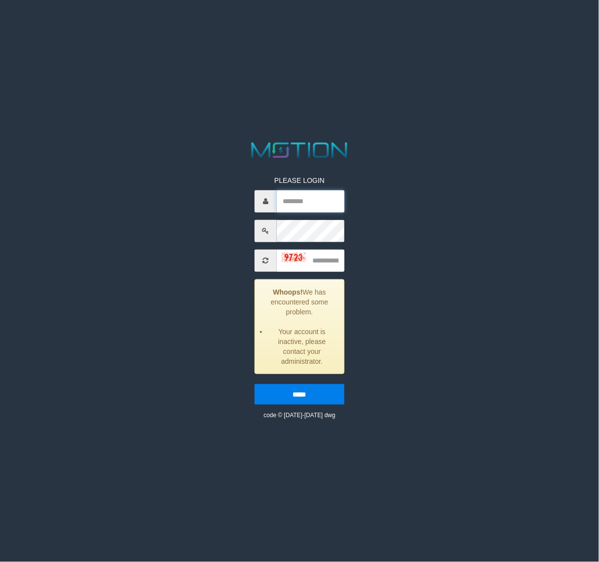
type input "**********"
click at [318, 256] on input "text" at bounding box center [311, 261] width 68 height 22
type input "****"
click at [298, 399] on input "*****" at bounding box center [300, 394] width 90 height 21
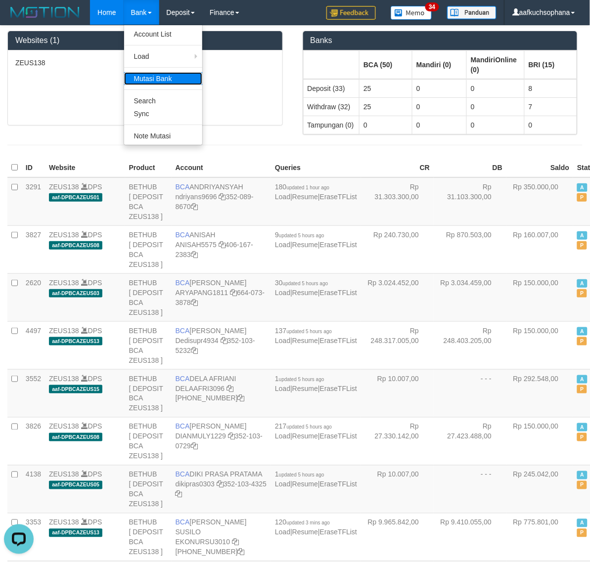
click at [151, 77] on link "Mutasi Bank" at bounding box center [163, 78] width 78 height 13
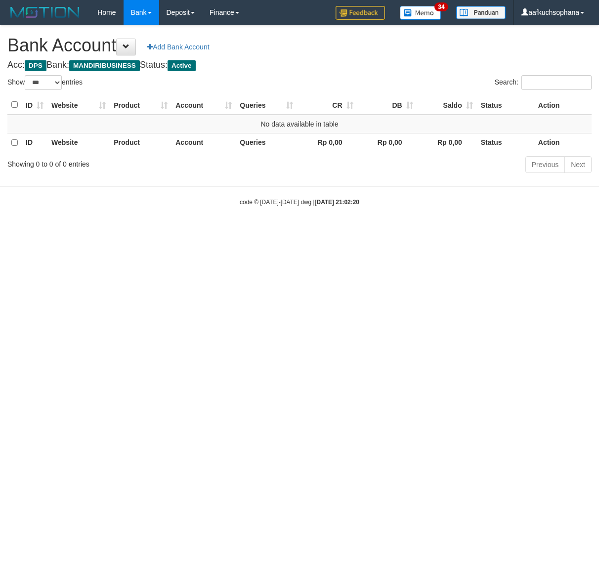
select select "***"
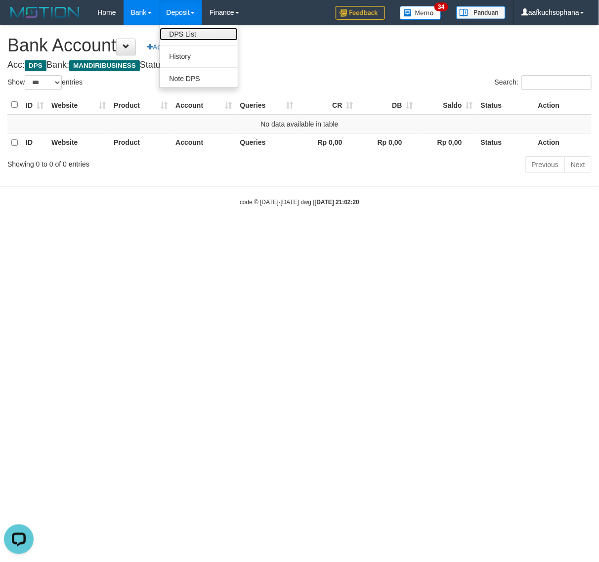
click at [191, 32] on link "DPS List" at bounding box center [199, 34] width 78 height 13
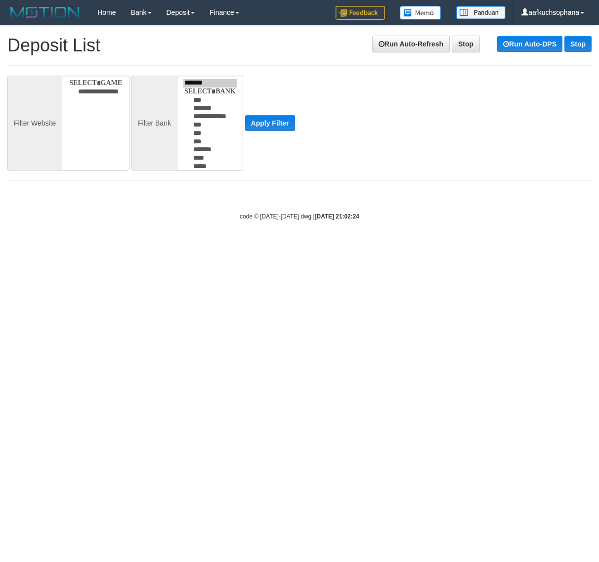
select select
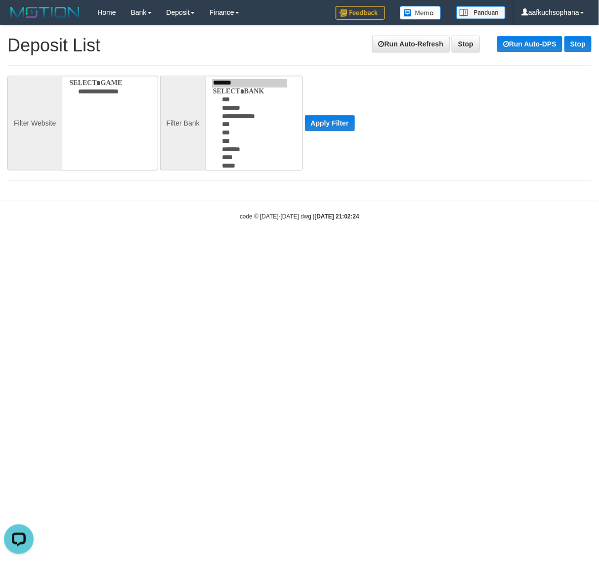
click at [209, 246] on html "Toggle navigation Home Bank Account List Load By Website Group [OXPLAY] ZEUS138…" at bounding box center [299, 123] width 599 height 246
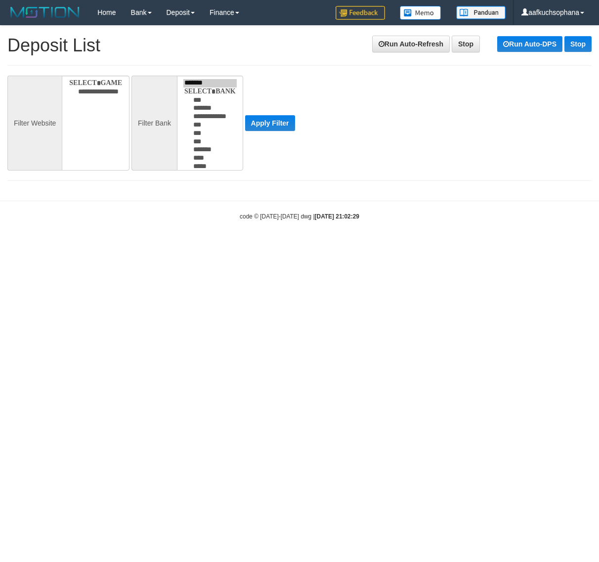
select select
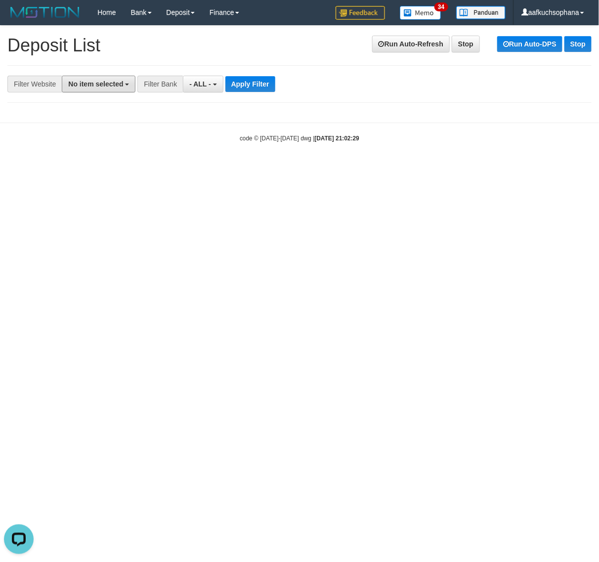
click at [115, 87] on span "No item selected" at bounding box center [95, 84] width 55 height 8
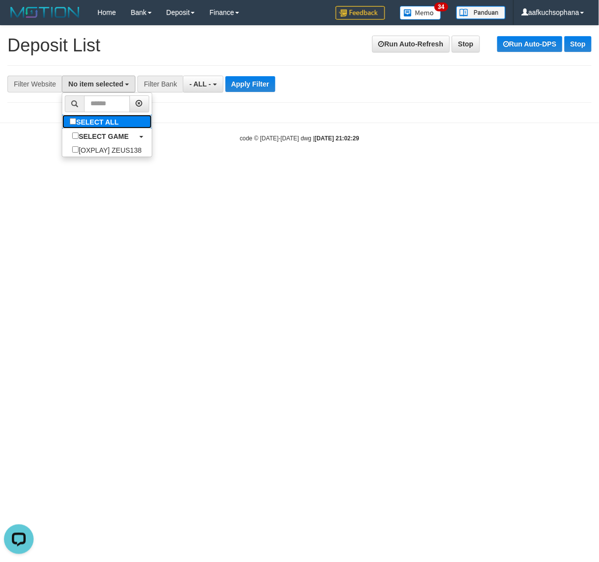
click at [98, 121] on label "SELECT ALL" at bounding box center [95, 122] width 66 height 14
select select "***"
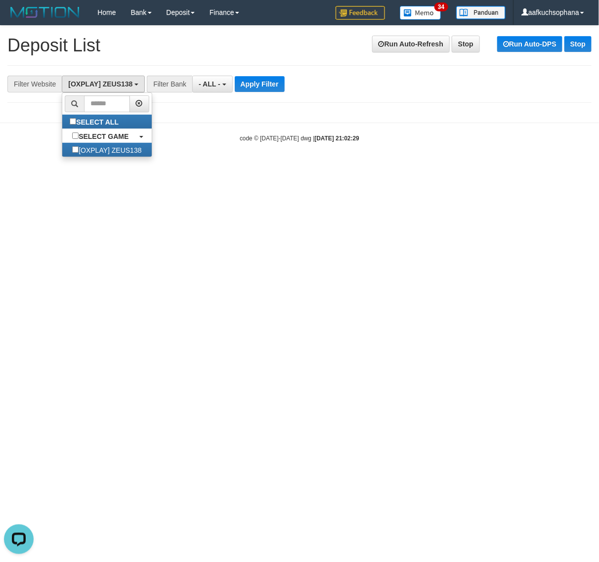
click at [234, 92] on div "**********" at bounding box center [250, 84] width 500 height 17
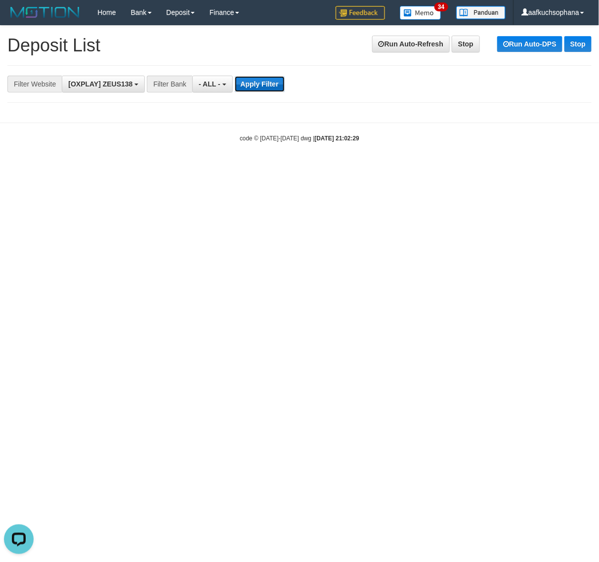
click at [252, 88] on button "Apply Filter" at bounding box center [260, 84] width 50 height 16
click at [255, 86] on button "Apply Filter" at bounding box center [260, 84] width 50 height 16
click at [258, 87] on button "Apply Filter" at bounding box center [260, 84] width 50 height 16
click at [273, 84] on button "Apply Filter" at bounding box center [260, 84] width 50 height 16
click at [416, 48] on link "Run Auto-Refresh" at bounding box center [411, 44] width 78 height 17
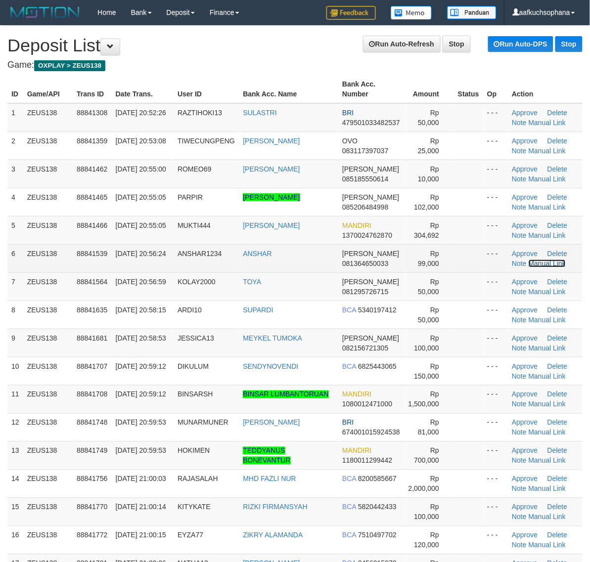
click at [535, 261] on link "Manual Link" at bounding box center [548, 264] width 38 height 8
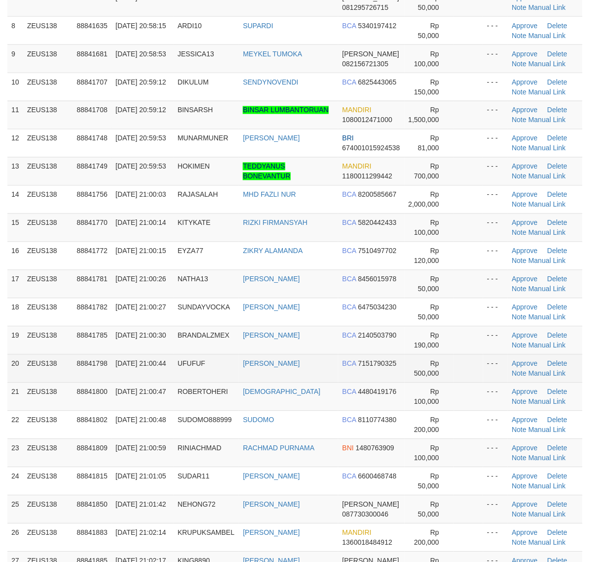
scroll to position [371, 0]
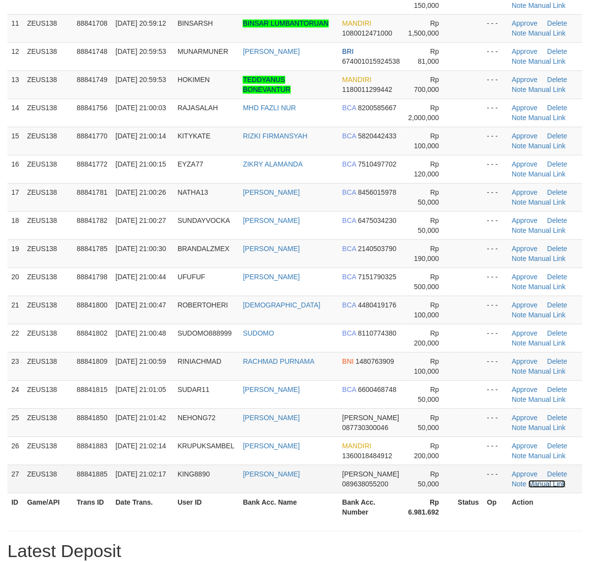
click at [543, 487] on link "Manual Link" at bounding box center [548, 485] width 38 height 8
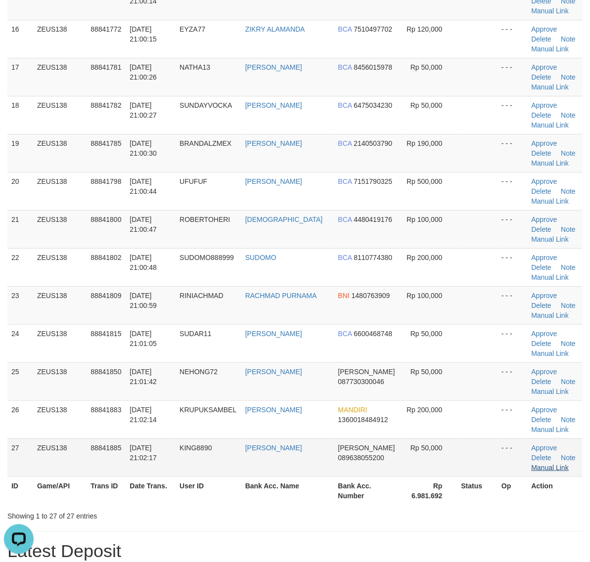
scroll to position [0, 0]
click at [541, 466] on link "Manual Link" at bounding box center [551, 468] width 38 height 8
click at [365, 492] on th "Bank Acc. Number" at bounding box center [367, 491] width 67 height 28
drag, startPoint x: 458, startPoint y: 500, endPoint x: 353, endPoint y: 318, distance: 210.5
click at [457, 495] on th "Status" at bounding box center [477, 491] width 41 height 28
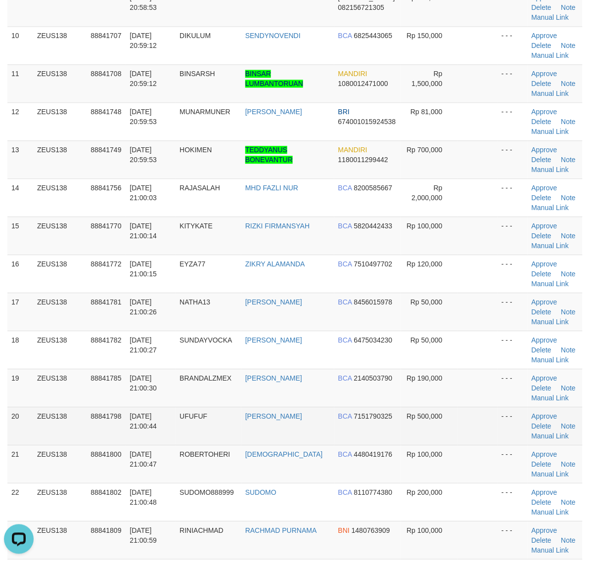
scroll to position [366, 0]
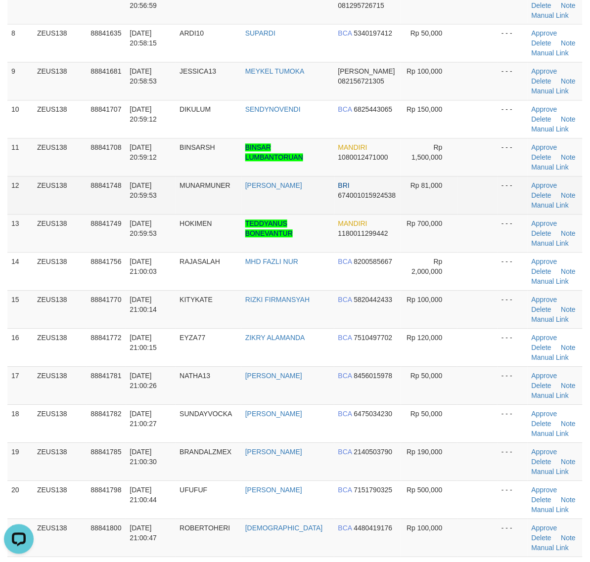
click at [463, 215] on td at bounding box center [477, 196] width 41 height 38
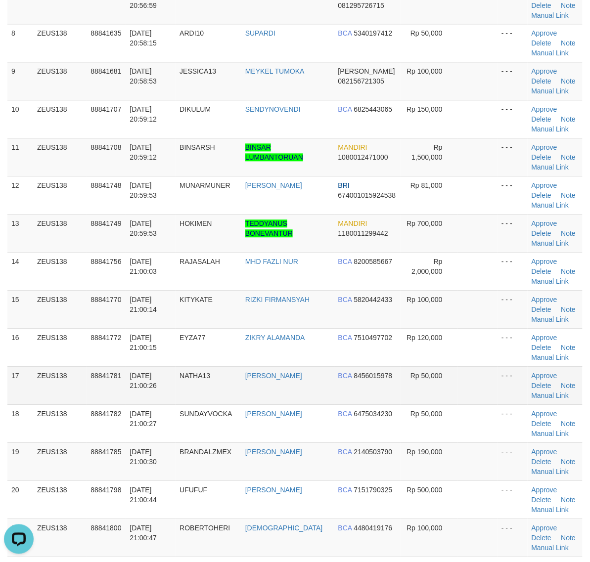
click at [481, 372] on td at bounding box center [477, 386] width 41 height 38
click at [448, 392] on table "ID Game/API Trans ID Date Trans. User ID Bank Acc. Name Bank Acc. Number Amount…" at bounding box center [294, 271] width 575 height 1085
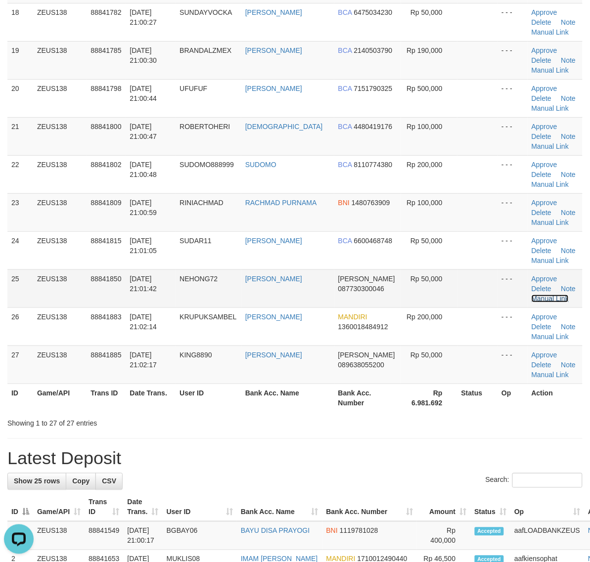
drag, startPoint x: 539, startPoint y: 300, endPoint x: 492, endPoint y: 302, distance: 47.0
click at [539, 300] on link "Manual Link" at bounding box center [551, 299] width 38 height 8
click at [536, 300] on link "Manual Link" at bounding box center [551, 299] width 38 height 8
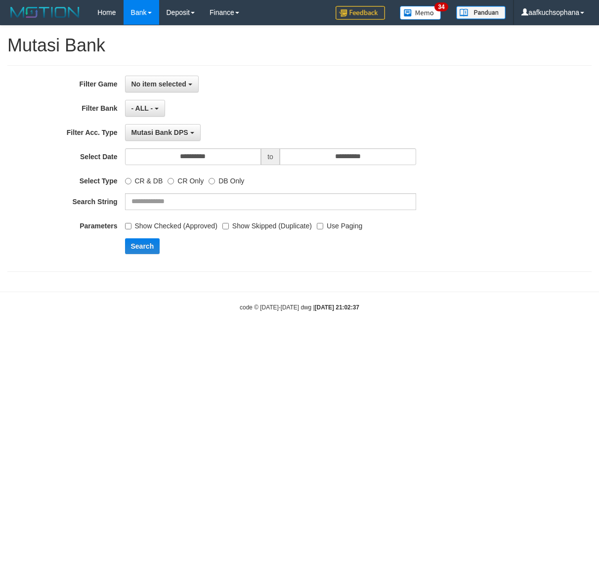
select select
drag, startPoint x: 242, startPoint y: 154, endPoint x: 230, endPoint y: 185, distance: 33.3
click at [242, 157] on input "**********" at bounding box center [193, 156] width 136 height 17
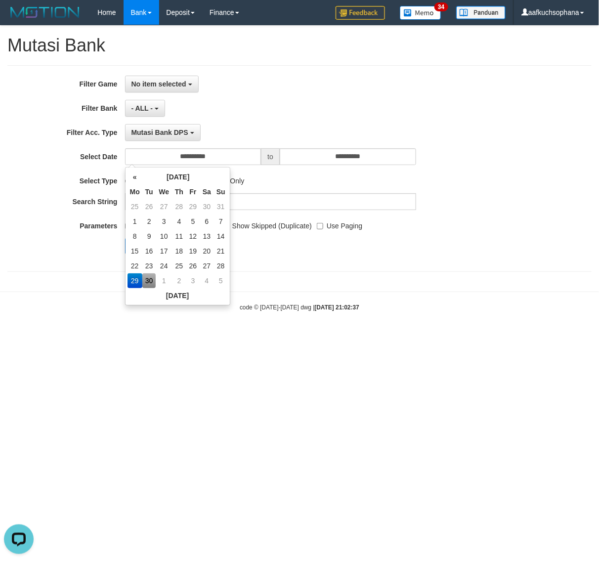
click at [147, 276] on td "30" at bounding box center [149, 280] width 14 height 15
type input "**********"
click at [236, 125] on div "Mutasi Bank DPS SELECT TYPE - ALL - Mutasi Bank DPS Mutasi Bank WD Mutasi Bank …" at bounding box center [270, 132] width 291 height 17
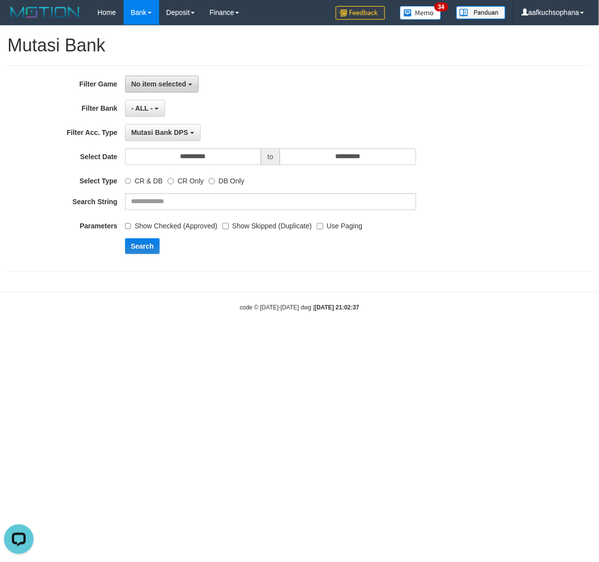
click at [171, 78] on button "No item selected" at bounding box center [162, 84] width 74 height 17
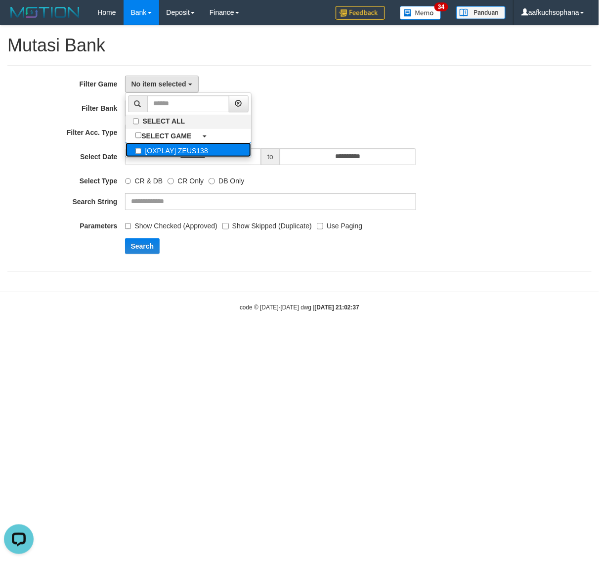
click at [172, 142] on label "[OXPLAY] ZEUS138" at bounding box center [189, 149] width 126 height 15
select select "***"
click at [222, 262] on div "**********" at bounding box center [250, 169] width 500 height 186
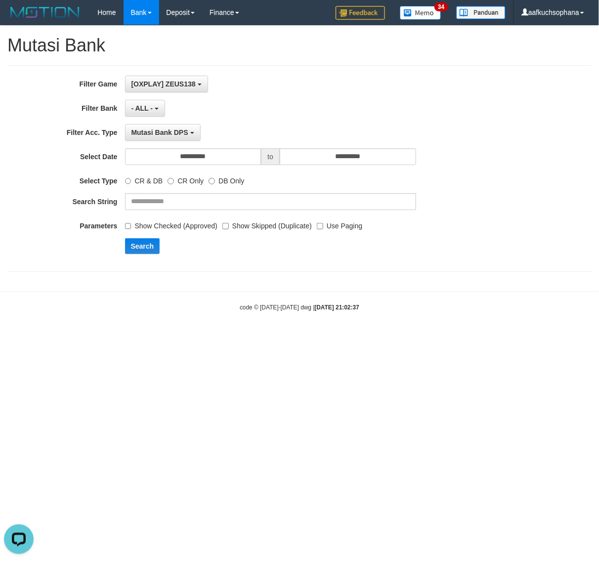
click at [330, 227] on label "Use Paging" at bounding box center [339, 224] width 45 height 13
click at [142, 244] on button "Search" at bounding box center [142, 246] width 35 height 16
click at [345, 337] on html "Toggle navigation Home Bank Account List Load By Website Group [OXPLAY] ZEUS138…" at bounding box center [299, 168] width 599 height 337
click at [142, 243] on button "Search" at bounding box center [142, 246] width 35 height 16
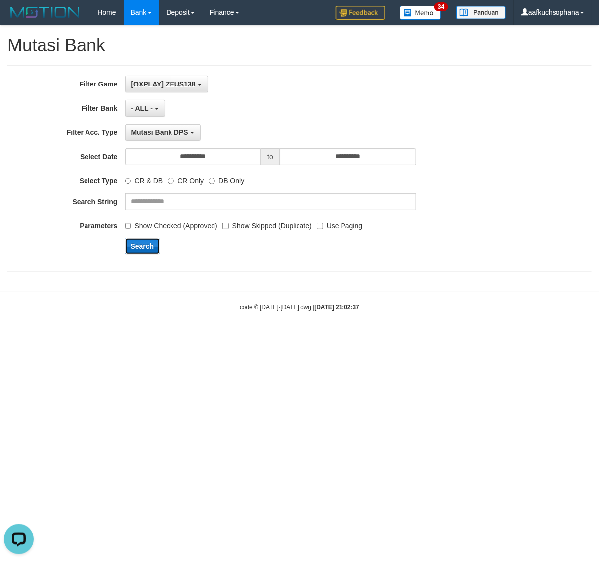
click at [142, 243] on button "Search" at bounding box center [142, 246] width 35 height 16
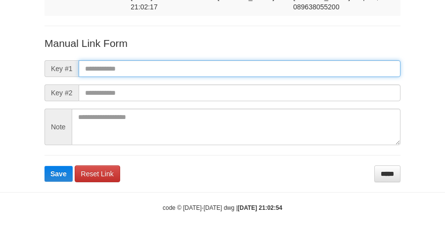
click at [45, 166] on button "Save" at bounding box center [59, 174] width 28 height 16
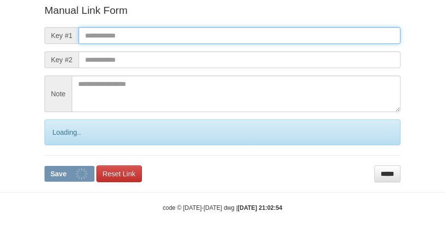
scroll to position [122, 0]
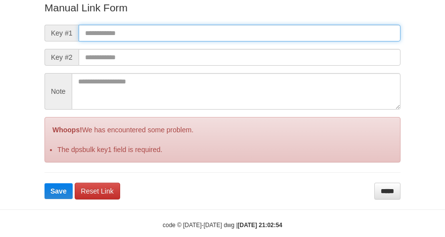
click at [238, 67] on form "Manual Link Form Key #1 Key #2 Note Whoops! We has encountered some problem. Th…" at bounding box center [223, 99] width 356 height 199
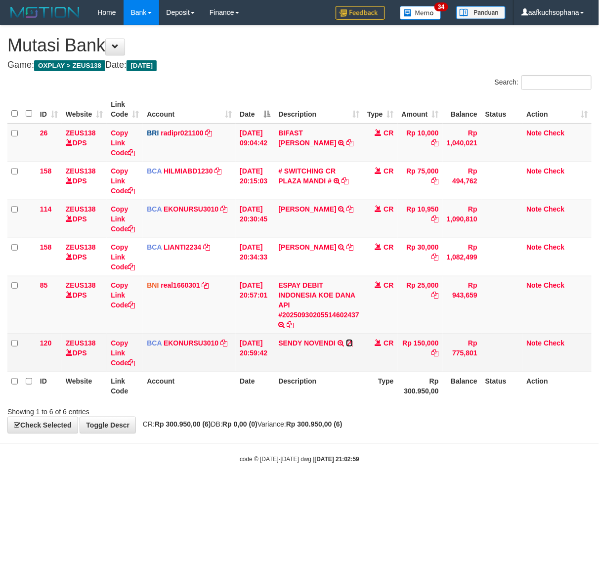
click at [351, 343] on icon at bounding box center [349, 343] width 7 height 7
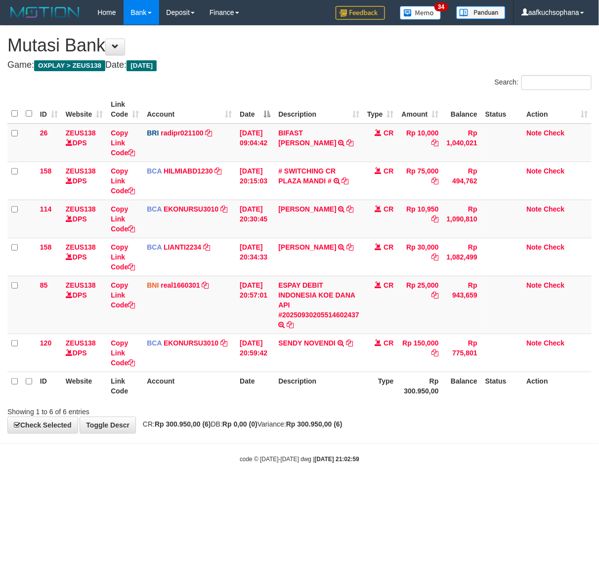
click at [270, 429] on div "**********" at bounding box center [299, 230] width 599 height 408
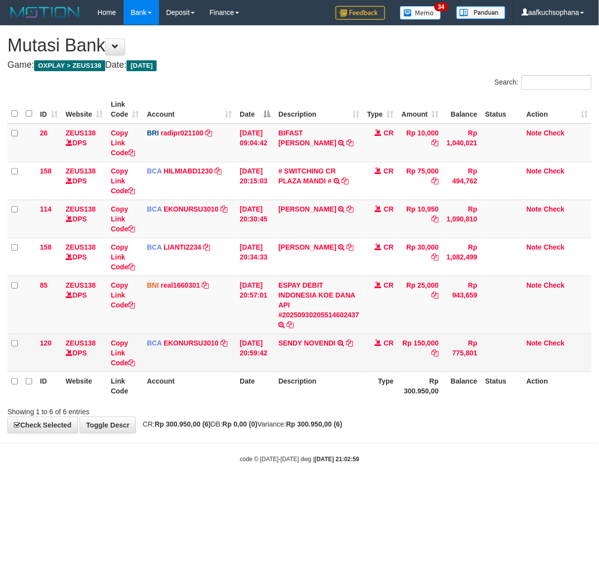
click at [315, 337] on td "SENDY NOVENDI TRSF E-BANKING CR 3009/FTSCY/WS95031 150000.00SENDY NOVENDI" at bounding box center [318, 353] width 89 height 38
click at [313, 345] on link "SENDY NOVENDI" at bounding box center [306, 343] width 57 height 8
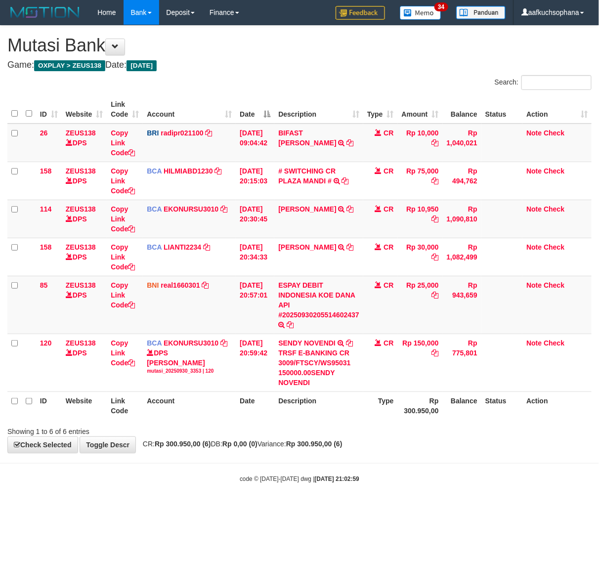
drag, startPoint x: 217, startPoint y: 450, endPoint x: 0, endPoint y: 414, distance: 219.6
click at [211, 448] on div "**********" at bounding box center [299, 239] width 599 height 427
drag, startPoint x: 265, startPoint y: 511, endPoint x: 248, endPoint y: 473, distance: 41.2
click at [265, 508] on html "Toggle navigation Home Bank Account List Load By Website Group [OXPLAY] ZEUS138…" at bounding box center [299, 254] width 599 height 508
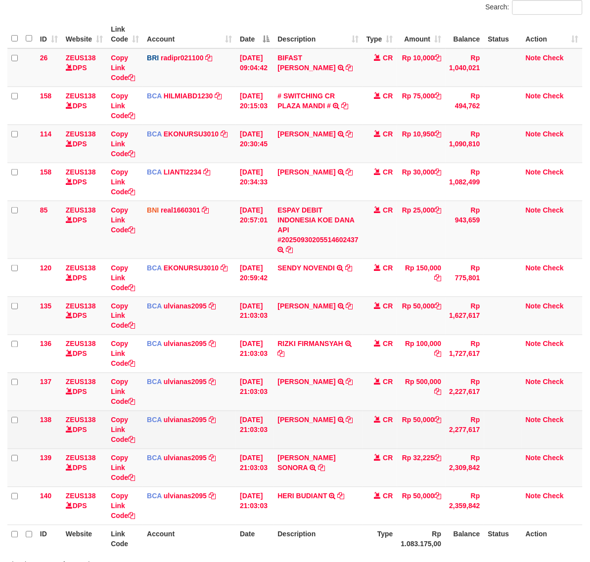
scroll to position [156, 0]
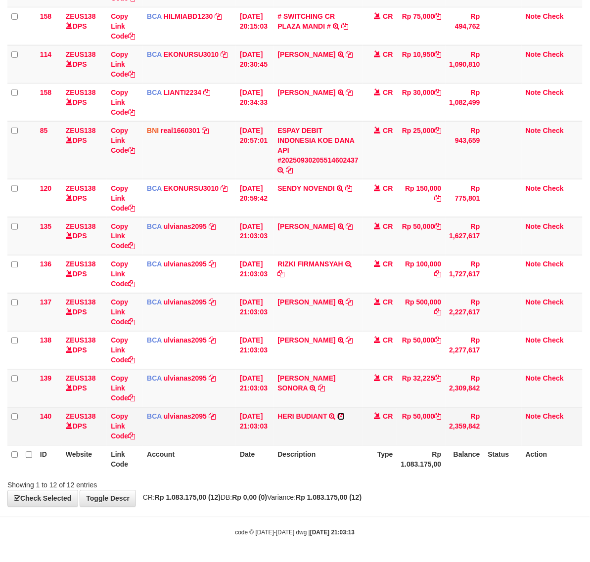
click at [345, 414] on icon at bounding box center [341, 416] width 7 height 7
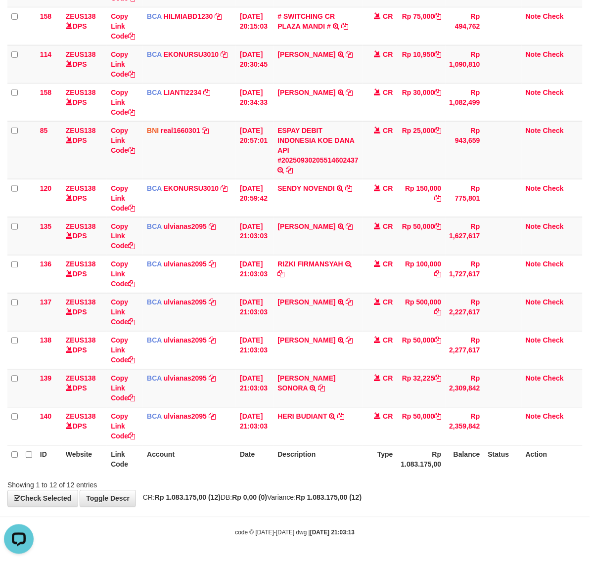
scroll to position [0, 0]
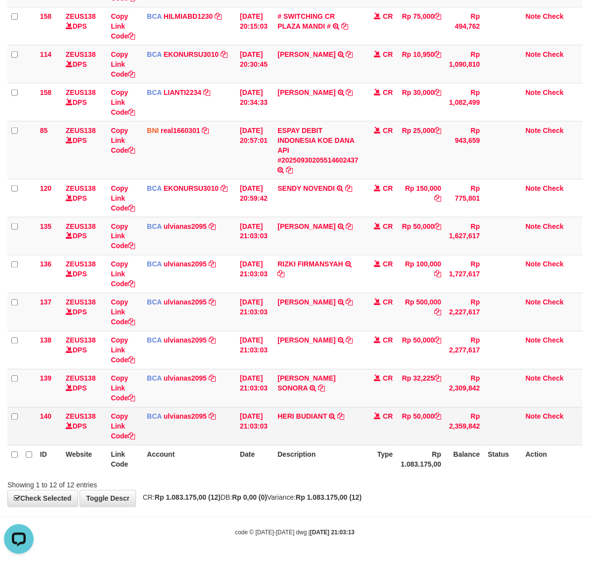
drag, startPoint x: 226, startPoint y: 453, endPoint x: 183, endPoint y: 437, distance: 45.8
click at [224, 453] on th "Account" at bounding box center [189, 460] width 93 height 28
click at [135, 433] on icon at bounding box center [131, 436] width 7 height 7
click at [134, 434] on icon at bounding box center [131, 436] width 7 height 7
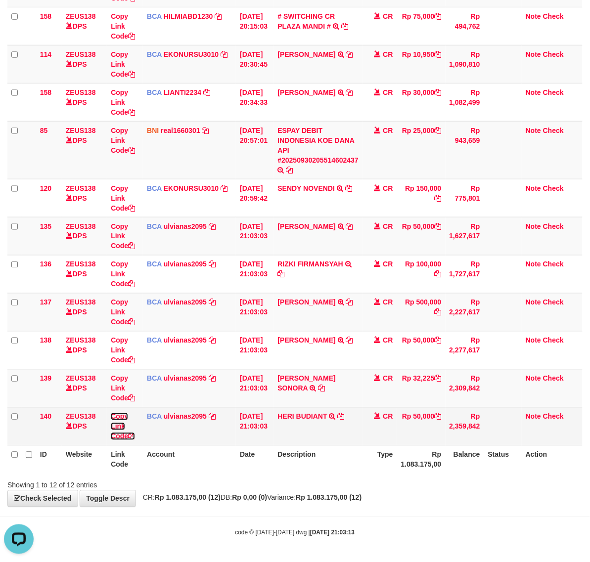
click at [134, 434] on icon at bounding box center [131, 436] width 7 height 7
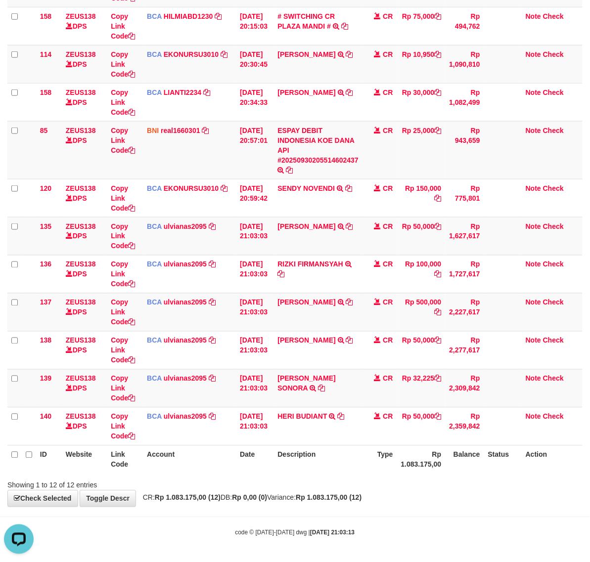
drag, startPoint x: 381, startPoint y: 493, endPoint x: 232, endPoint y: 433, distance: 159.8
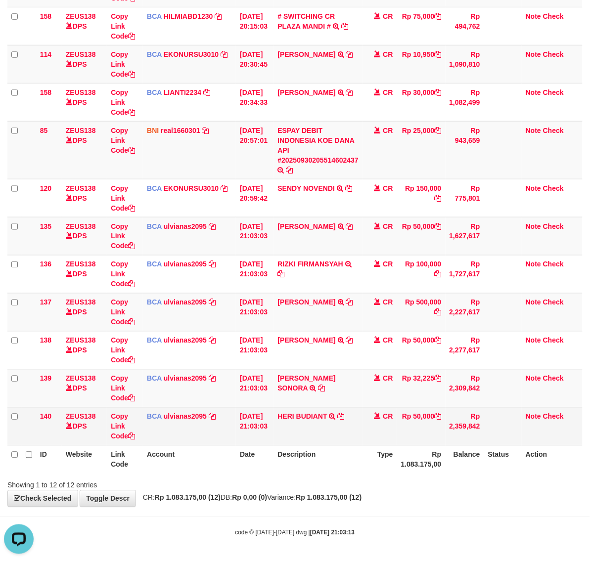
click at [379, 491] on div "**********" at bounding box center [295, 189] width 590 height 636
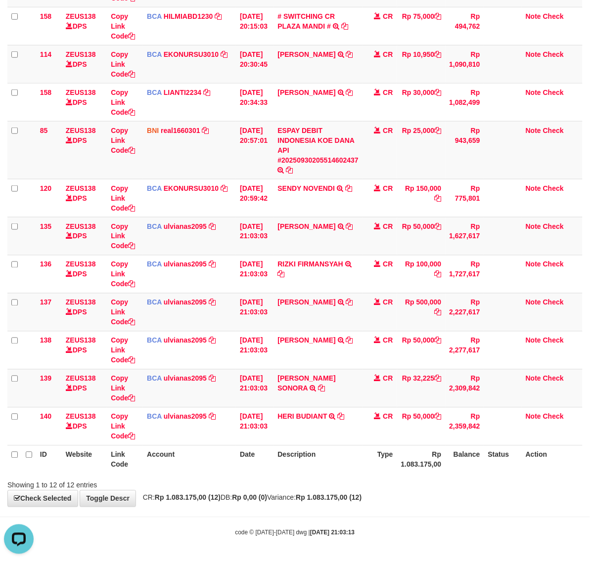
click at [349, 505] on div "**********" at bounding box center [295, 189] width 590 height 636
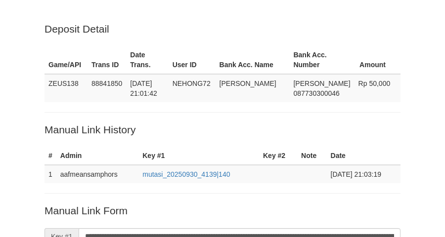
scroll to position [203, 0]
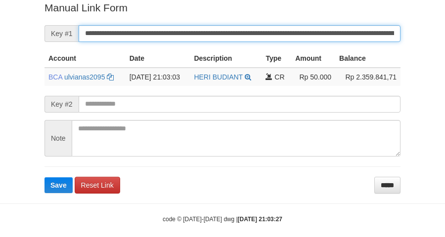
click at [45, 178] on button "Save" at bounding box center [59, 186] width 28 height 16
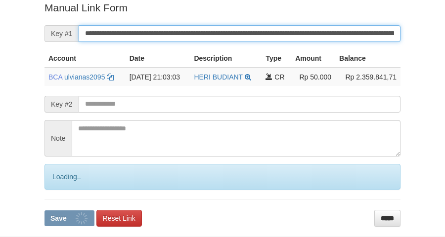
click at [45, 211] on button "Save" at bounding box center [70, 219] width 50 height 16
click at [198, 36] on input "**********" at bounding box center [240, 33] width 322 height 17
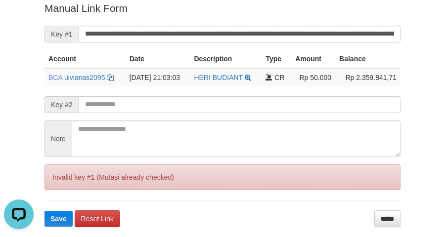
scroll to position [17, 0]
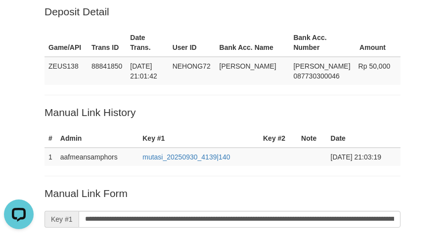
click at [131, 109] on p "Manual Link History" at bounding box center [223, 112] width 356 height 14
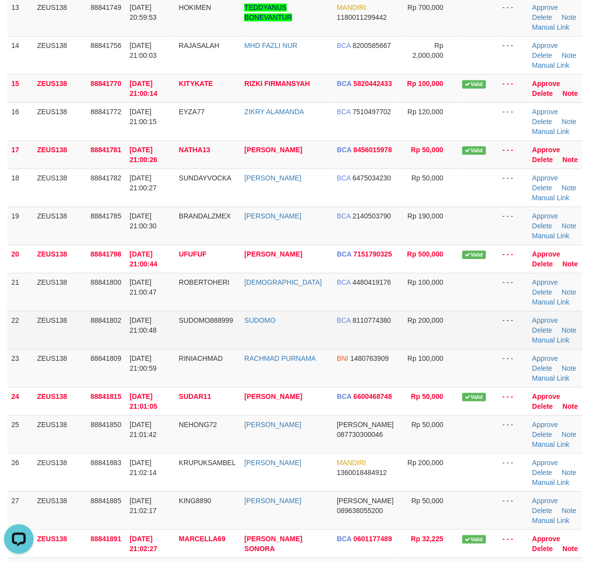
scroll to position [830, 0]
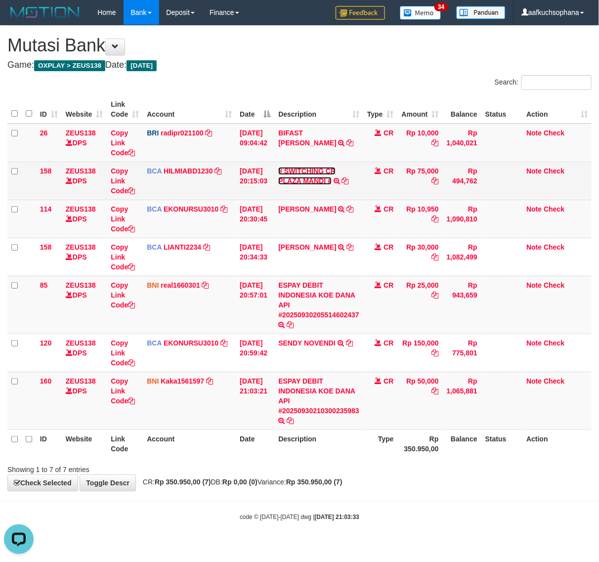
click at [304, 169] on link "# SWITCHING CR PLAZA MANDI #" at bounding box center [306, 176] width 57 height 18
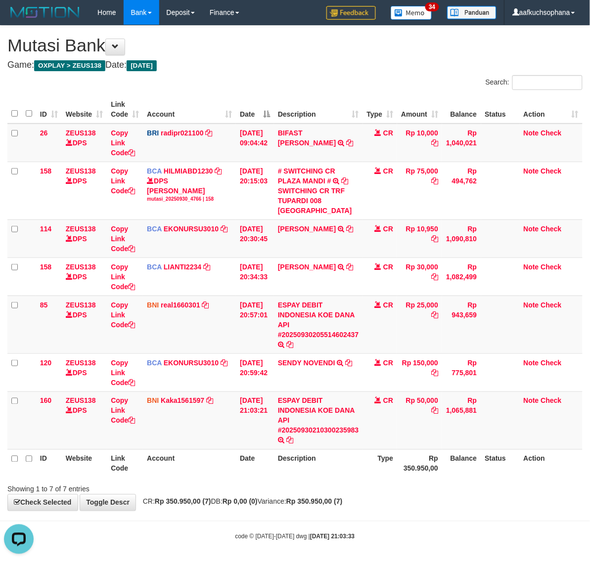
click at [399, 515] on body "Toggle navigation Home Bank Account List Load By Website Group [OXPLAY] ZEUS138…" at bounding box center [295, 283] width 590 height 566
drag, startPoint x: 383, startPoint y: 505, endPoint x: 372, endPoint y: 500, distance: 12.2
click at [382, 505] on div "**********" at bounding box center [295, 268] width 590 height 485
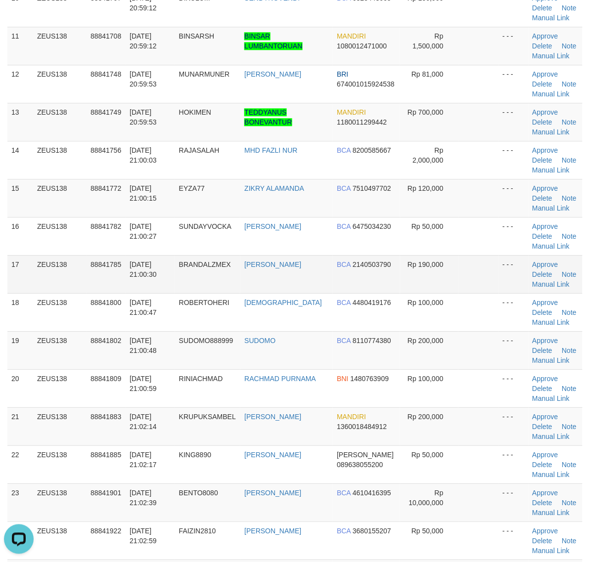
scroll to position [495, 0]
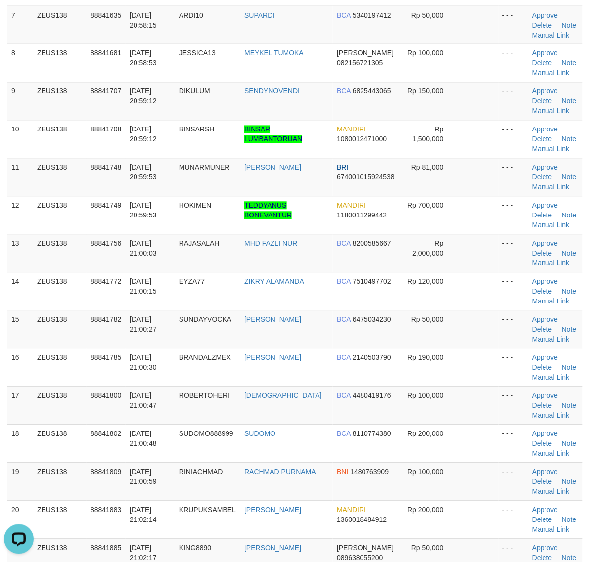
scroll to position [433, 0]
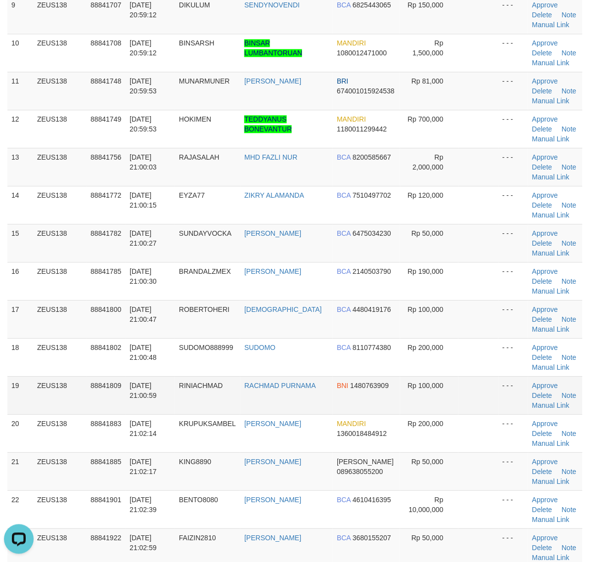
click at [486, 407] on td at bounding box center [478, 395] width 40 height 38
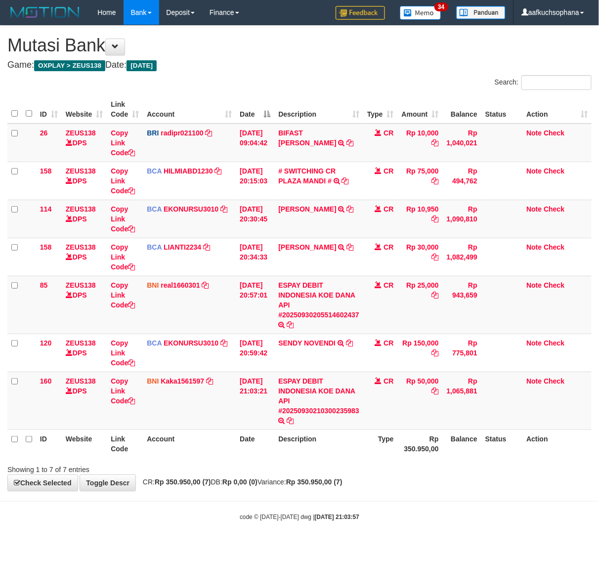
drag, startPoint x: 247, startPoint y: 507, endPoint x: 1, endPoint y: 413, distance: 263.0
click at [245, 507] on body "Toggle navigation Home Bank Account List Load By Website Group [OXPLAY] ZEUS138…" at bounding box center [299, 273] width 599 height 546
drag, startPoint x: 372, startPoint y: 526, endPoint x: 367, endPoint y: 527, distance: 5.5
click at [369, 528] on body "Toggle navigation Home Bank Account List Load By Website Group [OXPLAY] ZEUS138…" at bounding box center [299, 273] width 599 height 546
click at [366, 524] on body "Toggle navigation Home Bank Account List Load By Website Group [OXPLAY] ZEUS138…" at bounding box center [299, 273] width 599 height 546
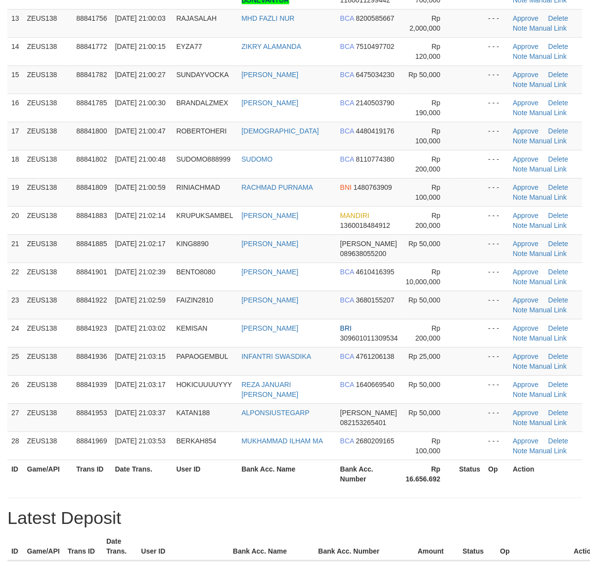
scroll to position [747, 0]
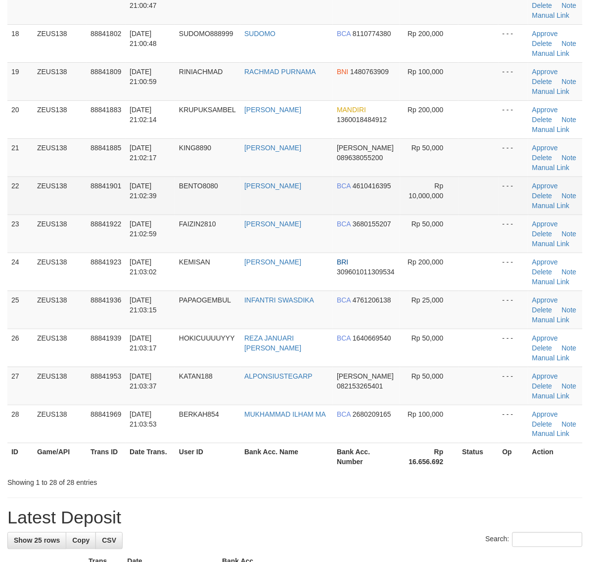
click at [313, 500] on div "**********" at bounding box center [295, 315] width 590 height 2073
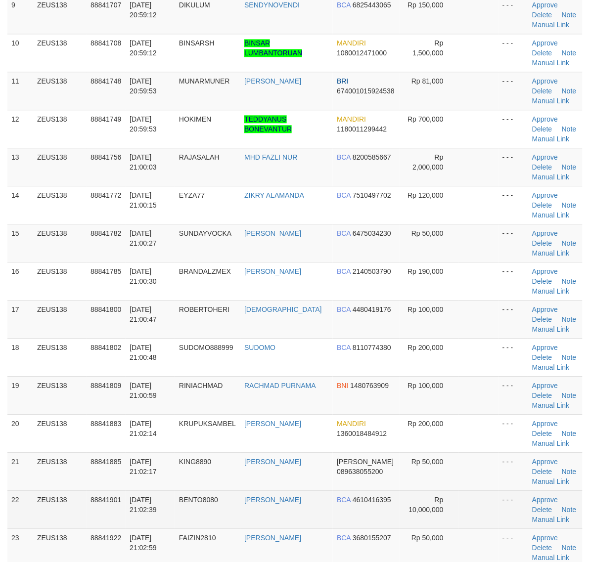
click at [312, 498] on td "RENI SETYOWATI" at bounding box center [286, 510] width 92 height 38
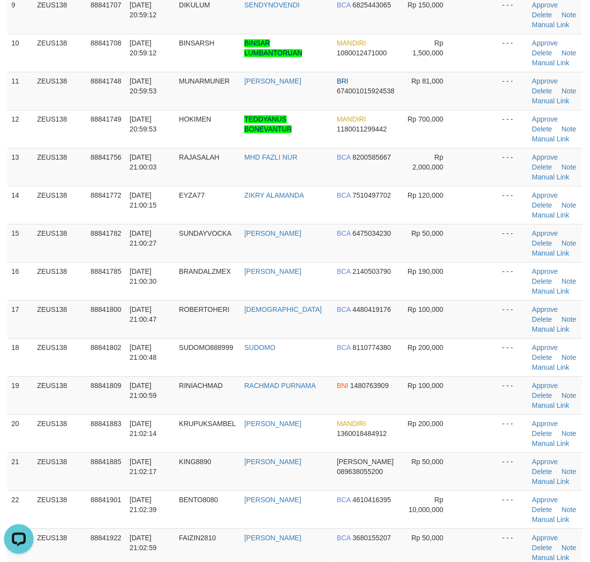
scroll to position [0, 0]
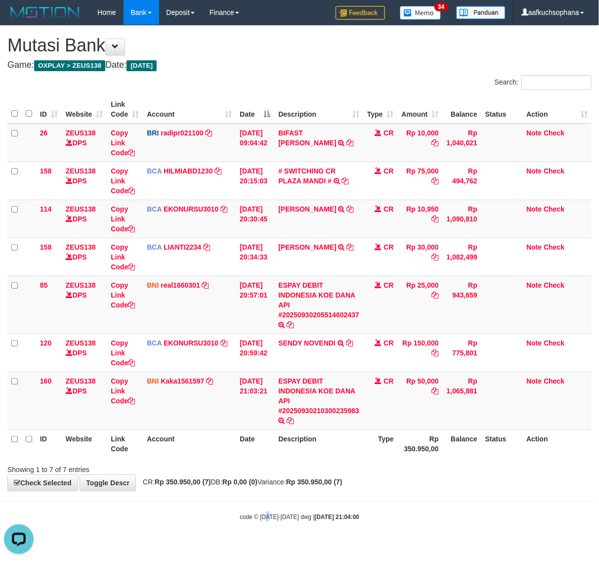
click at [271, 506] on body "Toggle navigation Home Bank Account List Load By Website Group [OXPLAY] ZEUS138…" at bounding box center [299, 273] width 599 height 546
click at [275, 509] on body "Toggle navigation Home Bank Account List Load By Website Group [OXPLAY] ZEUS138…" at bounding box center [299, 273] width 599 height 546
click at [277, 496] on body "Toggle navigation Home Bank Account List Load By Website Group [OXPLAY] ZEUS138…" at bounding box center [299, 273] width 599 height 546
click at [275, 496] on body "Toggle navigation Home Bank Account List Load By Website Group [OXPLAY] ZEUS138…" at bounding box center [299, 273] width 599 height 546
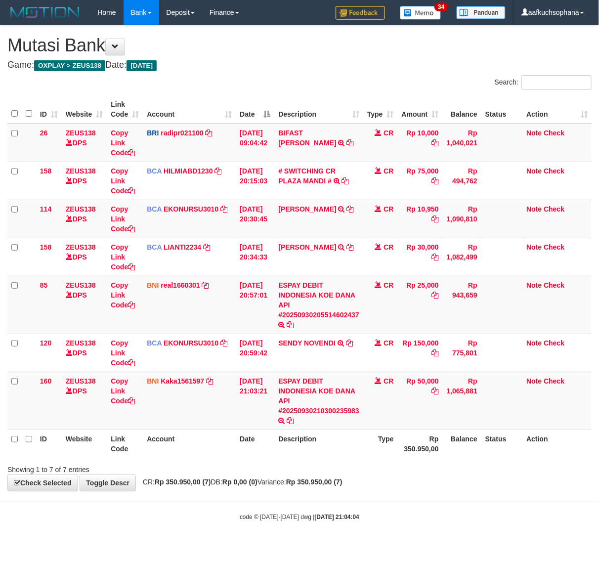
click at [275, 496] on body "Toggle navigation Home Bank Account List Load By Website Group [OXPLAY] ZEUS138…" at bounding box center [299, 273] width 599 height 546
click at [397, 515] on div "code © 2012-2018 dwg | 2025/09/30 21:04:04" at bounding box center [299, 517] width 599 height 10
drag, startPoint x: 411, startPoint y: 495, endPoint x: 415, endPoint y: 489, distance: 7.1
click at [415, 495] on body "Toggle navigation Home Bank Account List Load By Website Group [OXPLAY] ZEUS138…" at bounding box center [299, 273] width 599 height 546
drag, startPoint x: 206, startPoint y: 471, endPoint x: 0, endPoint y: 460, distance: 206.0
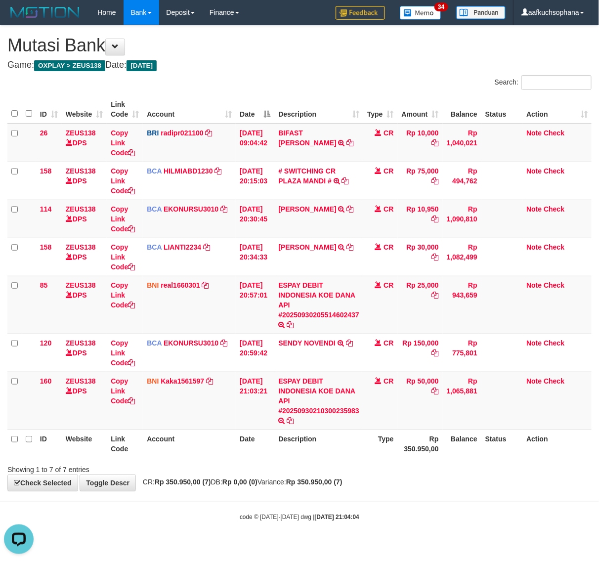
click at [205, 471] on div "Showing 1 to 7 of 7 entries" at bounding box center [124, 468] width 235 height 14
drag, startPoint x: 317, startPoint y: 486, endPoint x: 309, endPoint y: 486, distance: 7.4
click at [315, 486] on span "CR: Rp 350.950,00 (7) DB: Rp 0,00 (0) Variance: Rp 350.950,00 (7)" at bounding box center [240, 482] width 205 height 8
drag, startPoint x: 296, startPoint y: 489, endPoint x: 290, endPoint y: 491, distance: 6.0
click at [295, 490] on div "**********" at bounding box center [299, 258] width 599 height 465
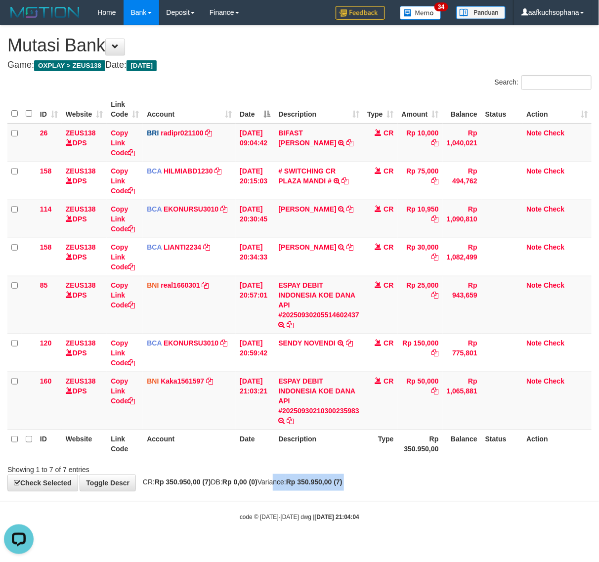
click at [284, 493] on body "Toggle navigation Home Bank Account List Load By Website Group [OXPLAY] ZEUS138…" at bounding box center [299, 273] width 599 height 546
drag, startPoint x: 280, startPoint y: 493, endPoint x: 273, endPoint y: 497, distance: 8.2
click at [278, 495] on body "Toggle navigation Home Bank Account List Load By Website Group [OXPLAY] ZEUS138…" at bounding box center [299, 273] width 599 height 546
click at [273, 497] on body "Toggle navigation Home Bank Account List Load By Website Group [OXPLAY] ZEUS138…" at bounding box center [299, 273] width 599 height 546
click at [271, 498] on body "Toggle navigation Home Bank Account List Load By Website Group [OXPLAY] ZEUS138…" at bounding box center [299, 273] width 599 height 546
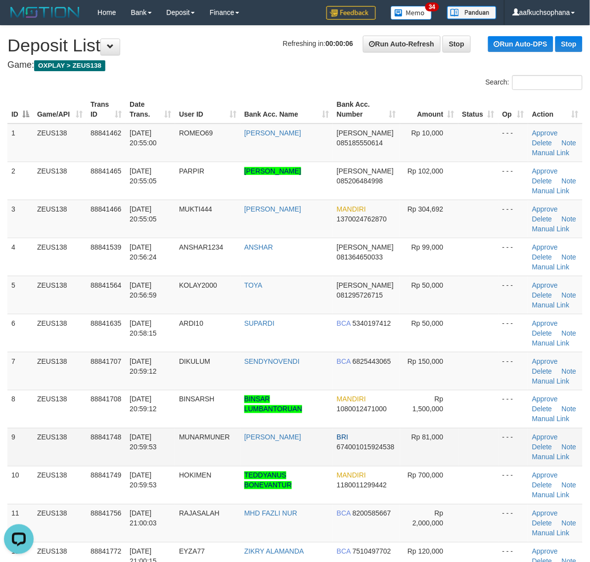
click at [470, 429] on td at bounding box center [478, 447] width 40 height 38
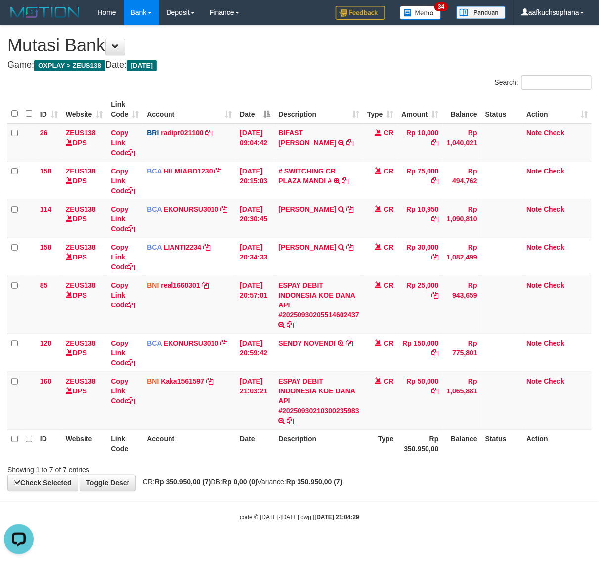
click at [234, 498] on body "Toggle navigation Home Bank Account List Load By Website Group [OXPLAY] ZEUS138…" at bounding box center [299, 273] width 599 height 546
click at [307, 481] on span "CR: Rp 350.950,00 (7) DB: Rp 0,00 (0) Variance: Rp 350.950,00 (7)" at bounding box center [240, 482] width 205 height 8
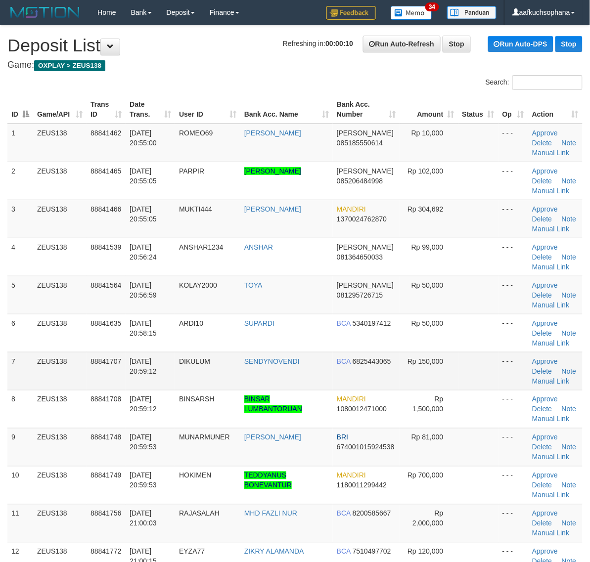
click at [462, 375] on td at bounding box center [478, 371] width 40 height 38
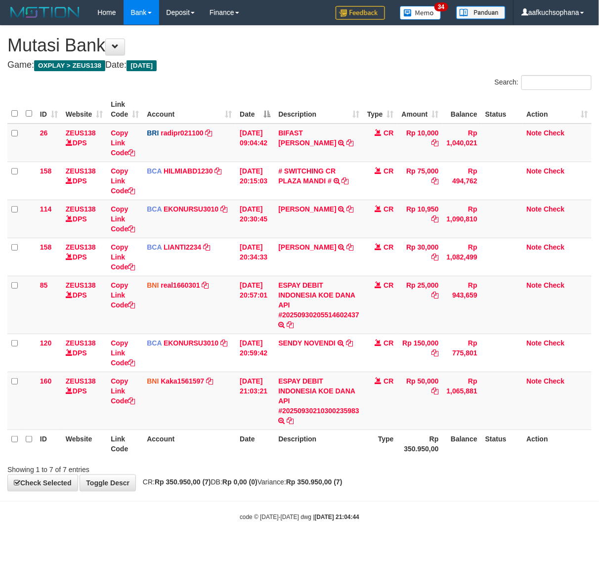
click at [319, 473] on div "Showing 1 to 7 of 7 entries" at bounding box center [299, 468] width 599 height 14
click at [195, 512] on body "Toggle navigation Home Bank Account List Load By Website Group [OXPLAY] ZEUS138…" at bounding box center [299, 273] width 599 height 546
click at [196, 511] on body "Toggle navigation Home Bank Account List Load By Website Group [OXPLAY] ZEUS138…" at bounding box center [299, 273] width 599 height 546
click at [182, 478] on div "**********" at bounding box center [299, 258] width 599 height 465
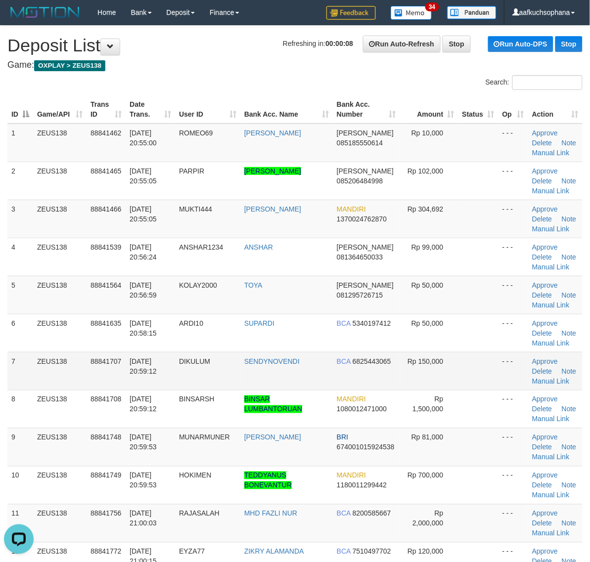
click at [475, 371] on td at bounding box center [478, 371] width 40 height 38
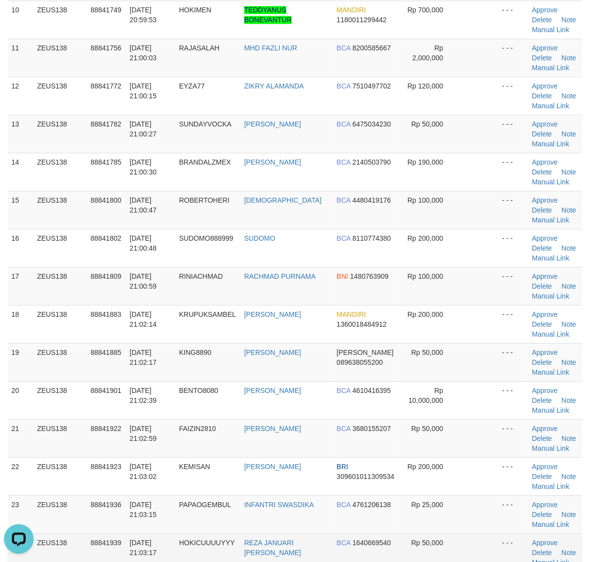
scroll to position [680, 0]
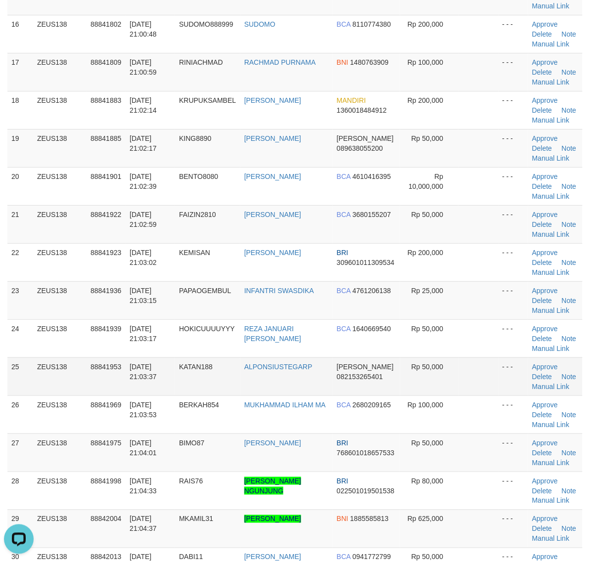
click at [471, 387] on td at bounding box center [478, 377] width 40 height 38
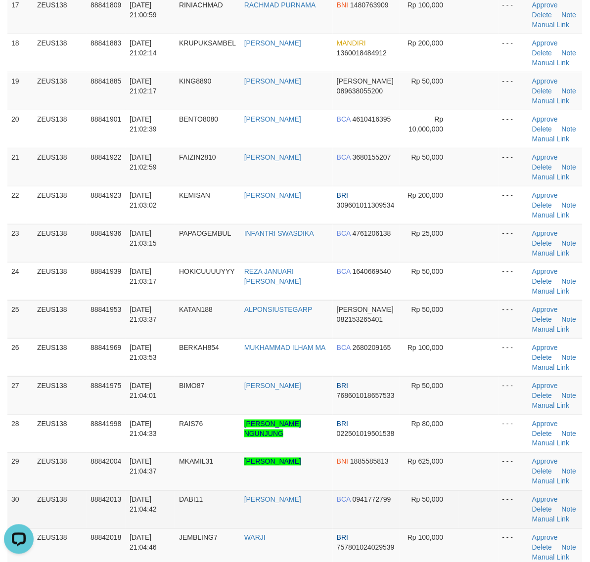
scroll to position [927, 0]
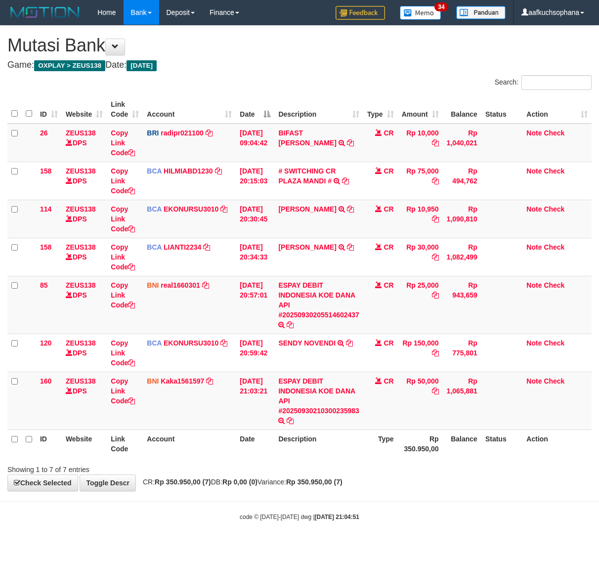
click at [390, 525] on body "Toggle navigation Home Bank Account List Load By Website Group [OXPLAY] ZEUS138…" at bounding box center [299, 273] width 599 height 546
drag, startPoint x: 384, startPoint y: 520, endPoint x: 370, endPoint y: 508, distance: 18.2
click at [384, 520] on div "code © 2012-2018 dwg | 2025/09/30 21:04:51" at bounding box center [299, 517] width 599 height 10
click at [266, 473] on div "Showing 1 to 7 of 7 entries" at bounding box center [299, 468] width 599 height 14
click at [255, 498] on body "Toggle navigation Home Bank Account List Load By Website Group [OXPLAY] ZEUS138…" at bounding box center [299, 273] width 599 height 546
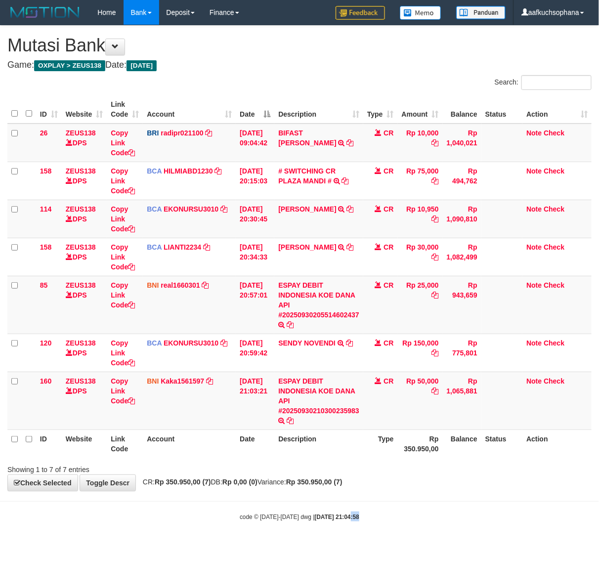
click at [339, 521] on strong "2025/09/30 21:04:58" at bounding box center [337, 517] width 45 height 7
drag, startPoint x: 176, startPoint y: 488, endPoint x: 3, endPoint y: 419, distance: 185.6
click at [154, 485] on div "**********" at bounding box center [299, 258] width 599 height 465
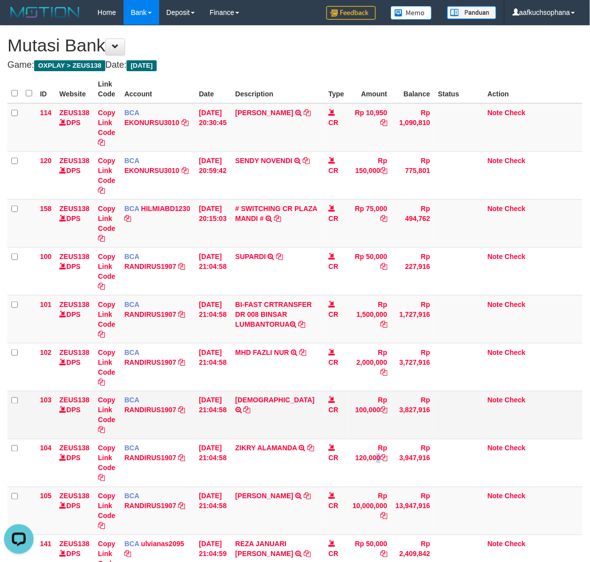
drag, startPoint x: 357, startPoint y: 470, endPoint x: 340, endPoint y: 428, distance: 45.3
click at [354, 470] on td "Rp 120,000" at bounding box center [369, 463] width 43 height 48
click at [339, 425] on td "CR" at bounding box center [336, 415] width 24 height 48
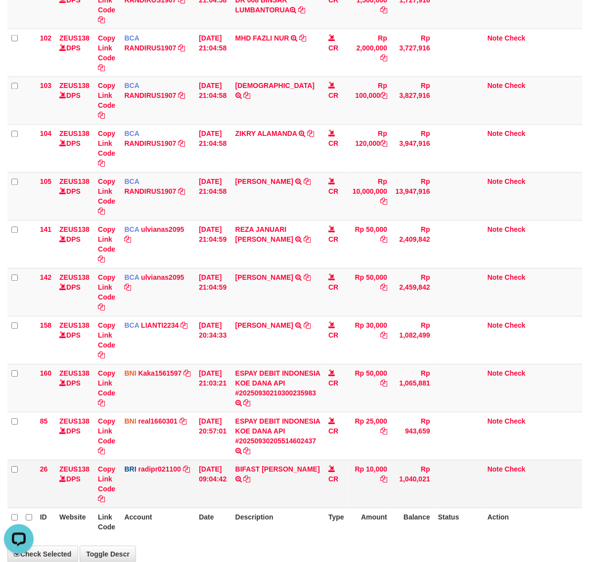
scroll to position [391, 0]
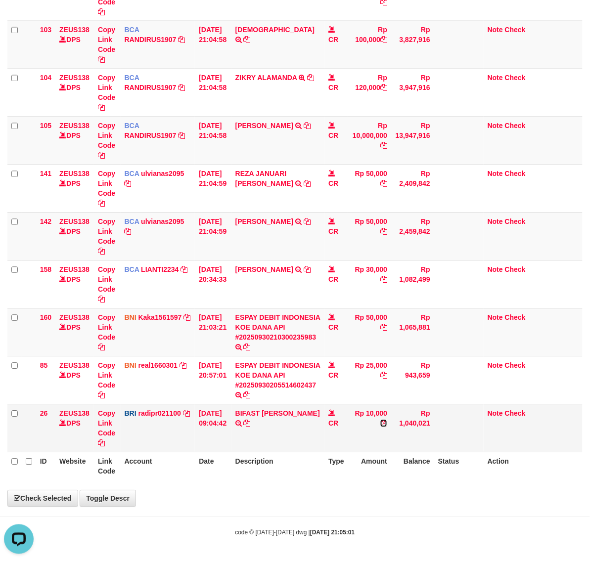
click at [386, 426] on icon at bounding box center [383, 423] width 7 height 7
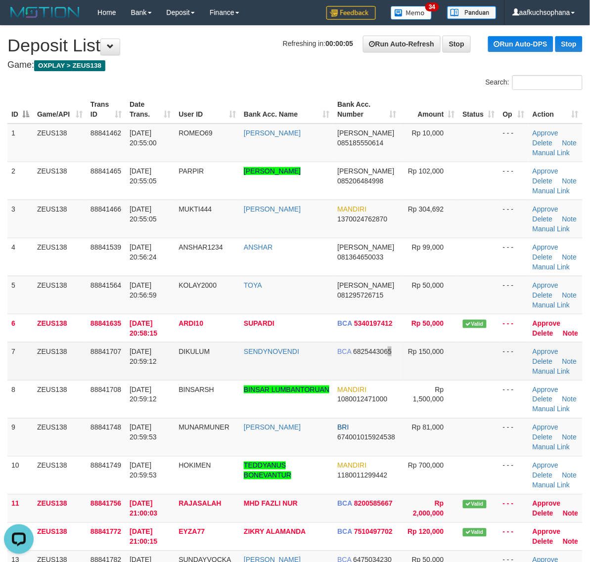
click at [387, 380] on td "BCA 6825443065" at bounding box center [366, 361] width 67 height 38
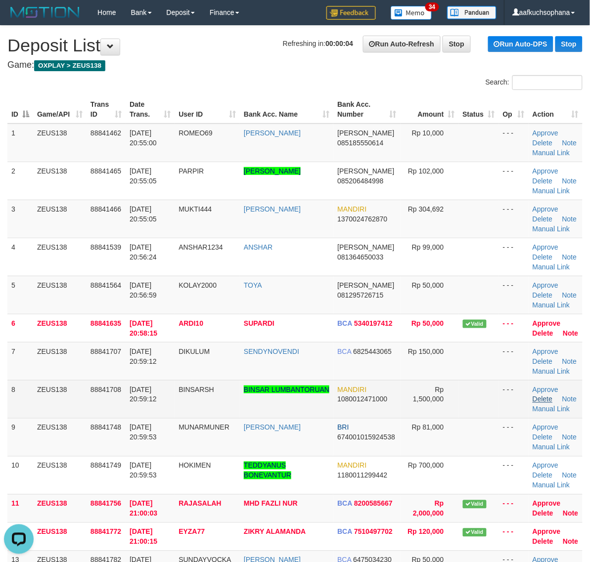
drag, startPoint x: 492, startPoint y: 397, endPoint x: 532, endPoint y: 401, distance: 39.8
click at [518, 399] on tr "8 ZEUS138 88841708 30/09/2025 20:59:12 BINSARSH BINSAR LUMBANTORUAN MANDIRI 108…" at bounding box center [294, 399] width 575 height 38
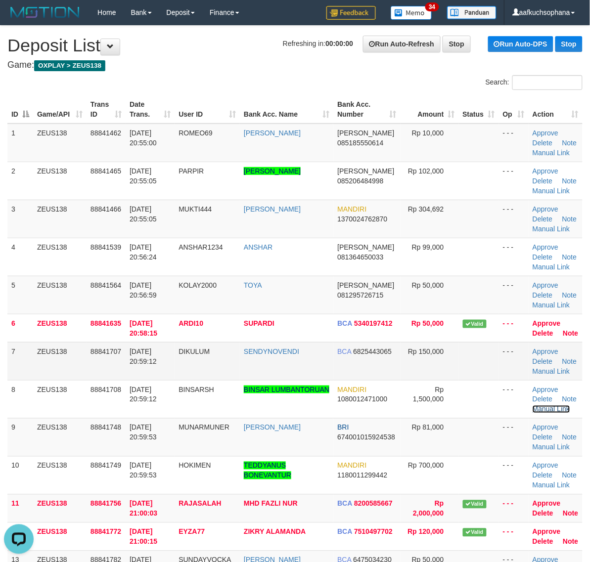
drag, startPoint x: 555, startPoint y: 407, endPoint x: 392, endPoint y: 367, distance: 168.4
click at [555, 407] on link "Manual Link" at bounding box center [552, 410] width 38 height 8
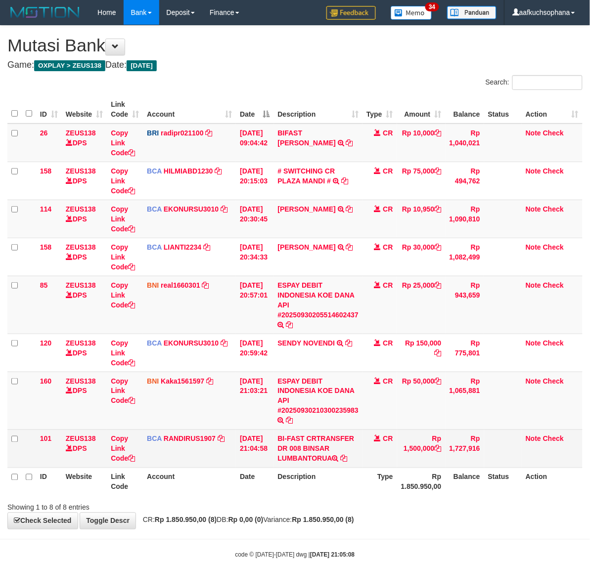
scroll to position [23, 0]
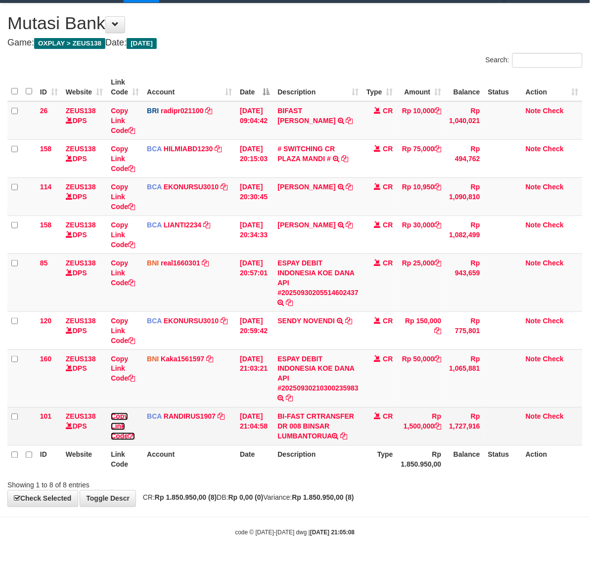
click at [134, 435] on icon at bounding box center [131, 436] width 7 height 7
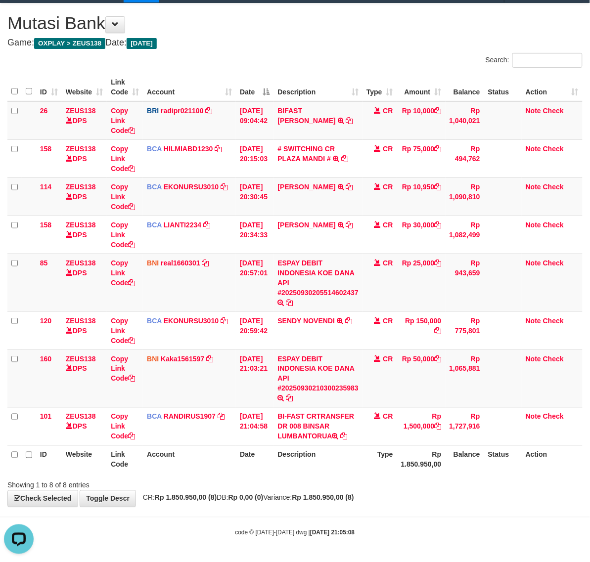
scroll to position [146, 0]
click at [331, 519] on body "Toggle navigation Home Bank Account List Load By Website Group [OXPLAY] ZEUS138…" at bounding box center [295, 270] width 590 height 585
drag, startPoint x: 345, startPoint y: 508, endPoint x: 340, endPoint y: 502, distance: 7.4
click at [343, 508] on body "Toggle navigation Home Bank Account List Load By Website Group [OXPLAY] ZEUS138…" at bounding box center [295, 270] width 590 height 585
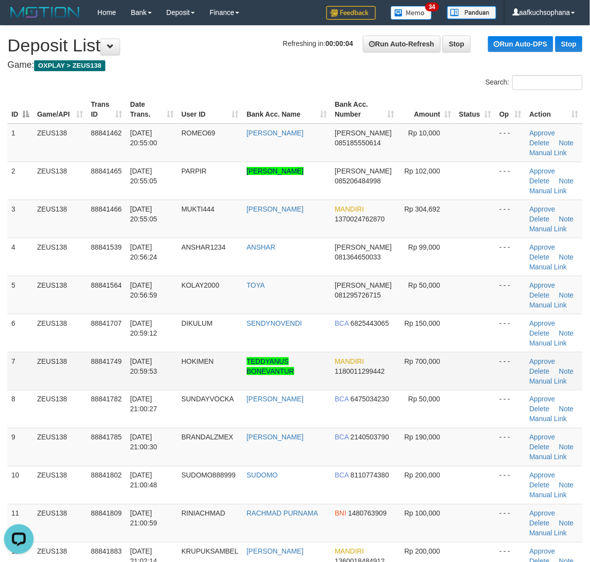
scroll to position [62, 0]
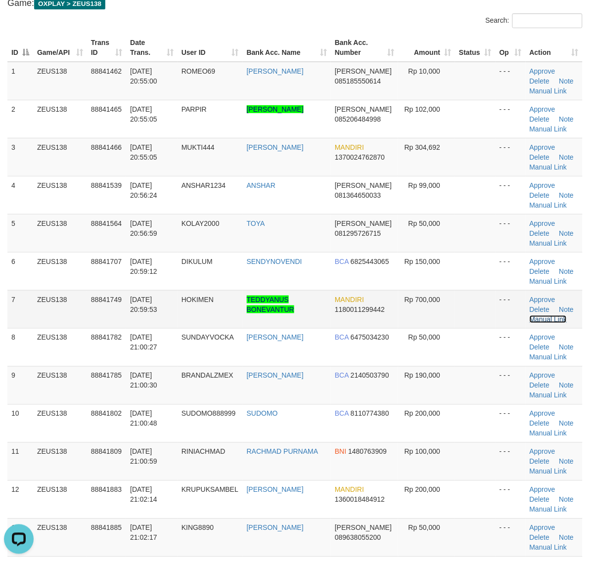
click at [549, 319] on link "Manual Link" at bounding box center [549, 320] width 38 height 8
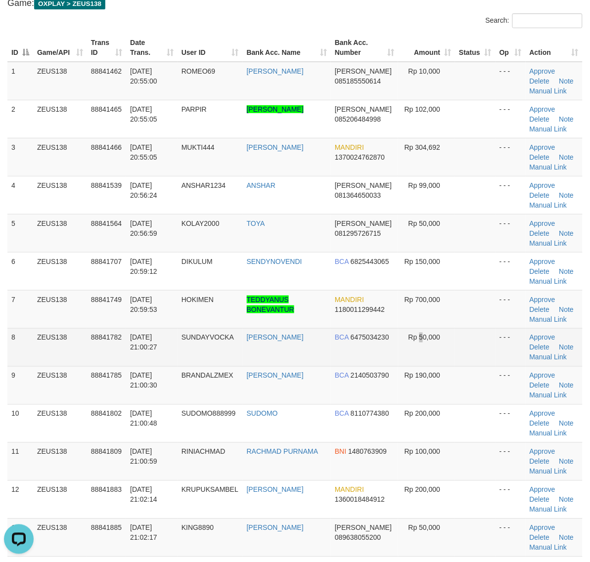
click at [420, 365] on tbody "1 ZEUS138 88841462 30/09/2025 20:55:00 ROMEO69 BADRUL DANA 085185550614 Rp 10,0…" at bounding box center [294, 538] width 575 height 953
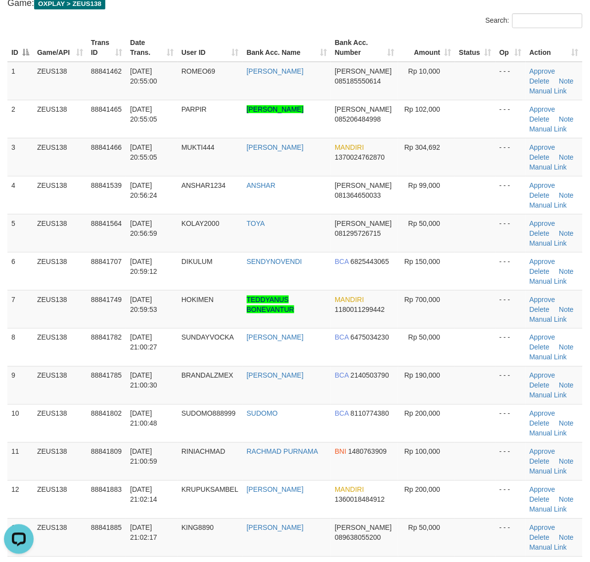
scroll to position [424, 0]
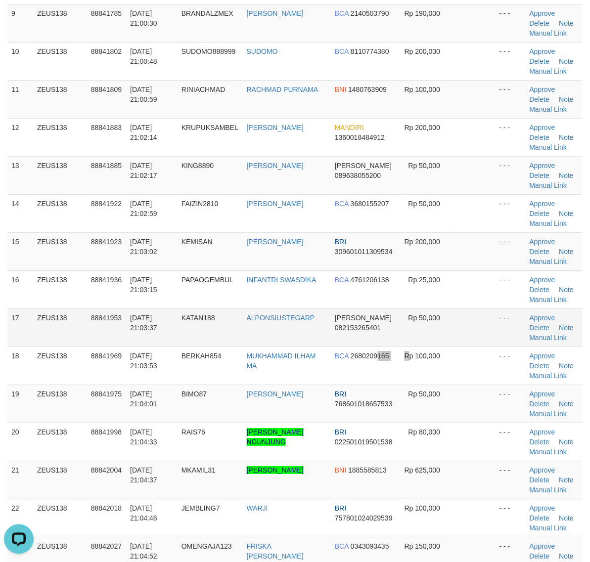
drag, startPoint x: 409, startPoint y: 350, endPoint x: 431, endPoint y: 345, distance: 23.4
click at [389, 352] on tr "18 ZEUS138 88841969 30/09/2025 21:03:53 BERKAH854 MUKHAMMAD ILHAM MA BCA 268020…" at bounding box center [294, 366] width 575 height 38
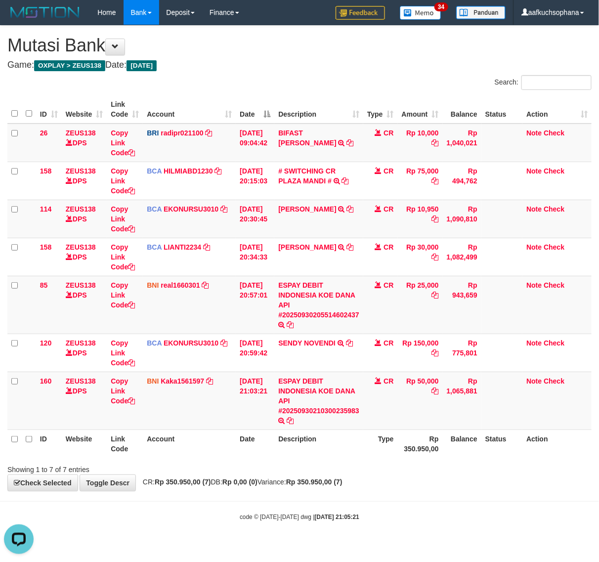
click at [387, 473] on div "Showing 1 to 7 of 7 entries" at bounding box center [299, 468] width 599 height 14
drag, startPoint x: 386, startPoint y: 472, endPoint x: 365, endPoint y: 460, distance: 24.2
click at [385, 472] on div "Showing 1 to 7 of 7 entries" at bounding box center [299, 468] width 599 height 14
click at [345, 507] on body "Toggle navigation Home Bank Account List Load By Website Group [OXPLAY] ZEUS138…" at bounding box center [299, 273] width 599 height 546
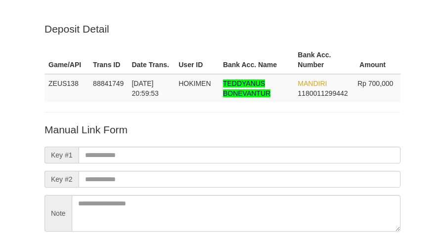
scroll to position [87, 0]
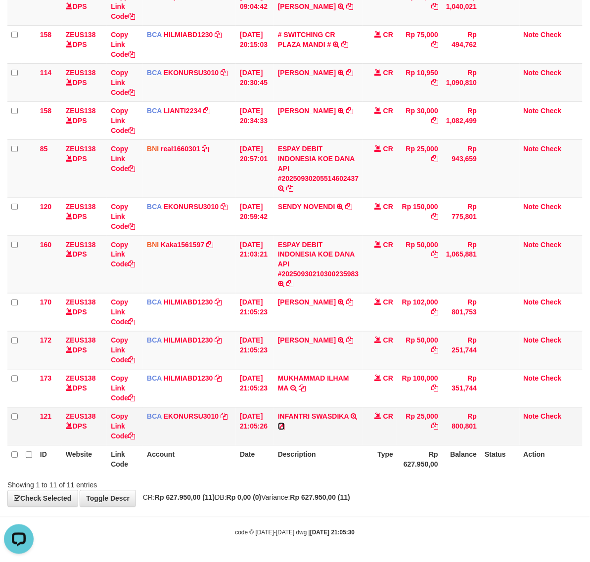
click at [283, 424] on icon at bounding box center [281, 426] width 7 height 7
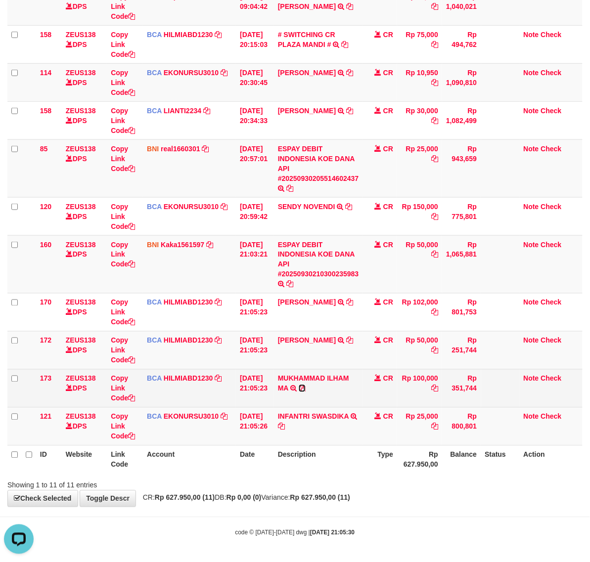
click at [306, 389] on icon at bounding box center [302, 388] width 7 height 7
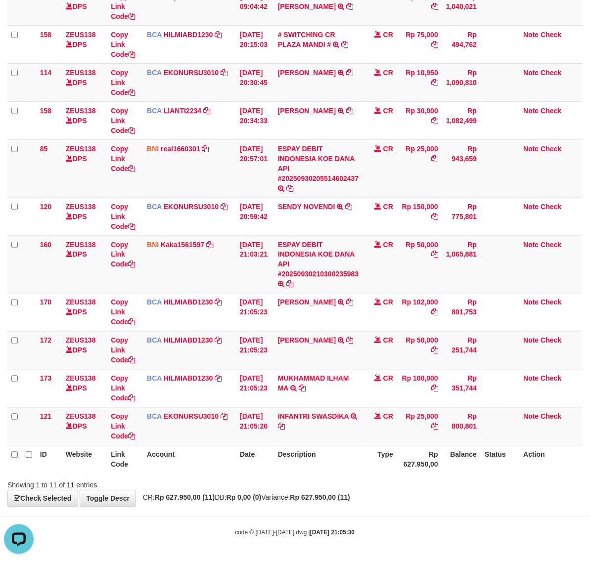
click at [302, 483] on div "Showing 1 to 11 of 11 entries" at bounding box center [295, 484] width 590 height 14
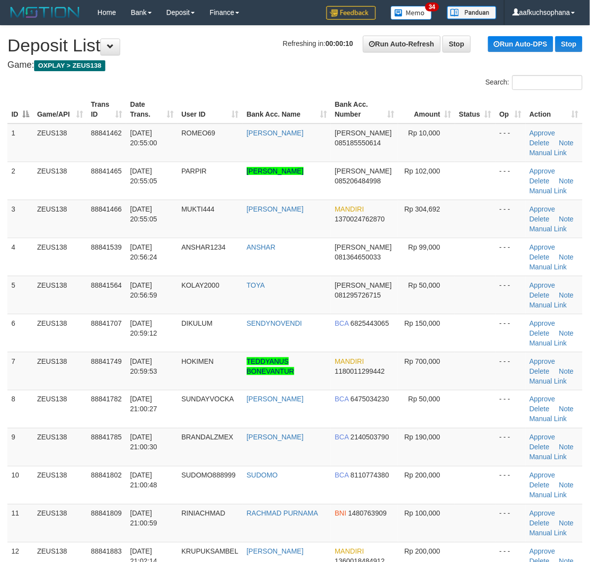
scroll to position [496, 0]
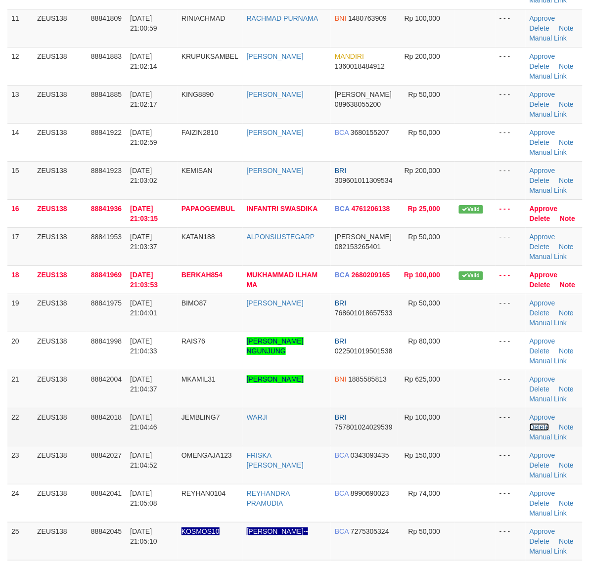
click at [531, 427] on link "Delete" at bounding box center [540, 427] width 20 height 8
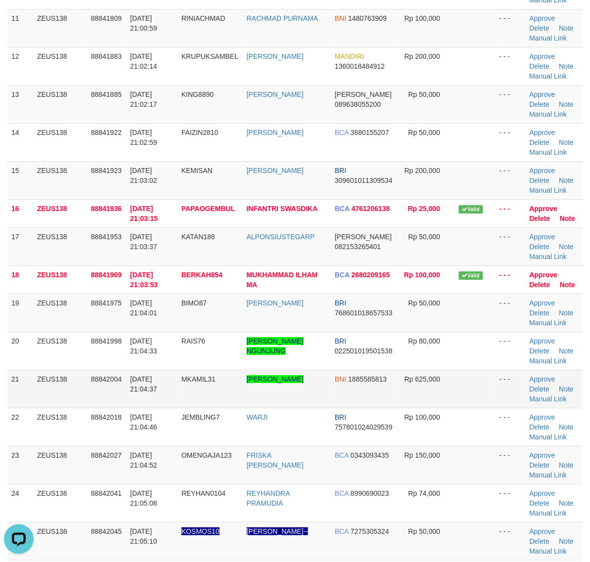
scroll to position [0, 0]
drag, startPoint x: 437, startPoint y: 404, endPoint x: 397, endPoint y: 286, distance: 124.8
click at [436, 403] on td "Rp 625,000" at bounding box center [426, 389] width 57 height 38
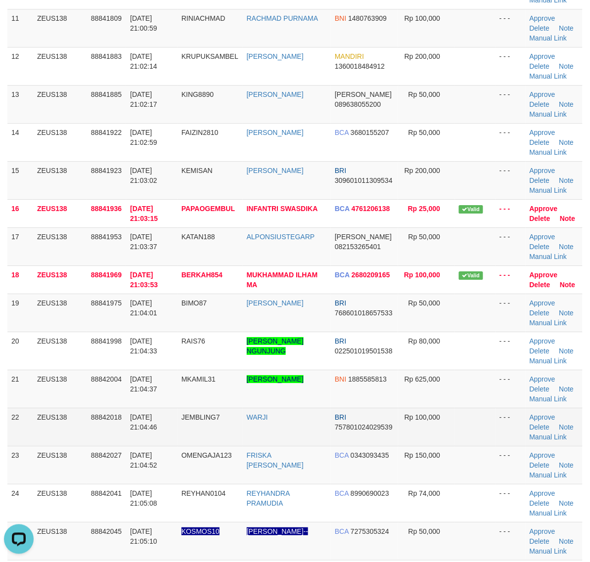
click at [518, 420] on td "- - -" at bounding box center [511, 427] width 30 height 38
click at [513, 418] on td "- - -" at bounding box center [511, 427] width 30 height 38
click at [510, 417] on td "- - -" at bounding box center [511, 427] width 30 height 38
click at [510, 418] on td "- - -" at bounding box center [511, 427] width 30 height 38
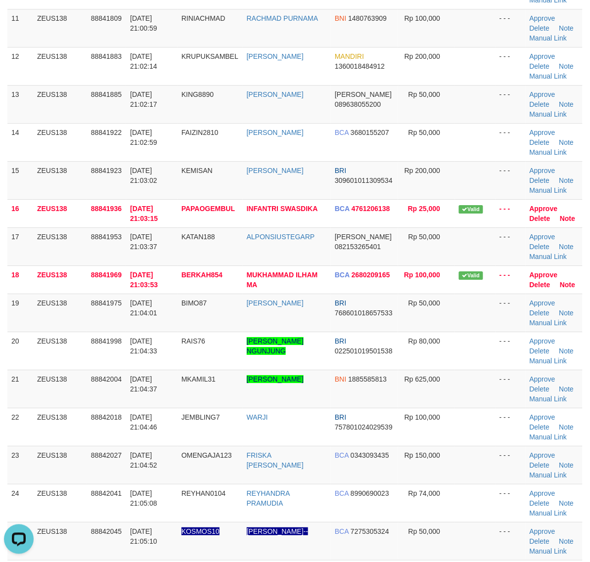
scroll to position [860, 0]
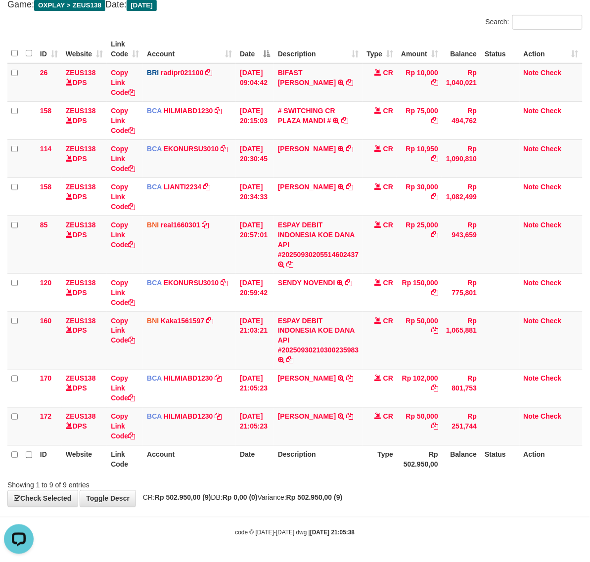
click at [360, 484] on div "Showing 1 to 9 of 9 entries" at bounding box center [295, 484] width 590 height 14
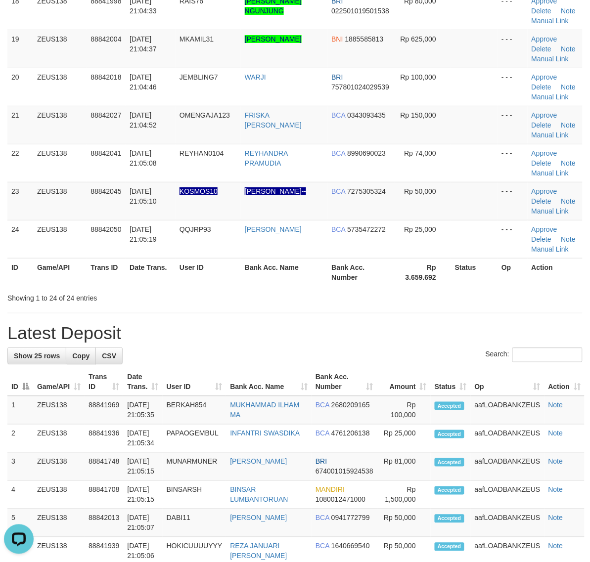
scroll to position [743, 0]
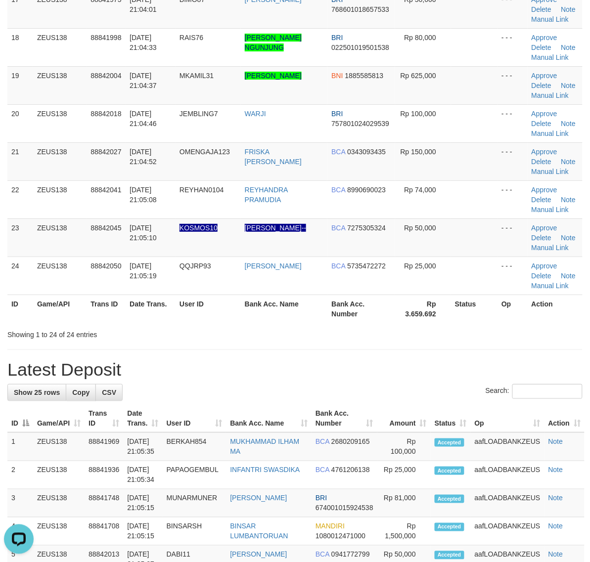
click at [443, 364] on h1 "Latest Deposit" at bounding box center [294, 370] width 575 height 20
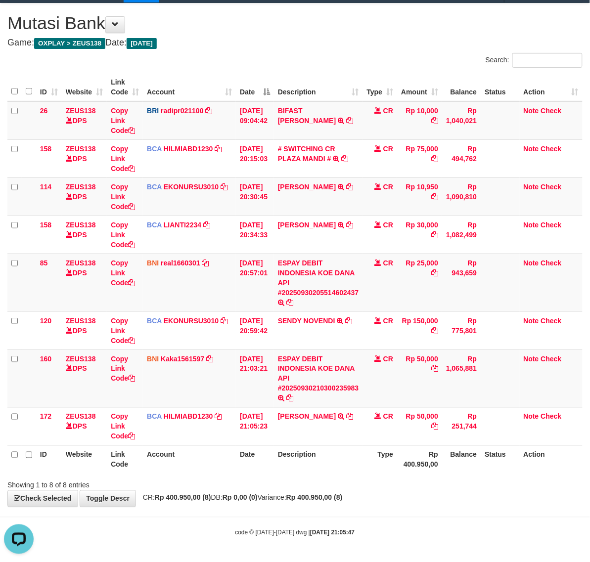
click at [269, 494] on div "**********" at bounding box center [295, 254] width 590 height 503
click at [367, 502] on div "**********" at bounding box center [295, 254] width 590 height 503
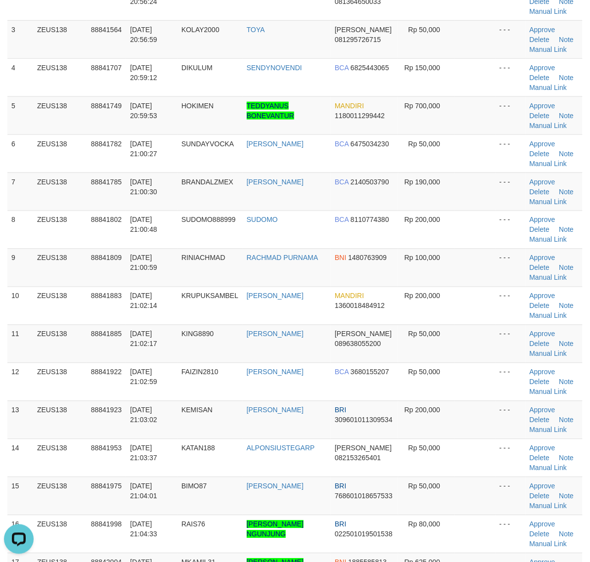
scroll to position [185, 0]
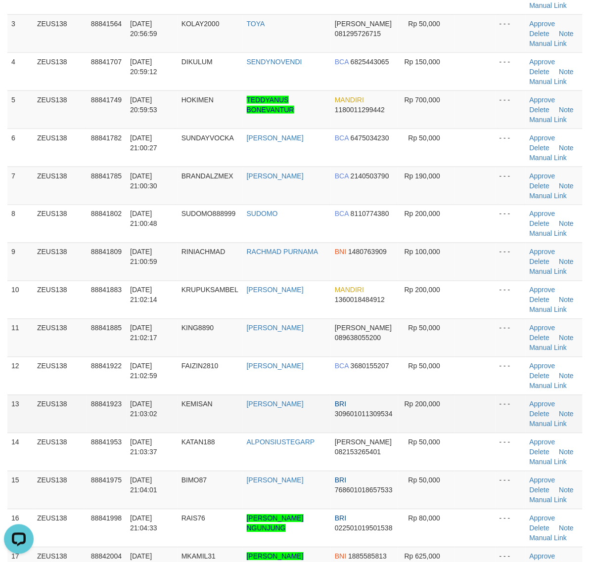
click at [460, 410] on tr "13 ZEUS138 88841923 30/09/2025 21:03:02 KEMISAN SUGENG PURNOMO BRI 309601011309…" at bounding box center [294, 414] width 575 height 38
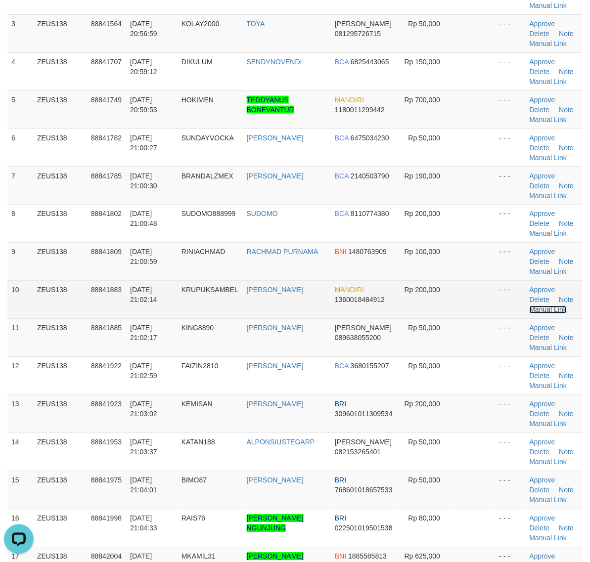
click at [545, 310] on link "Manual Link" at bounding box center [549, 310] width 38 height 8
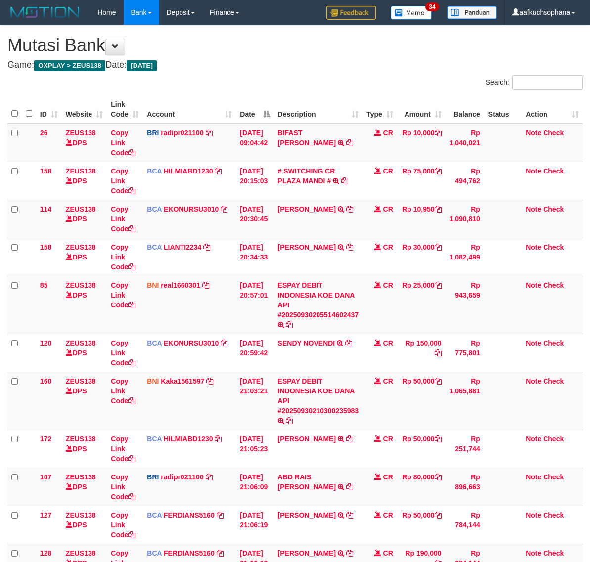
scroll to position [312, 0]
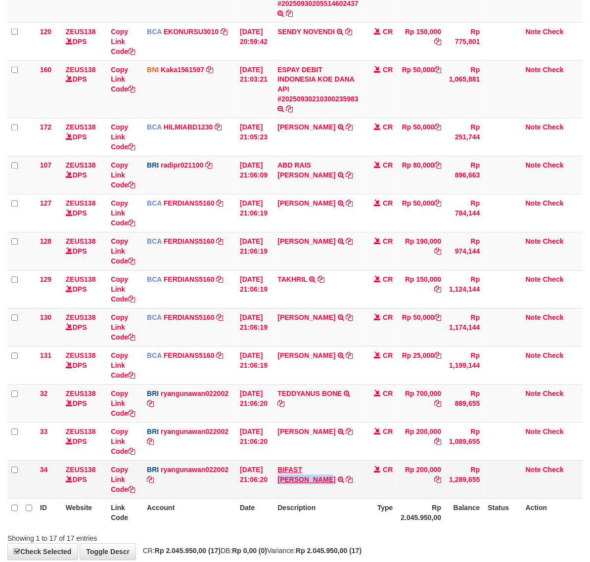
drag, startPoint x: 364, startPoint y: 469, endPoint x: 309, endPoint y: 470, distance: 54.9
click at [309, 470] on td "BIFAST SAHID FAHRUL TRANSFER NBMB BIFAST SAHID FAHRUL TO RYAN GUNAWAN" at bounding box center [318, 480] width 89 height 38
copy link "SAHID FAHRUL"
click at [134, 491] on icon at bounding box center [131, 490] width 7 height 7
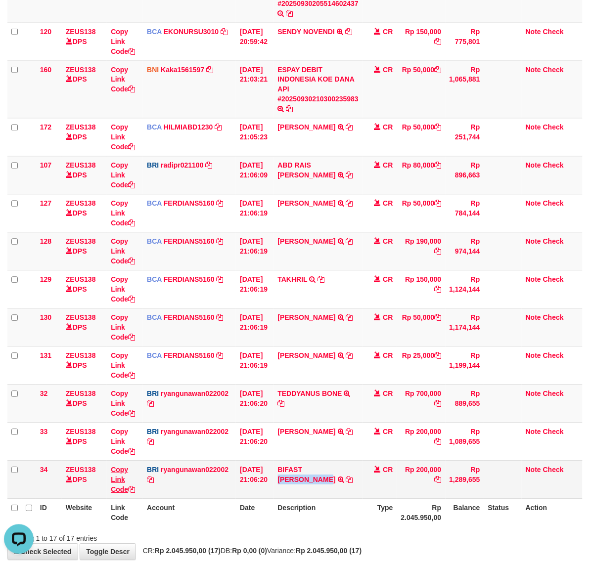
copy link "SAHID FAHRUL"
click at [134, 491] on icon at bounding box center [131, 490] width 7 height 7
drag, startPoint x: 348, startPoint y: 470, endPoint x: 310, endPoint y: 471, distance: 38.1
click at [310, 471] on td "BIFAST SAHID FAHRUL TRANSFER NBMB BIFAST SAHID FAHRUL TO RYAN GUNAWAN" at bounding box center [318, 480] width 89 height 38
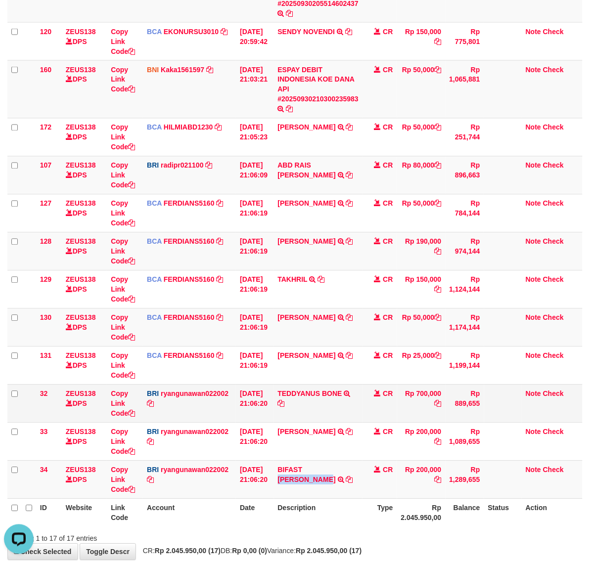
copy link "SAHID FAHRUL"
drag, startPoint x: 287, startPoint y: 491, endPoint x: 299, endPoint y: 486, distance: 13.3
click at [294, 490] on tr "34 ZEUS138 DPS Copy Link Code BRI ryangunawan022002 DPS RYAN GUNAWAN mutasi_202…" at bounding box center [294, 480] width 575 height 38
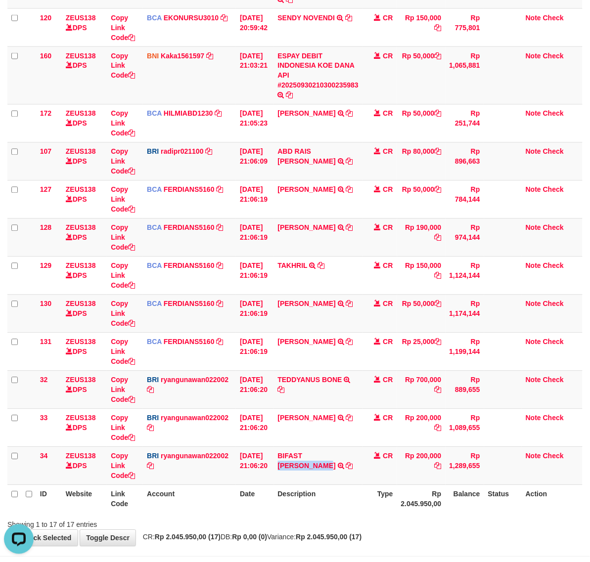
scroll to position [366, 0]
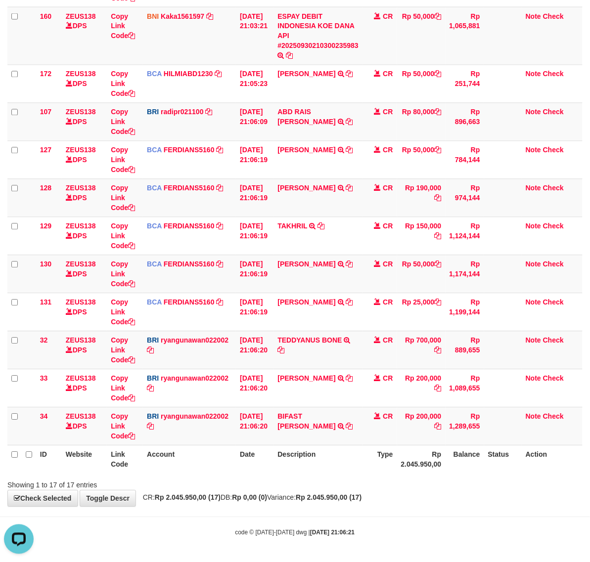
click at [366, 480] on div "Showing 1 to 17 of 17 entries" at bounding box center [295, 484] width 590 height 14
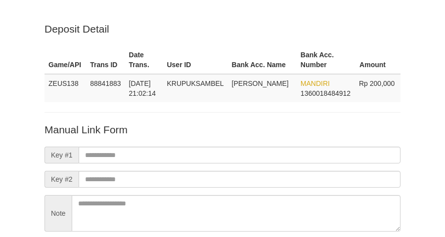
scroll to position [87, 0]
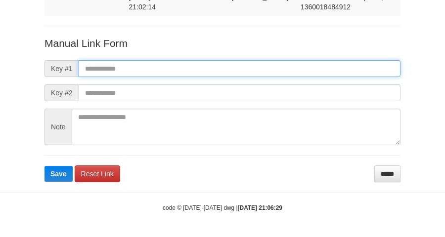
click at [297, 62] on input "text" at bounding box center [240, 68] width 322 height 17
paste input "**********"
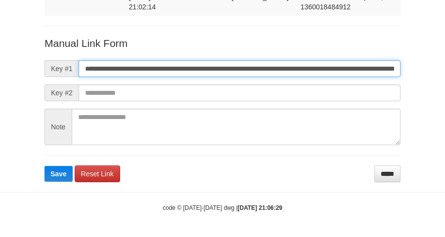
scroll to position [0, 547]
type input "**********"
click at [45, 166] on button "Save" at bounding box center [59, 174] width 28 height 16
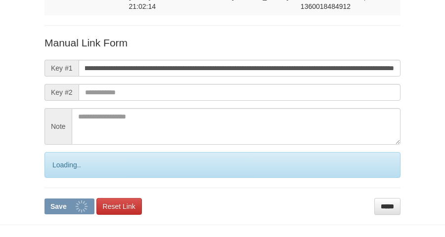
scroll to position [0, 0]
click at [297, 62] on input "**********" at bounding box center [240, 68] width 322 height 17
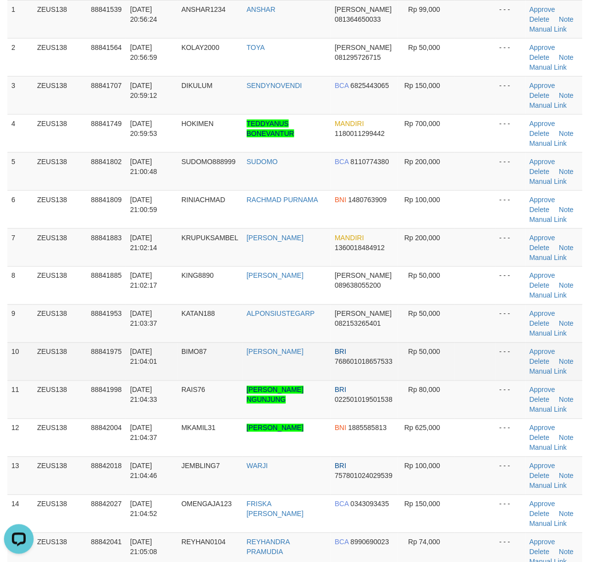
drag, startPoint x: 505, startPoint y: 377, endPoint x: 491, endPoint y: 373, distance: 14.3
click at [505, 377] on td "- - -" at bounding box center [511, 362] width 30 height 38
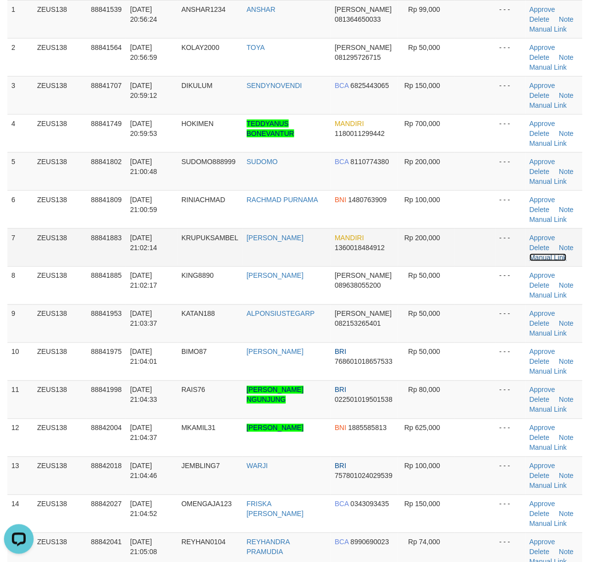
click at [542, 261] on link "Manual Link" at bounding box center [549, 258] width 38 height 8
drag, startPoint x: 495, startPoint y: 345, endPoint x: 598, endPoint y: 374, distance: 107.9
click at [493, 345] on td at bounding box center [475, 362] width 41 height 38
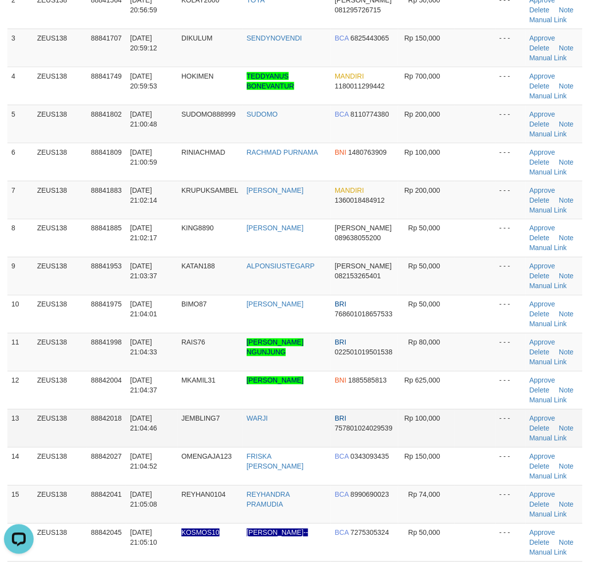
scroll to position [247, 0]
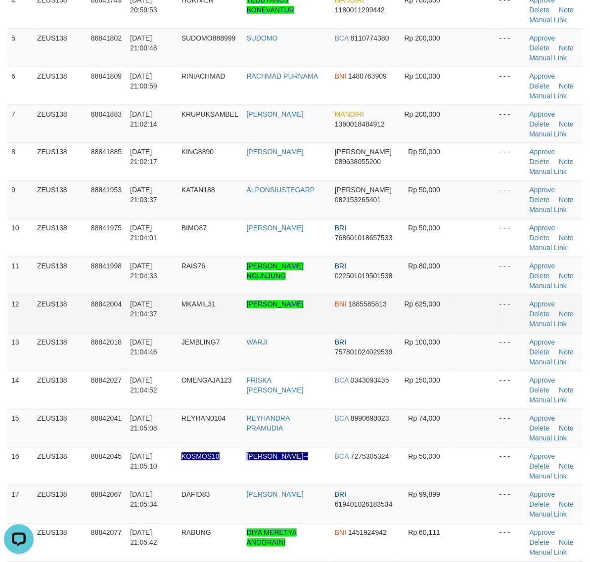
click at [487, 322] on td at bounding box center [475, 314] width 41 height 38
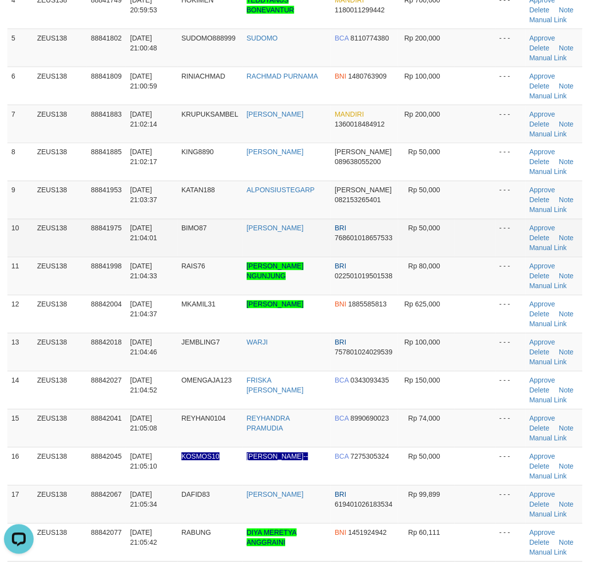
click at [463, 246] on td at bounding box center [475, 238] width 41 height 38
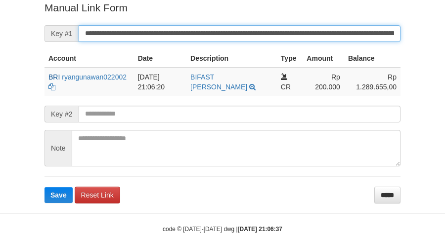
click at [45, 187] on button "Save" at bounding box center [59, 195] width 28 height 16
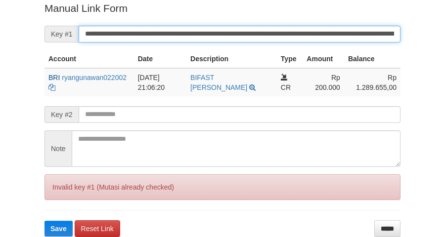
click at [45, 221] on button "Save" at bounding box center [59, 229] width 28 height 16
click at [251, 33] on input "**********" at bounding box center [240, 34] width 322 height 17
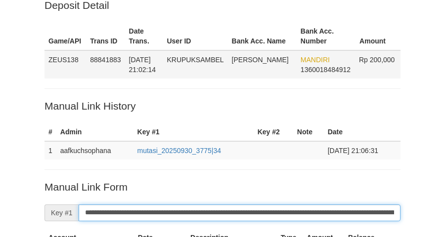
scroll to position [17, 0]
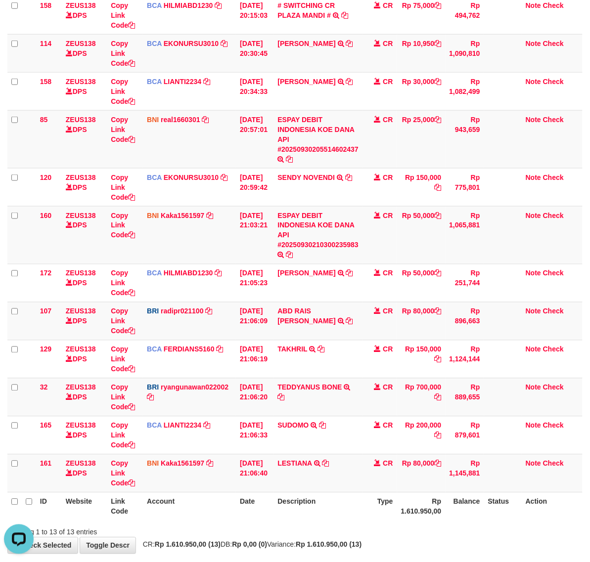
scroll to position [214, 0]
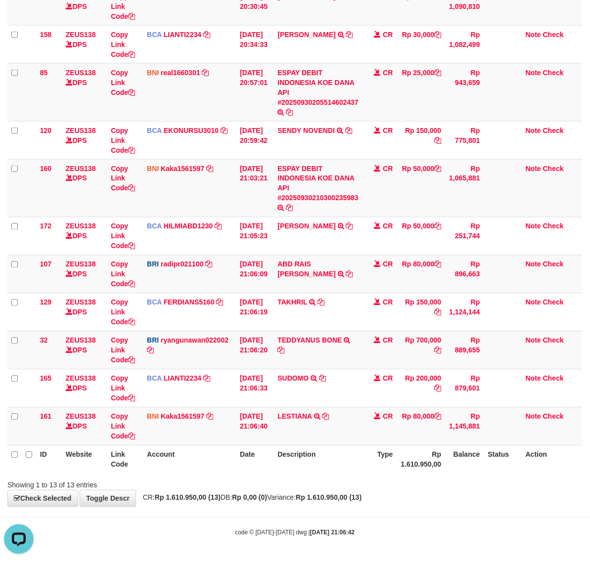
click at [335, 487] on div "Showing 1 to 13 of 13 entries" at bounding box center [295, 484] width 590 height 14
click at [340, 486] on div "Showing 1 to 13 of 13 entries" at bounding box center [295, 484] width 590 height 14
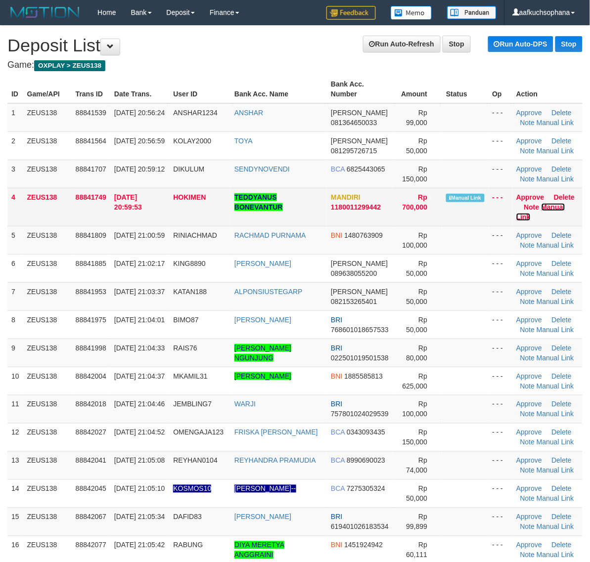
click at [552, 205] on link "Manual Link" at bounding box center [540, 212] width 49 height 18
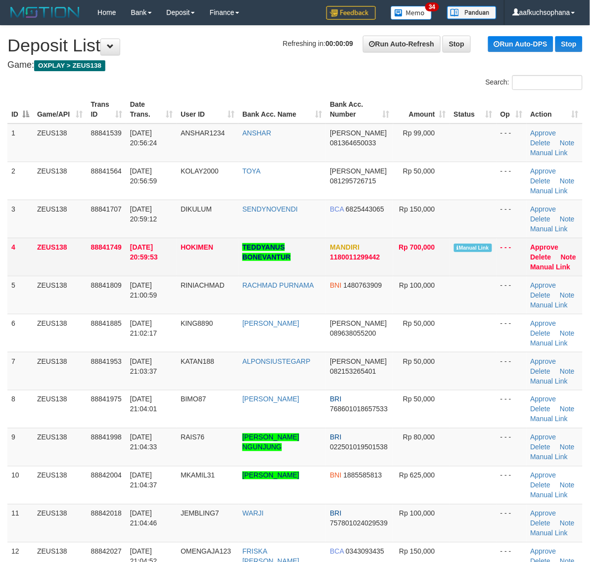
click at [540, 271] on td "Approve Delete Note Manual Link" at bounding box center [555, 257] width 56 height 38
click at [539, 268] on link "Manual Link" at bounding box center [551, 267] width 40 height 8
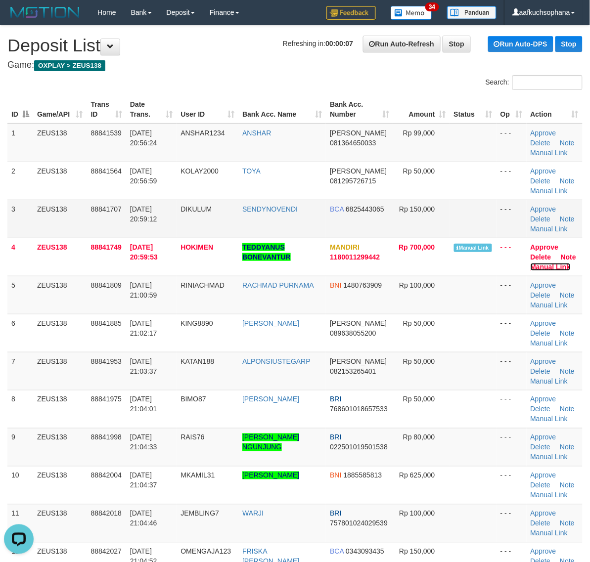
click at [531, 263] on link "Manual Link" at bounding box center [551, 267] width 40 height 8
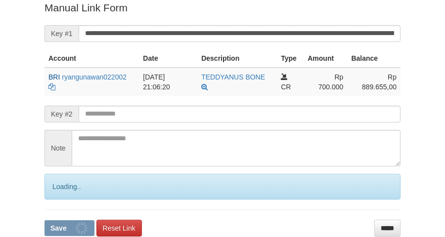
click at [280, 38] on input "**********" at bounding box center [240, 33] width 322 height 17
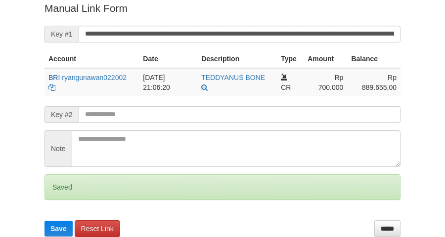
click at [45, 221] on button "Save" at bounding box center [59, 229] width 28 height 16
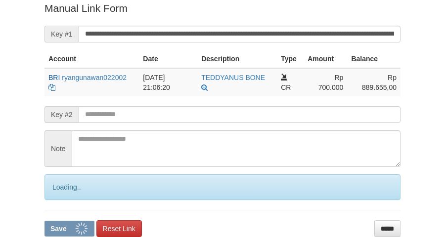
click at [45, 221] on button "Save" at bounding box center [70, 229] width 50 height 16
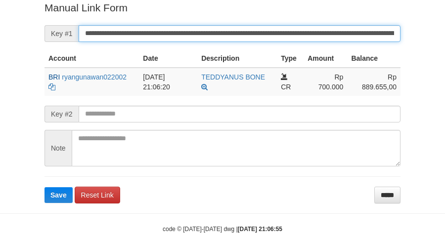
click at [45, 187] on button "Save" at bounding box center [59, 195] width 28 height 16
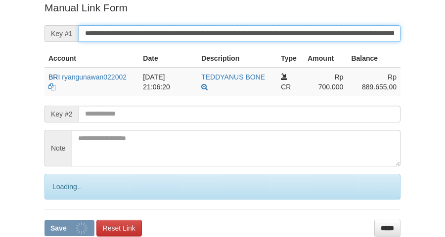
click at [45, 221] on button "Save" at bounding box center [70, 229] width 50 height 16
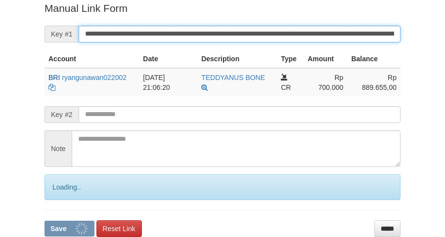
drag, startPoint x: 0, startPoint y: 0, endPoint x: 279, endPoint y: 38, distance: 281.9
click at [279, 38] on input "**********" at bounding box center [240, 34] width 322 height 17
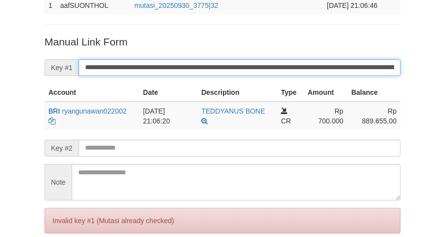
scroll to position [141, 0]
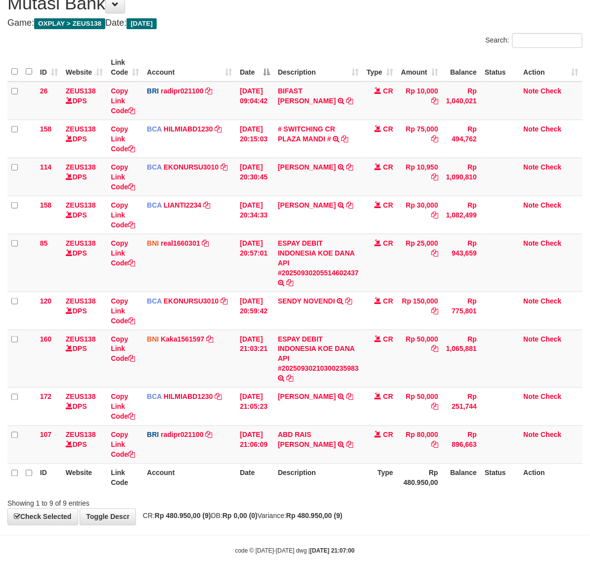
scroll to position [61, 0]
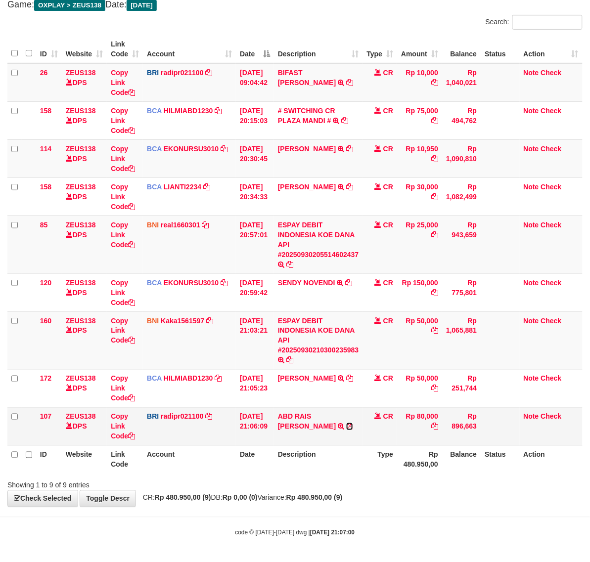
click at [352, 423] on icon at bounding box center [349, 426] width 7 height 7
click at [334, 478] on div "Showing 1 to 9 of 9 entries" at bounding box center [295, 484] width 590 height 14
click at [324, 414] on link "ABD RAIS DG NG" at bounding box center [307, 422] width 58 height 18
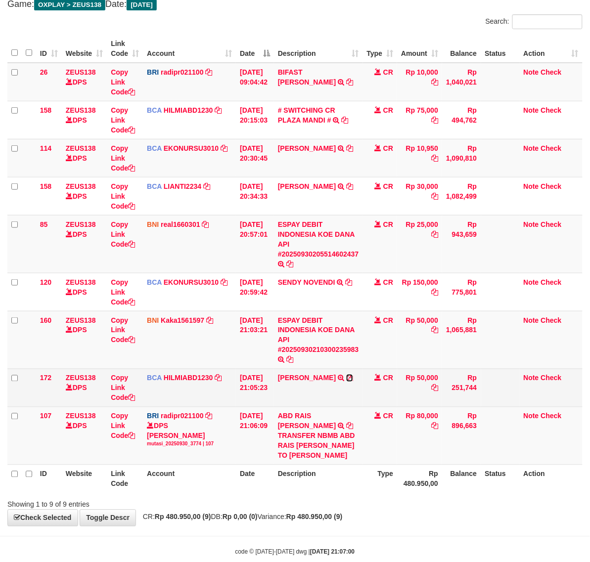
click at [346, 379] on icon at bounding box center [349, 378] width 7 height 7
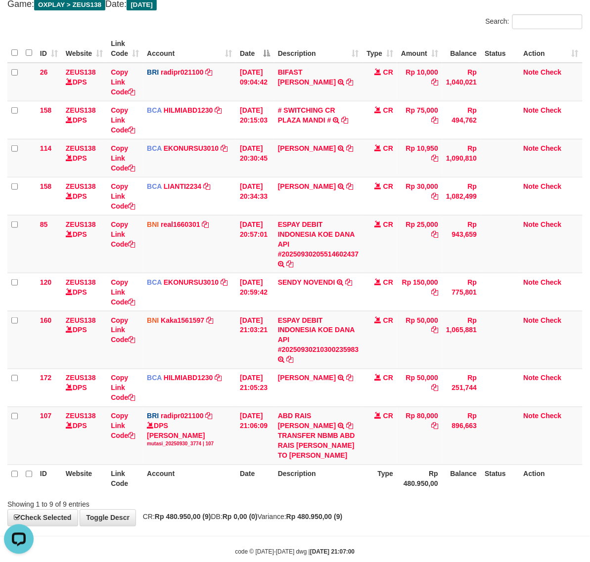
scroll to position [0, 0]
drag, startPoint x: 379, startPoint y: 497, endPoint x: 362, endPoint y: 481, distance: 23.5
click at [379, 497] on div "Showing 1 to 9 of 9 entries" at bounding box center [295, 503] width 590 height 14
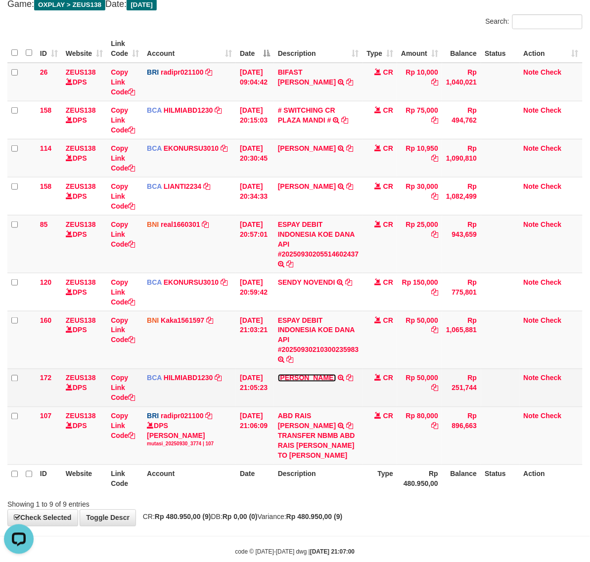
click at [317, 376] on link "DIDI MULYADI" at bounding box center [307, 378] width 58 height 8
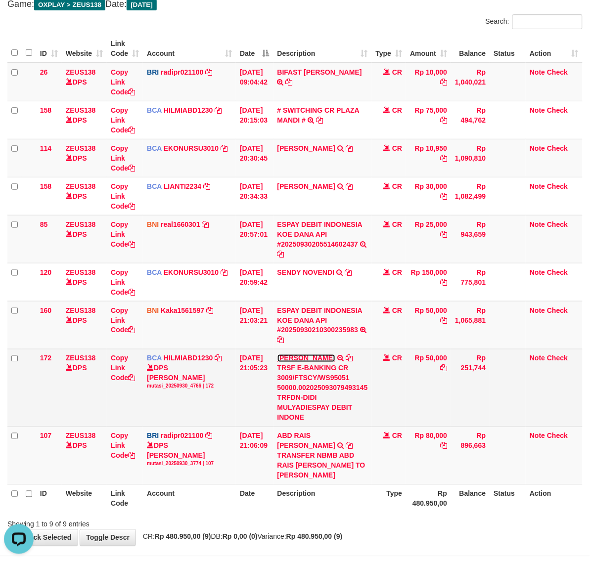
scroll to position [41, 0]
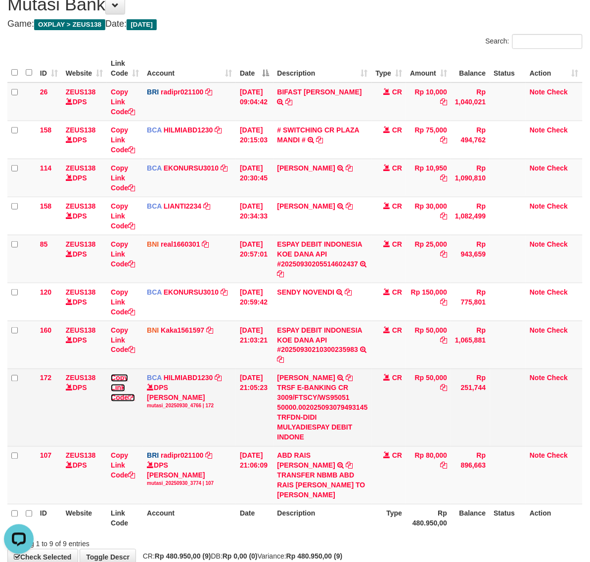
click at [134, 399] on icon at bounding box center [131, 398] width 7 height 7
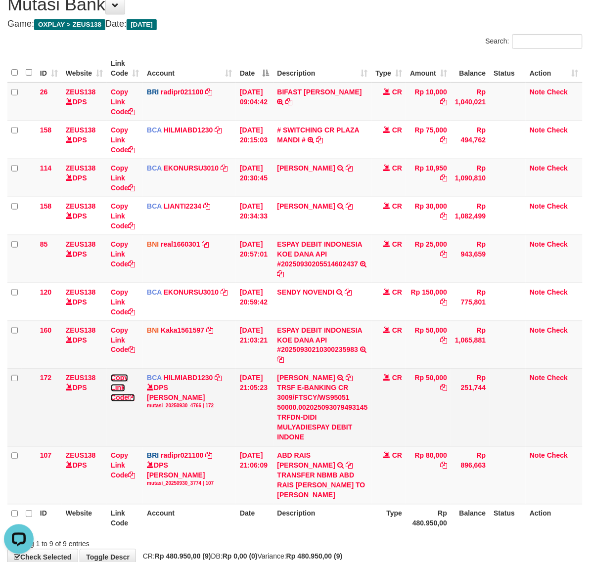
click at [134, 399] on icon at bounding box center [131, 398] width 7 height 7
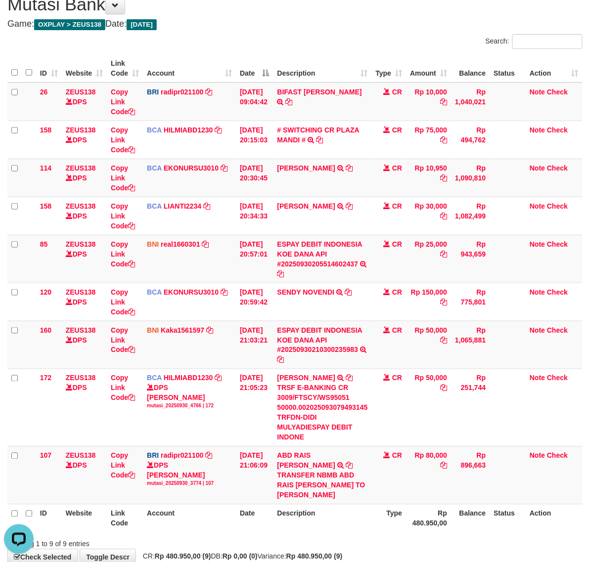
click at [347, 540] on div "**********" at bounding box center [295, 275] width 590 height 581
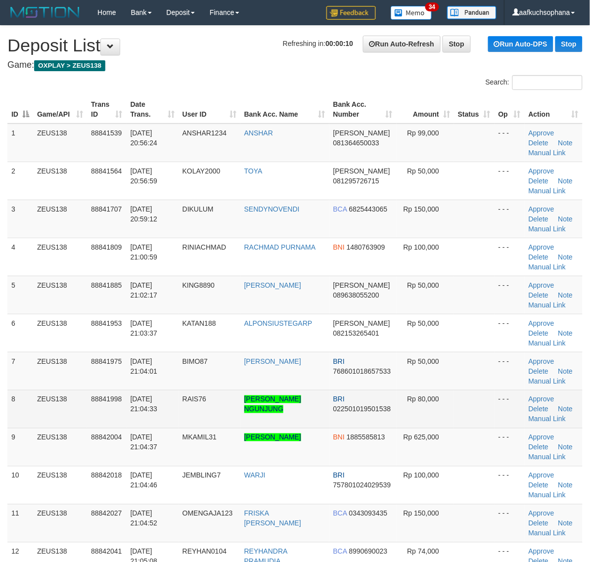
click at [483, 399] on td at bounding box center [474, 409] width 41 height 38
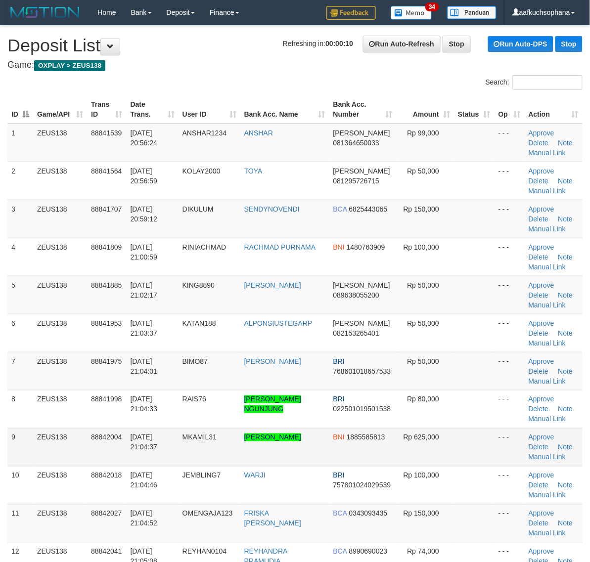
click at [459, 433] on tr "9 ZEUS138 88842004 [DATE] 21:04:37 MKAMIL31 [PERSON_NAME] BNI 1885585813 Rp 625…" at bounding box center [294, 447] width 575 height 38
click at [470, 377] on td at bounding box center [474, 371] width 41 height 38
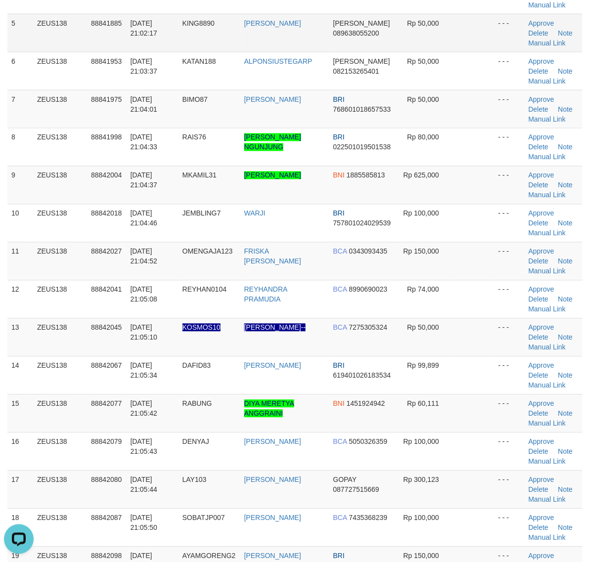
scroll to position [433, 0]
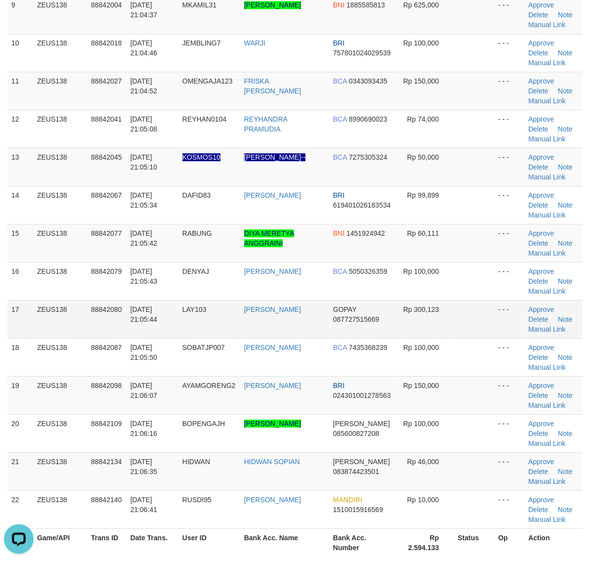
click at [486, 313] on td at bounding box center [474, 319] width 41 height 38
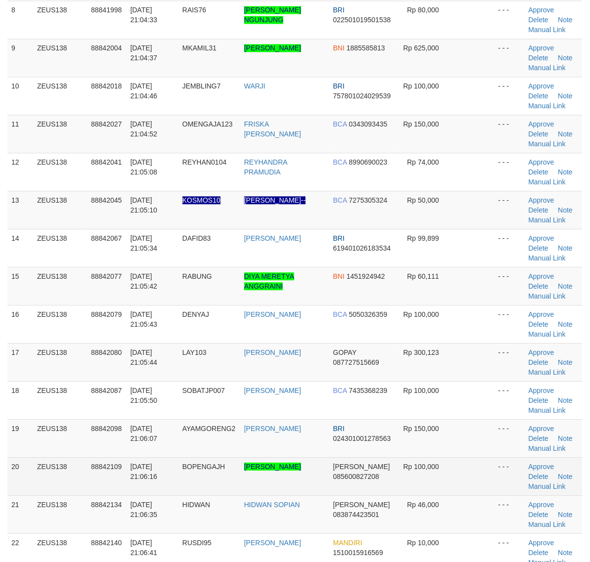
scroll to position [495, 0]
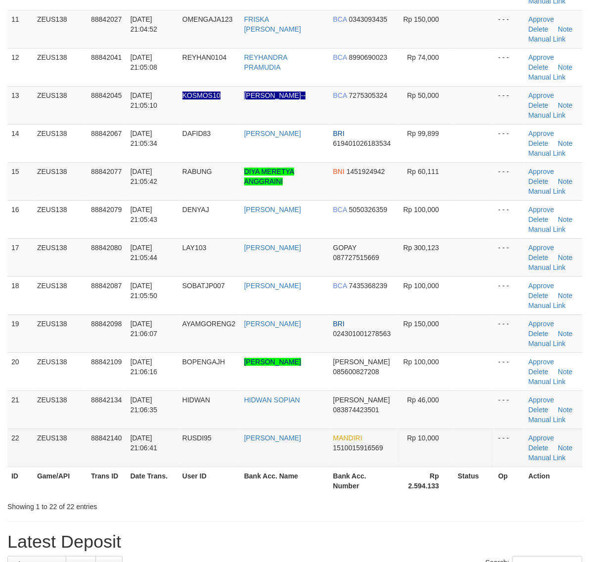
click at [488, 456] on td at bounding box center [474, 448] width 41 height 38
click at [487, 456] on td at bounding box center [474, 448] width 41 height 38
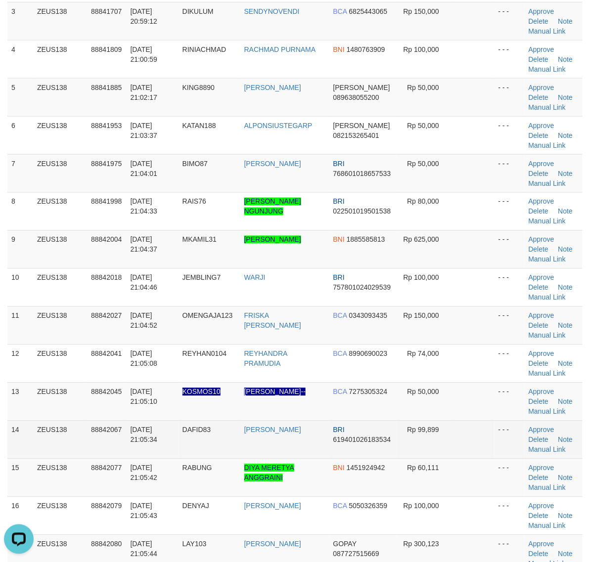
scroll to position [62, 0]
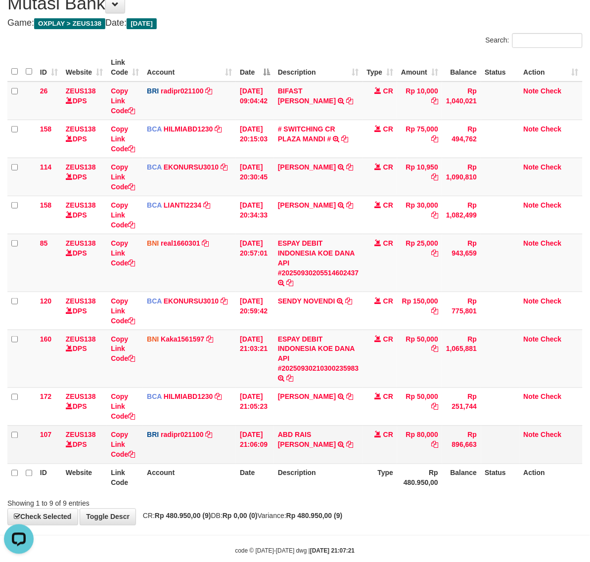
click at [411, 474] on th "Rp 480.950,00" at bounding box center [419, 478] width 45 height 28
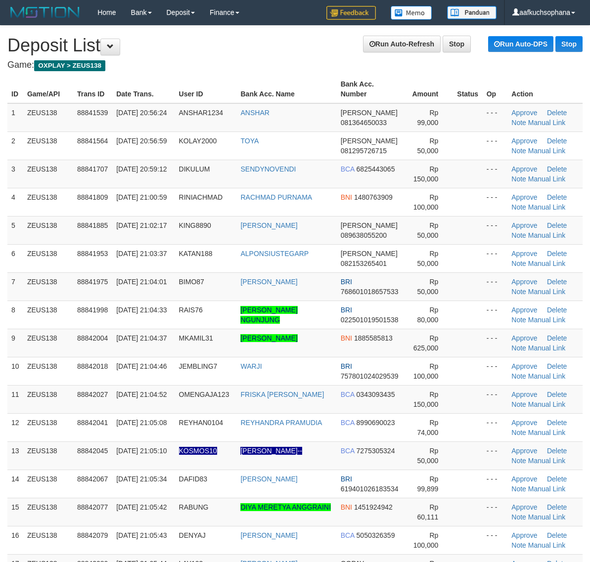
scroll to position [62, 0]
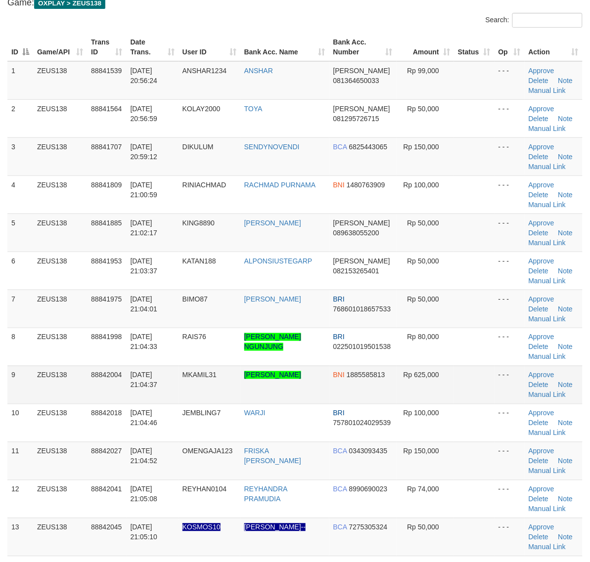
click at [486, 384] on td at bounding box center [474, 385] width 41 height 38
click at [485, 382] on td at bounding box center [474, 385] width 41 height 38
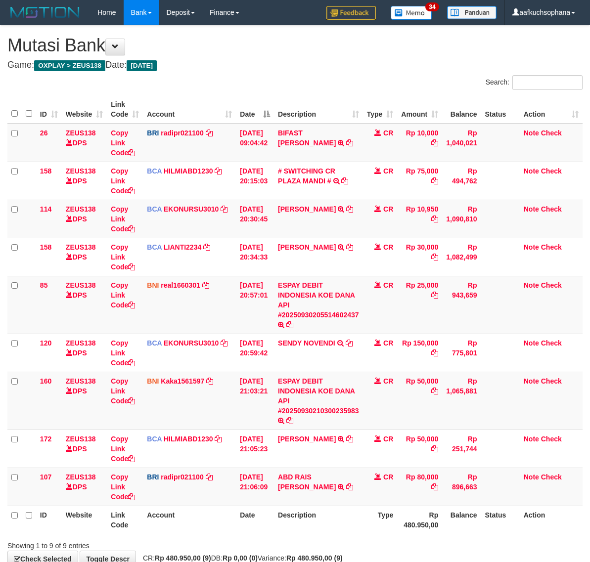
scroll to position [43, 0]
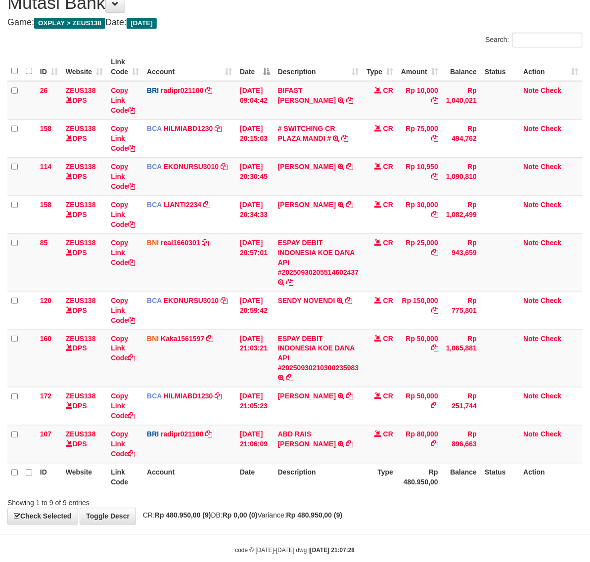
click at [406, 498] on div "Showing 1 to 9 of 9 entries" at bounding box center [295, 502] width 590 height 14
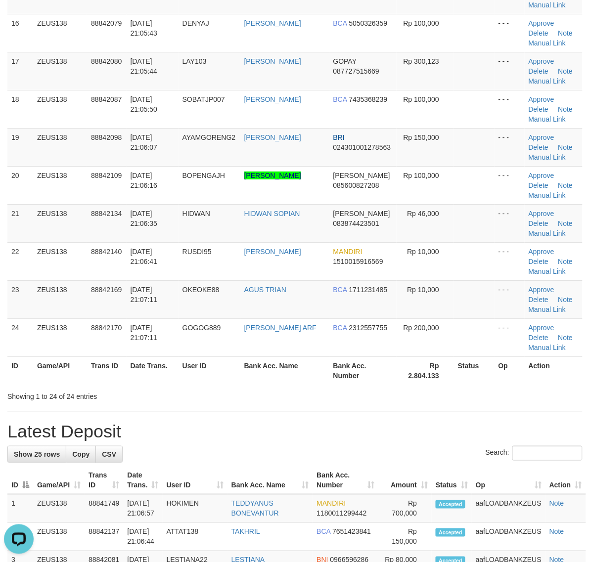
drag, startPoint x: 501, startPoint y: 421, endPoint x: 515, endPoint y: 421, distance: 13.8
click at [503, 421] on div "**********" at bounding box center [295, 305] width 590 height 1921
click at [466, 424] on h1 "Latest Deposit" at bounding box center [294, 432] width 575 height 20
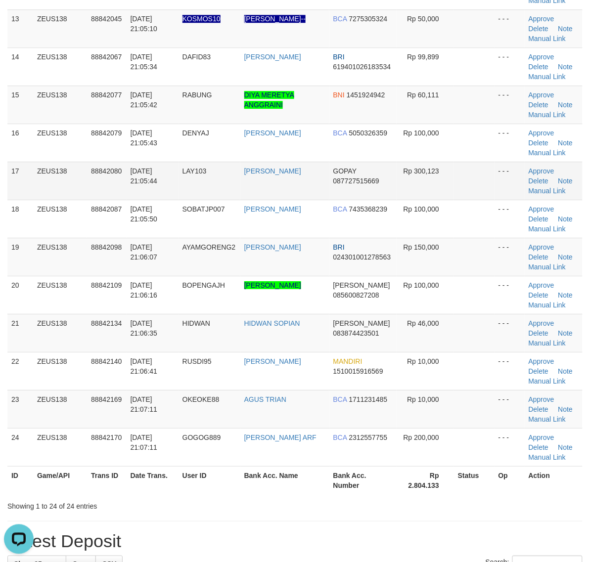
scroll to position [434, 0]
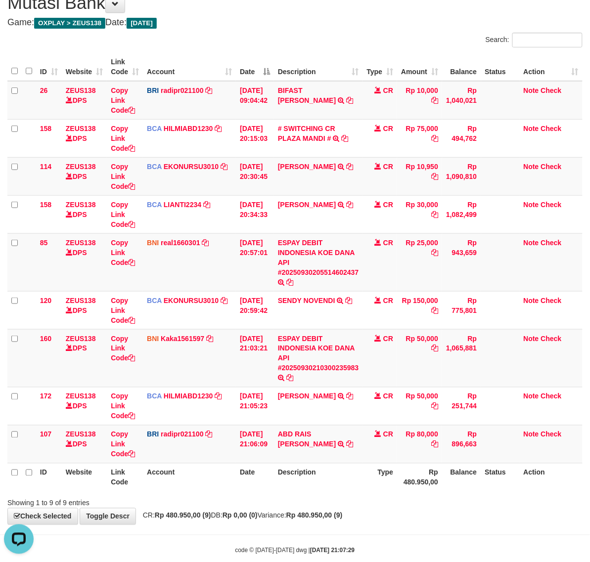
drag, startPoint x: 332, startPoint y: 497, endPoint x: 340, endPoint y: 502, distance: 9.8
click at [340, 502] on div "Showing 1 to 9 of 9 entries" at bounding box center [295, 502] width 590 height 14
click at [347, 528] on body "Toggle navigation Home Bank Account List Load By Website Group [OXPLAY] ZEUS138…" at bounding box center [295, 268] width 590 height 623
click at [302, 488] on th "Description" at bounding box center [318, 477] width 89 height 28
click at [295, 487] on th "Description" at bounding box center [318, 477] width 89 height 28
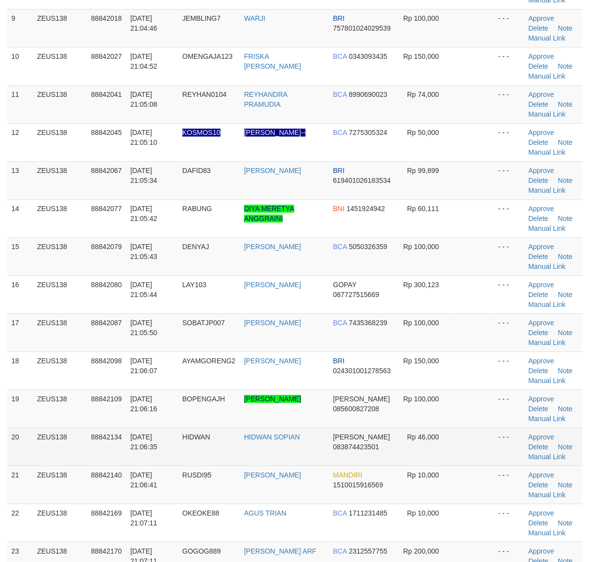
scroll to position [399, 0]
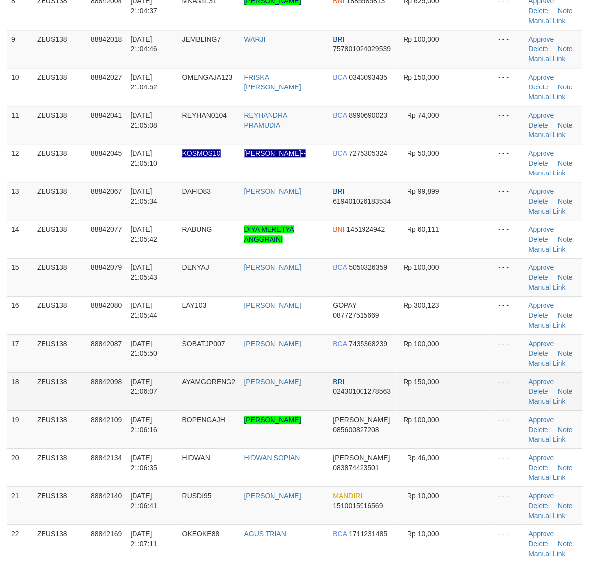
click at [486, 374] on td at bounding box center [474, 391] width 41 height 38
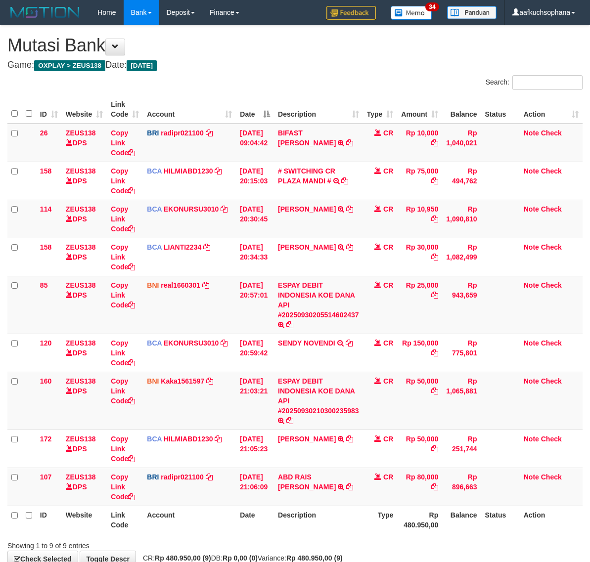
scroll to position [44, 0]
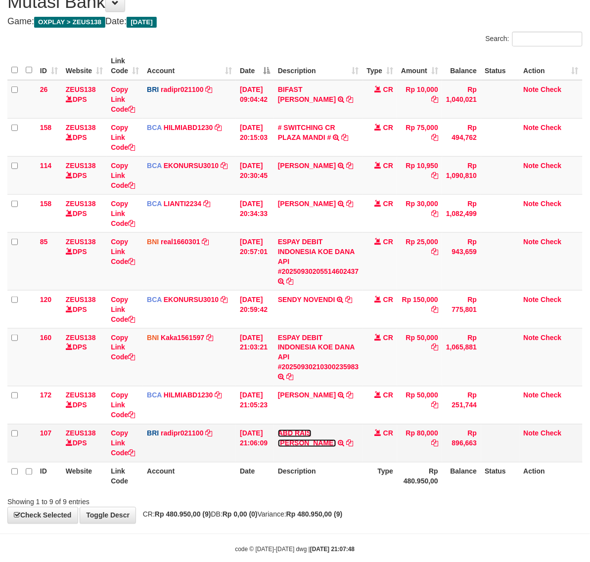
click at [317, 431] on link "ABD RAIS DG NG" at bounding box center [307, 439] width 58 height 18
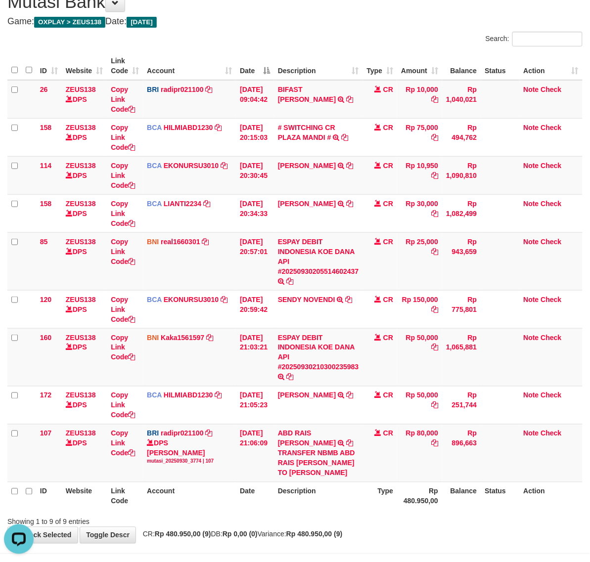
scroll to position [0, 0]
click at [357, 496] on th "Description" at bounding box center [318, 496] width 89 height 28
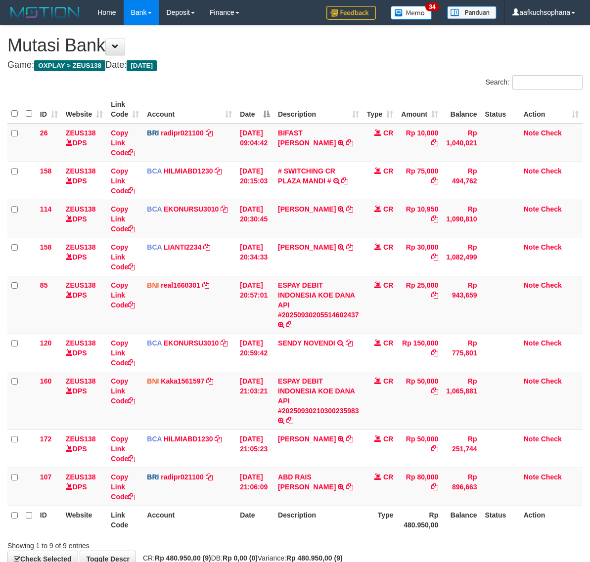
scroll to position [45, 0]
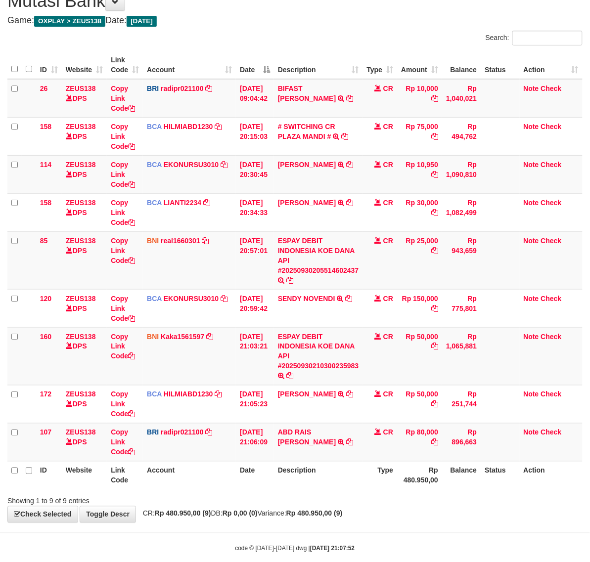
click at [388, 525] on body "Toggle navigation Home Bank Account List Load By Website Group [OXPLAY] ZEUS138…" at bounding box center [295, 266] width 590 height 623
drag, startPoint x: 384, startPoint y: 525, endPoint x: 344, endPoint y: 514, distance: 41.4
click at [383, 525] on body "Toggle navigation Home Bank Account List Load By Website Group [OXPLAY] ZEUS138…" at bounding box center [295, 266] width 590 height 623
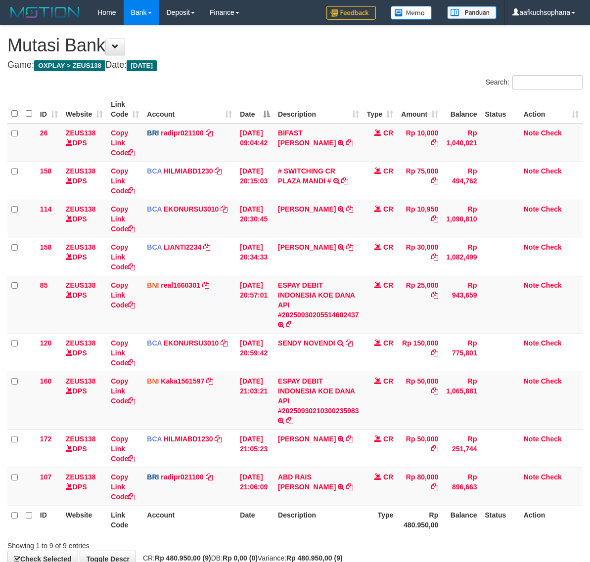
scroll to position [45, 0]
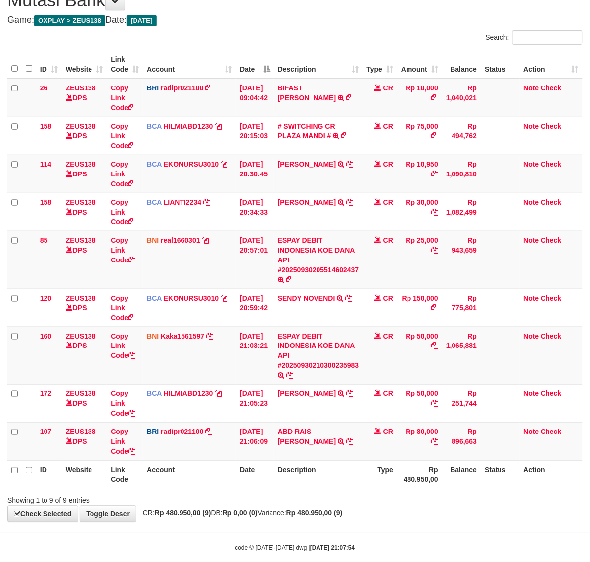
click at [223, 522] on div "**********" at bounding box center [295, 252] width 590 height 542
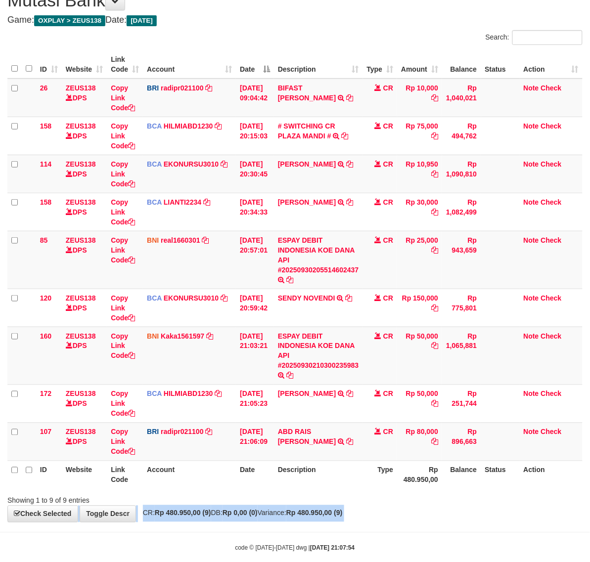
click at [223, 522] on div "**********" at bounding box center [295, 252] width 590 height 542
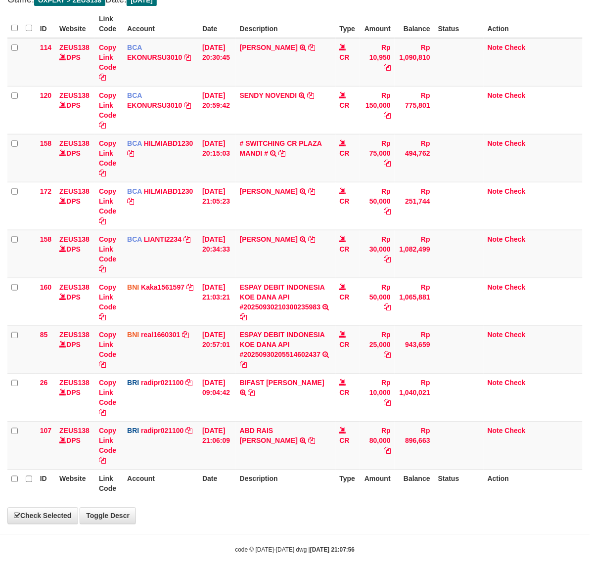
scroll to position [83, 0]
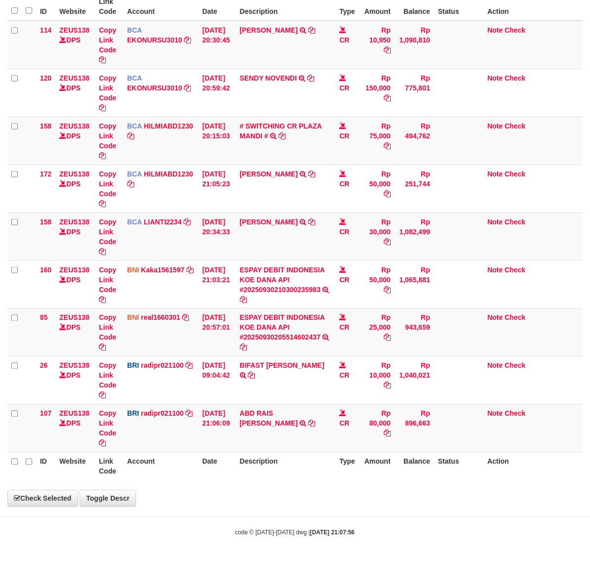
click at [211, 522] on body "Toggle navigation Home Bank Account List Load By Website Group [OXPLAY] ZEUS138…" at bounding box center [295, 239] width 590 height 645
click at [194, 515] on body "Toggle navigation Home Bank Account List Load By Website Group [OXPLAY] ZEUS138…" at bounding box center [295, 239] width 590 height 645
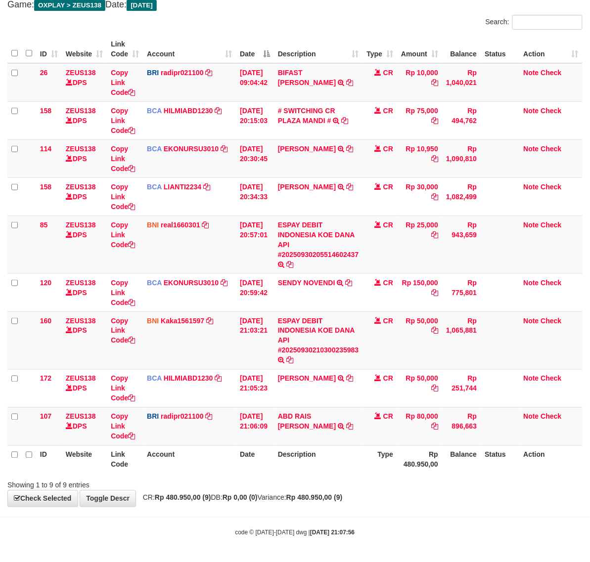
scroll to position [61, 0]
click at [310, 486] on div "Showing 1 to 9 of 9 entries" at bounding box center [295, 484] width 590 height 14
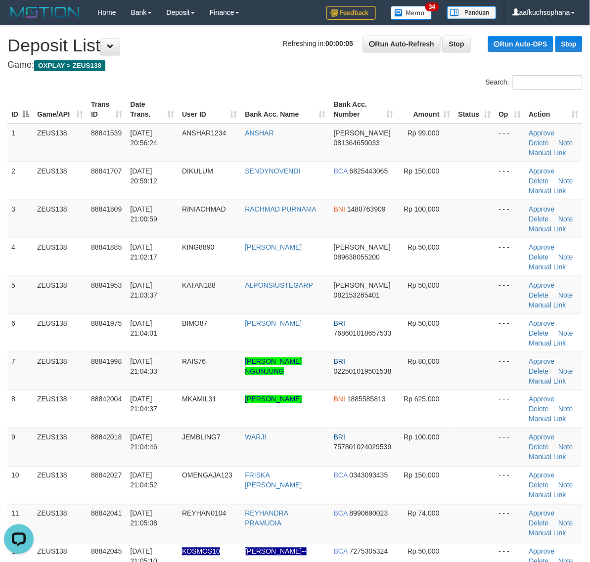
drag, startPoint x: 477, startPoint y: 430, endPoint x: 596, endPoint y: 446, distance: 119.7
click at [478, 430] on td at bounding box center [474, 447] width 41 height 38
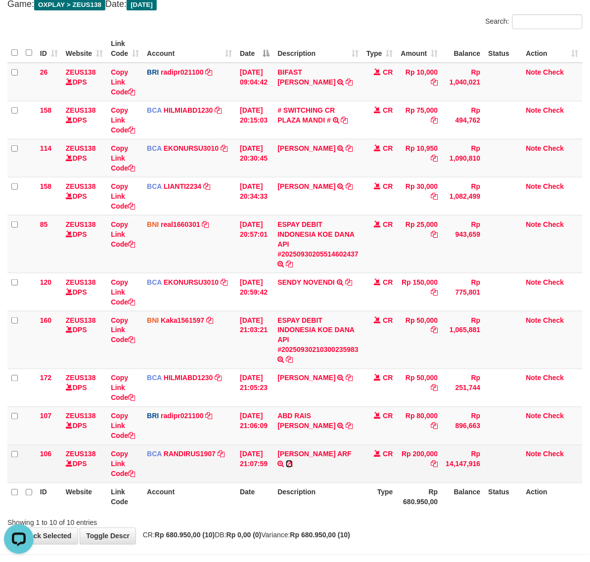
click at [293, 462] on icon at bounding box center [289, 464] width 7 height 7
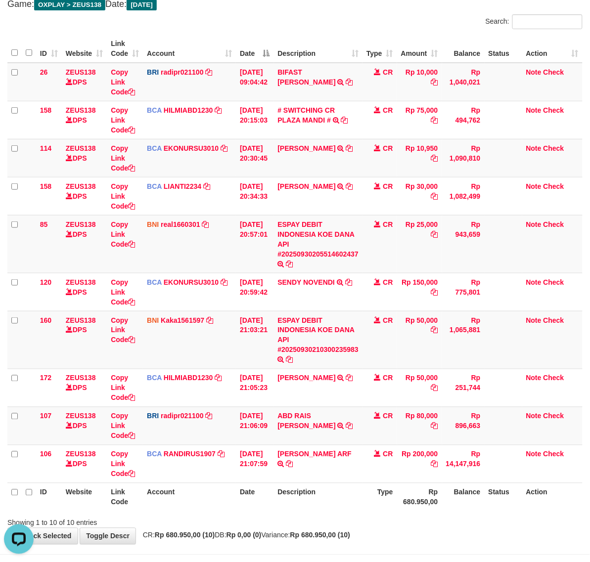
click at [328, 507] on th "Description" at bounding box center [318, 497] width 89 height 28
click at [327, 507] on th "Description" at bounding box center [318, 497] width 89 height 28
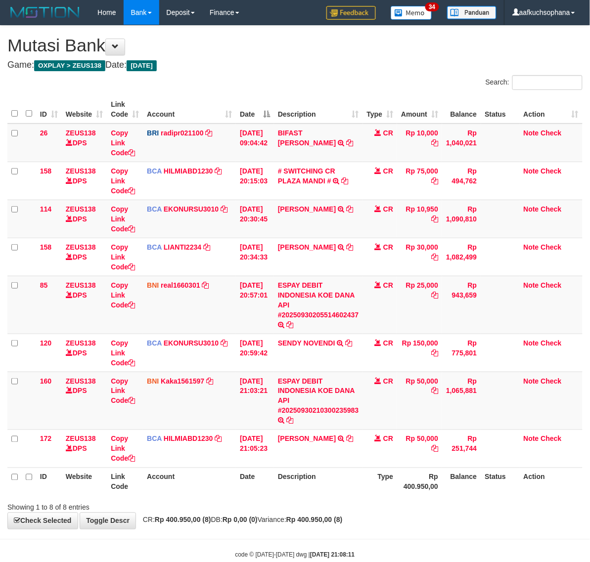
click at [188, 531] on body "Toggle navigation Home Bank Account List Load By Website Group [OXPLAY] ZEUS138…" at bounding box center [295, 292] width 590 height 585
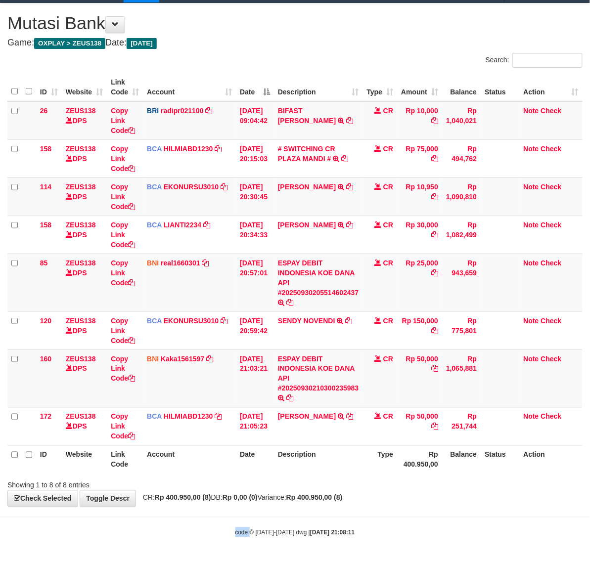
click at [188, 531] on div "code © 2012-2018 dwg | 2025/09/30 21:08:11" at bounding box center [295, 533] width 590 height 10
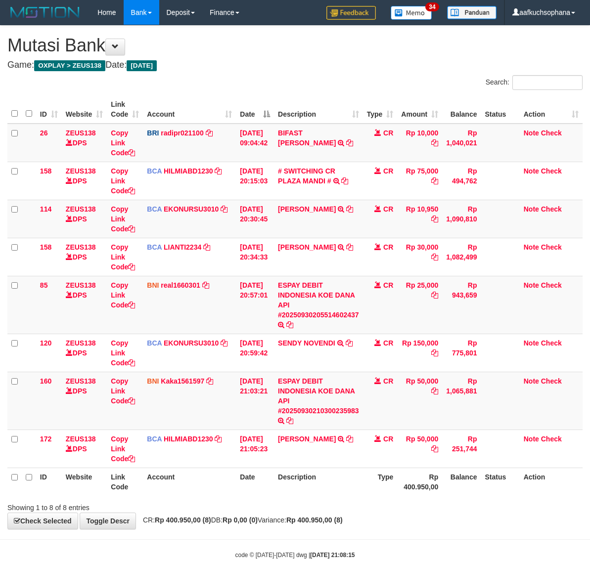
scroll to position [23, 0]
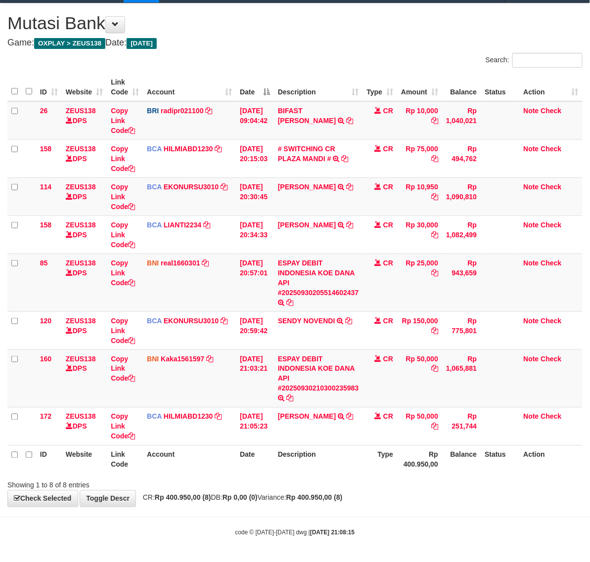
click at [303, 503] on div "**********" at bounding box center [295, 254] width 590 height 503
click at [332, 512] on body "Toggle navigation Home Bank Account List Load By Website Group [OXPLAY] ZEUS138…" at bounding box center [295, 270] width 590 height 585
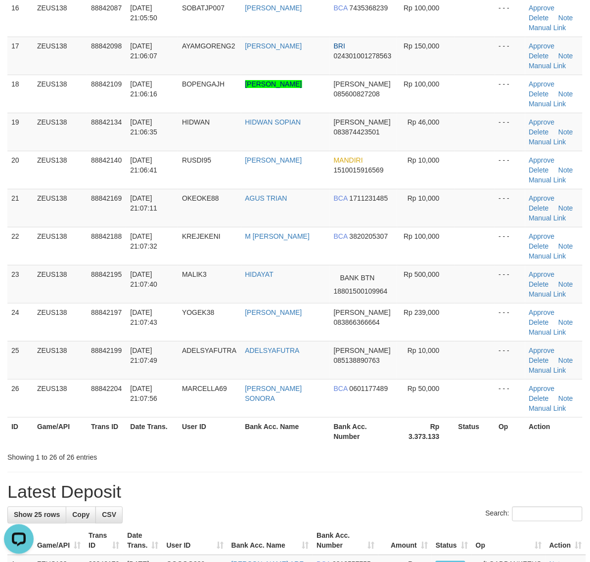
drag, startPoint x: 243, startPoint y: 465, endPoint x: 129, endPoint y: 382, distance: 141.6
click at [243, 465] on div "**********" at bounding box center [295, 327] width 590 height 1997
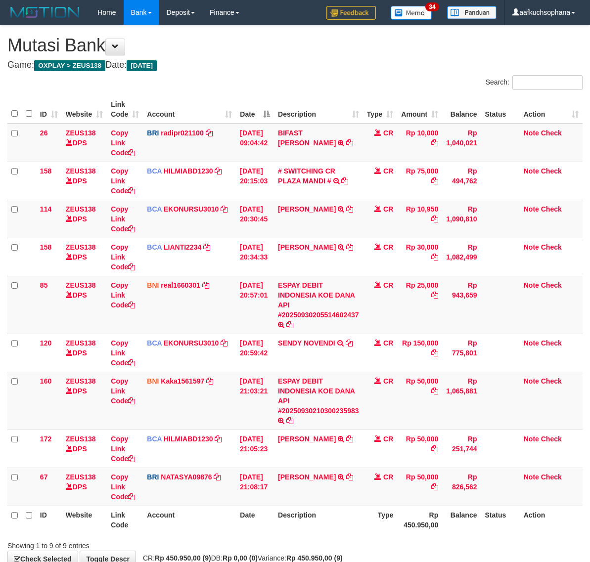
scroll to position [47, 0]
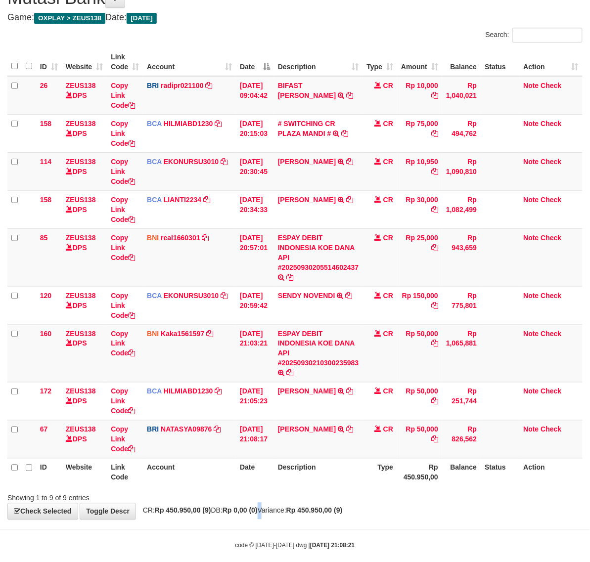
click at [276, 515] on div "**********" at bounding box center [295, 249] width 590 height 542
click at [277, 507] on div "**********" at bounding box center [295, 249] width 590 height 542
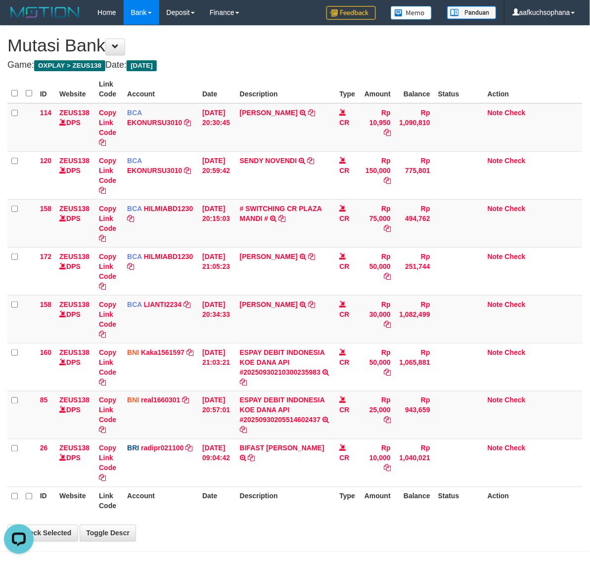
scroll to position [23, 0]
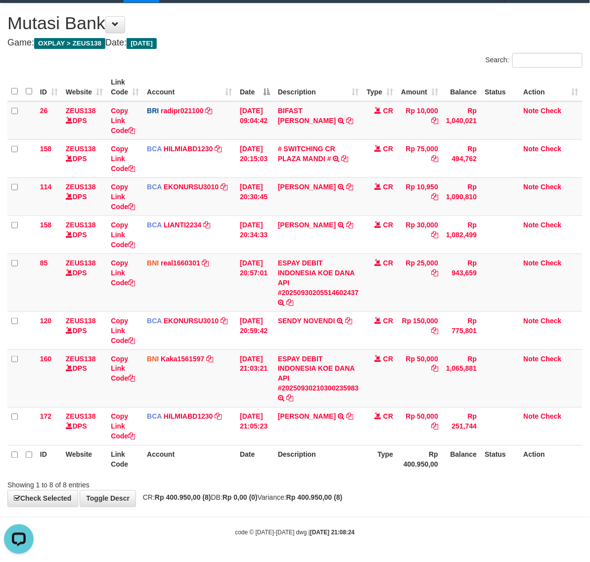
click at [258, 501] on strong "Rp 0,00 (0)" at bounding box center [240, 498] width 35 height 8
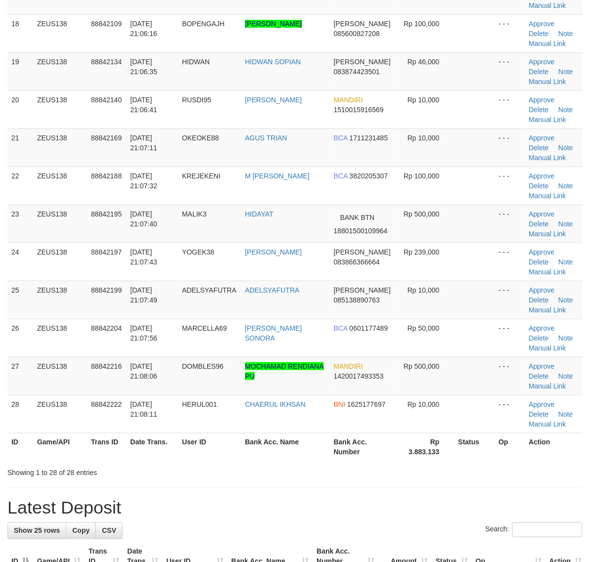
scroll to position [746, 0]
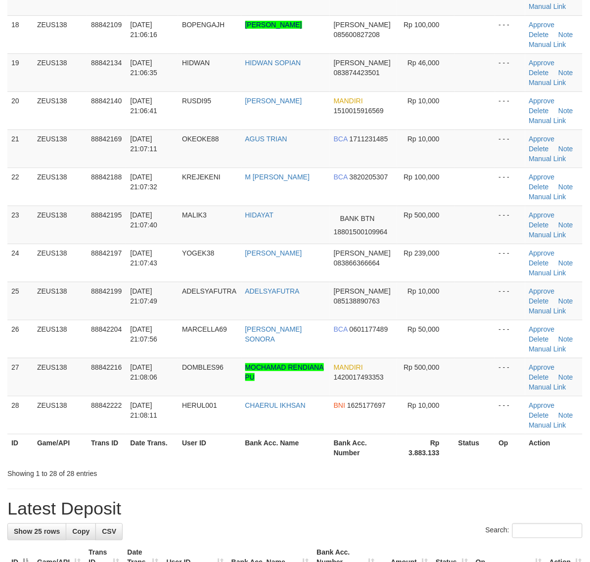
click at [364, 454] on th "Bank Acc. Number" at bounding box center [363, 448] width 67 height 28
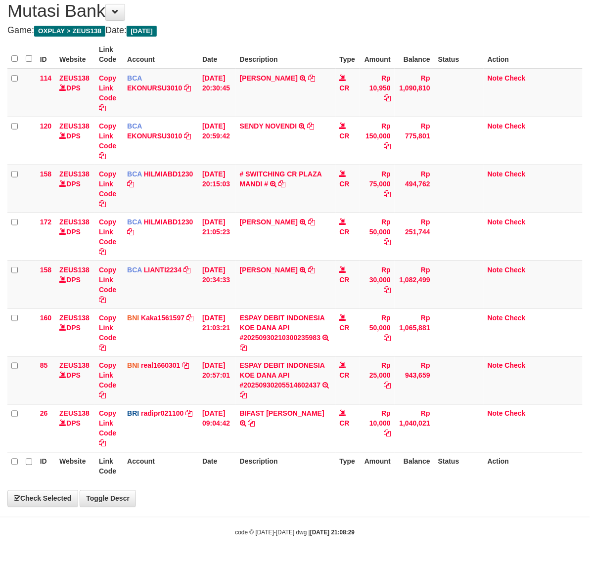
scroll to position [23, 0]
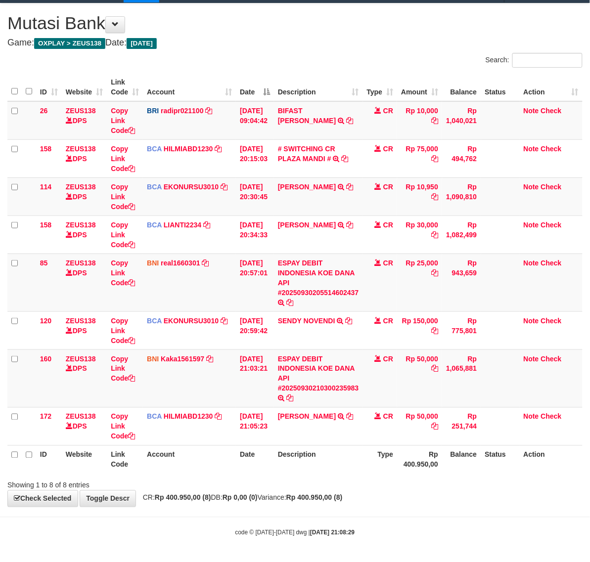
click at [297, 502] on div "**********" at bounding box center [295, 254] width 590 height 503
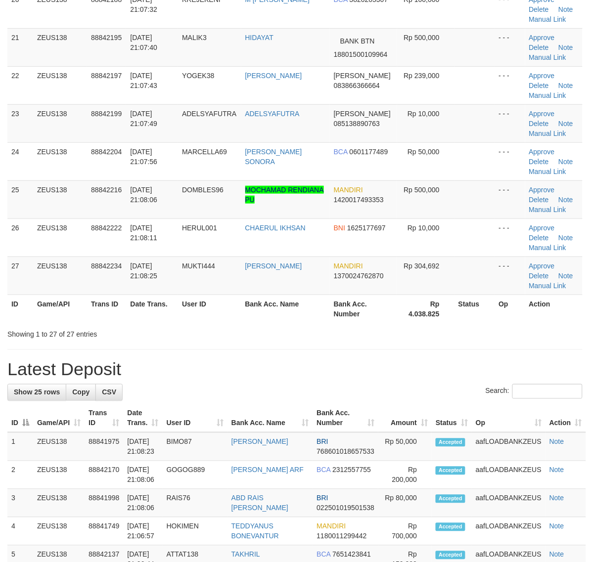
scroll to position [672, 0]
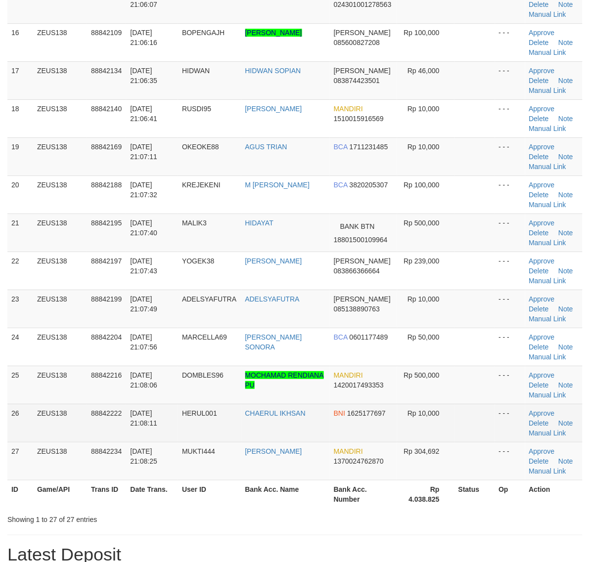
click at [470, 425] on td at bounding box center [474, 423] width 41 height 38
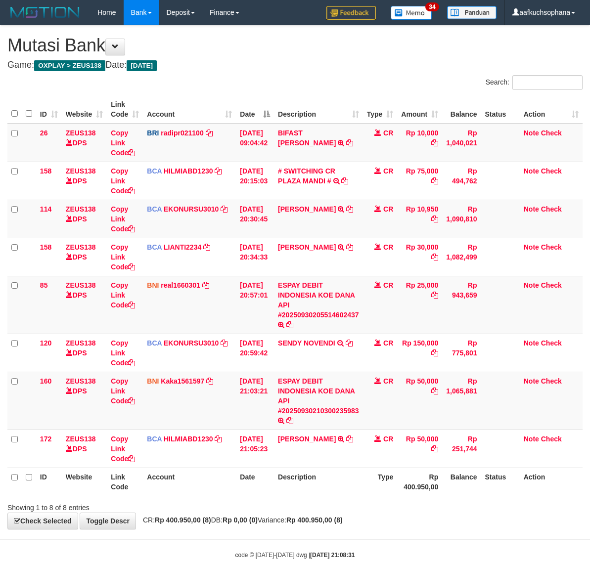
scroll to position [23, 0]
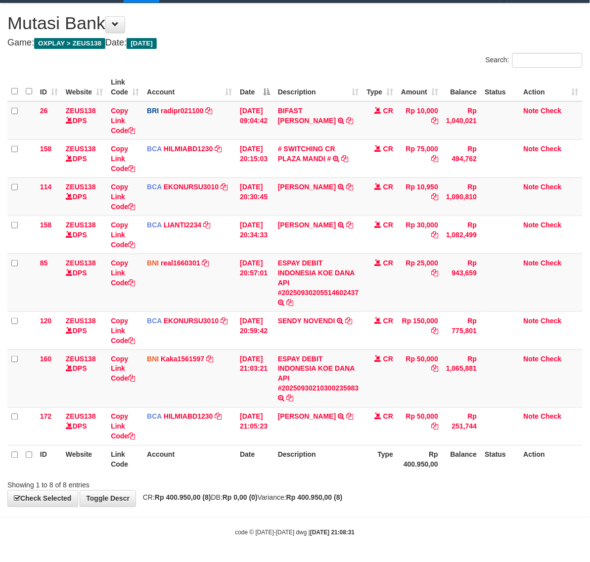
click at [299, 512] on body "Toggle navigation Home Bank Account List Load By Website Group [OXPLAY] ZEUS138…" at bounding box center [295, 270] width 590 height 585
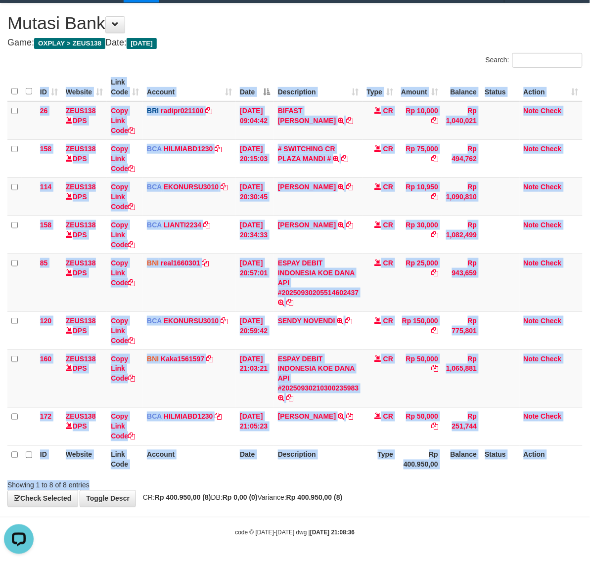
click at [172, 482] on div "Search: ID Website Link Code Account Date Description Type Amount Balance Statu…" at bounding box center [294, 272] width 575 height 438
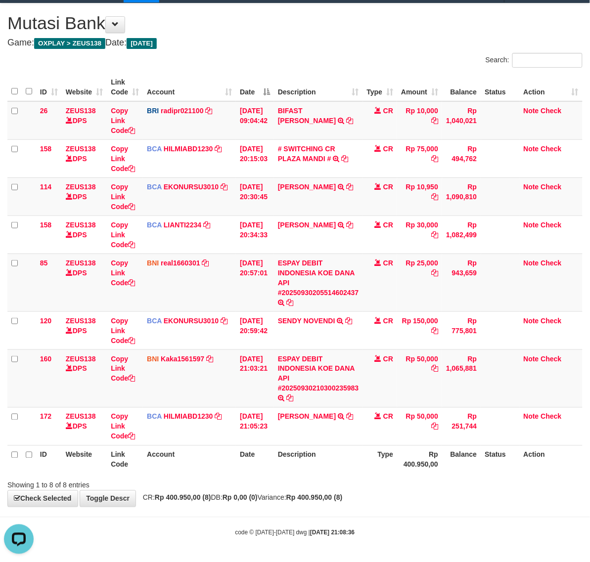
click at [268, 484] on div "Showing 1 to 8 of 8 entries" at bounding box center [295, 484] width 590 height 14
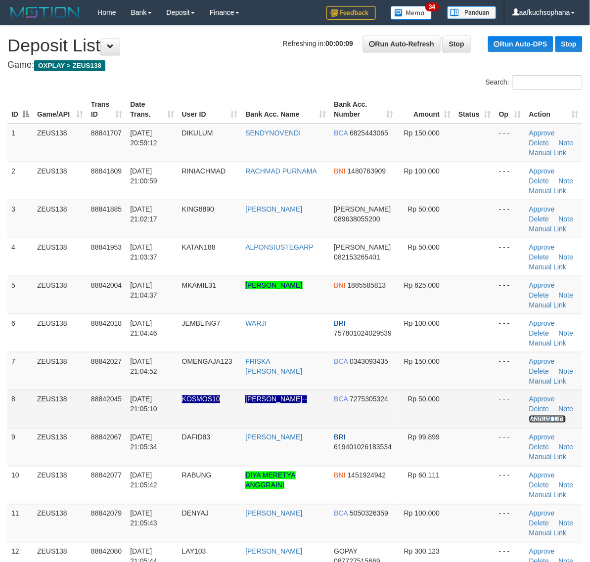
click at [552, 420] on link "Manual Link" at bounding box center [548, 419] width 38 height 8
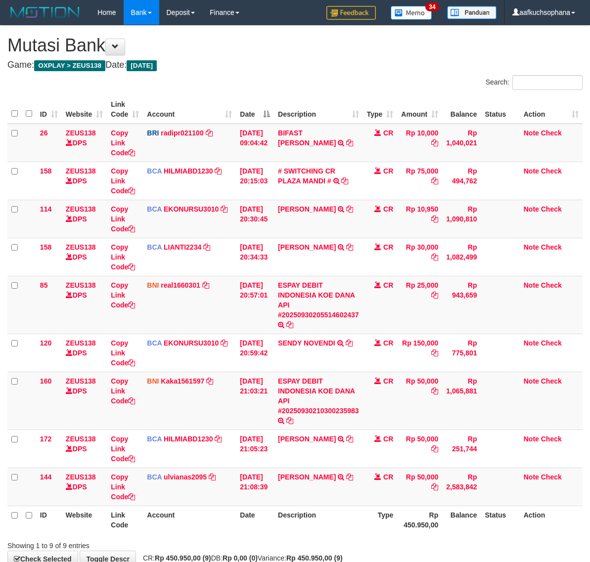
scroll to position [47, 0]
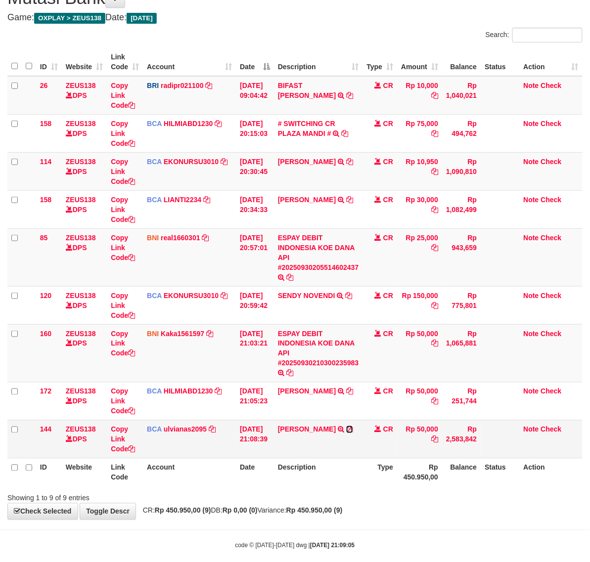
click at [353, 433] on icon at bounding box center [349, 429] width 7 height 7
click at [353, 430] on icon at bounding box center [349, 429] width 7 height 7
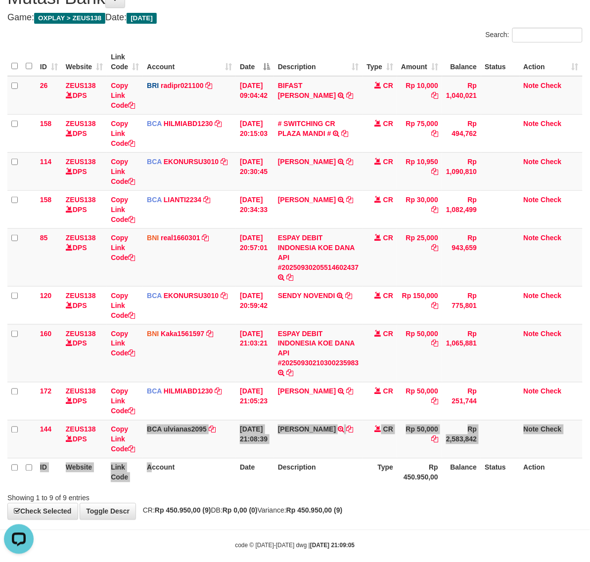
drag, startPoint x: 153, startPoint y: 460, endPoint x: 148, endPoint y: 473, distance: 14.2
click at [150, 476] on table "ID Website Link Code Account Date Description Type Amount Balance Status Action…" at bounding box center [294, 267] width 575 height 439
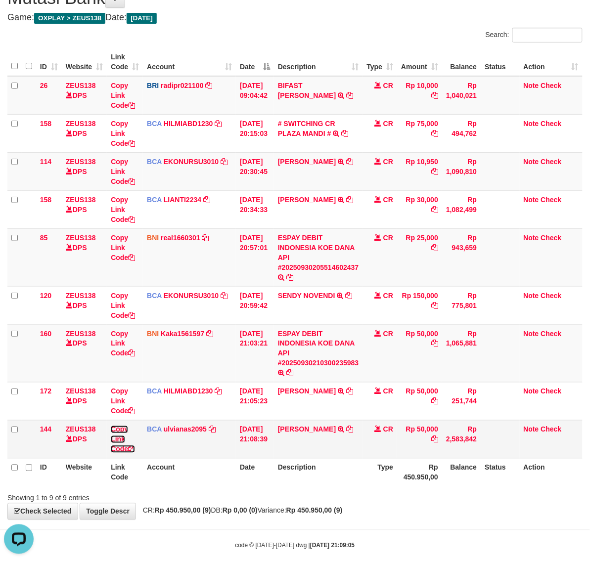
click at [135, 451] on icon at bounding box center [131, 449] width 7 height 7
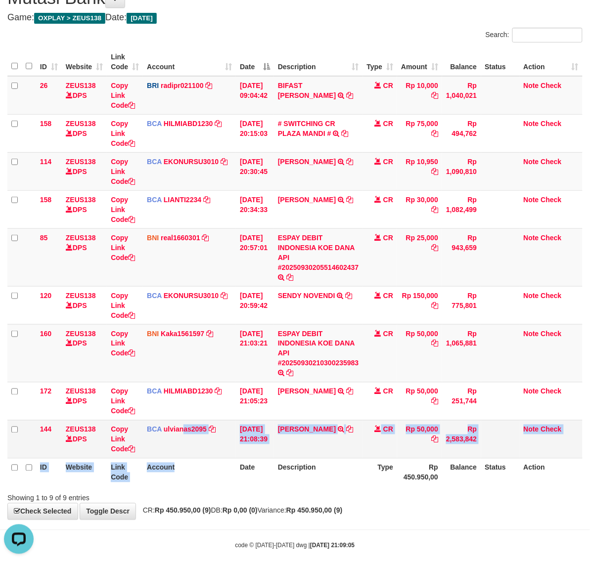
drag, startPoint x: 182, startPoint y: 453, endPoint x: 132, endPoint y: 423, distance: 57.9
click at [188, 466] on table "ID Website Link Code Account Date Description Type Amount Balance Status Action…" at bounding box center [294, 267] width 575 height 439
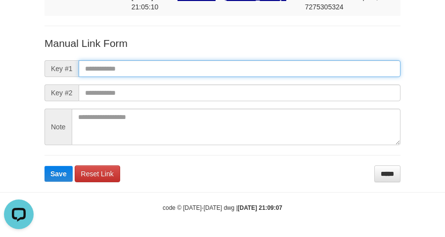
click at [183, 73] on input "text" at bounding box center [240, 68] width 322 height 17
paste input "**********"
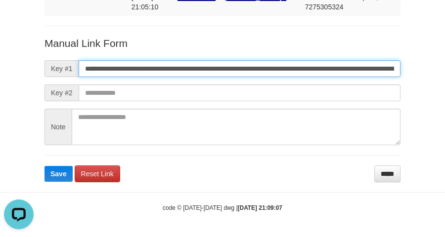
scroll to position [0, 722]
type input "**********"
click at [45, 166] on button "Save" at bounding box center [59, 174] width 28 height 16
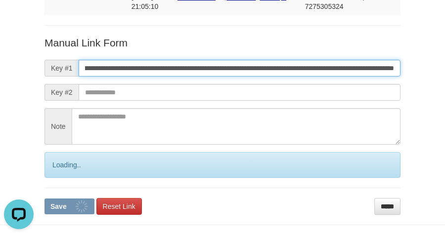
click at [45, 199] on button "Save" at bounding box center [70, 207] width 50 height 16
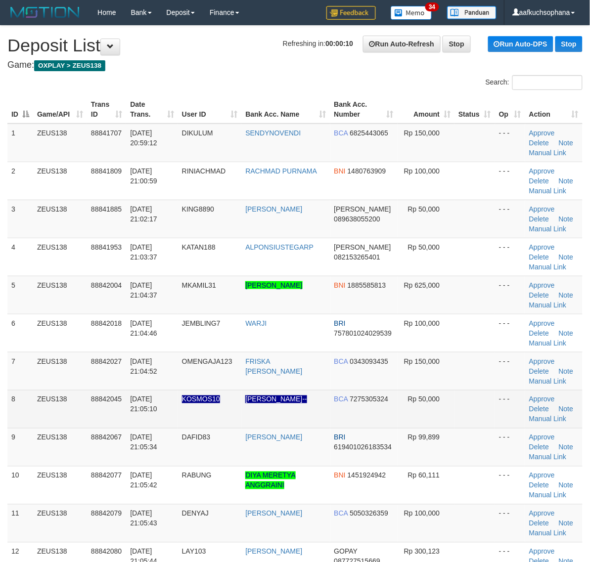
click at [488, 414] on td at bounding box center [474, 409] width 41 height 38
drag, startPoint x: 545, startPoint y: 421, endPoint x: 511, endPoint y: 404, distance: 38.3
click at [545, 421] on link "Manual Link" at bounding box center [548, 419] width 38 height 8
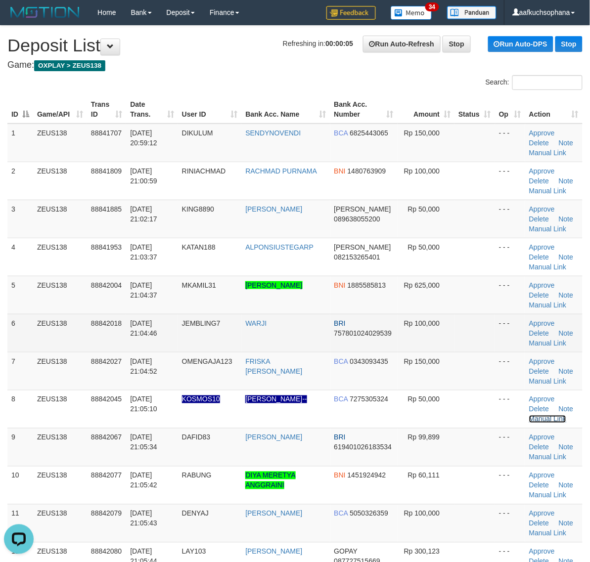
click at [529, 415] on link "Manual Link" at bounding box center [548, 419] width 38 height 8
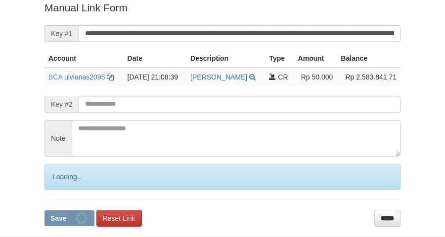
click at [45, 211] on button "Save" at bounding box center [70, 219] width 50 height 16
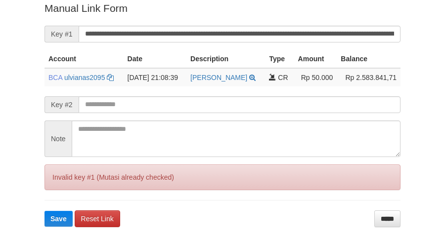
click at [45, 211] on button "Save" at bounding box center [59, 219] width 28 height 16
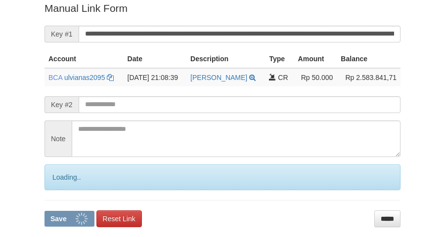
click at [45, 211] on button "Save" at bounding box center [70, 219] width 50 height 16
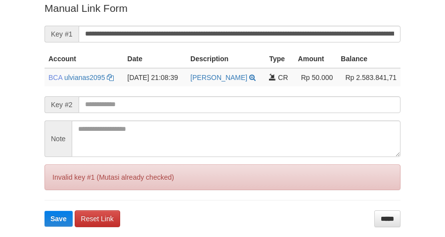
click at [45, 211] on button "Save" at bounding box center [59, 219] width 28 height 16
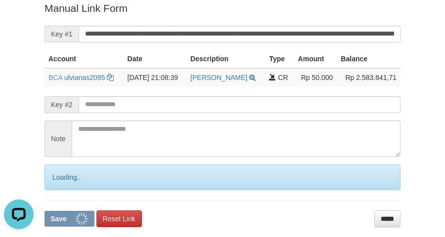
click at [175, 35] on input "**********" at bounding box center [240, 34] width 322 height 17
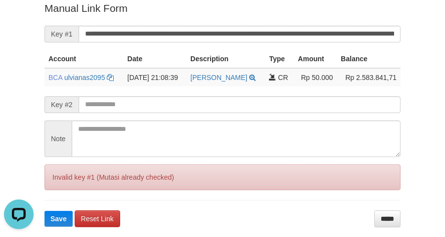
type input "**********"
click at [45, 211] on button "Save" at bounding box center [59, 219] width 28 height 16
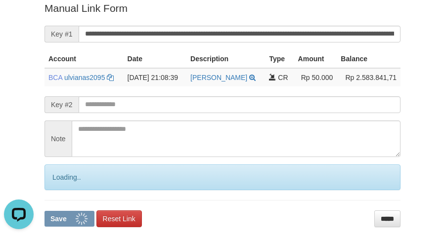
click at [45, 211] on button "Save" at bounding box center [70, 219] width 50 height 16
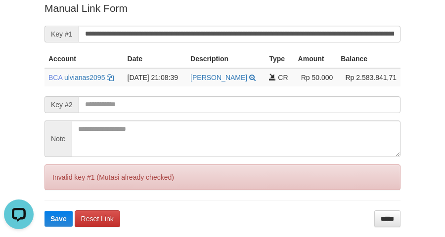
click at [45, 211] on button "Save" at bounding box center [59, 219] width 28 height 16
click at [194, 32] on input "**********" at bounding box center [240, 34] width 322 height 17
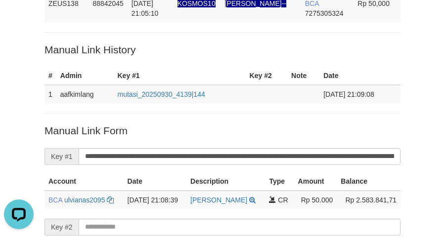
scroll to position [79, 0]
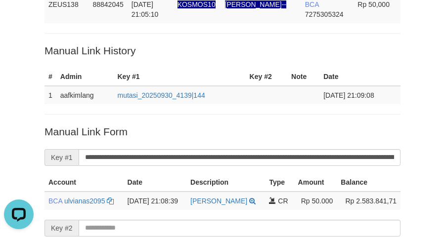
drag, startPoint x: 151, startPoint y: 48, endPoint x: 326, endPoint y: 30, distance: 176.0
click at [152, 48] on p "Manual Link History" at bounding box center [223, 51] width 356 height 14
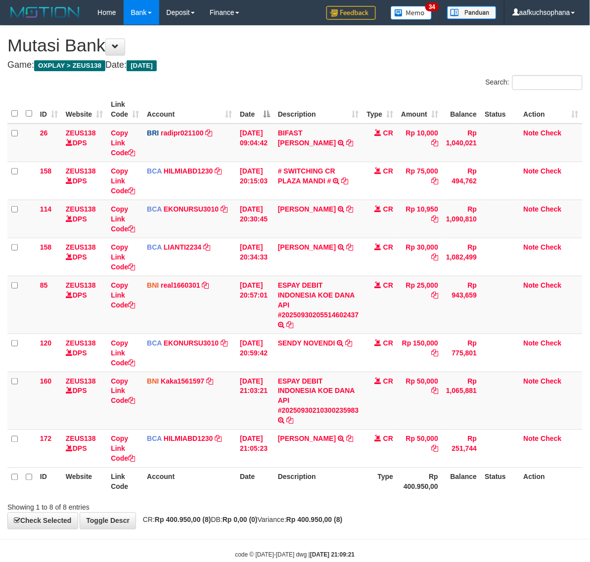
scroll to position [23, 0]
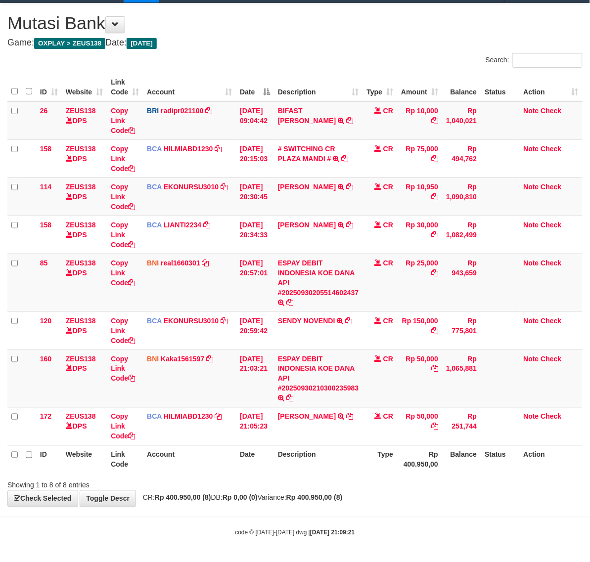
drag, startPoint x: 331, startPoint y: 528, endPoint x: 320, endPoint y: 522, distance: 13.1
click at [327, 527] on body "Toggle navigation Home Bank Account List Load By Website Group [OXPLAY] ZEUS138…" at bounding box center [295, 270] width 590 height 585
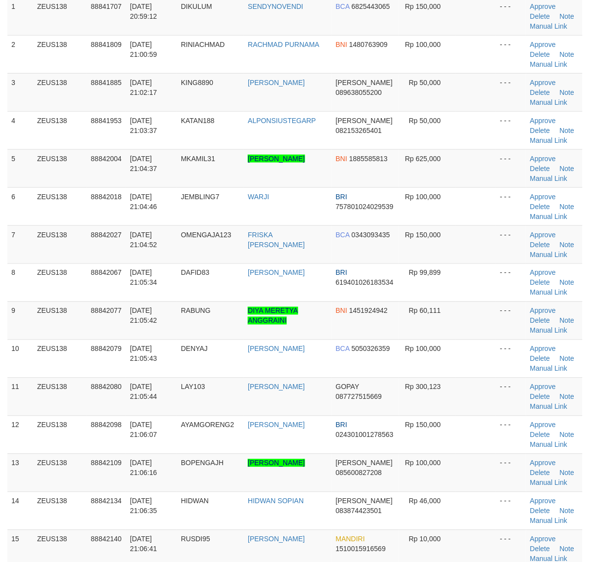
scroll to position [185, 0]
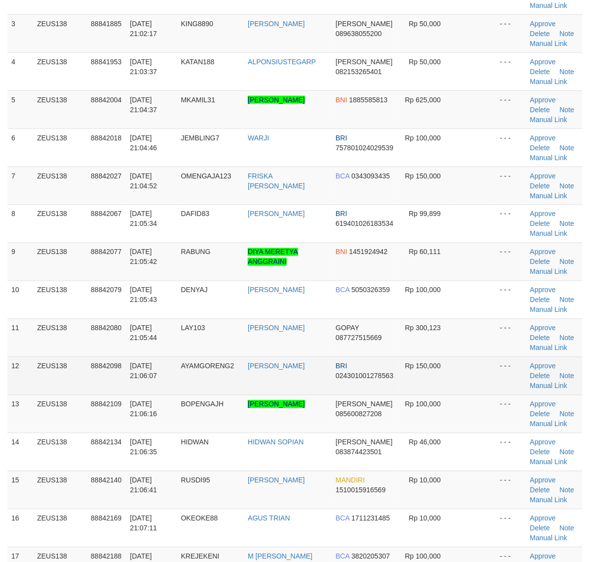
click at [449, 372] on td "Rp 150,000" at bounding box center [427, 376] width 57 height 38
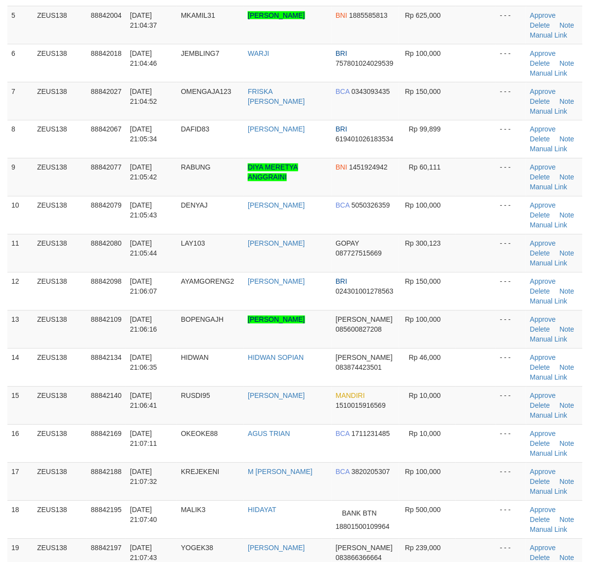
scroll to position [371, 0]
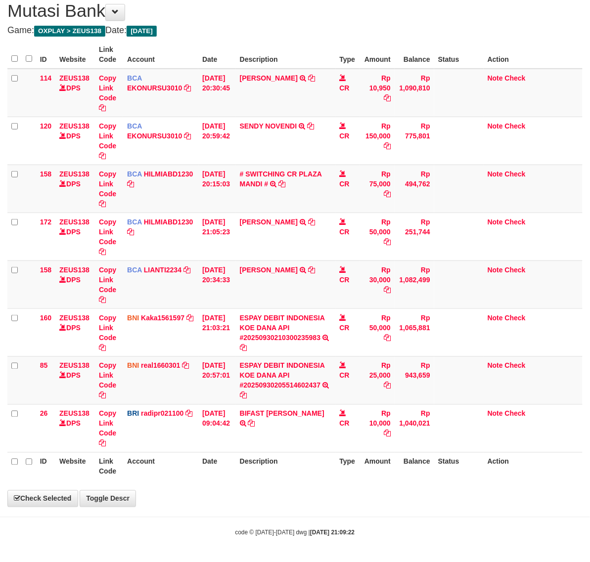
scroll to position [23, 0]
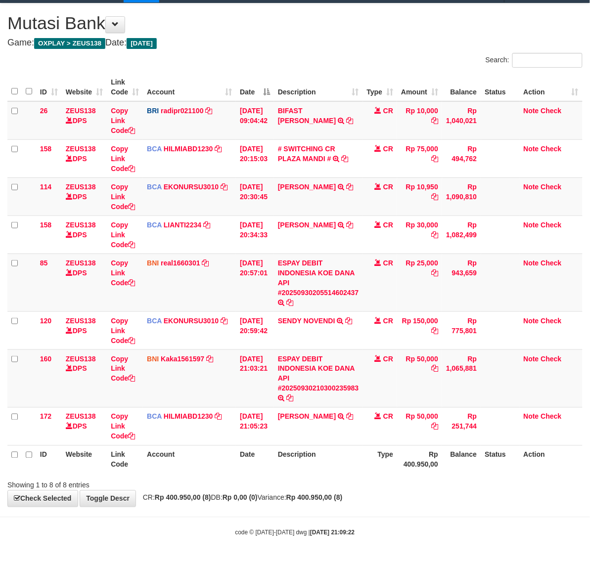
drag, startPoint x: 177, startPoint y: 440, endPoint x: 2, endPoint y: 369, distance: 188.1
click at [174, 438] on td "BCA HILMIABD1230 DPS HILMI ABDILLAH mutasi_20250930_4766 | 172 mutasi_20250930_…" at bounding box center [189, 427] width 93 height 38
click at [231, 513] on body "Toggle navigation Home Bank Account List Load By Website Group [OXPLAY] ZEUS138…" at bounding box center [295, 270] width 590 height 585
click at [241, 490] on div "Showing 1 to 8 of 8 entries" at bounding box center [123, 484] width 246 height 14
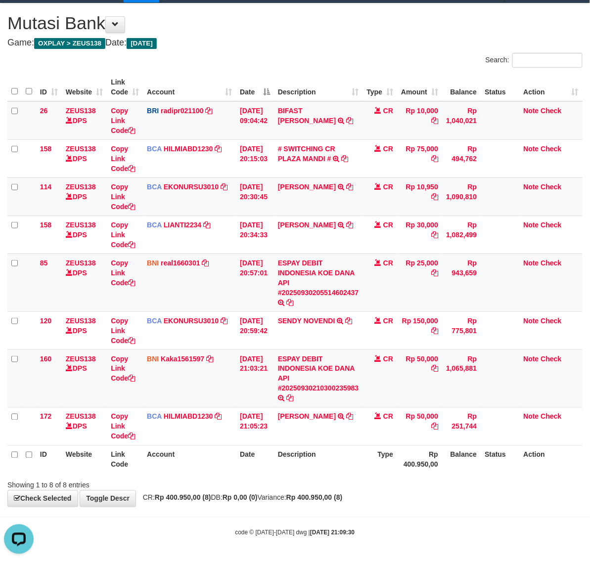
click at [251, 492] on div "**********" at bounding box center [295, 254] width 590 height 503
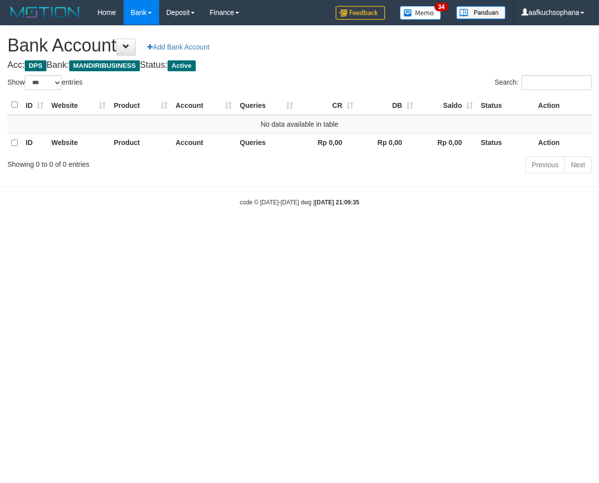
select select "***"
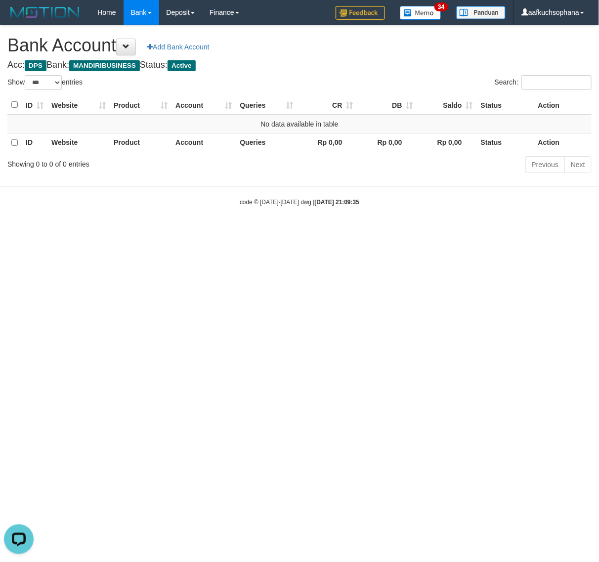
drag, startPoint x: 237, startPoint y: 273, endPoint x: 45, endPoint y: 206, distance: 204.4
click at [230, 231] on html "Toggle navigation Home Bank Account List Load By Website Group [OXPLAY] ZEUS138…" at bounding box center [299, 115] width 599 height 231
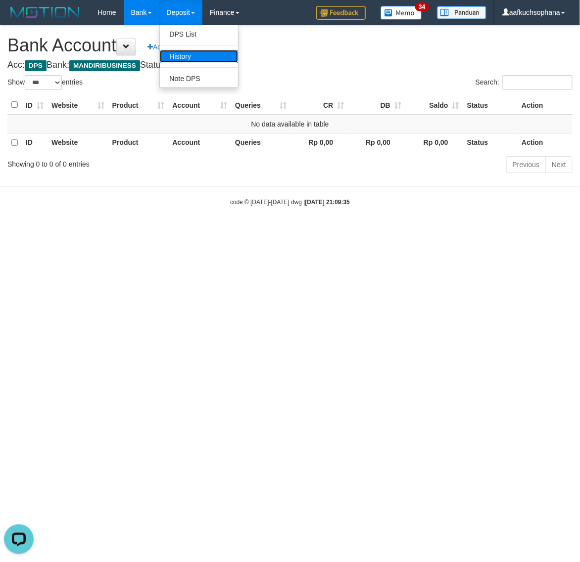
click at [188, 54] on link "History" at bounding box center [199, 56] width 78 height 13
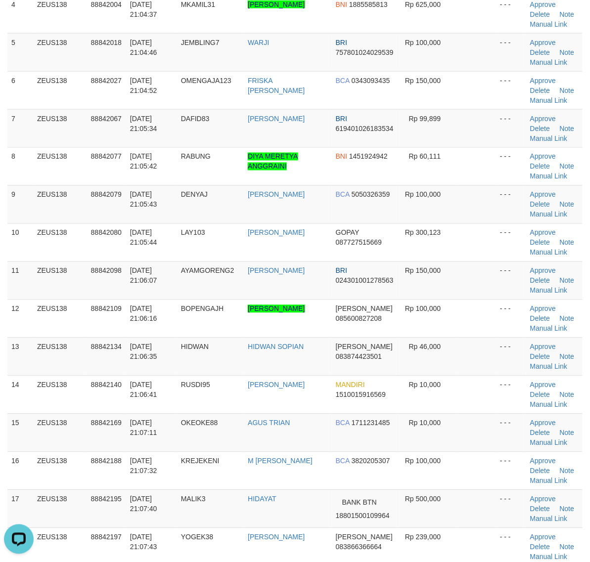
scroll to position [247, 0]
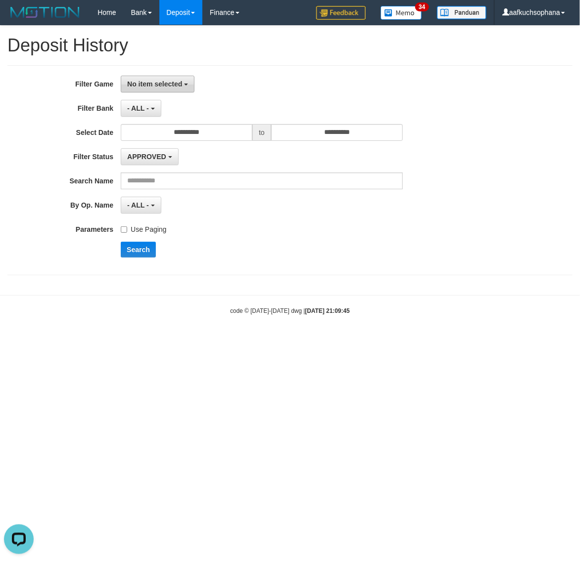
click at [169, 82] on span "No item selected" at bounding box center [154, 84] width 55 height 8
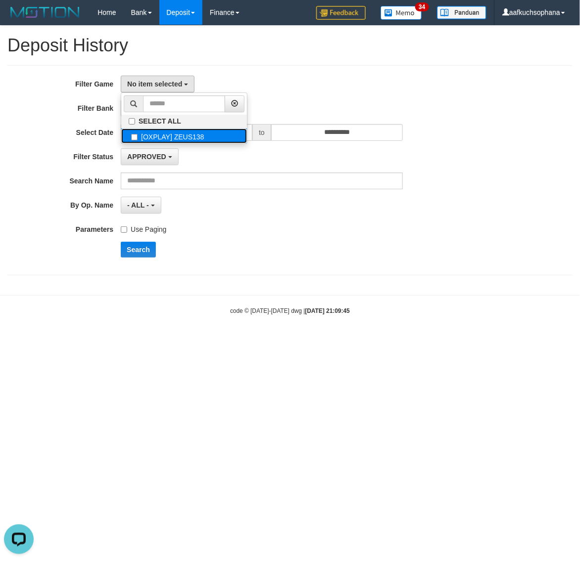
click at [160, 137] on label "[OXPLAY] ZEUS138" at bounding box center [184, 136] width 126 height 15
select select "***"
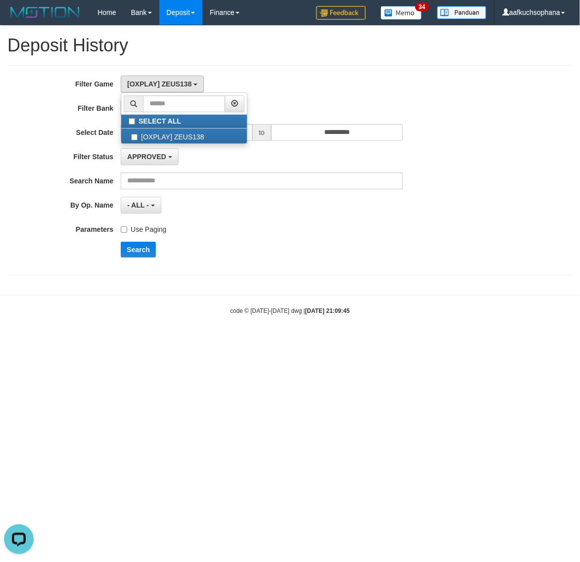
click at [214, 250] on div "Search" at bounding box center [302, 250] width 363 height 16
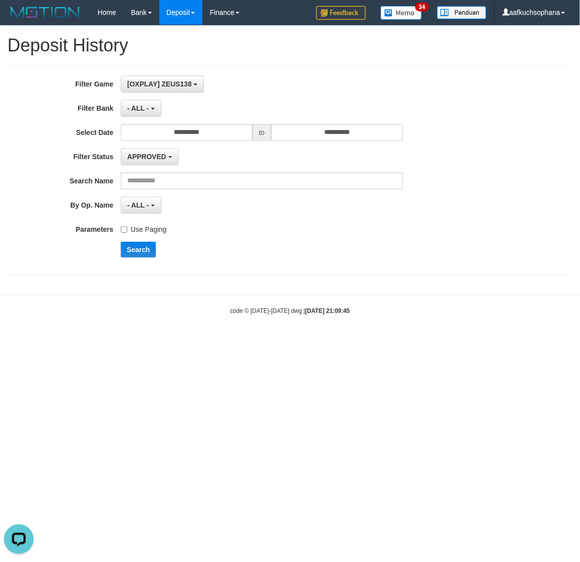
click at [136, 234] on label "Use Paging" at bounding box center [143, 227] width 45 height 13
click at [213, 132] on input "**********" at bounding box center [187, 132] width 132 height 17
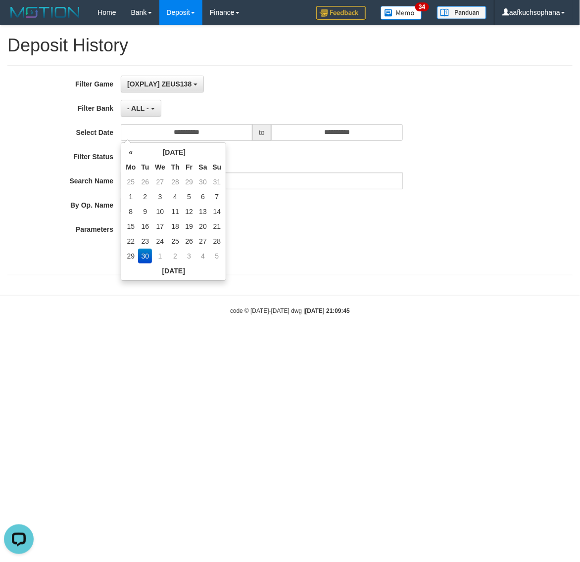
click at [223, 102] on div "- ALL - SELECT ALL - ALL - SELECT BANK BCA MANDIRI MANDIRIONLINE BRI BNI BTN MA…" at bounding box center [262, 108] width 282 height 17
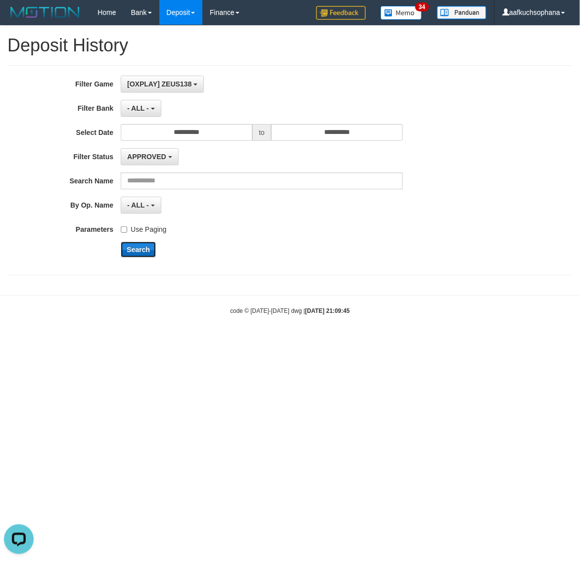
click at [134, 250] on button "Search" at bounding box center [138, 250] width 35 height 16
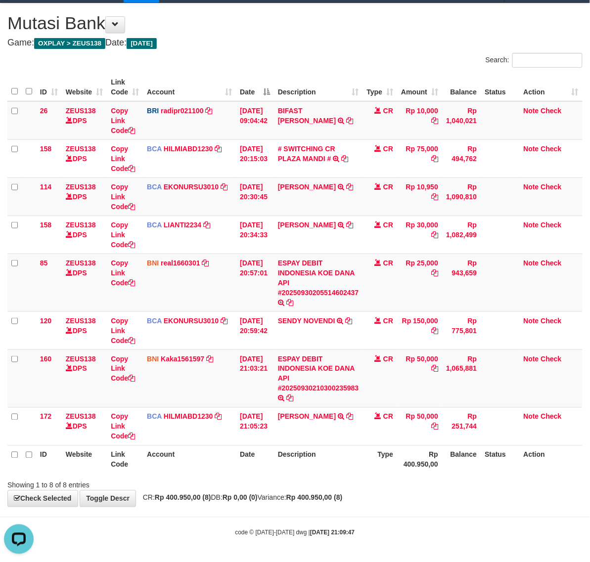
click at [484, 477] on div at bounding box center [418, 477] width 344 height 0
click at [481, 477] on div at bounding box center [418, 477] width 344 height 0
click at [480, 477] on div at bounding box center [418, 477] width 344 height 0
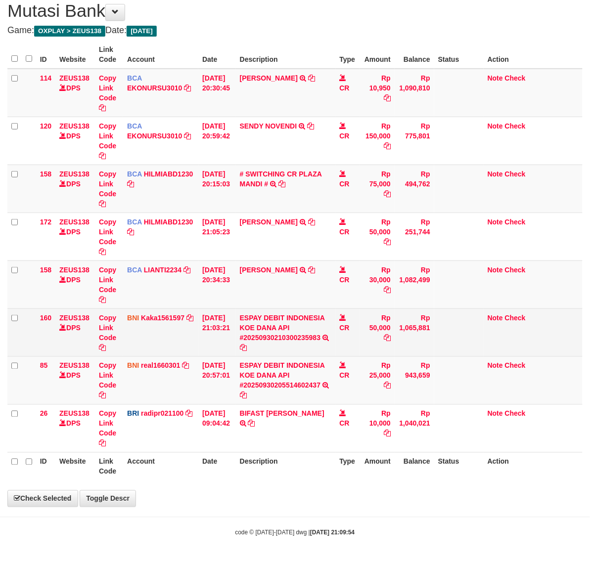
scroll to position [23, 0]
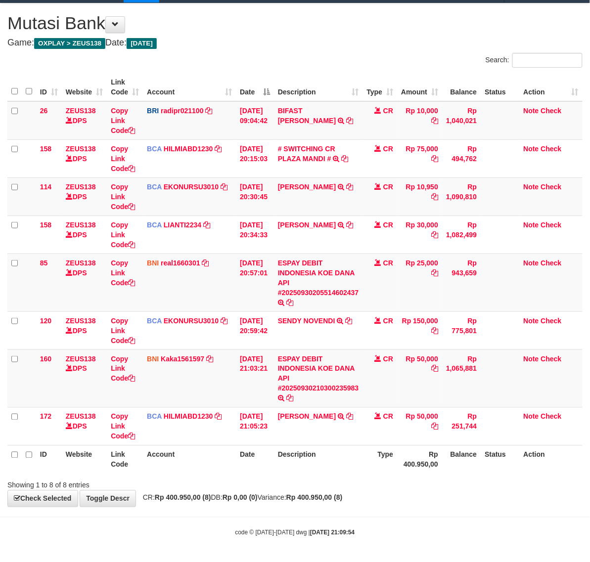
drag, startPoint x: 238, startPoint y: 527, endPoint x: 227, endPoint y: 518, distance: 13.4
click at [237, 527] on body "Toggle navigation Home Bank Account List Load By Website Group [OXPLAY] ZEUS138…" at bounding box center [295, 270] width 590 height 585
click at [226, 518] on body "Toggle navigation Home Bank Account List Load By Website Group [OXPLAY] ZEUS138…" at bounding box center [295, 270] width 590 height 585
drag, startPoint x: 297, startPoint y: 498, endPoint x: 231, endPoint y: 465, distance: 73.4
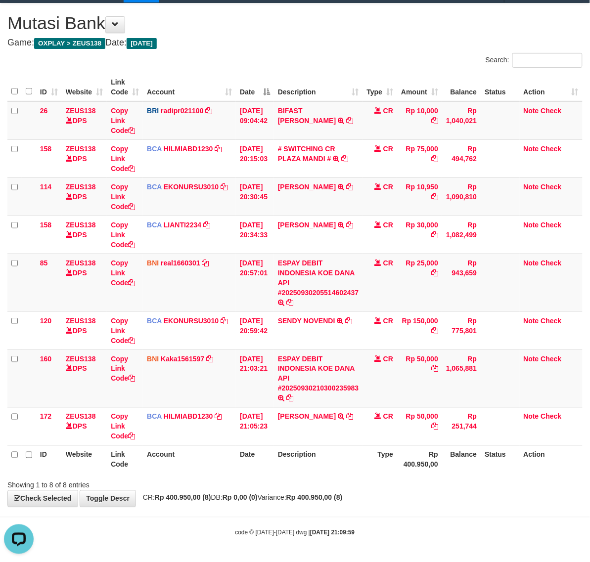
click at [296, 502] on div "**********" at bounding box center [295, 254] width 590 height 503
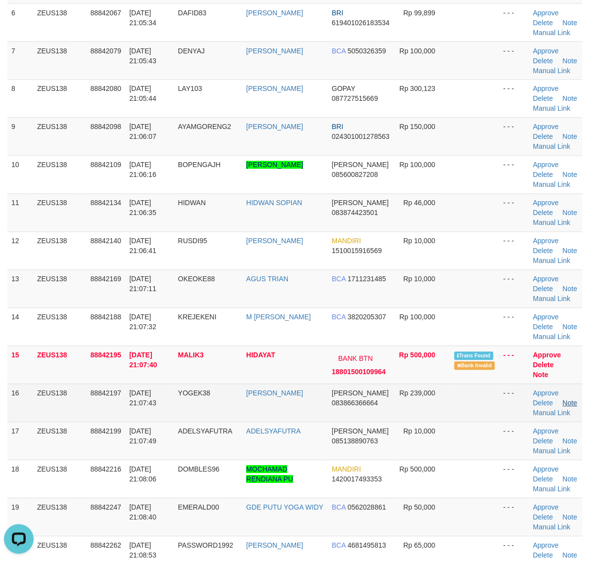
scroll to position [309, 0]
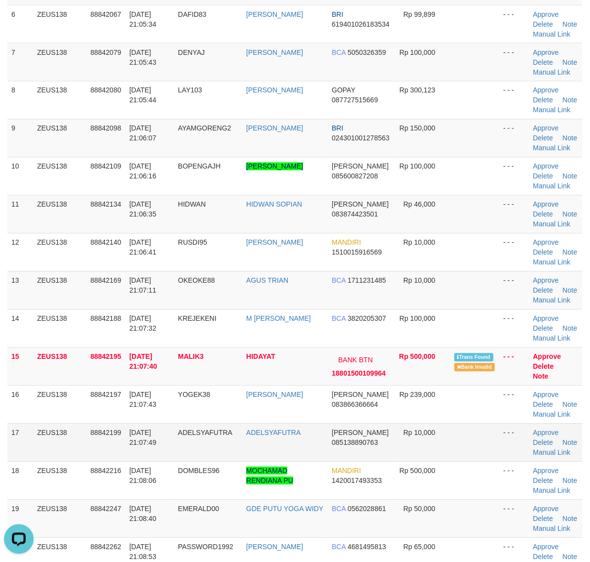
drag, startPoint x: 498, startPoint y: 454, endPoint x: 471, endPoint y: 451, distance: 26.9
click at [488, 453] on td at bounding box center [475, 443] width 49 height 38
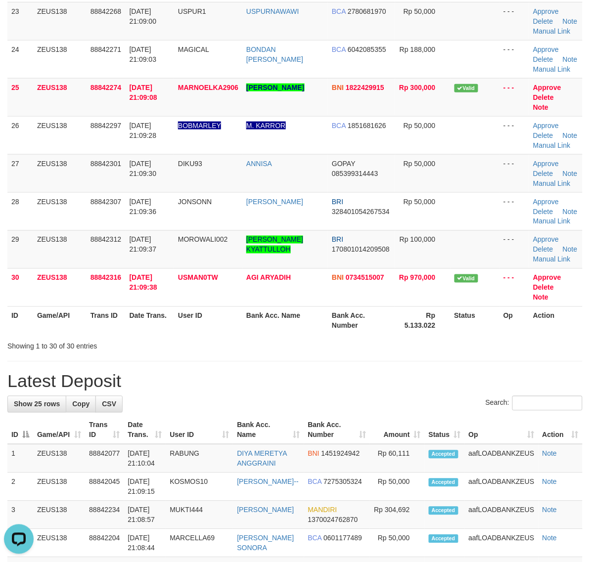
click at [368, 411] on div "Search:" at bounding box center [294, 404] width 575 height 17
click at [369, 407] on div "Search:" at bounding box center [294, 404] width 575 height 17
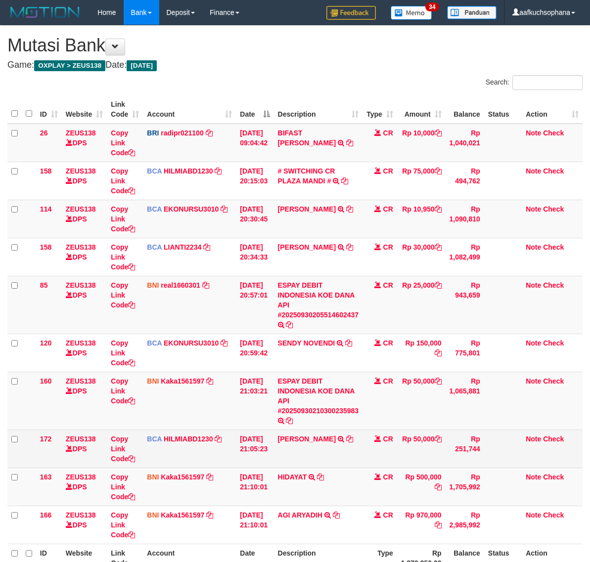
scroll to position [58, 0]
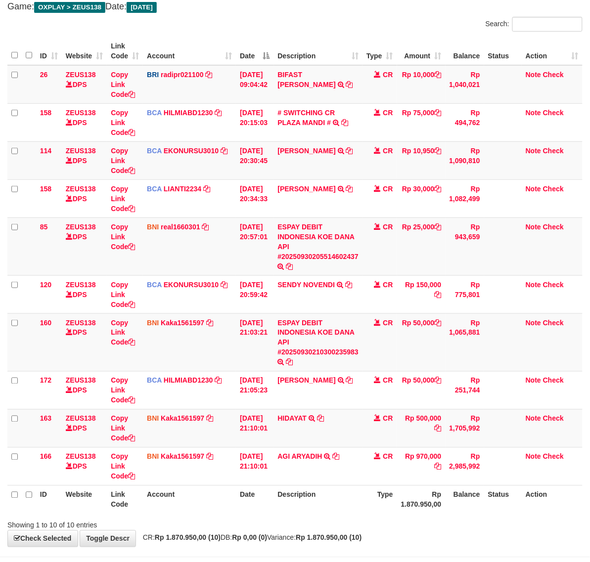
click at [382, 530] on div "**********" at bounding box center [295, 257] width 590 height 580
click at [359, 512] on th "Description" at bounding box center [318, 500] width 89 height 28
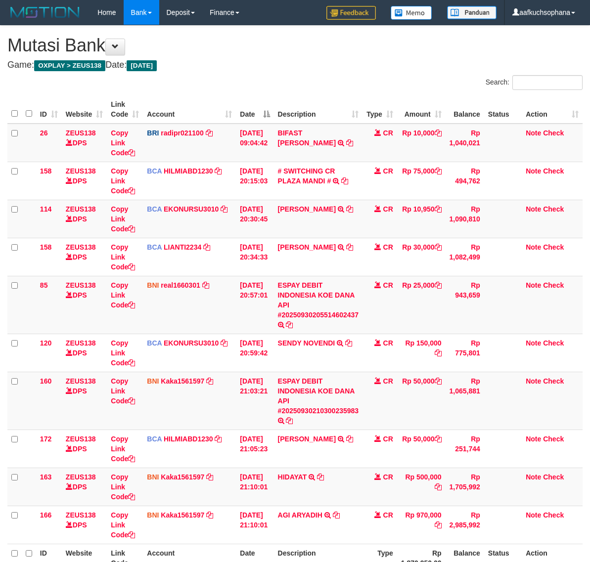
scroll to position [34, 0]
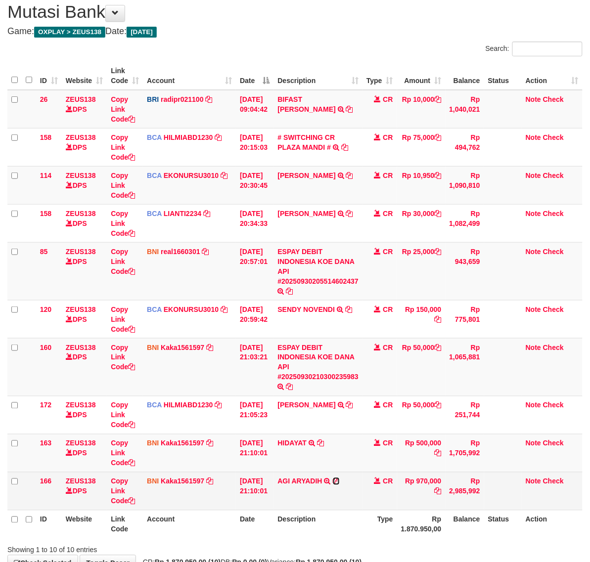
click at [340, 479] on icon at bounding box center [336, 481] width 7 height 7
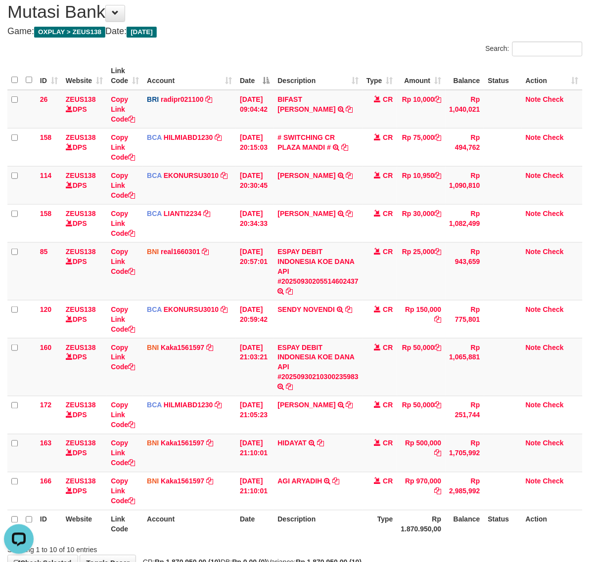
scroll to position [0, 0]
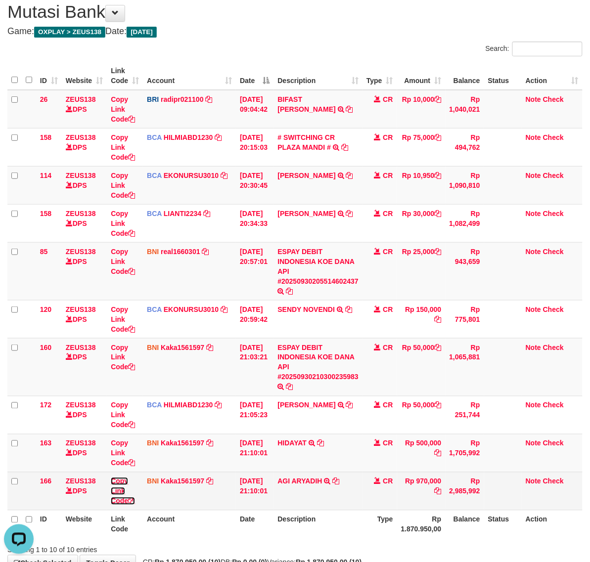
click at [133, 499] on icon at bounding box center [131, 501] width 7 height 7
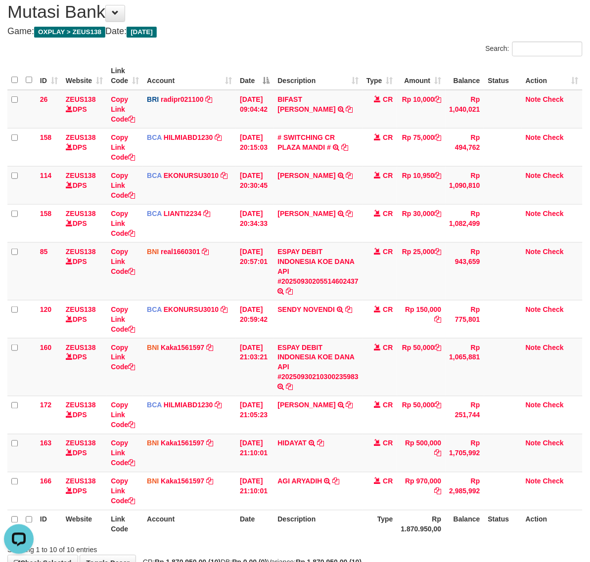
drag, startPoint x: 278, startPoint y: 527, endPoint x: 267, endPoint y: 512, distance: 18.4
click at [271, 523] on tr "ID Website Link Code Account Date Description Type Rp 1.870.950,00 Balance Stat…" at bounding box center [294, 524] width 575 height 28
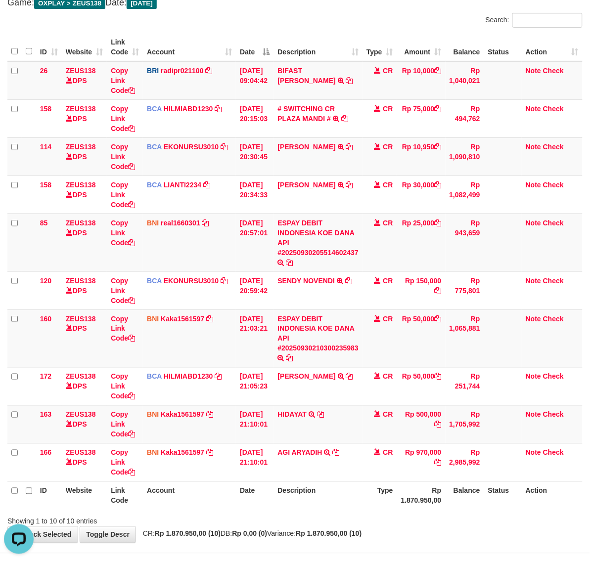
scroll to position [99, 0]
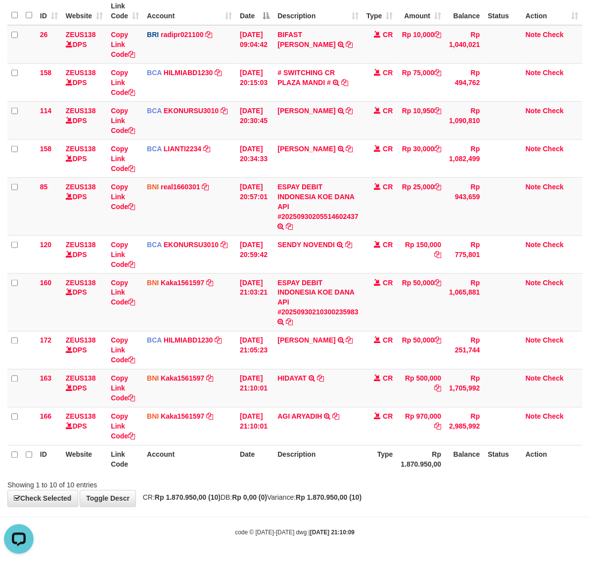
click at [342, 503] on div "**********" at bounding box center [295, 217] width 590 height 580
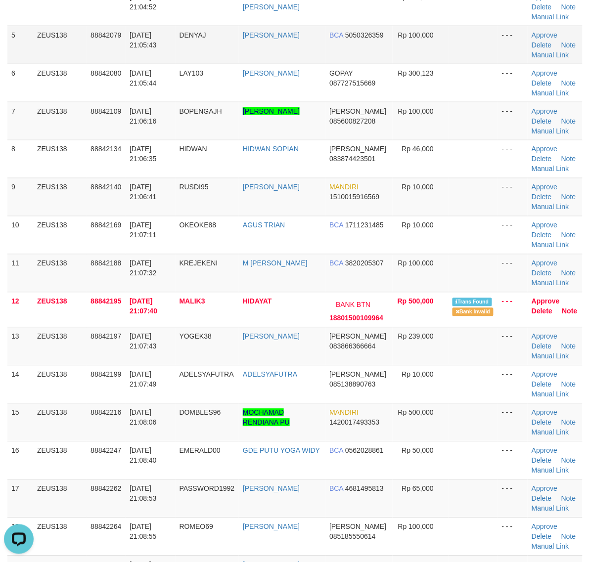
scroll to position [185, 0]
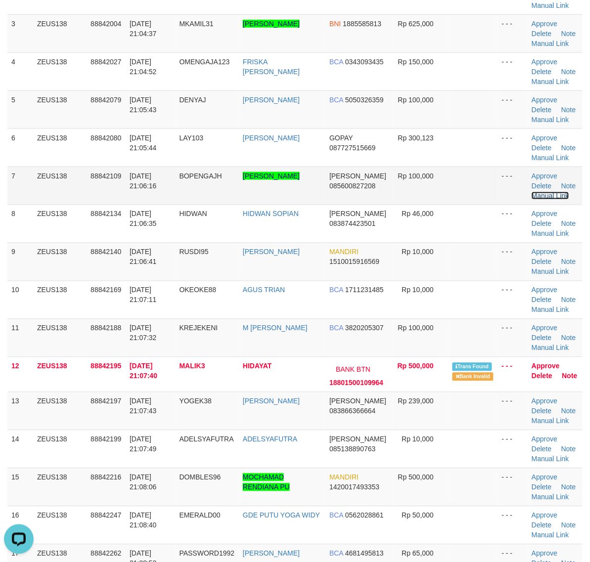
click at [551, 198] on link "Manual Link" at bounding box center [551, 196] width 38 height 8
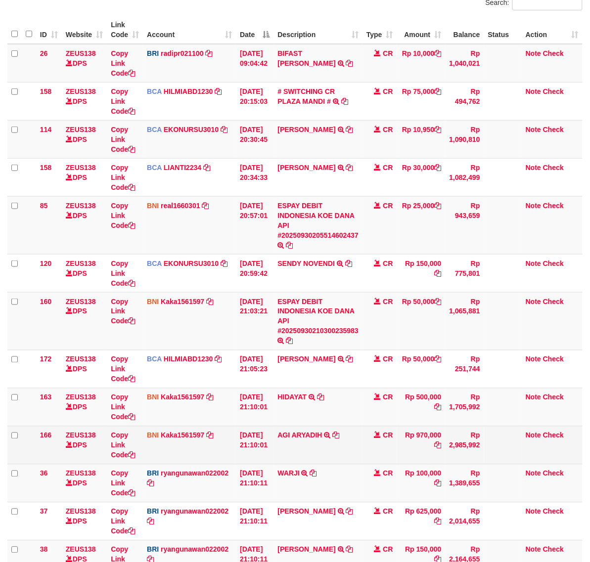
scroll to position [176, 0]
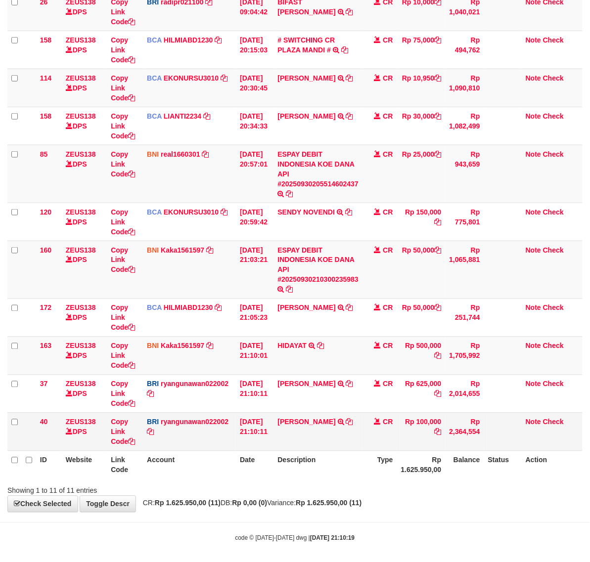
scroll to position [137, 0]
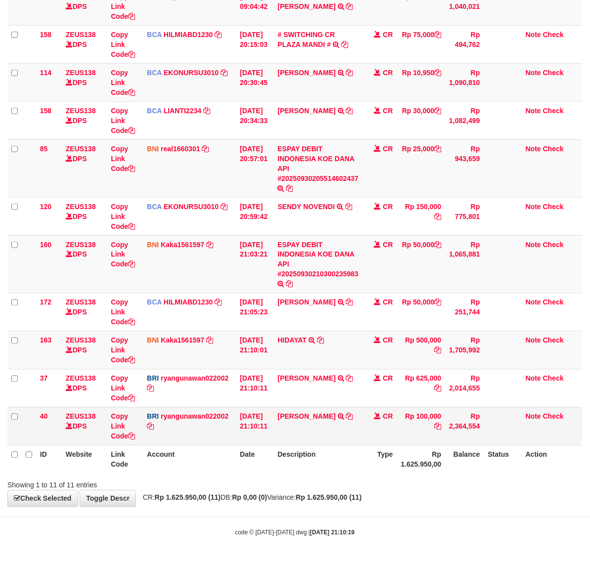
drag, startPoint x: 277, startPoint y: 429, endPoint x: 327, endPoint y: 431, distance: 50.0
click at [327, 431] on tr "40 ZEUS138 DPS Copy Link Code BRI ryangunawan022002 DPS [PERSON_NAME] mutasi_20…" at bounding box center [294, 427] width 575 height 38
click at [133, 436] on icon at bounding box center [131, 436] width 7 height 7
copy tr "DANA WAYANYUDA"
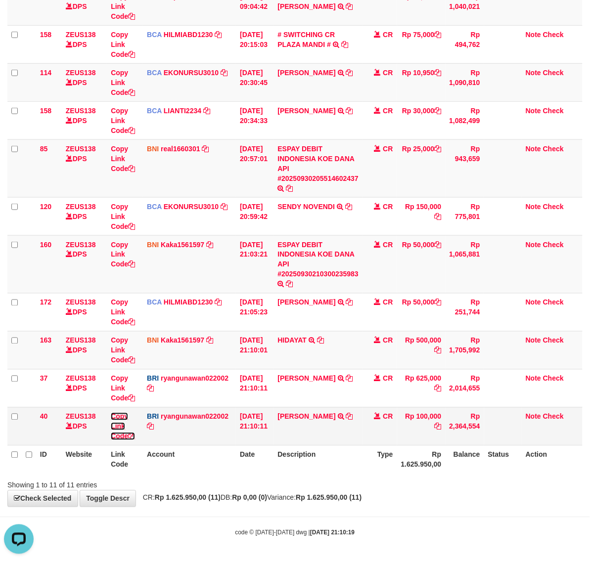
click at [133, 436] on icon at bounding box center [131, 436] width 7 height 7
drag, startPoint x: 452, startPoint y: 536, endPoint x: 415, endPoint y: 516, distance: 41.2
click at [442, 535] on div "code © 2012-2018 dwg | 2025/09/30 21:10:19" at bounding box center [295, 533] width 590 height 10
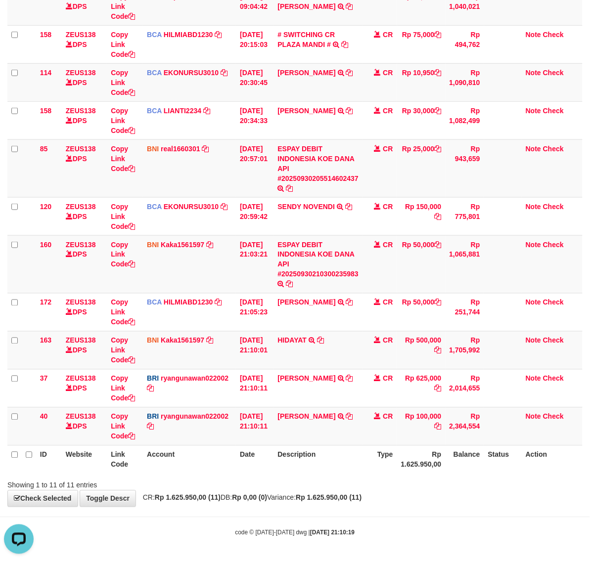
drag, startPoint x: 364, startPoint y: 488, endPoint x: 308, endPoint y: 462, distance: 61.8
click at [362, 486] on div "Showing 1 to 11 of 11 entries" at bounding box center [295, 484] width 590 height 14
drag, startPoint x: 255, startPoint y: 451, endPoint x: 246, endPoint y: 451, distance: 8.9
click at [253, 455] on th "Date" at bounding box center [255, 460] width 38 height 28
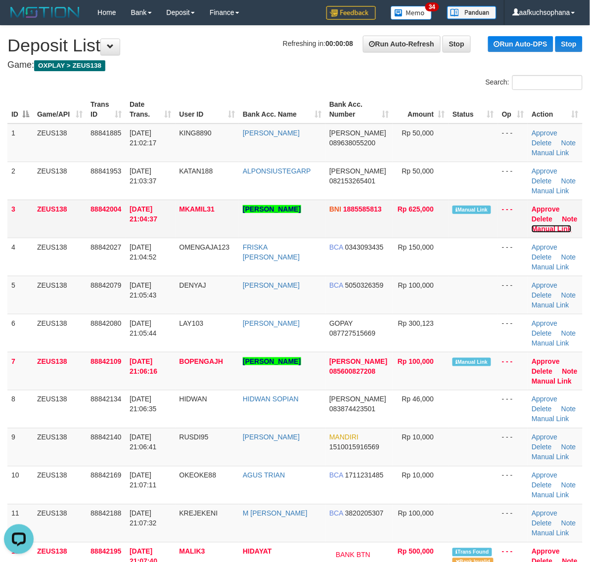
click at [545, 230] on link "Manual Link" at bounding box center [552, 229] width 40 height 8
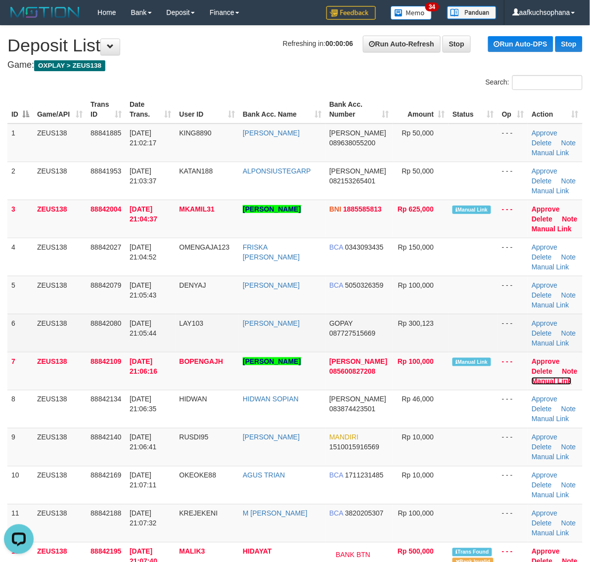
drag, startPoint x: 543, startPoint y: 382, endPoint x: 434, endPoint y: 320, distance: 125.1
click at [541, 382] on link "Manual Link" at bounding box center [552, 381] width 40 height 8
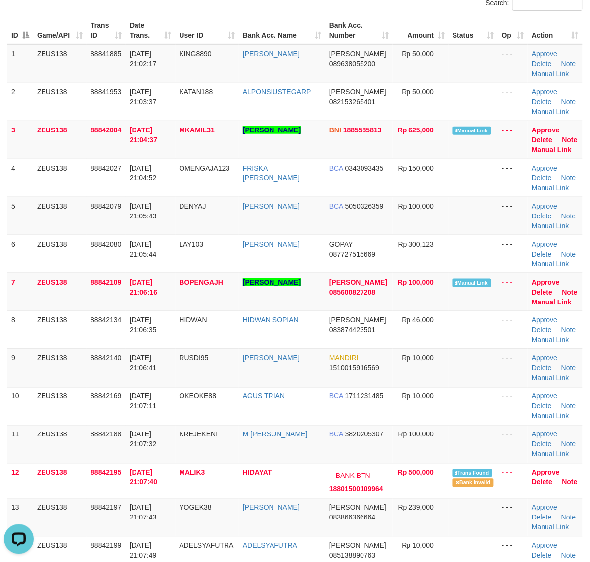
scroll to position [247, 0]
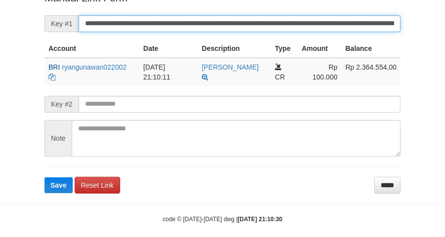
click at [45, 178] on button "Save" at bounding box center [59, 186] width 28 height 16
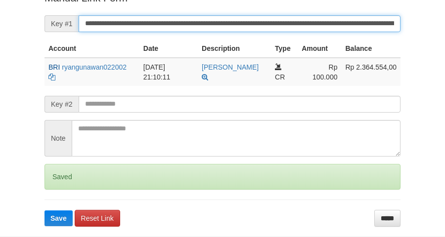
scroll to position [213, 0]
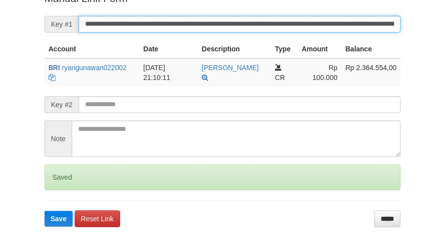
click at [45, 211] on button "Save" at bounding box center [59, 219] width 28 height 16
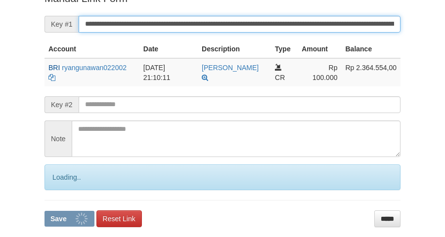
click at [45, 211] on button "Save" at bounding box center [70, 219] width 50 height 16
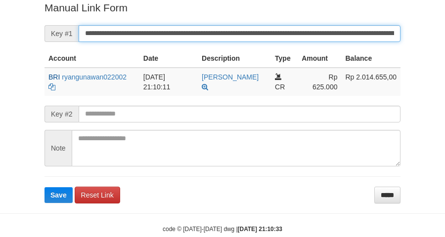
click at [45, 187] on button "Save" at bounding box center [59, 195] width 28 height 16
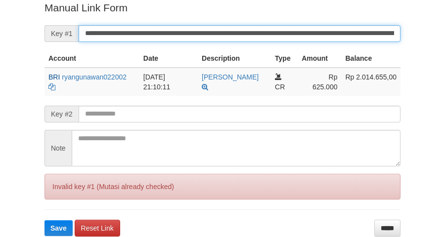
drag, startPoint x: 0, startPoint y: 0, endPoint x: 453, endPoint y: 80, distance: 460.0
click at [322, 41] on input "**********" at bounding box center [240, 33] width 322 height 17
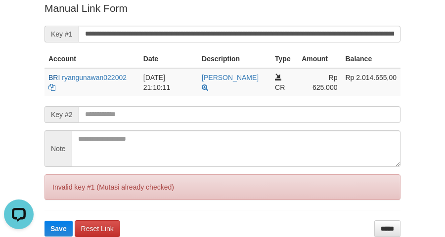
drag, startPoint x: 167, startPoint y: 78, endPoint x: 412, endPoint y: 15, distance: 253.2
click at [169, 78] on td "[DATE] 21:10:11" at bounding box center [168, 82] width 58 height 28
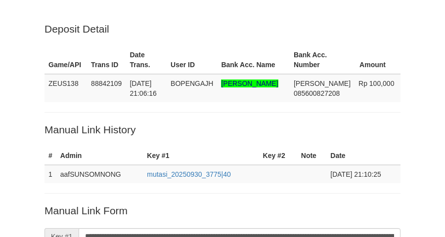
scroll to position [213, 0]
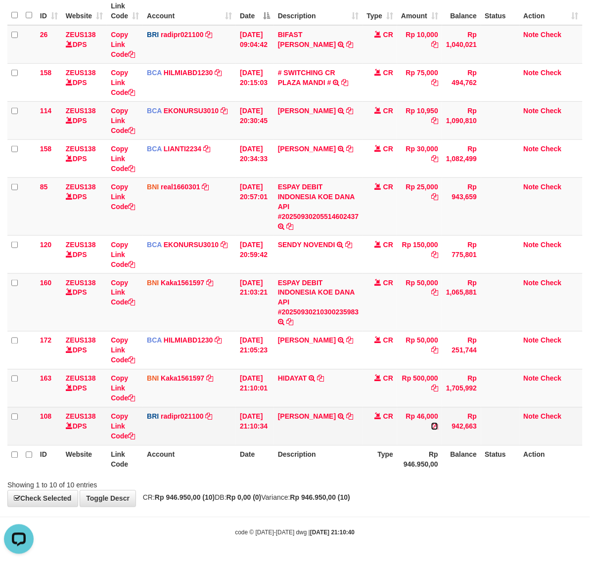
click at [438, 426] on icon at bounding box center [434, 426] width 7 height 7
click at [134, 436] on icon at bounding box center [131, 436] width 7 height 7
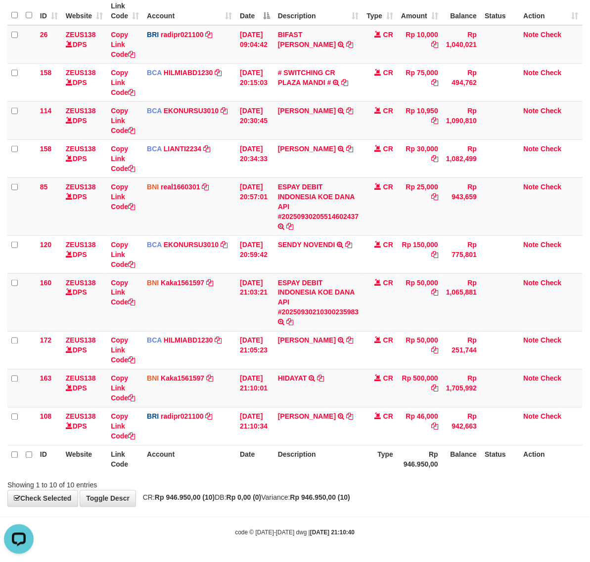
drag, startPoint x: 329, startPoint y: 488, endPoint x: 273, endPoint y: 449, distance: 68.6
click at [325, 488] on div "Showing 1 to 10 of 10 entries" at bounding box center [295, 484] width 590 height 14
click at [386, 478] on div "Showing 1 to 10 of 10 entries" at bounding box center [295, 484] width 590 height 14
click at [211, 493] on div "**********" at bounding box center [295, 217] width 590 height 580
click at [213, 517] on hr at bounding box center [295, 517] width 590 height 0
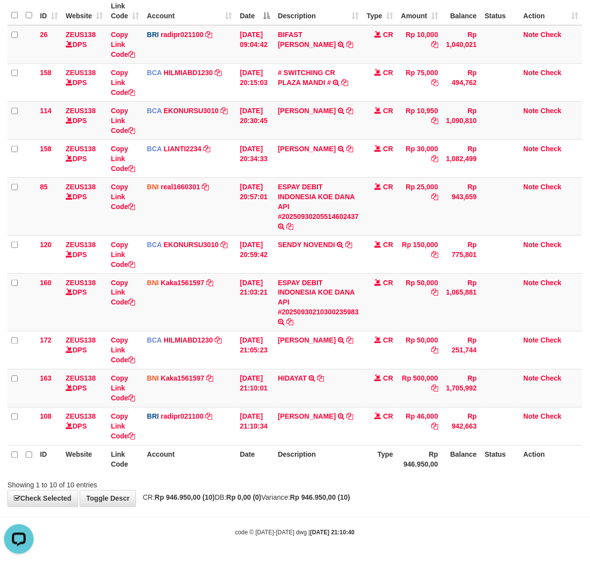
click at [213, 517] on hr at bounding box center [295, 517] width 590 height 0
click at [245, 470] on th "Date" at bounding box center [255, 460] width 38 height 28
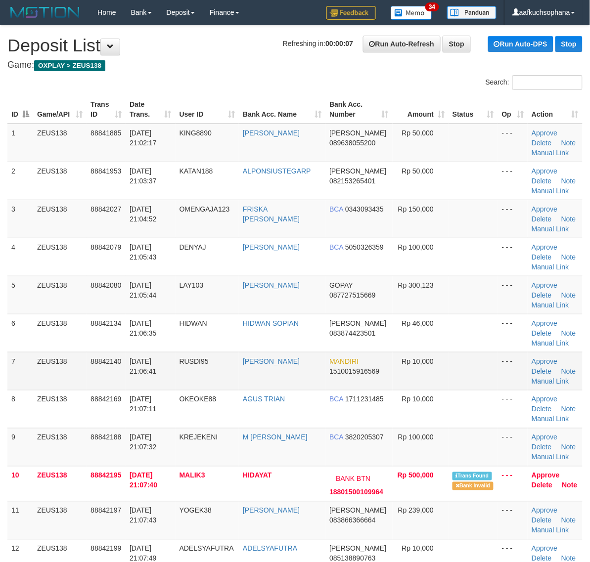
click at [495, 354] on td at bounding box center [473, 371] width 49 height 38
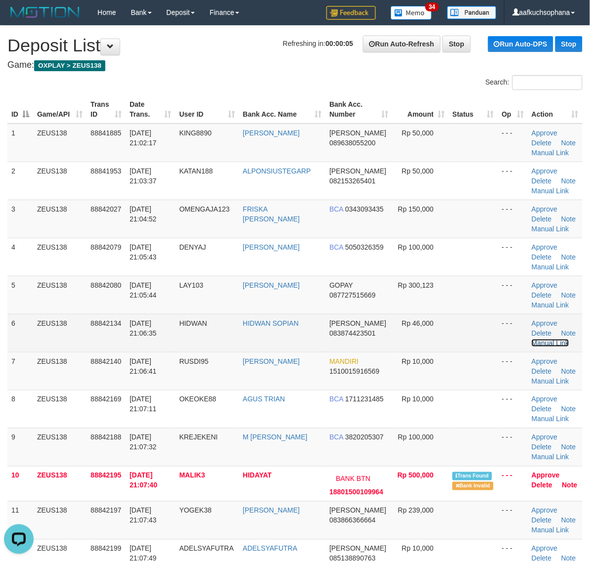
click at [550, 343] on link "Manual Link" at bounding box center [551, 343] width 38 height 8
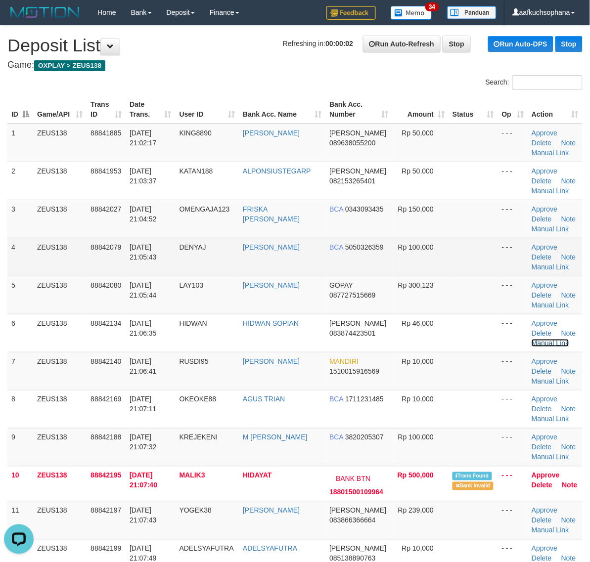
click at [532, 339] on link "Manual Link" at bounding box center [551, 343] width 38 height 8
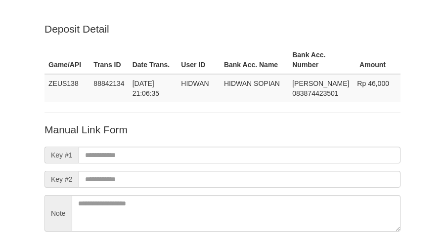
scroll to position [87, 0]
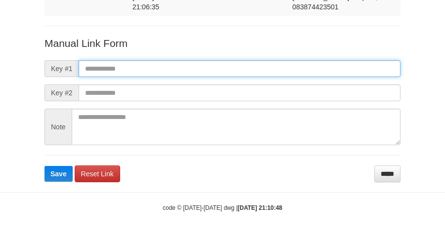
click at [282, 71] on input "text" at bounding box center [240, 68] width 322 height 17
paste input "**********"
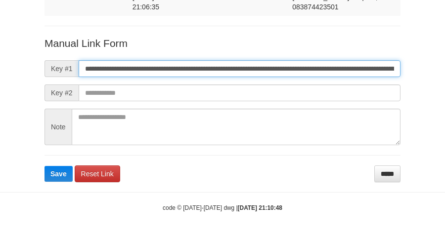
scroll to position [0, 668]
type input "**********"
click at [45, 166] on button "Save" at bounding box center [59, 174] width 28 height 16
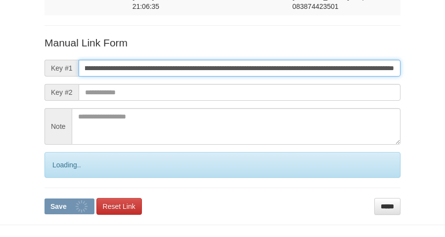
click at [45, 199] on button "Save" at bounding box center [70, 207] width 50 height 16
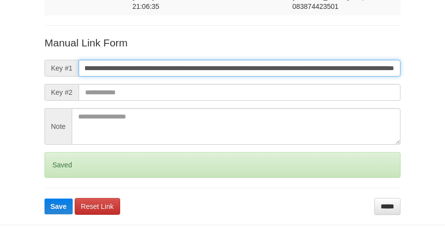
click at [45, 199] on button "Save" at bounding box center [59, 207] width 28 height 16
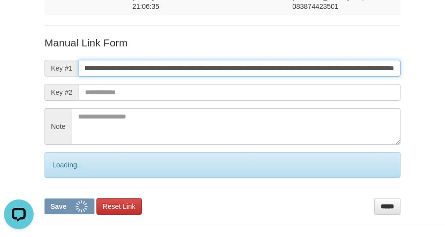
scroll to position [0, 0]
click at [45, 199] on button "Save" at bounding box center [70, 207] width 50 height 16
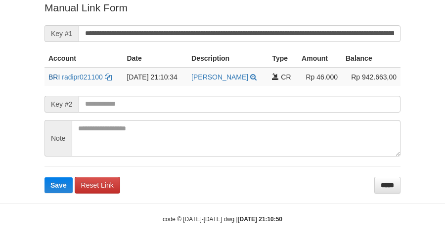
click at [45, 178] on button "Save" at bounding box center [59, 186] width 28 height 16
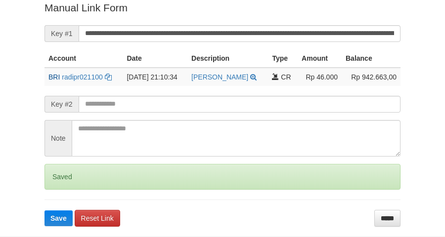
click at [45, 211] on button "Save" at bounding box center [59, 219] width 28 height 16
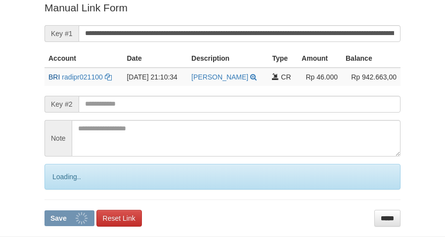
scroll to position [203, 0]
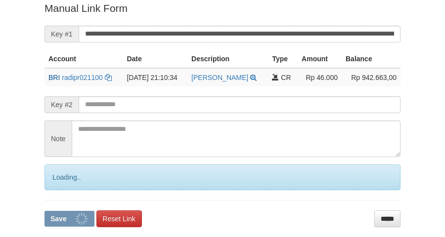
click at [45, 211] on button "Save" at bounding box center [70, 219] width 50 height 16
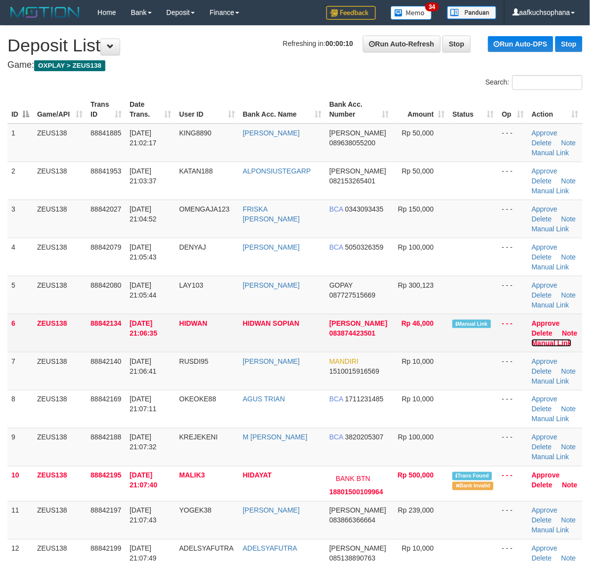
click at [549, 342] on link "Manual Link" at bounding box center [552, 343] width 40 height 8
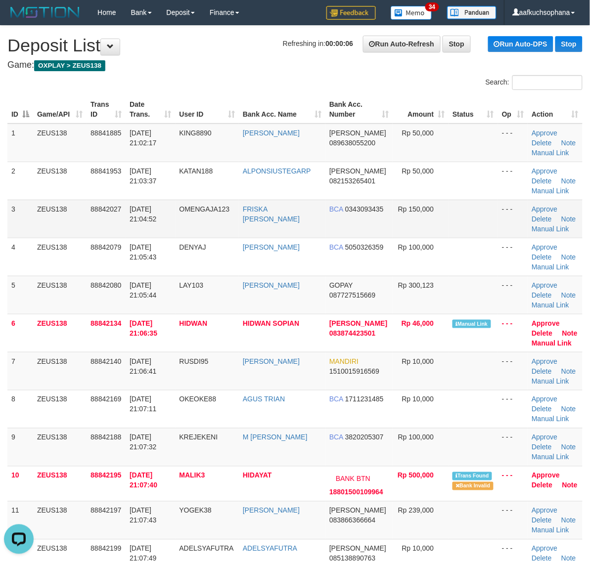
click at [500, 228] on td "- - -" at bounding box center [513, 219] width 30 height 38
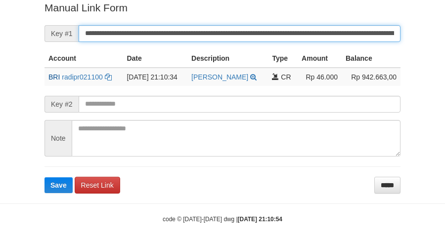
click at [256, 36] on input "**********" at bounding box center [240, 33] width 322 height 17
click at [45, 178] on button "Save" at bounding box center [59, 186] width 28 height 16
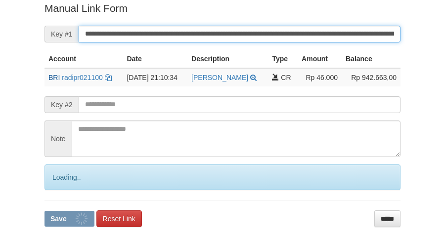
click at [45, 211] on button "Save" at bounding box center [70, 219] width 50 height 16
click at [256, 36] on input "**********" at bounding box center [240, 34] width 322 height 17
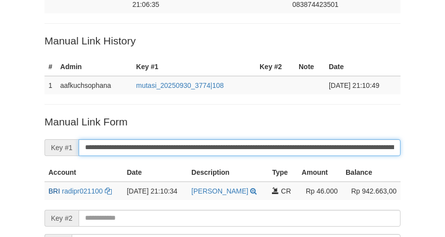
scroll to position [79, 0]
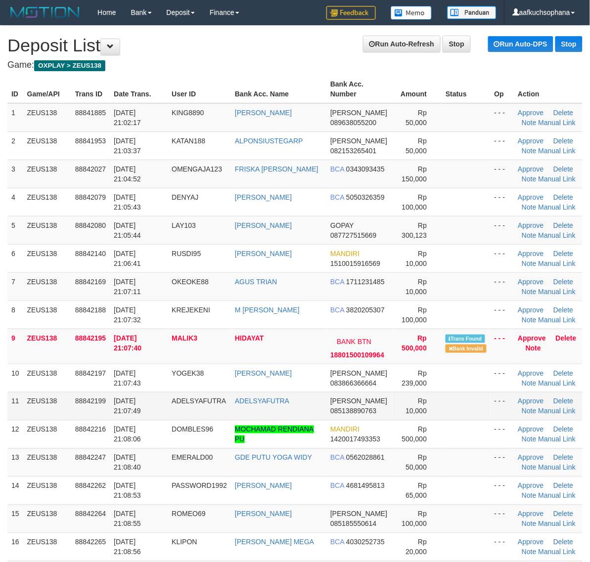
click at [488, 420] on td at bounding box center [466, 406] width 48 height 28
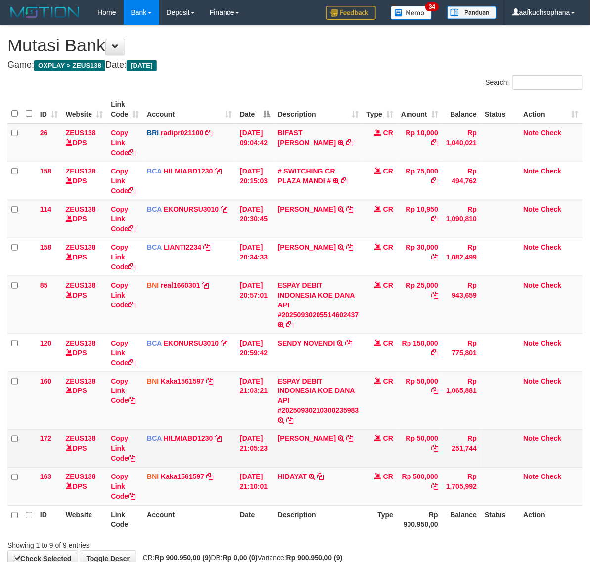
click at [315, 473] on td "HIDAYAT TRANSFER DARI BPK HIDAYAT" at bounding box center [318, 487] width 89 height 38
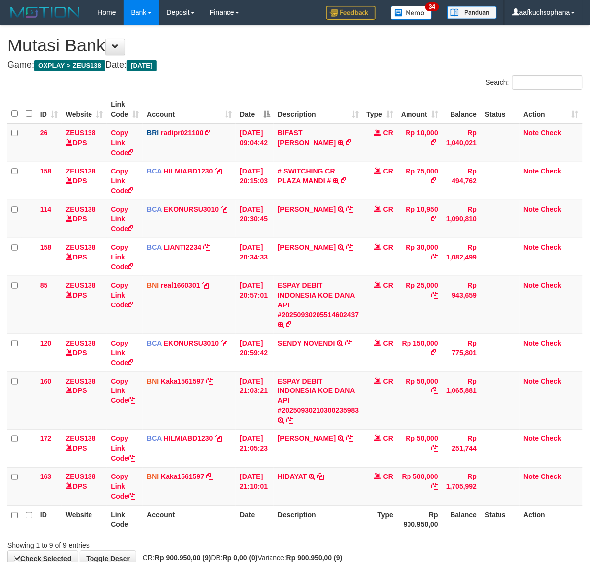
scroll to position [61, 0]
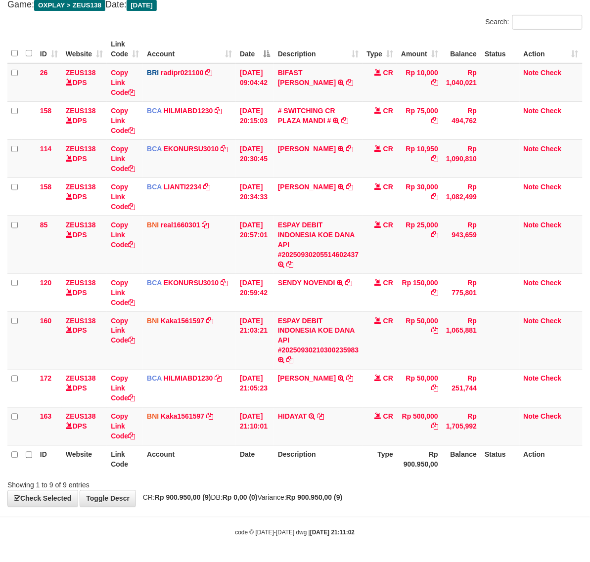
click at [404, 504] on div "**********" at bounding box center [295, 236] width 590 height 542
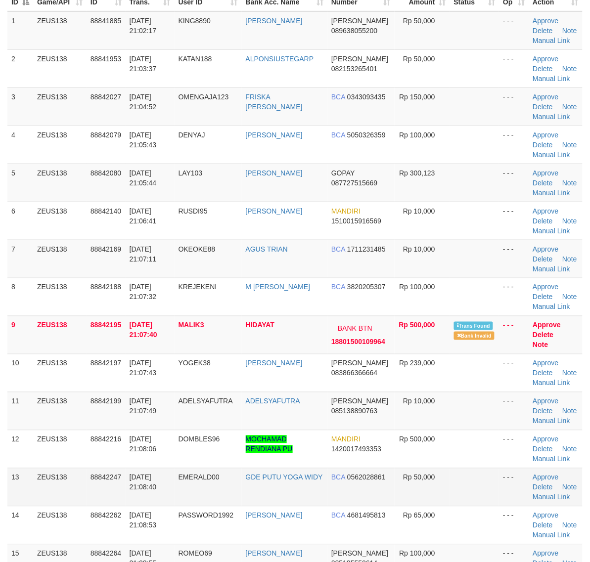
scroll to position [247, 0]
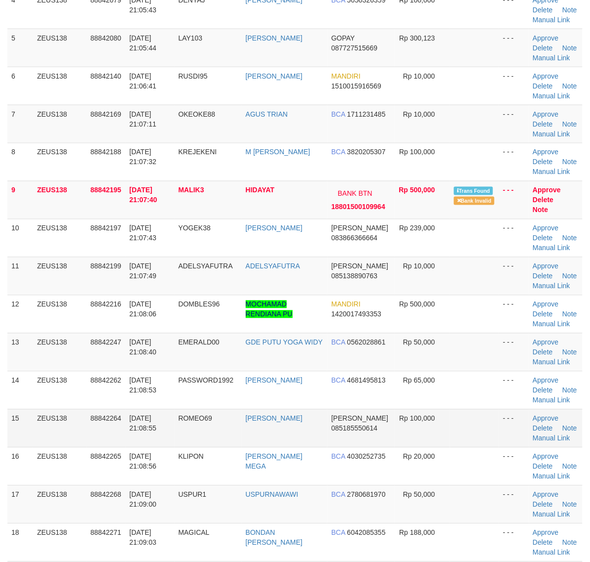
click at [490, 434] on td at bounding box center [474, 428] width 49 height 38
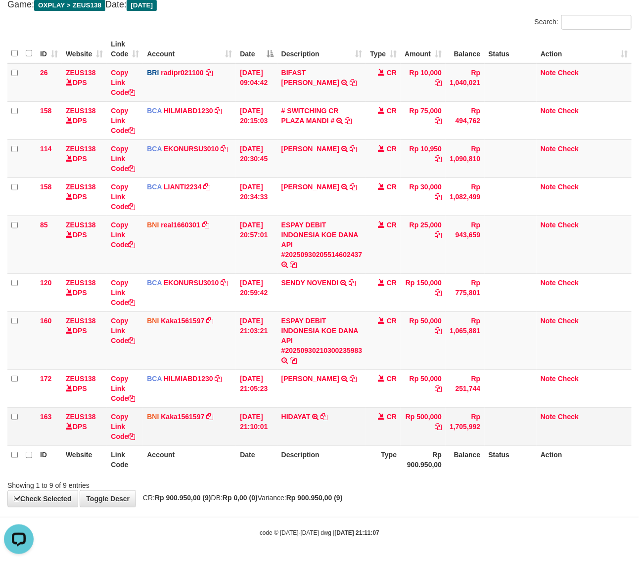
drag, startPoint x: 409, startPoint y: 467, endPoint x: 255, endPoint y: 429, distance: 158.5
click at [408, 467] on th "Rp 900.950,00" at bounding box center [423, 460] width 45 height 28
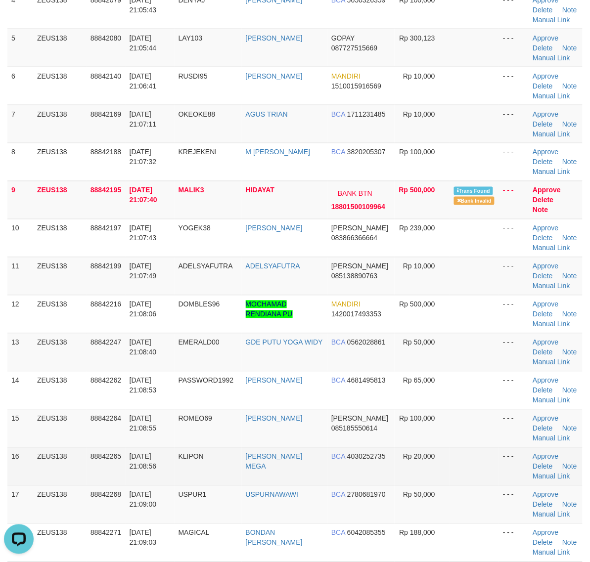
drag, startPoint x: 491, startPoint y: 436, endPoint x: 529, endPoint y: 453, distance: 42.3
click at [490, 436] on td at bounding box center [474, 428] width 49 height 38
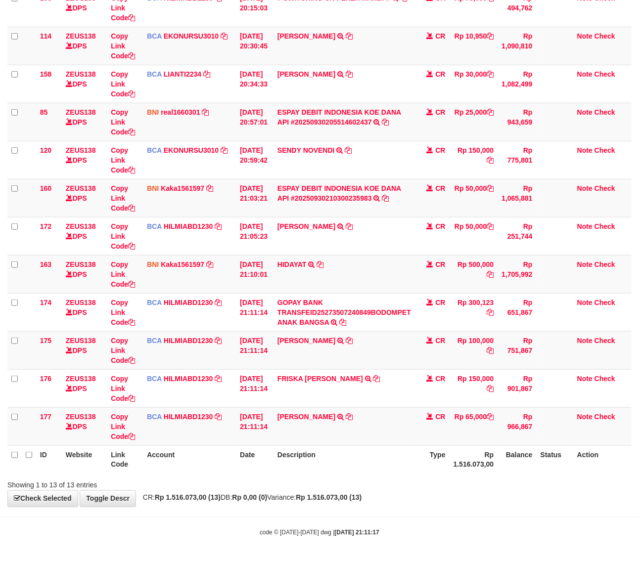
scroll to position [61, 0]
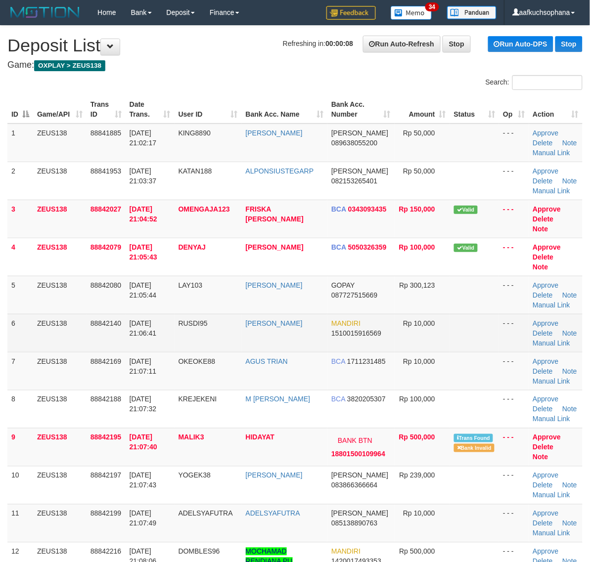
click at [486, 338] on td at bounding box center [474, 333] width 49 height 38
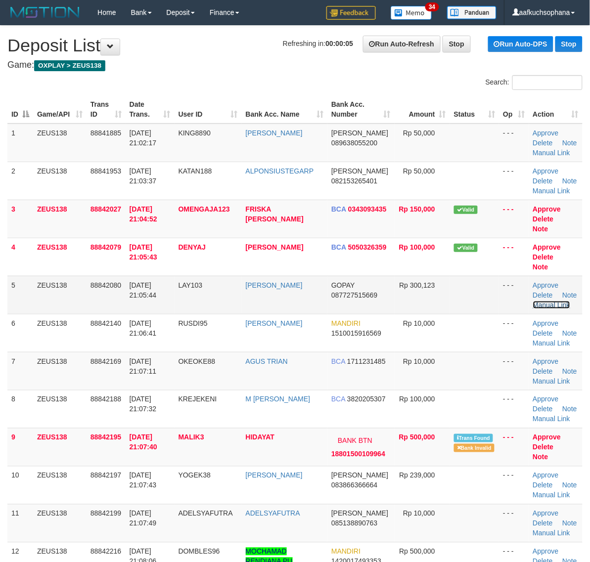
click at [554, 307] on link "Manual Link" at bounding box center [552, 305] width 38 height 8
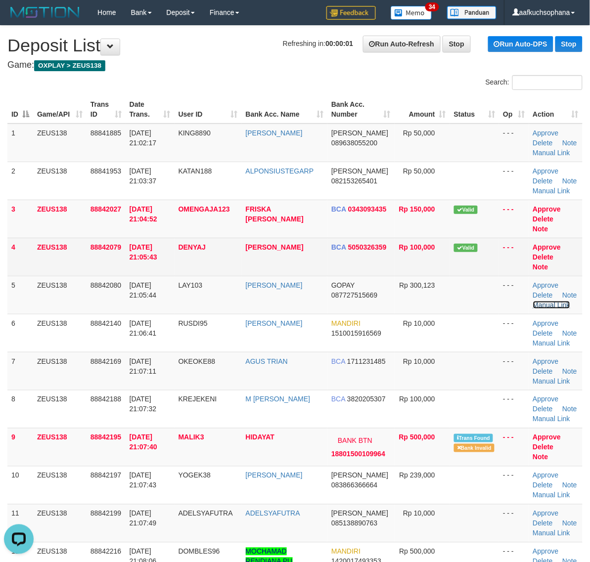
click at [533, 301] on link "Manual Link" at bounding box center [552, 305] width 38 height 8
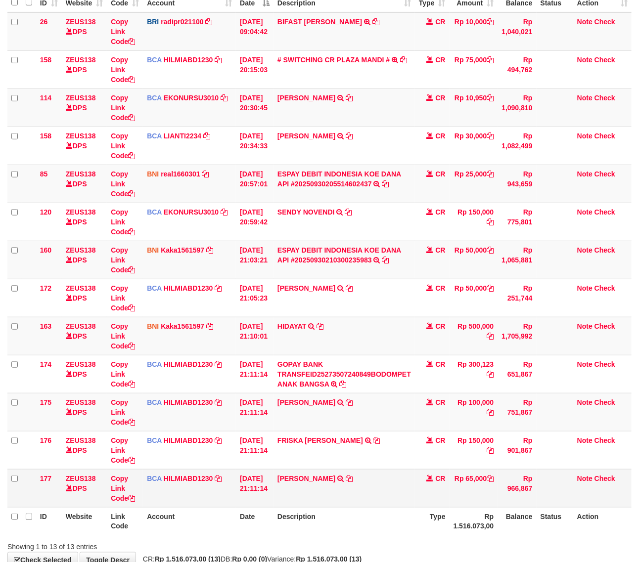
scroll to position [174, 0]
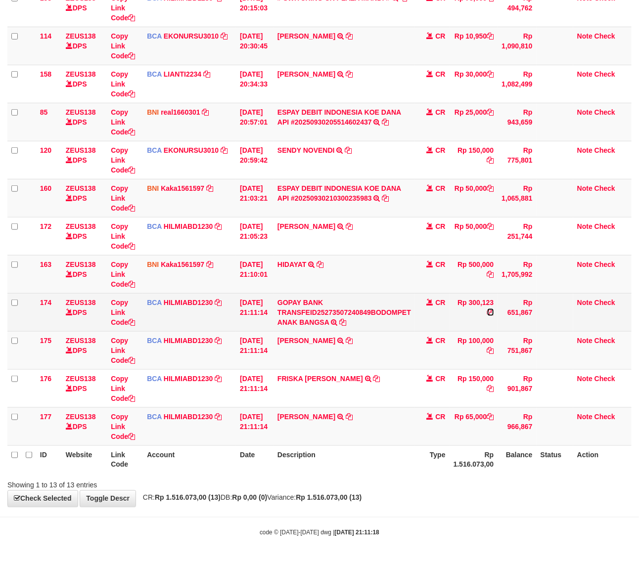
click at [494, 313] on icon at bounding box center [490, 312] width 7 height 7
click at [133, 322] on icon at bounding box center [131, 322] width 7 height 7
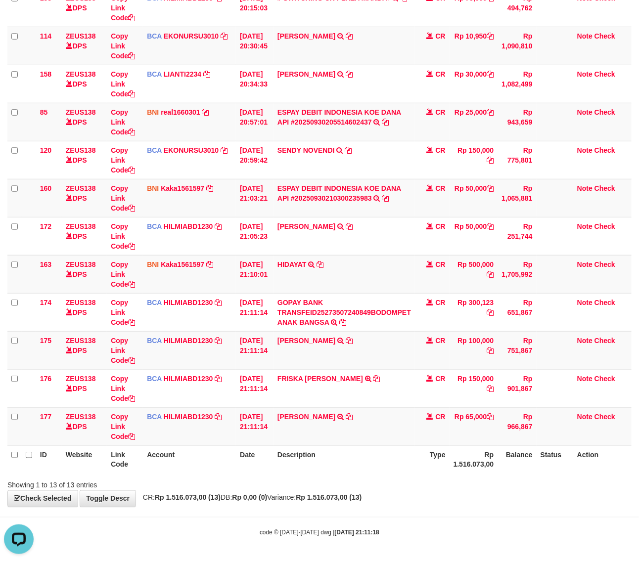
scroll to position [0, 0]
click at [418, 502] on div "**********" at bounding box center [319, 180] width 639 height 654
click at [395, 502] on div "**********" at bounding box center [319, 180] width 639 height 654
drag, startPoint x: 363, startPoint y: 463, endPoint x: 298, endPoint y: 460, distance: 64.8
click at [363, 463] on th "Description" at bounding box center [343, 460] width 141 height 28
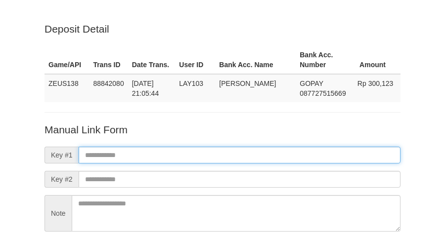
scroll to position [87, 0]
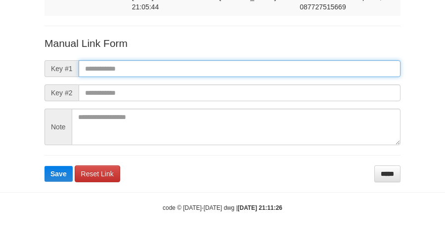
drag, startPoint x: 0, startPoint y: 0, endPoint x: 294, endPoint y: 60, distance: 300.3
click at [294, 60] on input "text" at bounding box center [240, 68] width 322 height 17
paste input "**********"
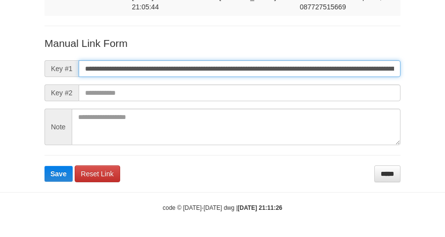
scroll to position [0, 699]
type input "**********"
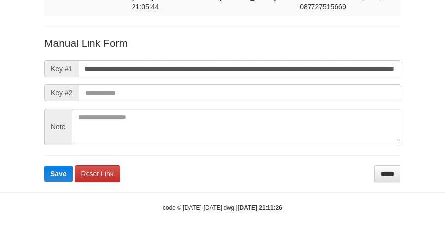
scroll to position [0, 0]
click at [294, 60] on form "**********" at bounding box center [223, 109] width 356 height 146
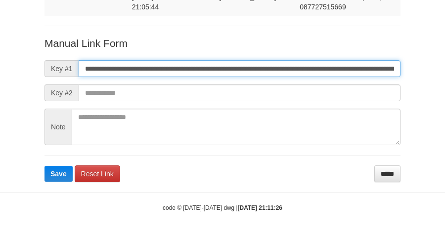
click at [45, 166] on button "Save" at bounding box center [59, 174] width 28 height 16
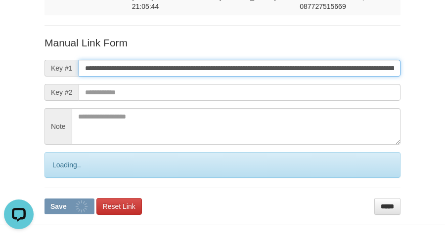
click at [45, 199] on button "Save" at bounding box center [70, 207] width 50 height 16
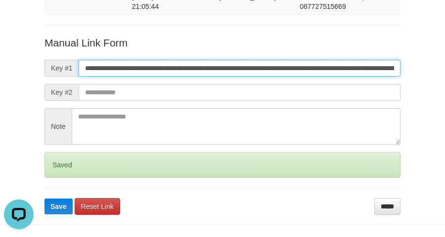
click at [45, 199] on button "Save" at bounding box center [59, 207] width 28 height 16
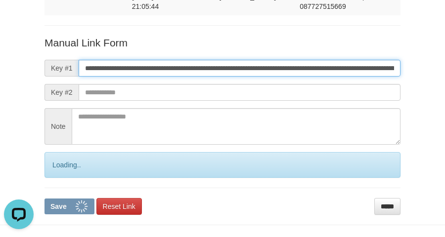
click at [45, 199] on button "Save" at bounding box center [70, 207] width 50 height 16
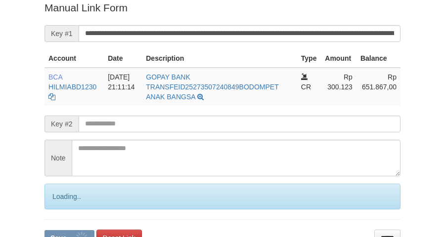
scroll to position [203, 0]
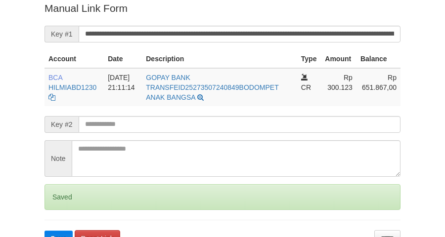
click at [269, 36] on input "**********" at bounding box center [240, 34] width 322 height 17
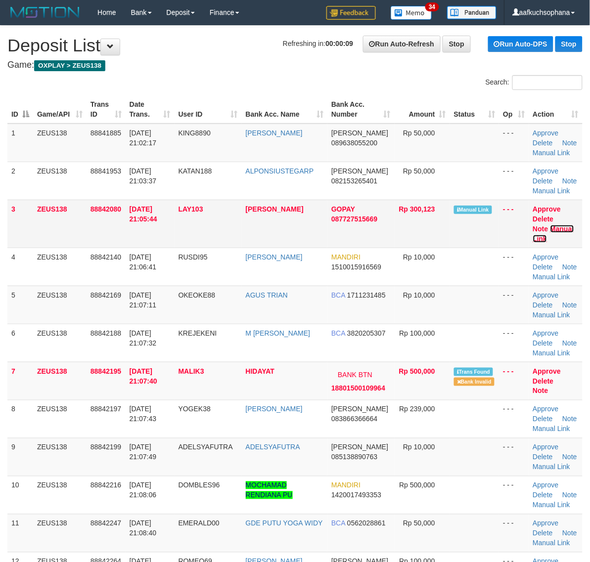
click at [560, 226] on link "Manual Link" at bounding box center [553, 234] width 41 height 18
drag, startPoint x: 455, startPoint y: 453, endPoint x: 594, endPoint y: 447, distance: 138.6
click at [466, 453] on td at bounding box center [474, 457] width 49 height 38
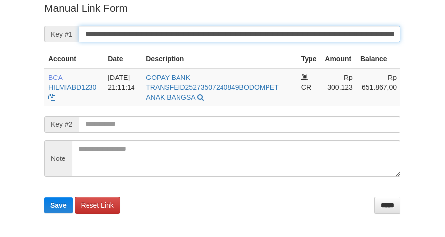
click at [45, 198] on button "Save" at bounding box center [59, 206] width 28 height 16
click at [238, 37] on input "**********" at bounding box center [240, 34] width 322 height 17
click at [45, 198] on button "Save" at bounding box center [59, 206] width 28 height 16
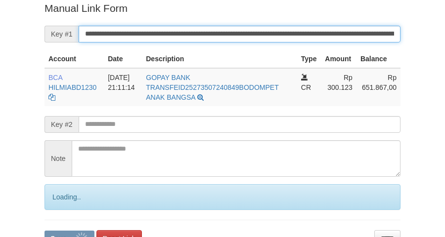
click at [238, 36] on input "**********" at bounding box center [240, 34] width 322 height 17
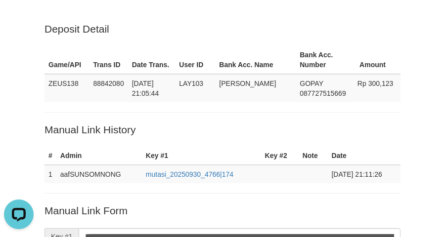
drag, startPoint x: 177, startPoint y: 30, endPoint x: 214, endPoint y: 29, distance: 37.6
click at [177, 30] on p "Deposit Detail" at bounding box center [223, 29] width 356 height 14
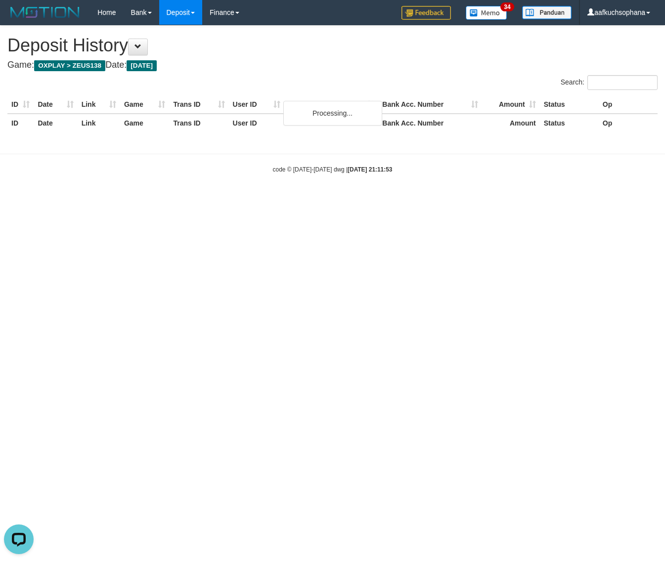
click at [340, 65] on h4 "Game: OXPLAY > ZEUS138 Date: [DATE]" at bounding box center [332, 65] width 650 height 10
click at [340, 65] on h4 "Game: OXPLAY > ZEUS138 Date: Today" at bounding box center [332, 65] width 650 height 10
drag, startPoint x: 340, startPoint y: 65, endPoint x: 344, endPoint y: 69, distance: 6.0
click at [343, 68] on h4 "Game: OXPLAY > ZEUS138 Date: Today" at bounding box center [332, 65] width 650 height 10
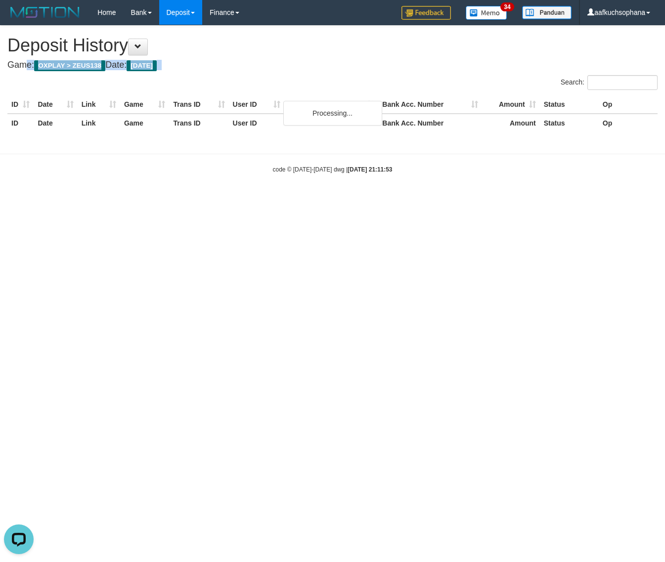
click at [344, 69] on h4 "Game: OXPLAY > ZEUS138 Date: Today" at bounding box center [332, 65] width 650 height 10
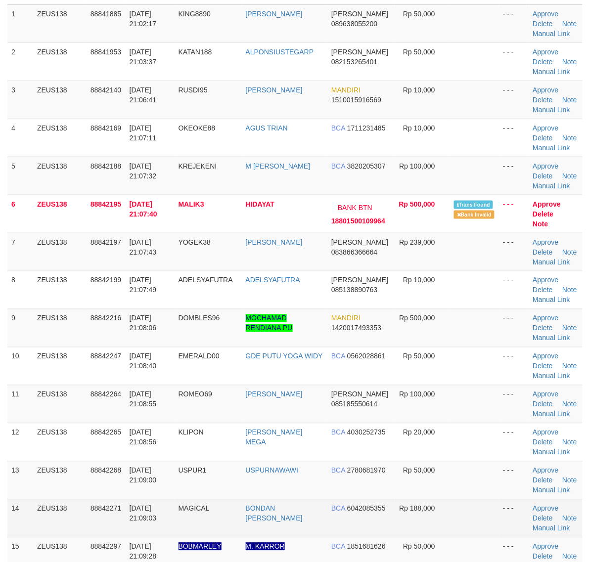
scroll to position [247, 0]
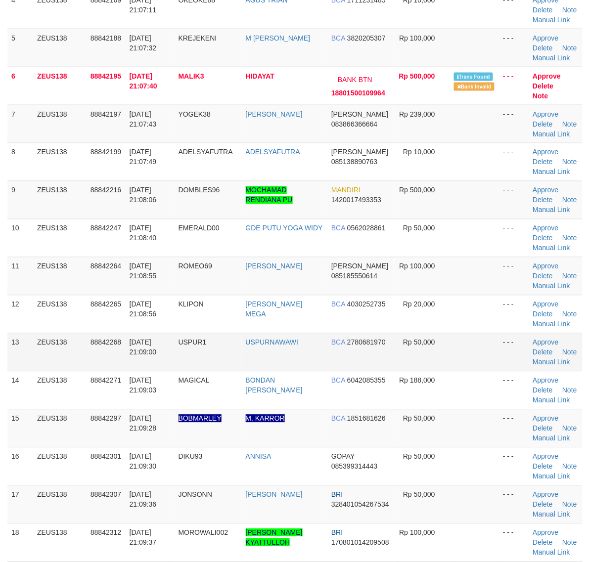
click at [482, 342] on td at bounding box center [474, 352] width 49 height 38
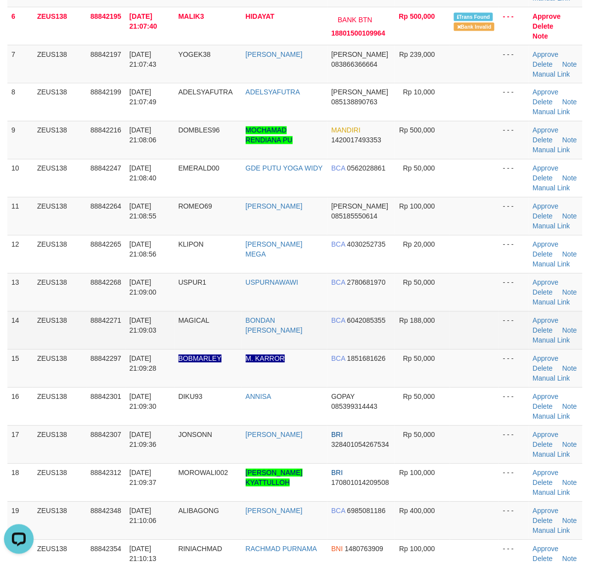
scroll to position [309, 0]
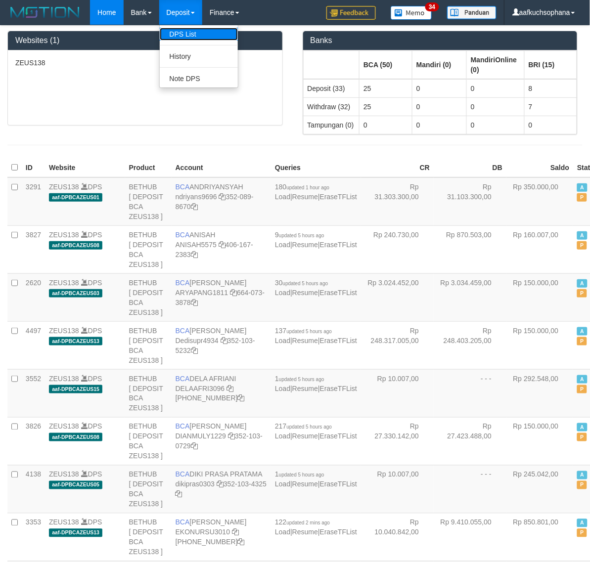
click at [183, 33] on link "DPS List" at bounding box center [199, 34] width 78 height 13
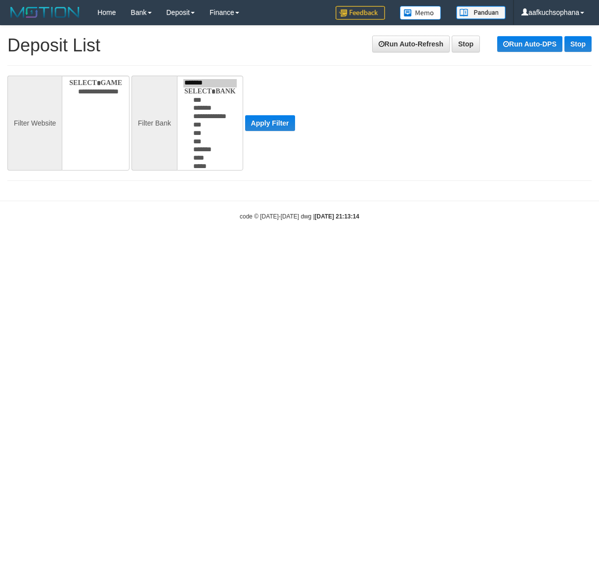
select select
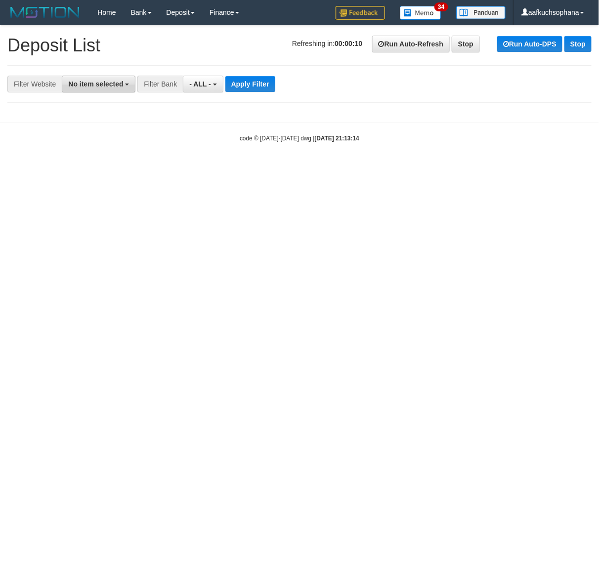
click at [106, 83] on span "No item selected" at bounding box center [95, 84] width 55 height 8
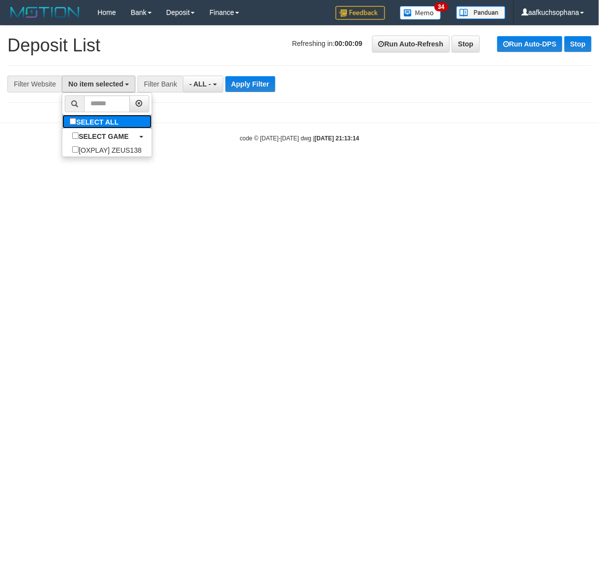
click at [111, 120] on label "SELECT ALL" at bounding box center [95, 122] width 66 height 14
select select "***"
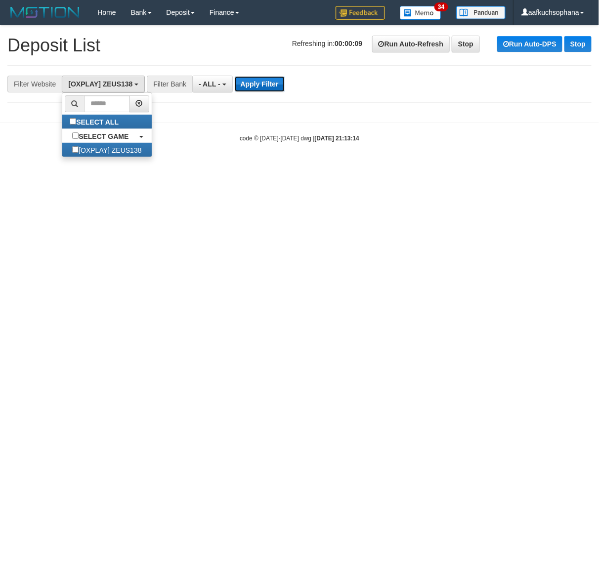
click at [265, 83] on button "Apply Filter" at bounding box center [260, 84] width 50 height 16
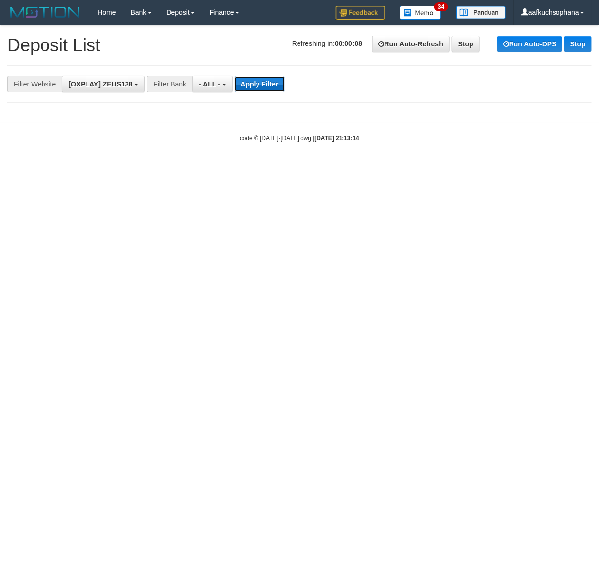
click at [264, 83] on button "Apply Filter" at bounding box center [260, 84] width 50 height 16
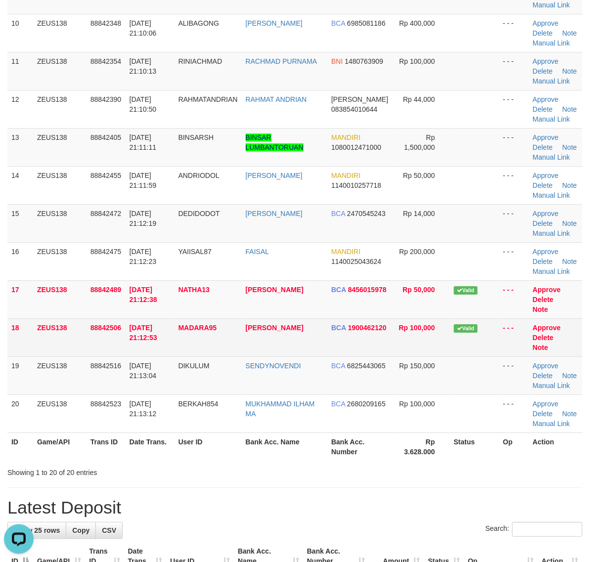
scroll to position [618, 0]
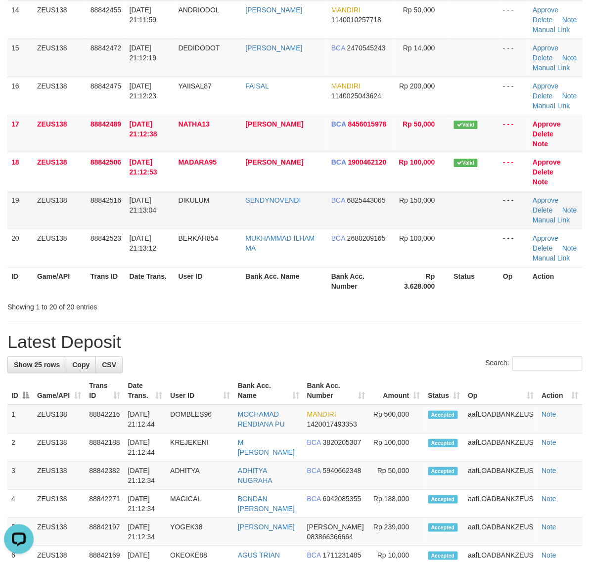
click at [542, 217] on td "Approve [GEOGRAPHIC_DATA] Note Manual Link" at bounding box center [555, 210] width 53 height 38
click at [542, 221] on link "Manual Link" at bounding box center [552, 220] width 38 height 8
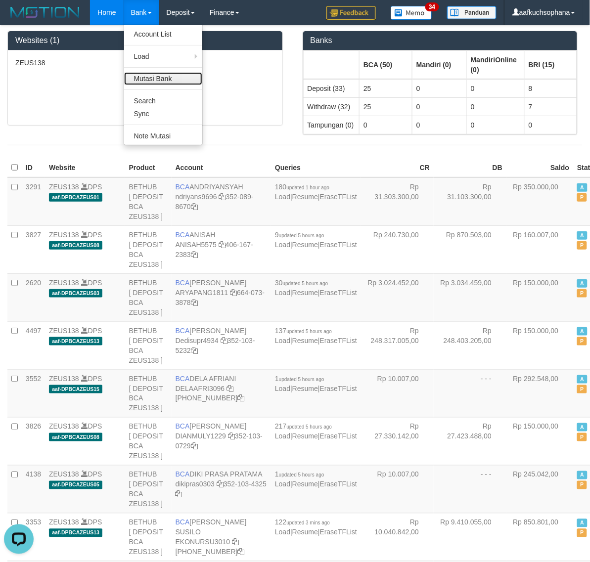
click at [156, 78] on link "Mutasi Bank" at bounding box center [163, 78] width 78 height 13
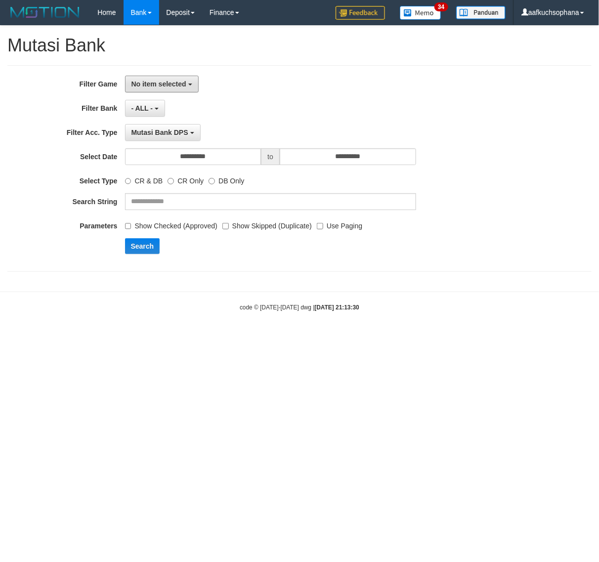
drag, startPoint x: 168, startPoint y: 82, endPoint x: 171, endPoint y: 96, distance: 14.6
click at [168, 82] on span "No item selected" at bounding box center [159, 84] width 55 height 8
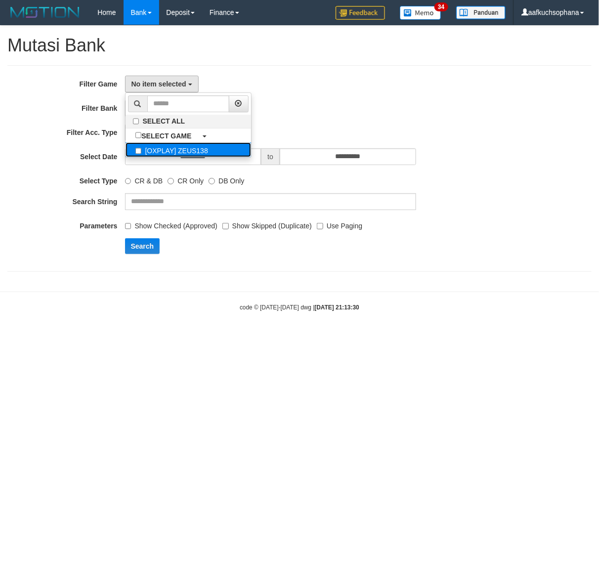
click at [168, 147] on label "[OXPLAY] ZEUS138" at bounding box center [189, 149] width 126 height 15
select select "***"
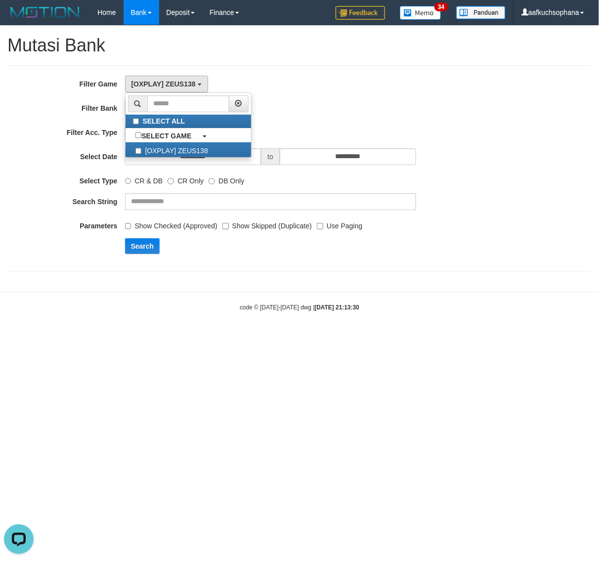
drag, startPoint x: 305, startPoint y: 264, endPoint x: 252, endPoint y: 181, distance: 98.1
click at [302, 265] on div "**********" at bounding box center [299, 168] width 585 height 207
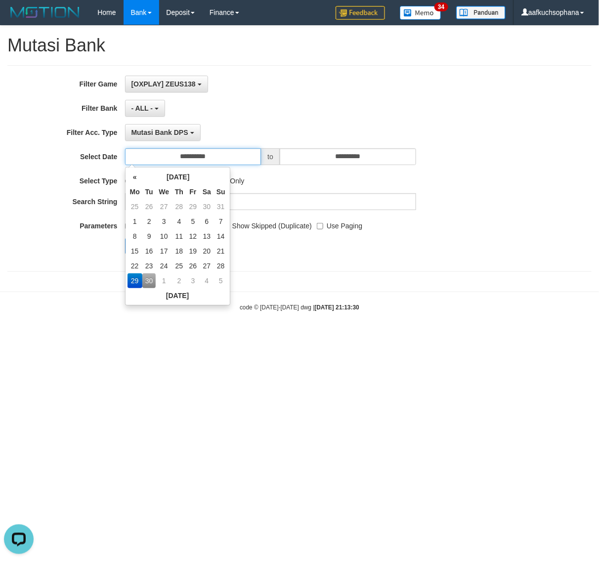
click at [223, 157] on input "**********" at bounding box center [193, 156] width 136 height 17
click at [148, 279] on td "30" at bounding box center [149, 280] width 14 height 15
type input "**********"
drag, startPoint x: 266, startPoint y: 95, endPoint x: 305, endPoint y: 204, distance: 116.2
click at [267, 95] on div "**********" at bounding box center [250, 169] width 500 height 186
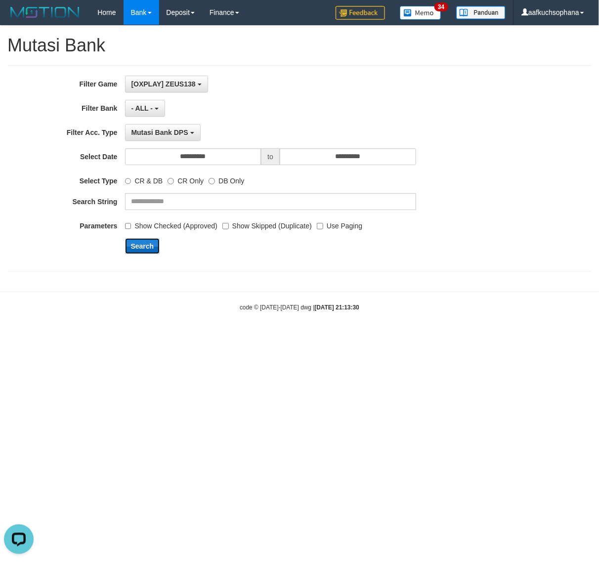
click at [139, 245] on button "Search" at bounding box center [142, 246] width 35 height 16
drag, startPoint x: 139, startPoint y: 245, endPoint x: 3, endPoint y: 234, distance: 135.9
click at [139, 245] on button "Search" at bounding box center [142, 246] width 35 height 16
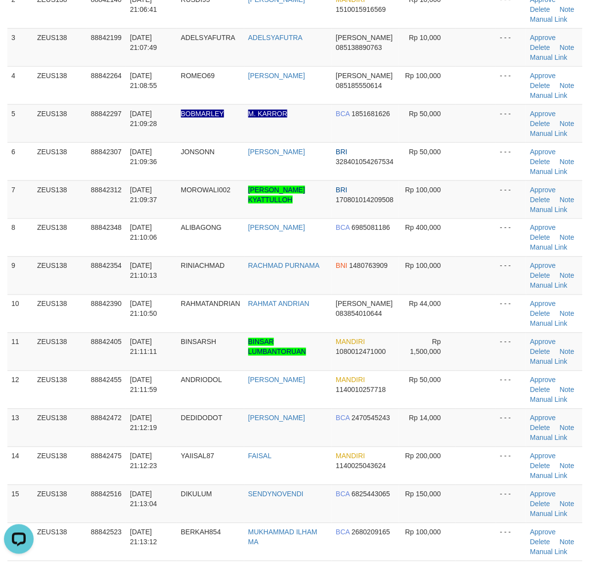
scroll to position [371, 0]
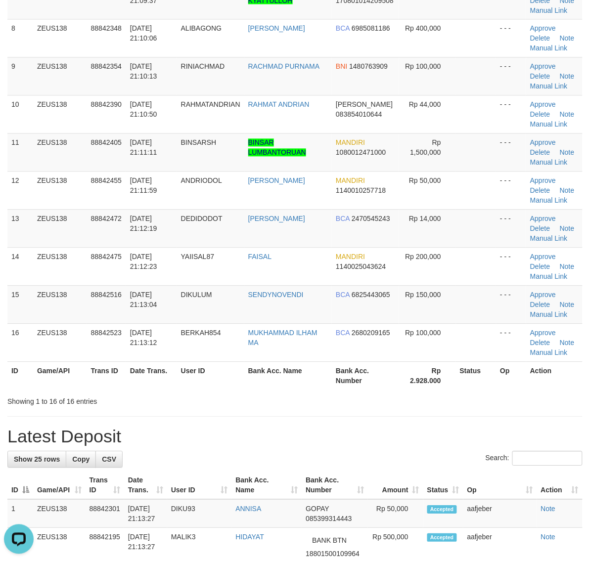
click at [465, 374] on th "Status" at bounding box center [476, 376] width 41 height 28
click at [470, 375] on th "Status" at bounding box center [476, 376] width 41 height 28
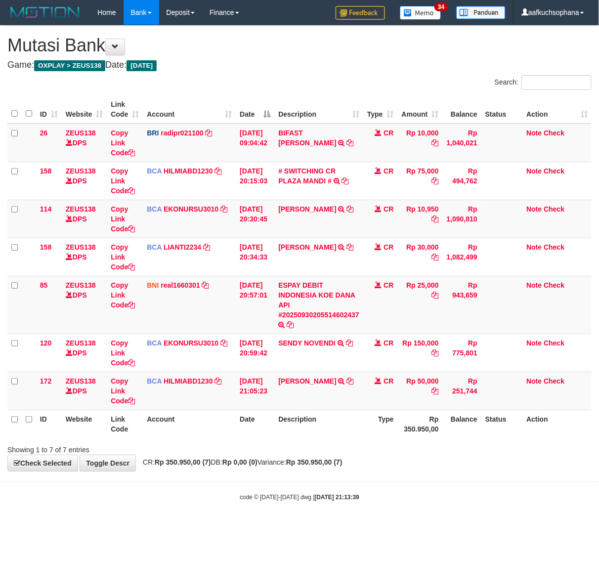
drag, startPoint x: 384, startPoint y: 481, endPoint x: 377, endPoint y: 478, distance: 7.5
click at [381, 480] on body "Toggle navigation Home Bank Account List Load By Website Group [OXPLAY] ZEUS138…" at bounding box center [299, 263] width 599 height 527
click at [508, 483] on body "Toggle navigation Home Bank Account List Load By Website Group [OXPLAY] ZEUS138…" at bounding box center [299, 263] width 599 height 527
drag, startPoint x: 431, startPoint y: 468, endPoint x: 421, endPoint y: 467, distance: 9.9
click at [428, 468] on div "**********" at bounding box center [299, 249] width 599 height 446
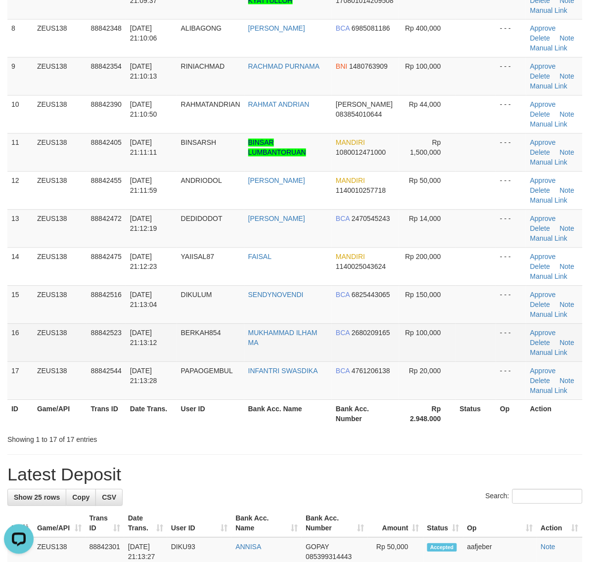
drag, startPoint x: 559, startPoint y: 424, endPoint x: 416, endPoint y: 357, distance: 158.2
click at [560, 424] on th "Action" at bounding box center [554, 414] width 56 height 28
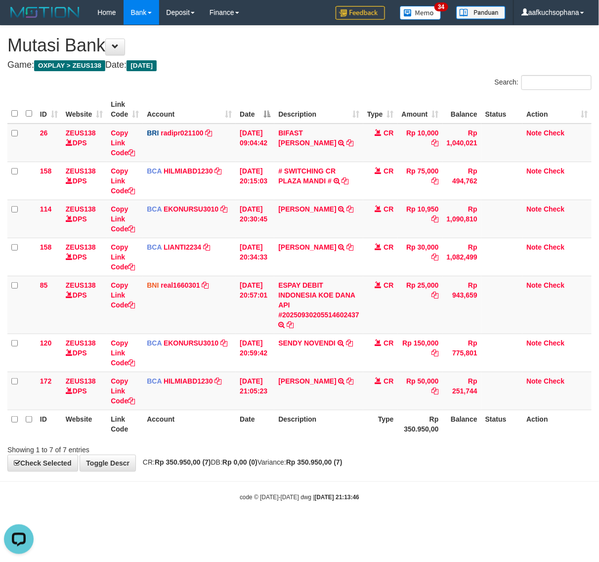
drag, startPoint x: 223, startPoint y: 491, endPoint x: 0, endPoint y: 412, distance: 235.6
click at [218, 488] on body "Toggle navigation Home Bank Account List Load By Website Group [OXPLAY] ZEUS138…" at bounding box center [299, 263] width 599 height 527
drag, startPoint x: 442, startPoint y: 525, endPoint x: 129, endPoint y: 452, distance: 321.1
click at [441, 525] on body "Toggle navigation Home Bank Account List Load By Website Group [OXPLAY] ZEUS138…" at bounding box center [299, 263] width 599 height 527
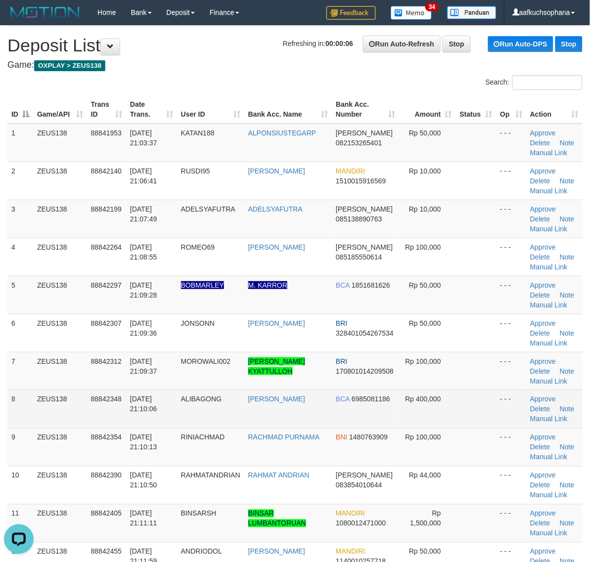
click at [474, 426] on td at bounding box center [476, 409] width 41 height 38
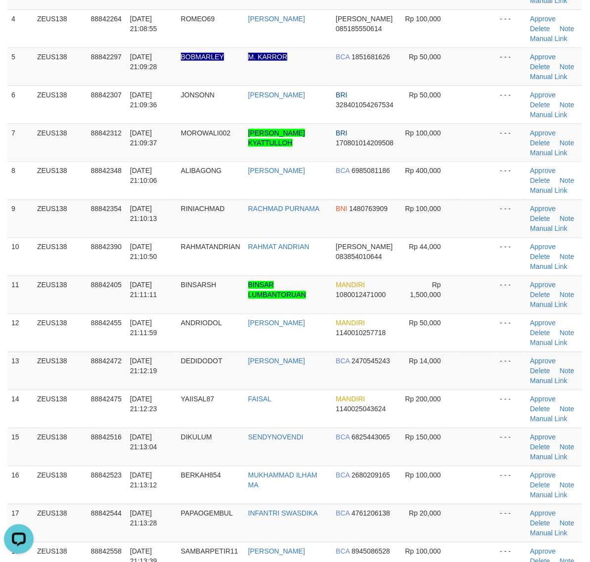
scroll to position [309, 0]
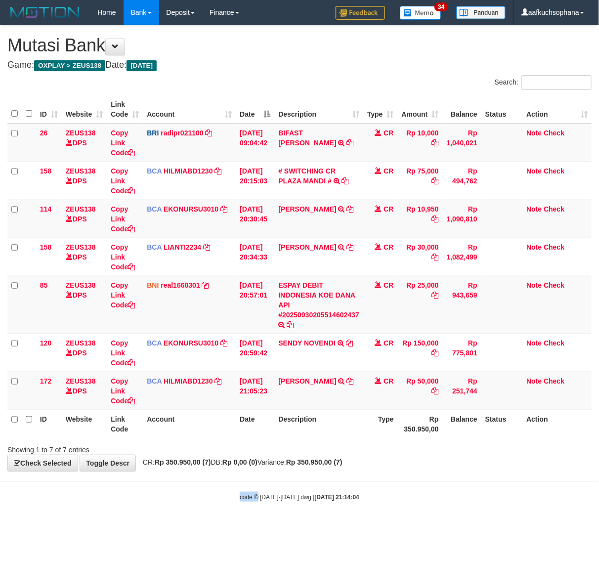
drag, startPoint x: 258, startPoint y: 496, endPoint x: 50, endPoint y: 434, distance: 217.3
click at [257, 496] on body "Toggle navigation Home Bank Account List Load By Website Group [OXPLAY] ZEUS138…" at bounding box center [299, 263] width 599 height 527
click at [228, 466] on span "CR: Rp 350.950,00 (7) DB: Rp 0,00 (0) Variance: Rp 350.950,00 (7)" at bounding box center [240, 462] width 205 height 8
click at [227, 466] on span "CR: Rp 350.950,00 (7) DB: Rp 0,00 (0) Variance: Rp 350.950,00 (7)" at bounding box center [240, 462] width 205 height 8
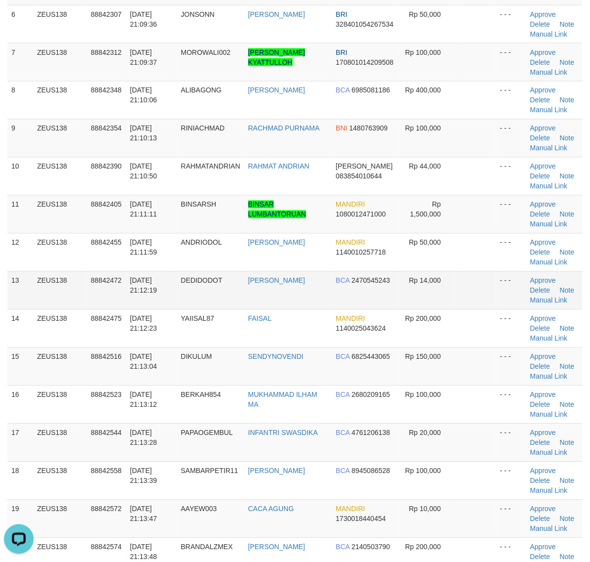
click at [458, 305] on td at bounding box center [476, 291] width 41 height 38
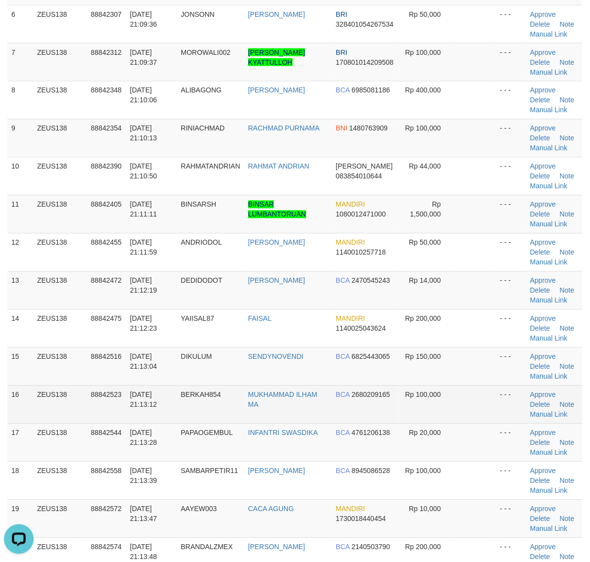
click at [434, 411] on td "Rp 100,000" at bounding box center [427, 405] width 57 height 38
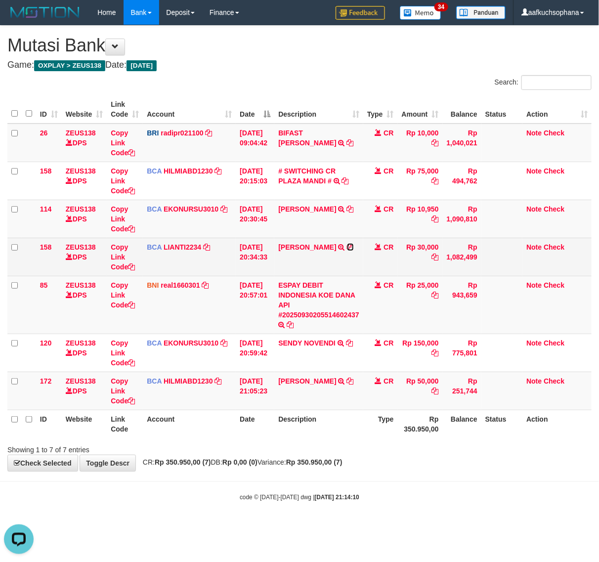
click at [354, 248] on icon at bounding box center [350, 247] width 7 height 7
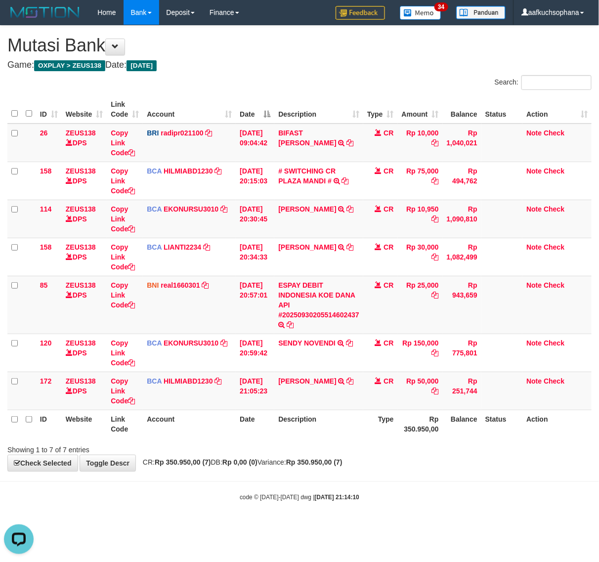
click at [292, 476] on body "Toggle navigation Home Bank Account List Load By Website Group [OXPLAY] ZEUS138…" at bounding box center [299, 263] width 599 height 527
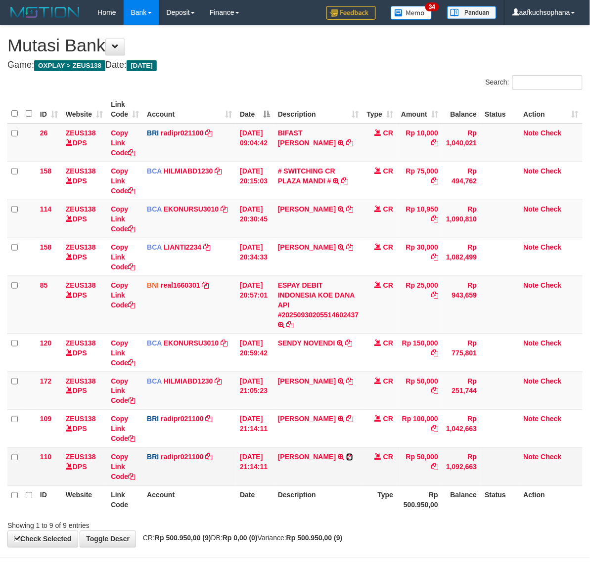
click at [353, 458] on icon at bounding box center [349, 457] width 7 height 7
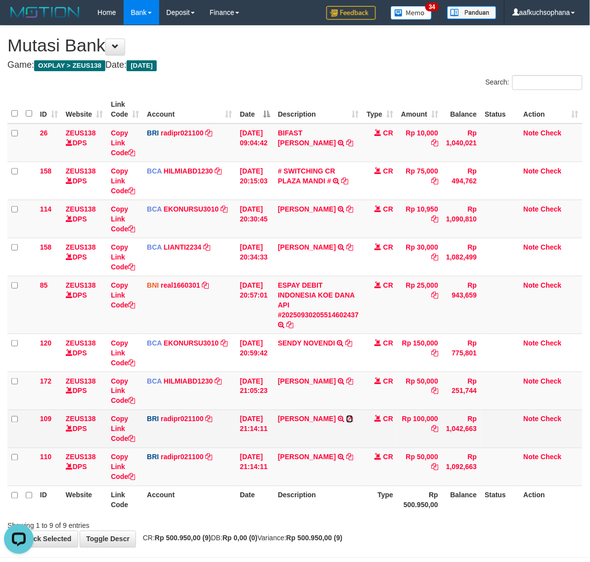
click at [353, 419] on icon at bounding box center [349, 419] width 7 height 7
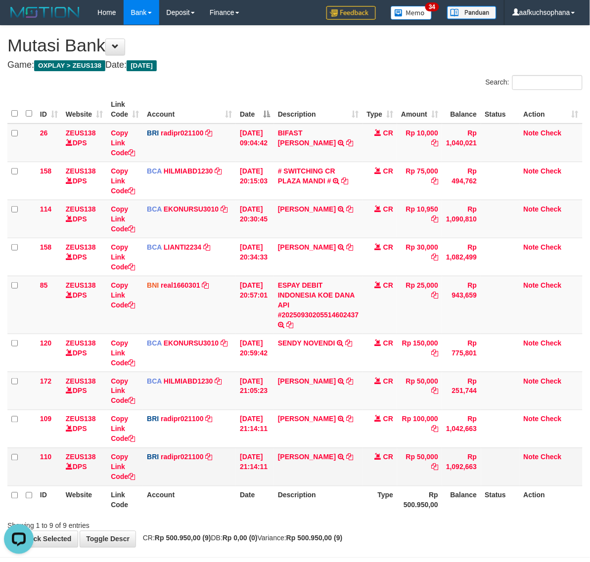
click at [173, 464] on td "BRI radipr021100 DPS REYNALDI ADI PRATAMA mutasi_20250930_3774 | 110 mutasi_202…" at bounding box center [189, 467] width 93 height 38
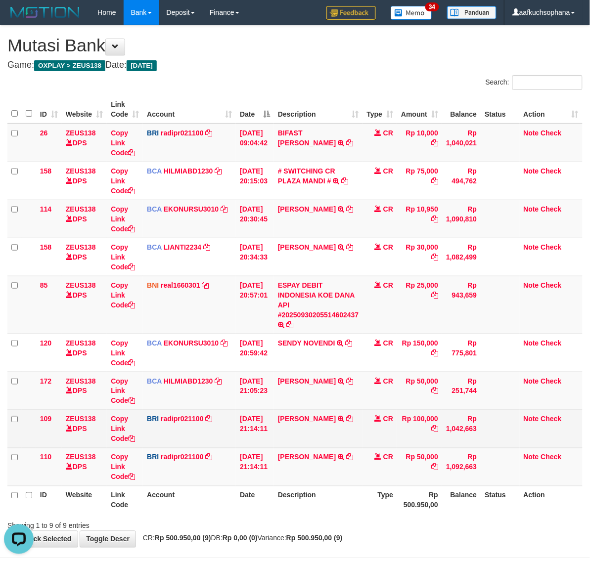
click at [292, 414] on td "ANNA DWIJOLING TRANSFER NBMB ANNA DWIJOLING TO REYNALDI ADI PRATAMA" at bounding box center [318, 429] width 89 height 38
click at [297, 419] on link "ANNA DWIJOLING" at bounding box center [307, 419] width 58 height 8
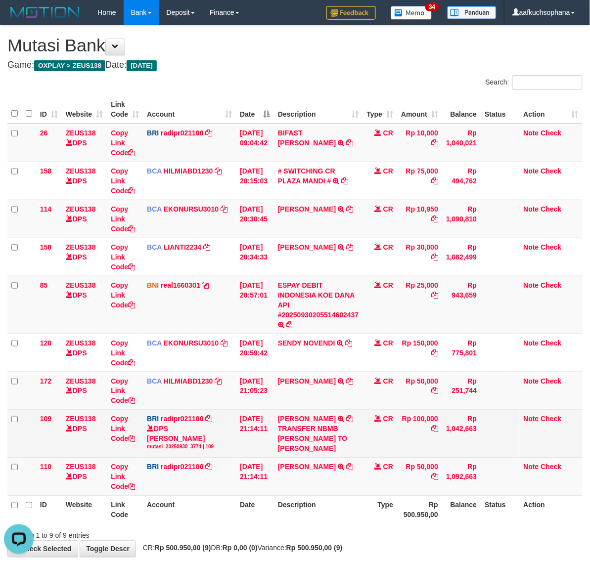
drag, startPoint x: 400, startPoint y: 507, endPoint x: 283, endPoint y: 465, distance: 124.1
click at [398, 506] on th "Type" at bounding box center [380, 510] width 35 height 28
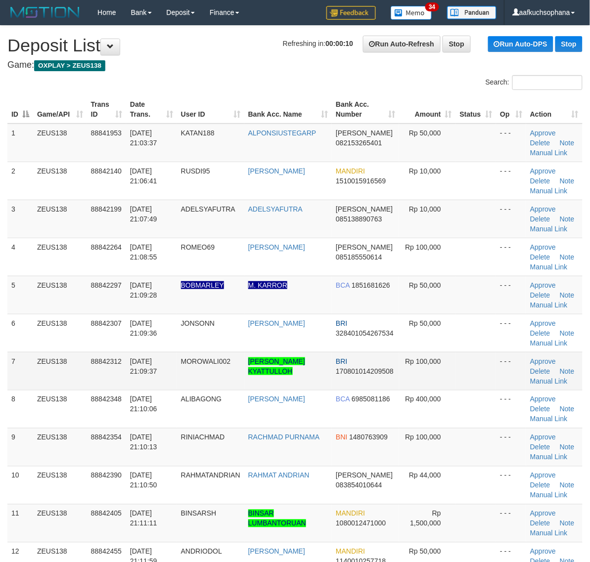
click at [428, 373] on td "Rp 100,000" at bounding box center [427, 371] width 57 height 38
click at [322, 381] on tr "7 ZEUS138 88842312 30/09/2025 21:09:37 MOROWALI002 ANNA DWIJOLINGGO KYATTULLOH …" at bounding box center [294, 371] width 575 height 38
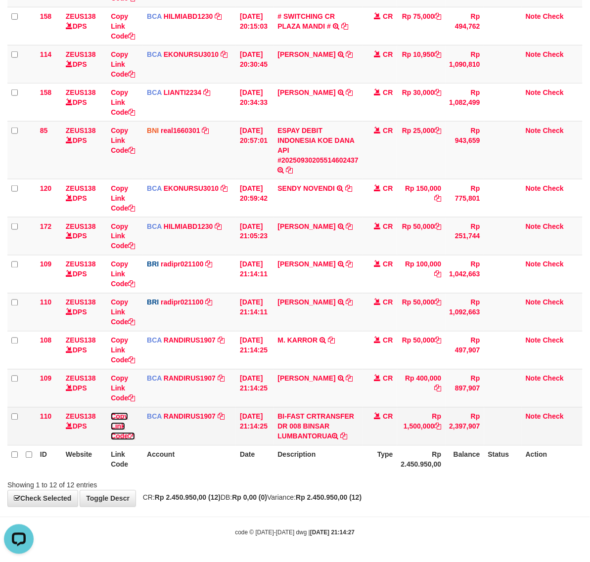
click at [134, 436] on icon at bounding box center [131, 436] width 7 height 7
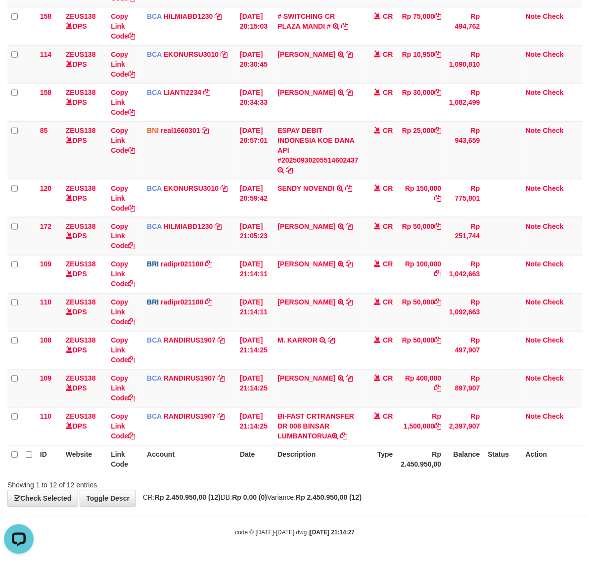
scroll to position [158, 0]
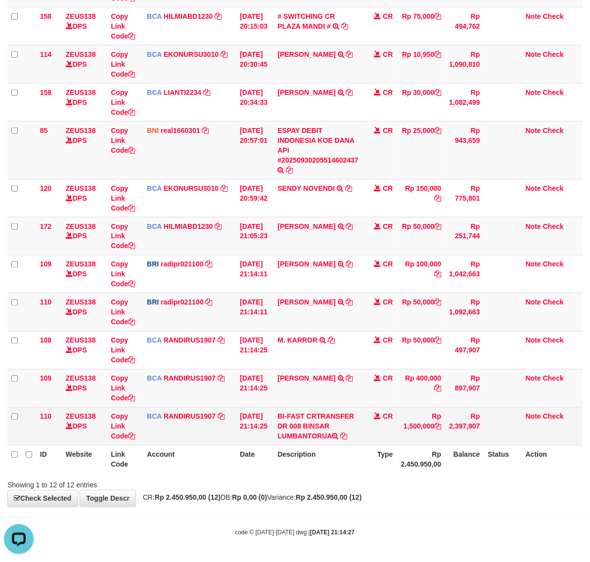
drag, startPoint x: 266, startPoint y: 460, endPoint x: 215, endPoint y: 431, distance: 58.0
click at [266, 454] on th "Date" at bounding box center [255, 460] width 38 height 28
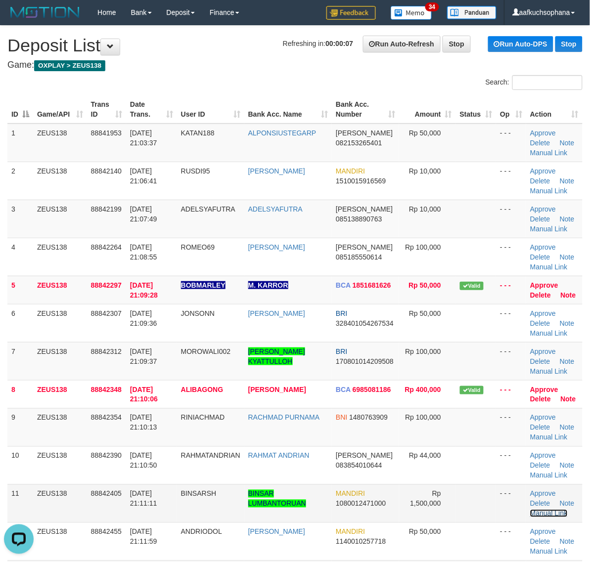
click at [543, 515] on link "Manual Link" at bounding box center [549, 514] width 38 height 8
click at [530, 510] on link "Manual Link" at bounding box center [549, 514] width 38 height 8
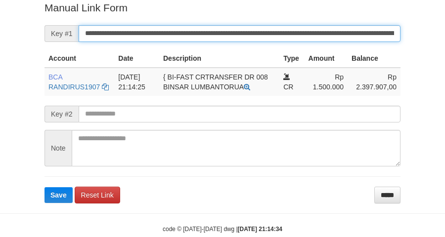
click at [45, 187] on button "Save" at bounding box center [59, 195] width 28 height 16
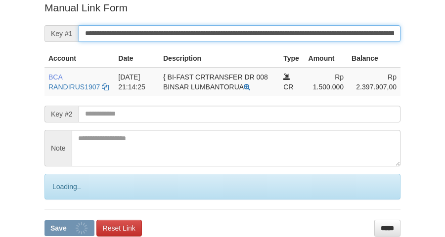
scroll to position [203, 0]
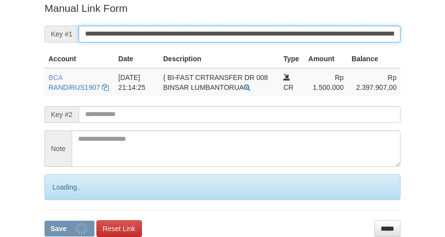
click at [45, 221] on button "Save" at bounding box center [70, 229] width 50 height 16
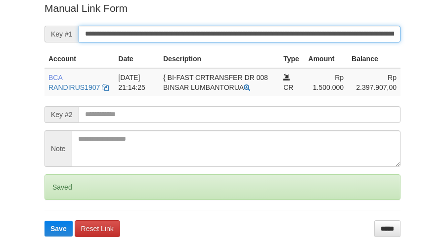
click at [45, 221] on button "Save" at bounding box center [59, 229] width 28 height 16
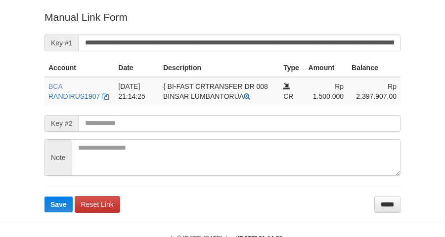
drag, startPoint x: 0, startPoint y: 0, endPoint x: 241, endPoint y: 37, distance: 244.2
click at [241, 37] on form "**********" at bounding box center [223, 111] width 356 height 203
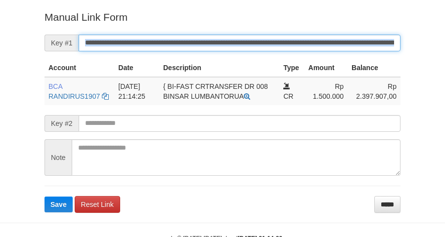
click at [45, 197] on button "Save" at bounding box center [59, 205] width 28 height 16
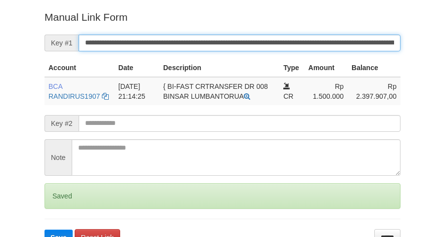
scroll to position [193, 0]
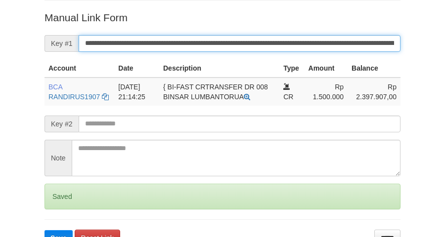
click at [45, 230] on button "Save" at bounding box center [59, 238] width 28 height 16
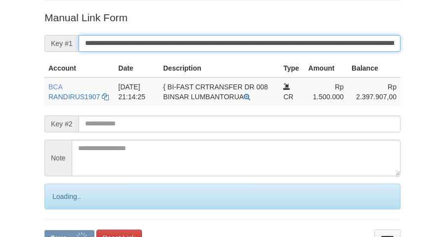
click at [45, 230] on button "Save" at bounding box center [70, 238] width 50 height 16
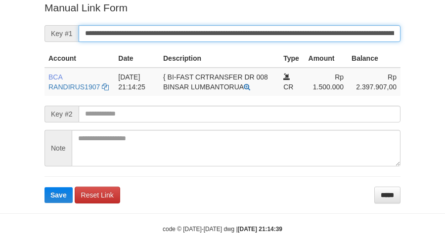
click at [45, 187] on button "Save" at bounding box center [59, 195] width 28 height 16
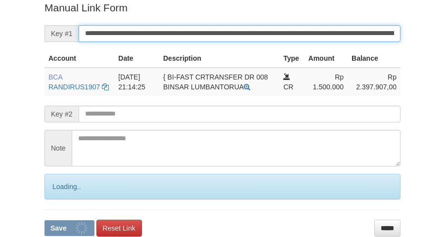
scroll to position [203, 0]
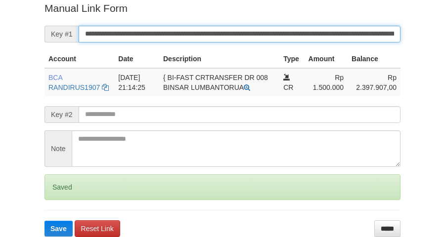
click at [45, 221] on button "Save" at bounding box center [59, 229] width 28 height 16
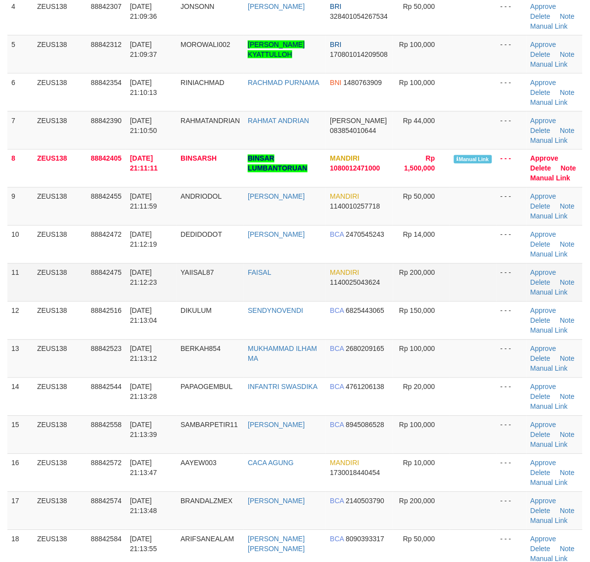
scroll to position [247, 0]
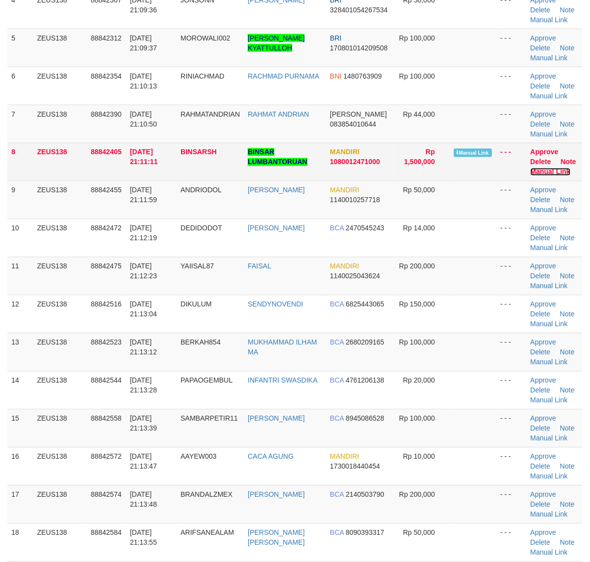
click at [536, 171] on link "Manual Link" at bounding box center [551, 172] width 40 height 8
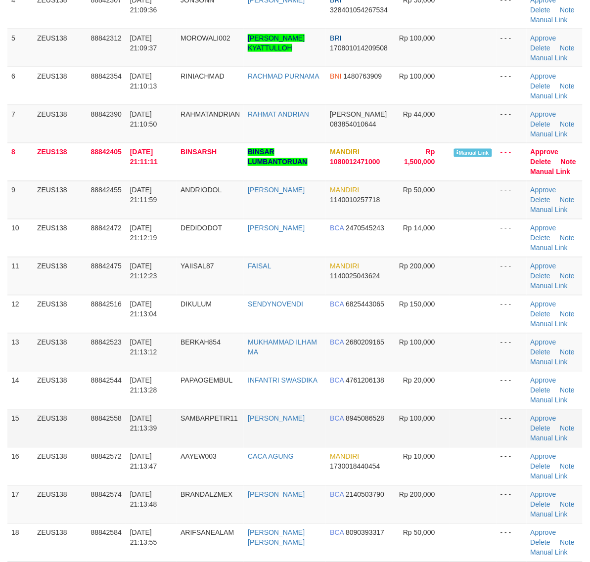
drag, startPoint x: 463, startPoint y: 414, endPoint x: 473, endPoint y: 413, distance: 10.0
click at [465, 414] on td at bounding box center [473, 428] width 46 height 38
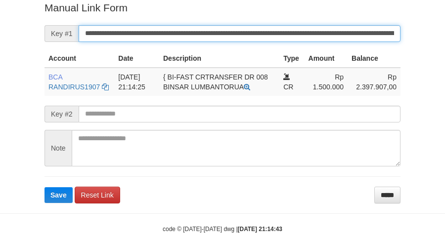
click at [45, 187] on button "Save" at bounding box center [59, 195] width 28 height 16
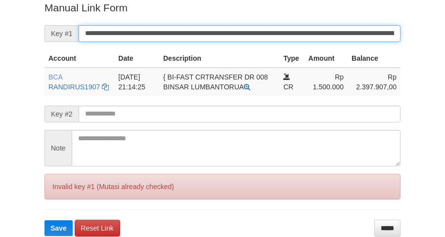
scroll to position [203, 0]
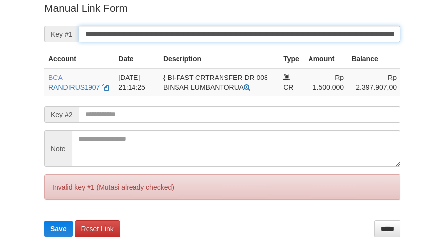
click at [241, 38] on input "**********" at bounding box center [240, 34] width 322 height 17
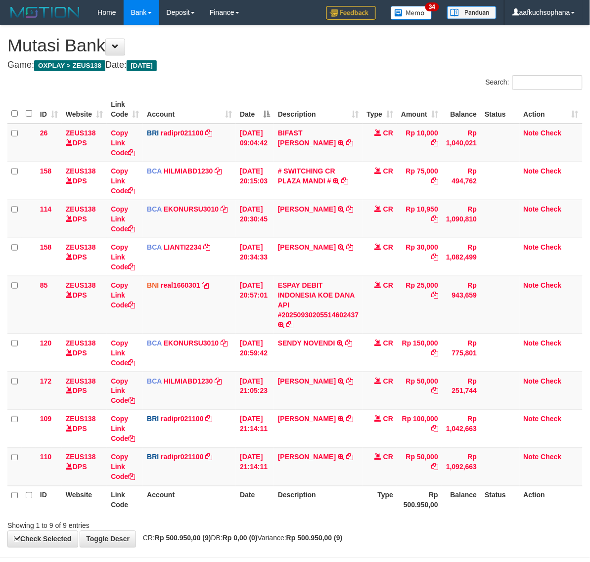
click at [397, 480] on td "CR" at bounding box center [380, 467] width 35 height 38
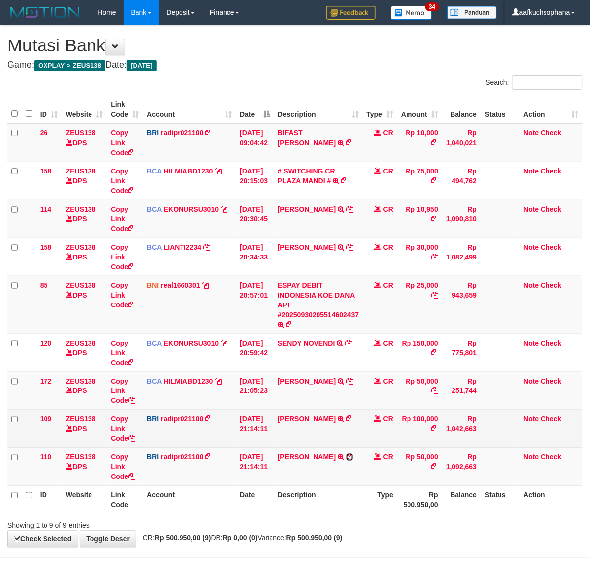
scroll to position [41, 0]
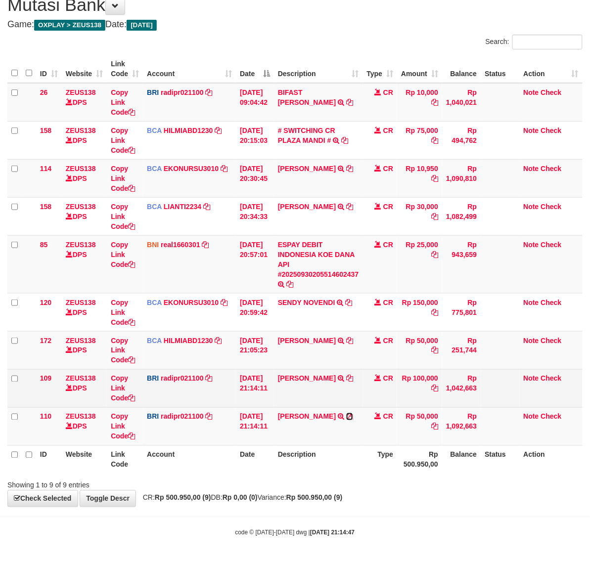
click at [353, 418] on icon at bounding box center [349, 416] width 7 height 7
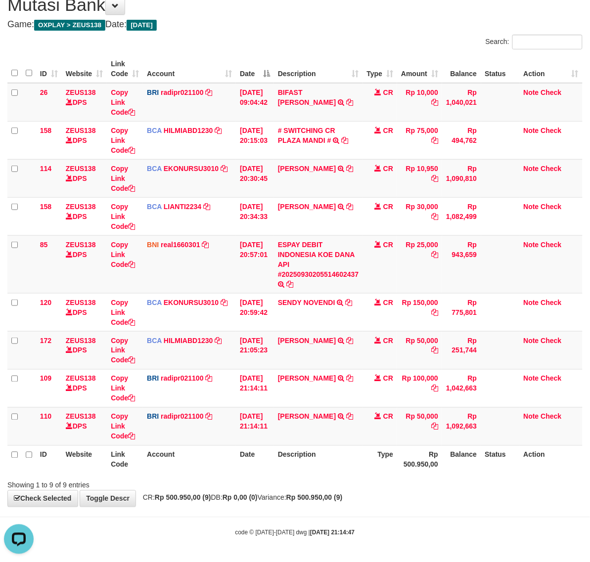
scroll to position [0, 0]
click at [381, 502] on div "**********" at bounding box center [295, 246] width 590 height 522
drag, startPoint x: 388, startPoint y: 494, endPoint x: 203, endPoint y: 451, distance: 189.9
click at [388, 493] on div "**********" at bounding box center [295, 246] width 590 height 522
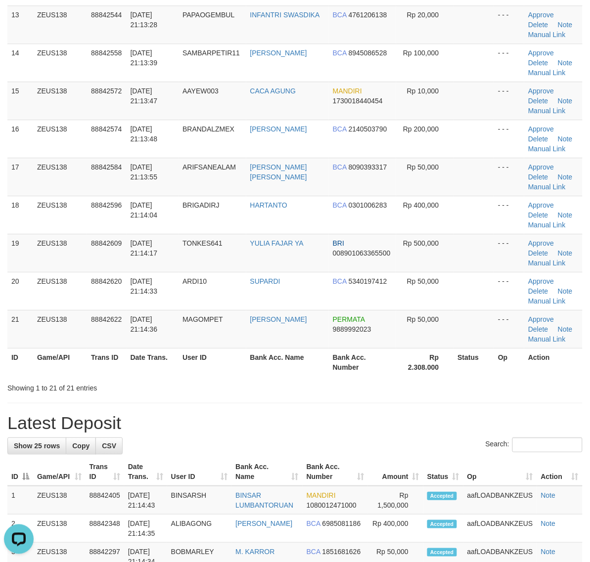
scroll to position [495, 0]
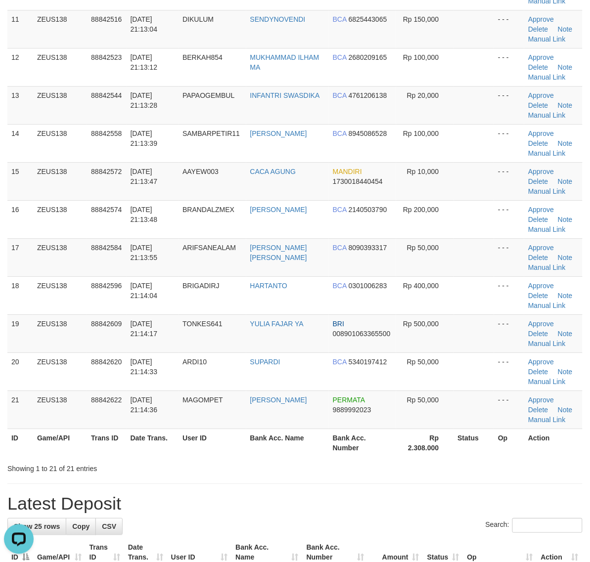
drag, startPoint x: 457, startPoint y: 454, endPoint x: 464, endPoint y: 458, distance: 7.5
click at [457, 457] on th "Status" at bounding box center [474, 443] width 41 height 28
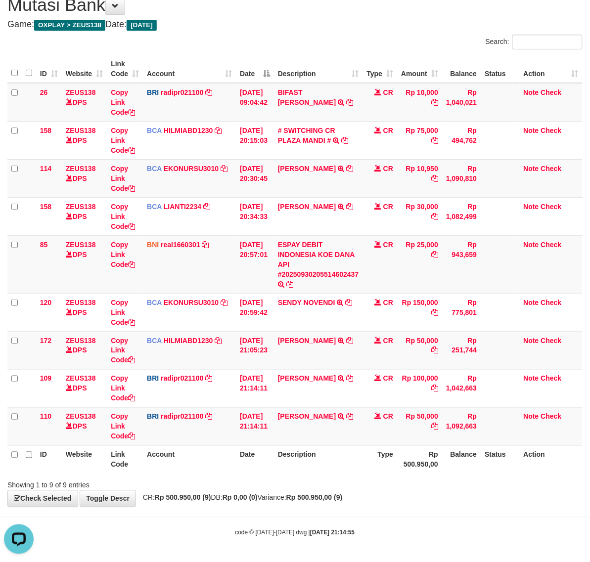
drag, startPoint x: 222, startPoint y: 487, endPoint x: 164, endPoint y: 466, distance: 61.6
click at [221, 487] on div "Showing 1 to 9 of 9 entries" at bounding box center [122, 484] width 231 height 14
drag, startPoint x: 322, startPoint y: 465, endPoint x: 306, endPoint y: 465, distance: 16.8
click at [320, 466] on th "Description" at bounding box center [318, 460] width 89 height 28
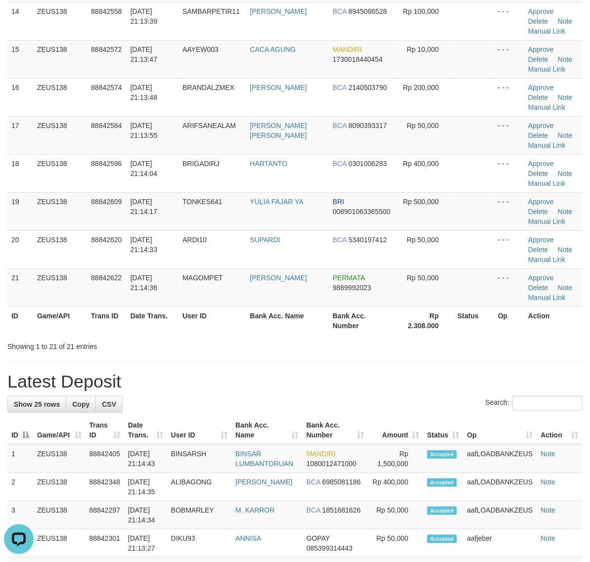
scroll to position [616, 0]
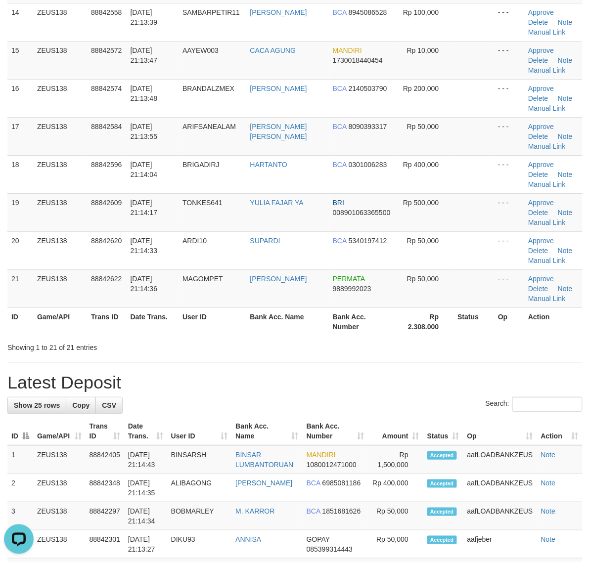
drag, startPoint x: 452, startPoint y: 355, endPoint x: 437, endPoint y: 352, distance: 15.2
click at [450, 355] on div "**********" at bounding box center [295, 317] width 590 height 1814
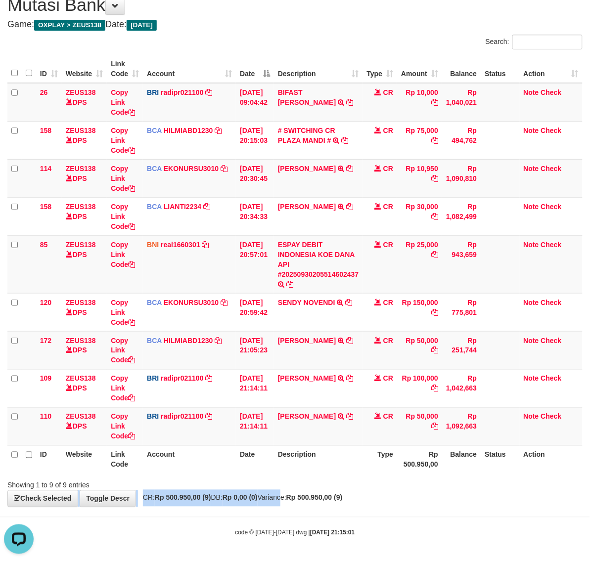
drag, startPoint x: 292, startPoint y: 494, endPoint x: 287, endPoint y: 492, distance: 5.2
click at [288, 493] on div "**********" at bounding box center [295, 246] width 590 height 522
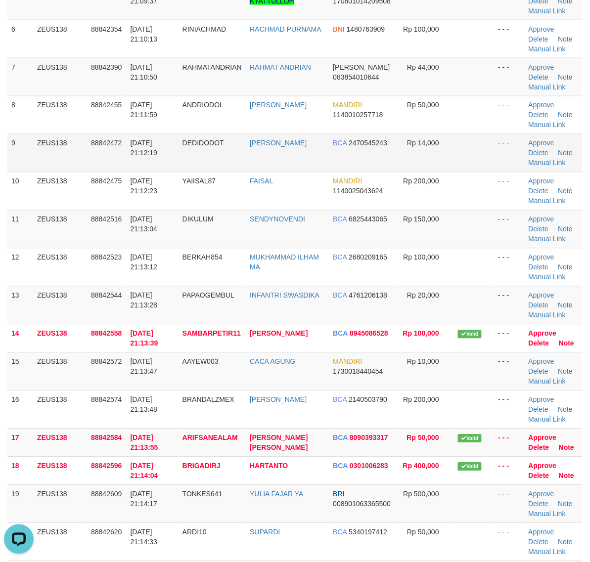
scroll to position [109, 0]
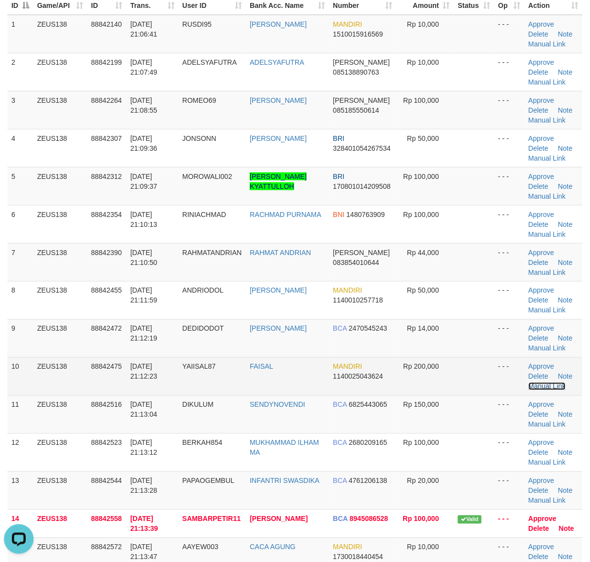
click at [552, 389] on link "Manual Link" at bounding box center [548, 387] width 38 height 8
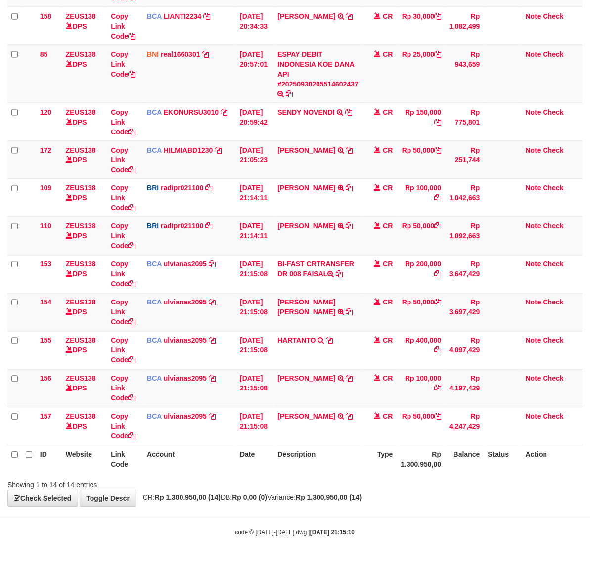
scroll to position [232, 0]
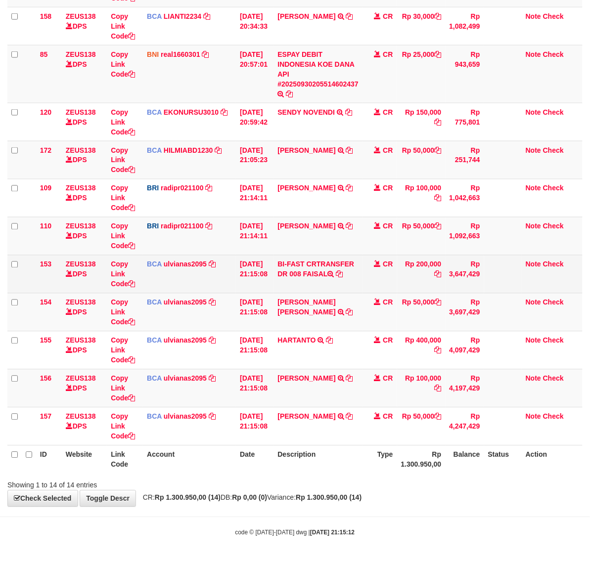
scroll to position [232, 0]
click at [131, 283] on icon at bounding box center [131, 284] width 7 height 7
click at [132, 283] on icon at bounding box center [131, 284] width 7 height 7
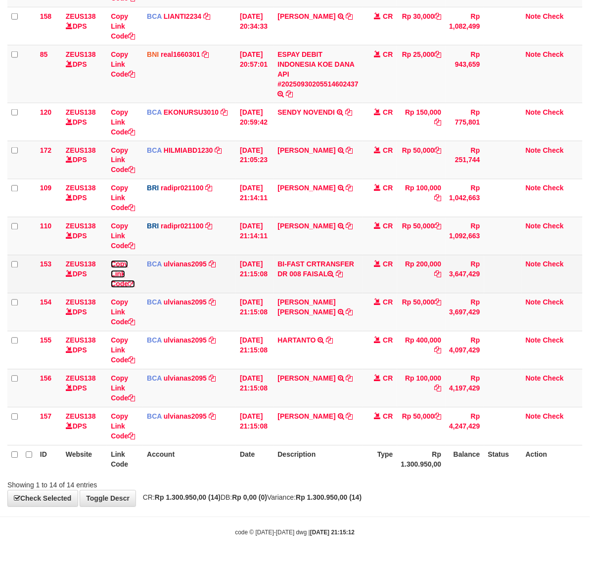
click at [132, 283] on icon at bounding box center [131, 284] width 7 height 7
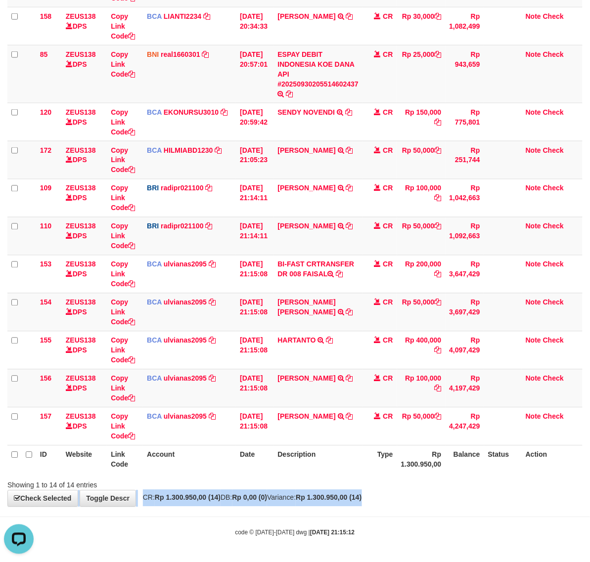
click at [423, 491] on div "**********" at bounding box center [295, 151] width 590 height 712
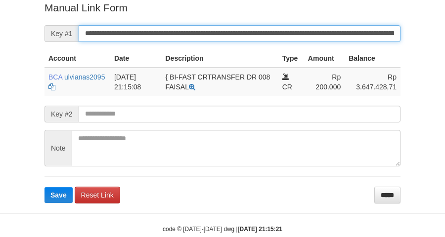
click at [45, 187] on button "Save" at bounding box center [59, 195] width 28 height 16
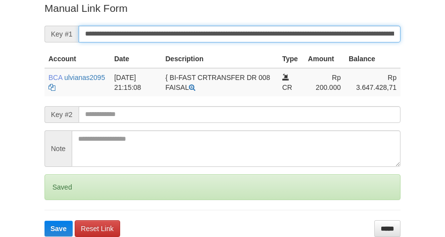
click at [45, 221] on button "Save" at bounding box center [59, 229] width 28 height 16
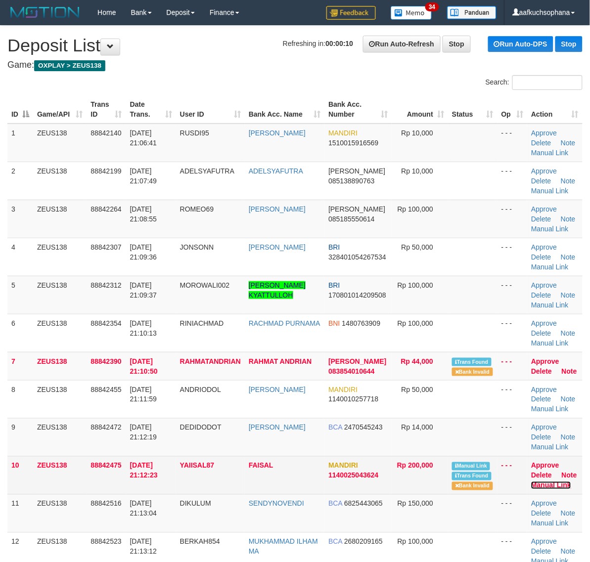
click at [550, 486] on link "Manual Link" at bounding box center [551, 486] width 40 height 8
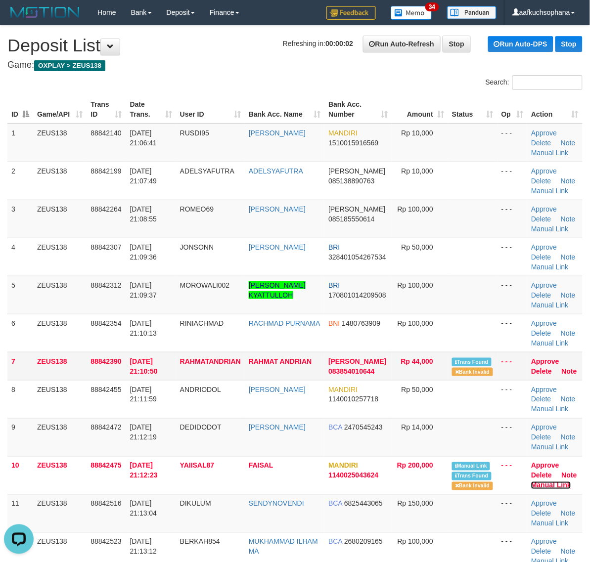
drag, startPoint x: 555, startPoint y: 487, endPoint x: 357, endPoint y: 367, distance: 231.6
click at [555, 487] on link "Manual Link" at bounding box center [551, 486] width 40 height 8
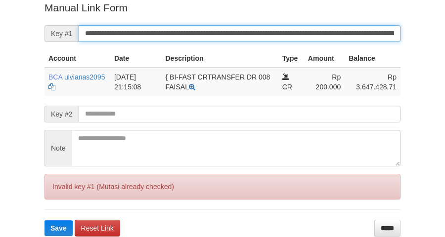
drag, startPoint x: 0, startPoint y: 0, endPoint x: 293, endPoint y: 37, distance: 295.6
click at [293, 37] on input "**********" at bounding box center [240, 33] width 322 height 17
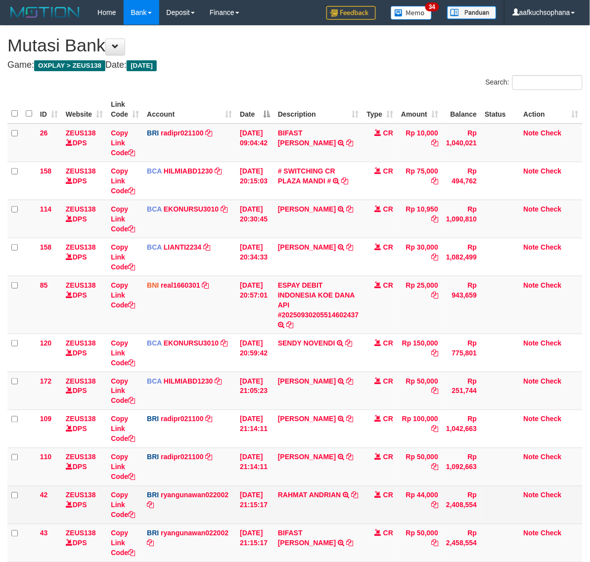
scroll to position [23, 0]
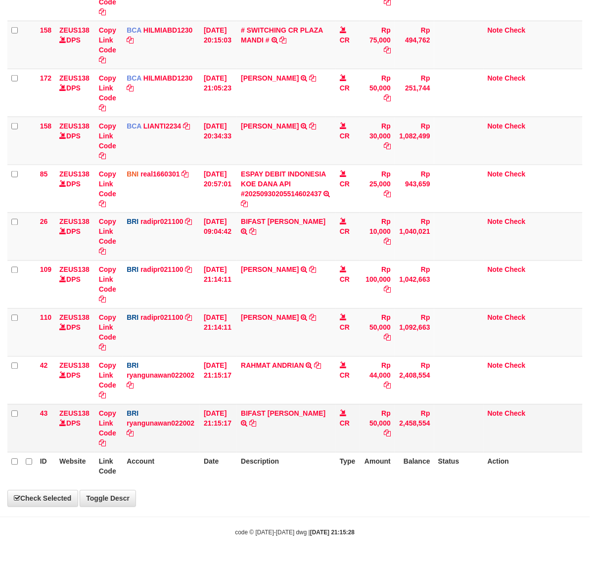
scroll to position [117, 0]
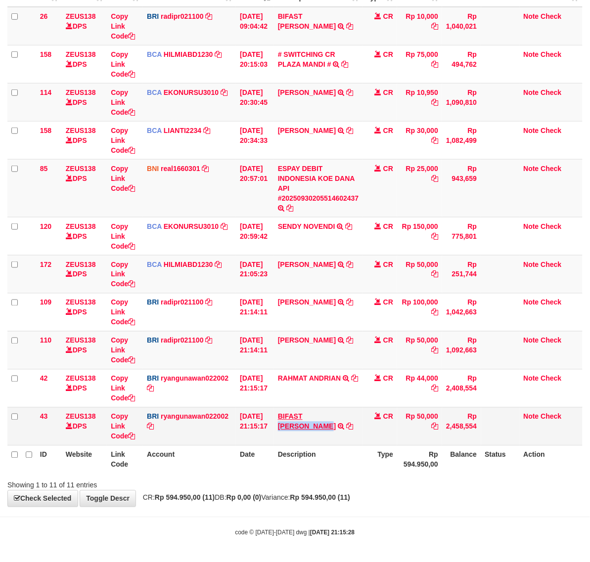
drag, startPoint x: 362, startPoint y: 416, endPoint x: 306, endPoint y: 419, distance: 56.0
click at [306, 419] on td "BIFAST ANDRI SETIAW TRANSFER NBMB BIFAST ANDRI SETIAW TO RYAN GUNAWAN" at bounding box center [318, 427] width 89 height 38
copy link "ANDRI SETIAW"
drag, startPoint x: 360, startPoint y: 468, endPoint x: 176, endPoint y: 419, distance: 191.0
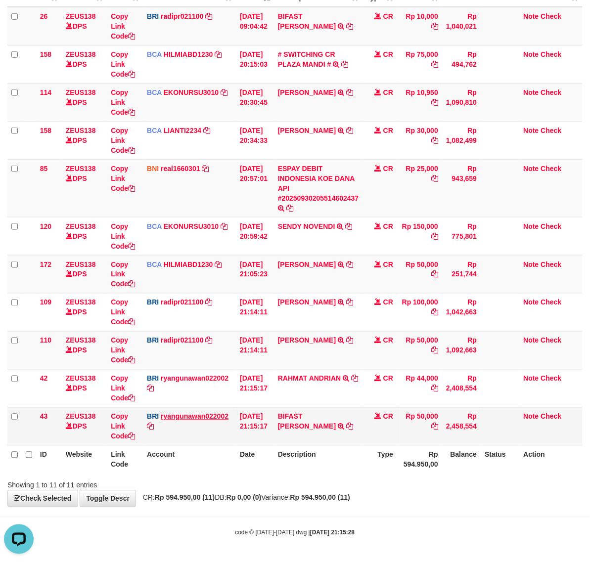
click at [354, 465] on th "Description" at bounding box center [318, 460] width 89 height 28
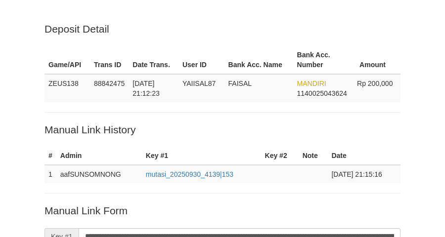
scroll to position [203, 0]
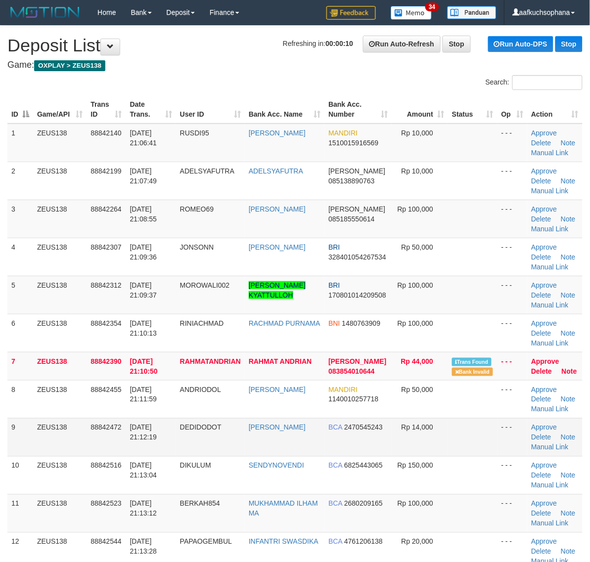
click at [508, 455] on td "- - -" at bounding box center [513, 437] width 30 height 38
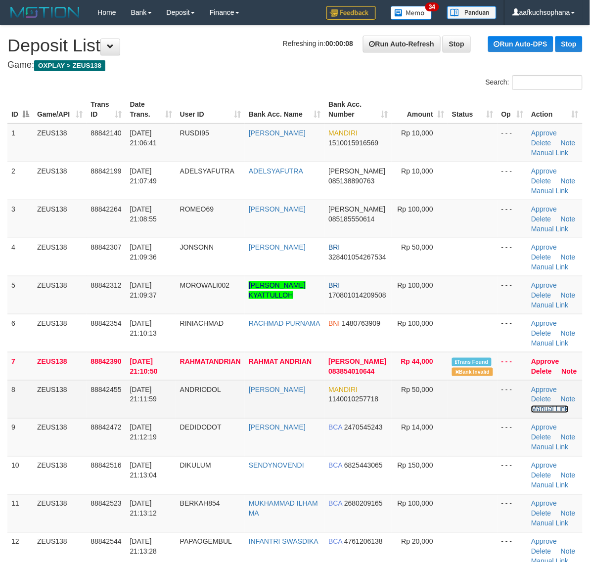
click at [547, 409] on link "Manual Link" at bounding box center [550, 410] width 38 height 8
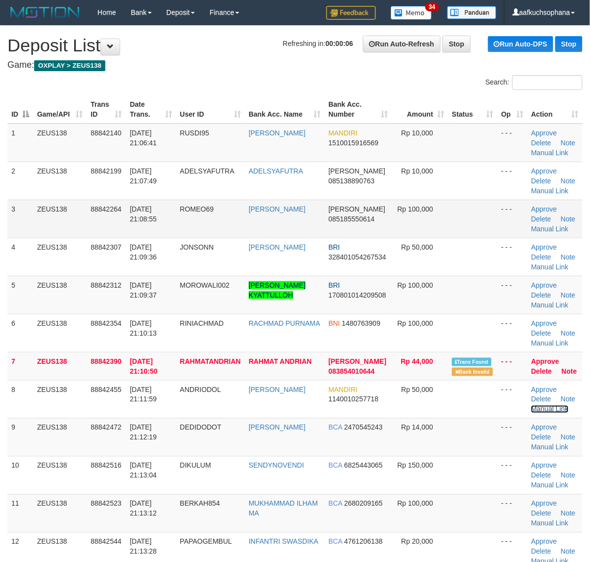
click at [531, 406] on link "Manual Link" at bounding box center [550, 410] width 38 height 8
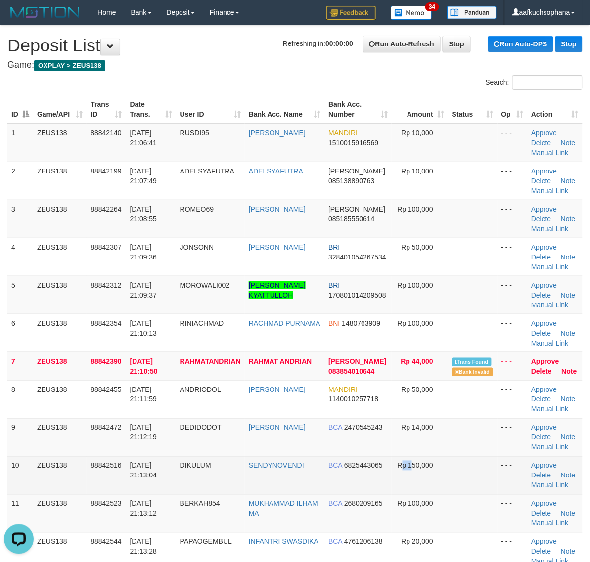
drag, startPoint x: 409, startPoint y: 480, endPoint x: 433, endPoint y: 478, distance: 23.8
click at [415, 480] on td "Rp 150,000" at bounding box center [420, 475] width 56 height 38
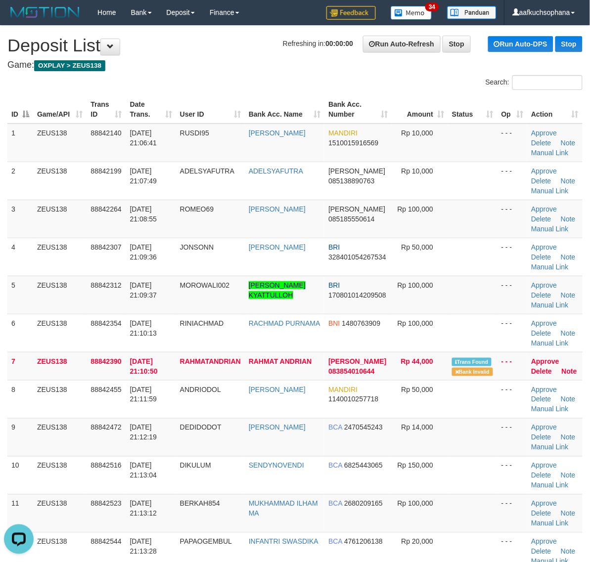
drag, startPoint x: 462, startPoint y: 476, endPoint x: 598, endPoint y: 483, distance: 136.2
click at [479, 476] on tr "10 ZEUS138 88842516 30/09/2025 21:13:04 DIKULUM SENDYNOVENDI BCA 6825443065 Rp …" at bounding box center [294, 475] width 575 height 38
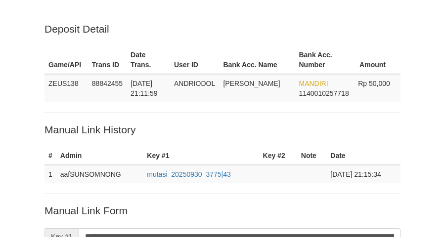
scroll to position [203, 0]
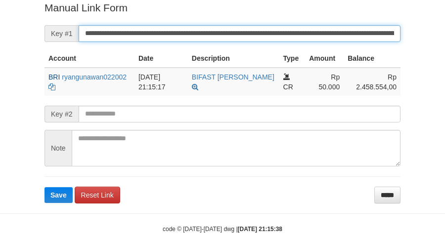
click at [45, 187] on button "Save" at bounding box center [59, 195] width 28 height 16
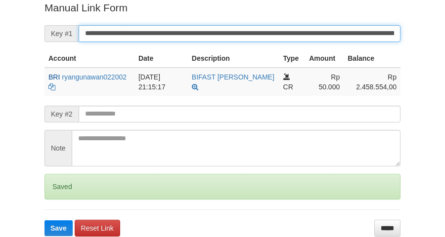
click at [45, 221] on button "Save" at bounding box center [59, 229] width 28 height 16
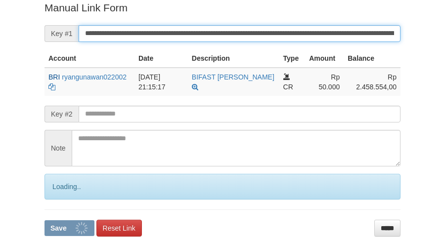
click at [45, 221] on button "Save" at bounding box center [70, 229] width 50 height 16
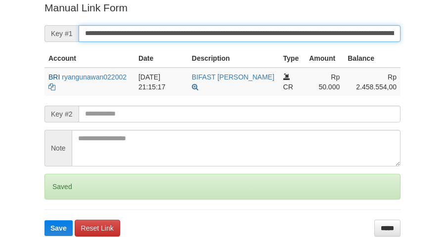
click at [45, 221] on button "Save" at bounding box center [59, 229] width 28 height 16
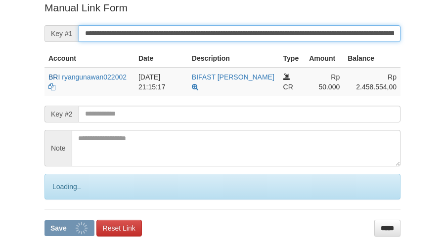
click at [45, 221] on button "Save" at bounding box center [70, 229] width 50 height 16
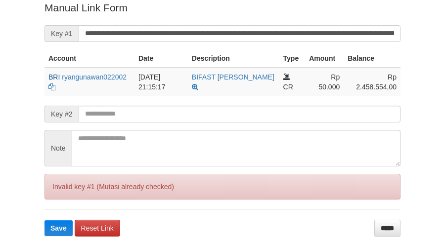
click at [297, 32] on input "**********" at bounding box center [240, 33] width 322 height 17
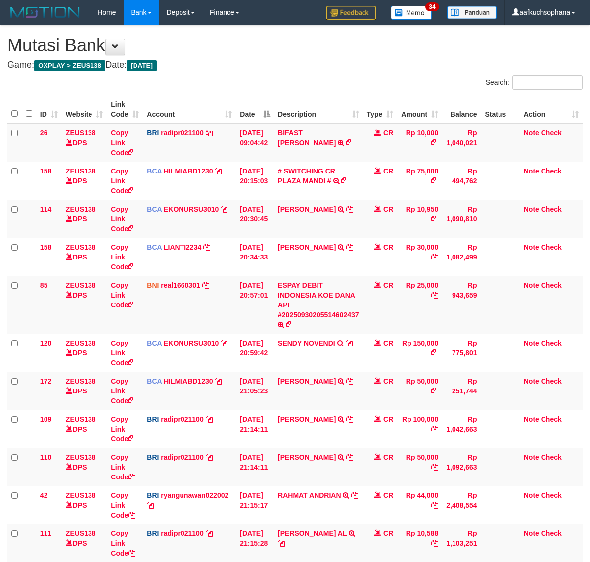
scroll to position [117, 0]
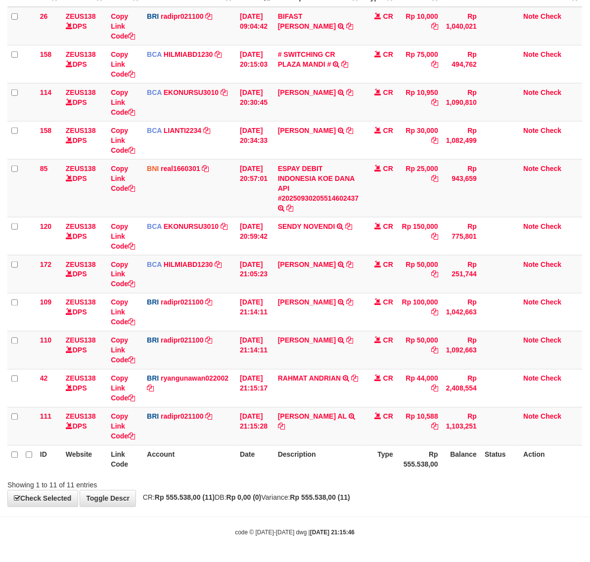
click at [486, 505] on div "**********" at bounding box center [295, 208] width 590 height 598
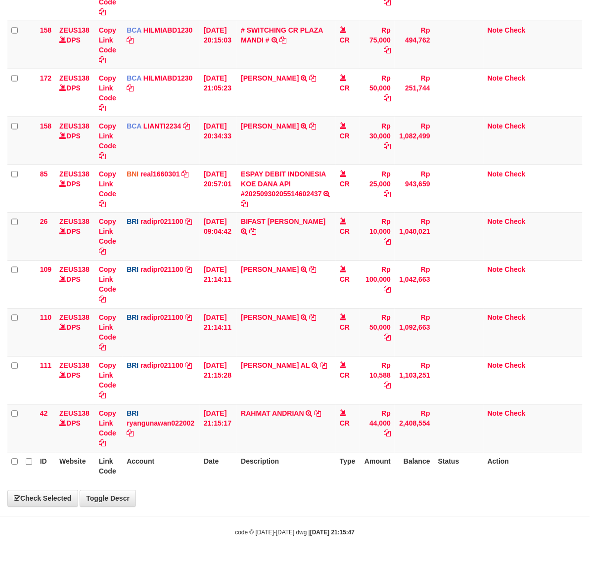
scroll to position [117, 0]
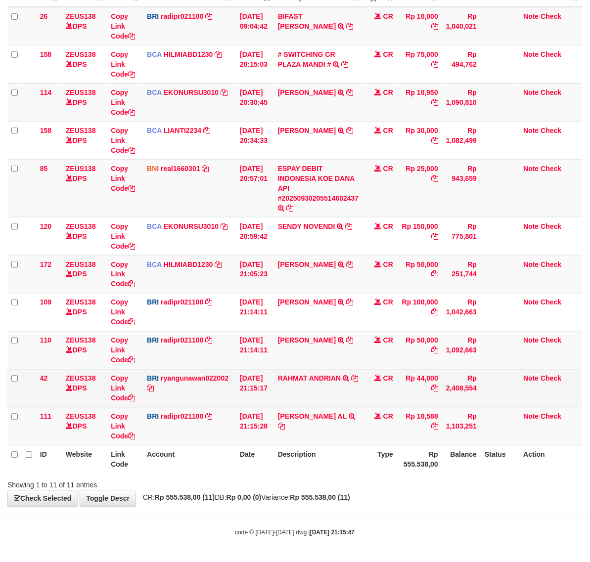
drag, startPoint x: 376, startPoint y: 455, endPoint x: 31, endPoint y: 401, distance: 349.5
click at [367, 453] on th "Type" at bounding box center [380, 460] width 35 height 28
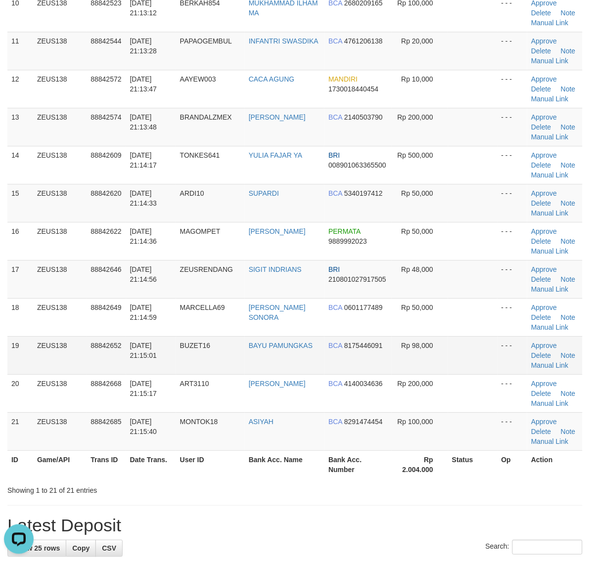
scroll to position [495, 0]
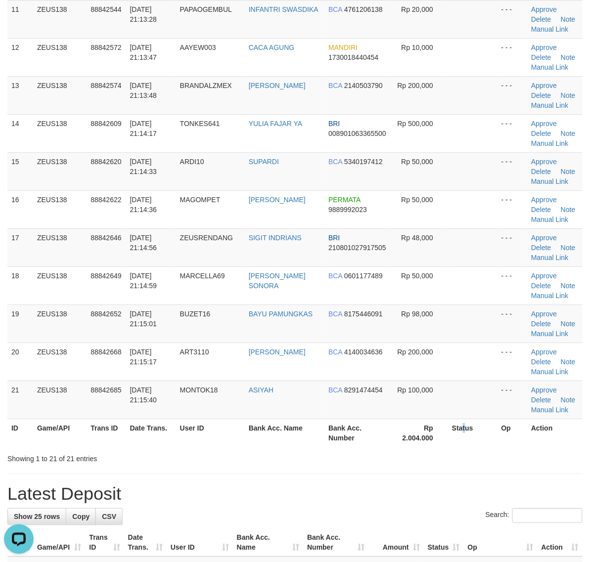
click at [461, 431] on th "Status" at bounding box center [472, 433] width 49 height 28
drag, startPoint x: 461, startPoint y: 431, endPoint x: 406, endPoint y: 411, distance: 58.4
click at [459, 431] on th "Status" at bounding box center [472, 433] width 49 height 28
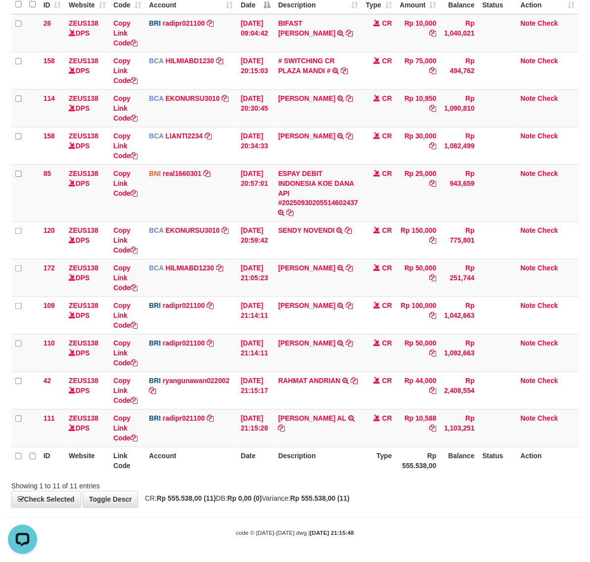
scroll to position [117, 0]
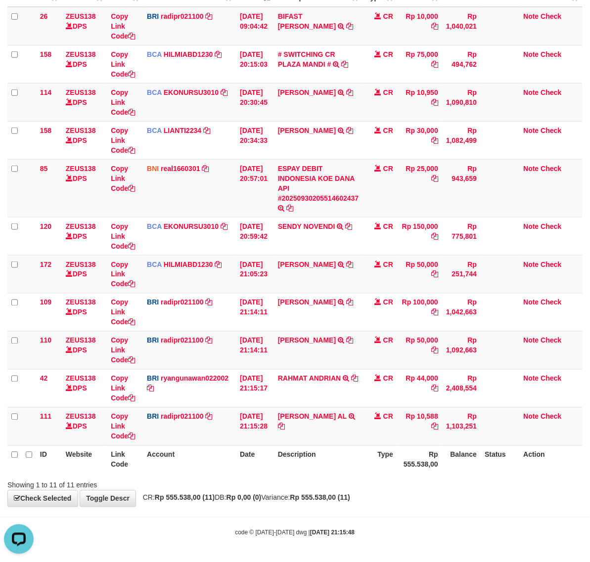
drag, startPoint x: 354, startPoint y: 516, endPoint x: 321, endPoint y: 490, distance: 41.6
click at [339, 502] on body "Toggle navigation Home Bank Account List Load By Website Group [OXPLAY] ZEUS138…" at bounding box center [295, 222] width 590 height 679
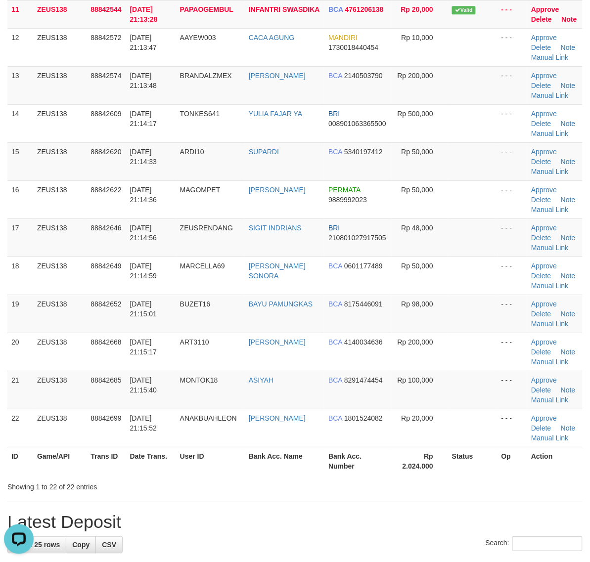
drag, startPoint x: 444, startPoint y: 489, endPoint x: 500, endPoint y: 493, distance: 56.6
click at [453, 491] on div "Showing 1 to 22 of 22 entries" at bounding box center [295, 485] width 590 height 14
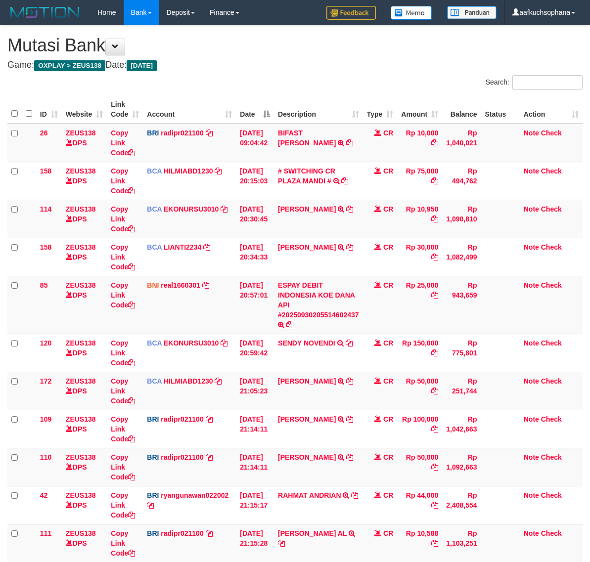
scroll to position [117, 0]
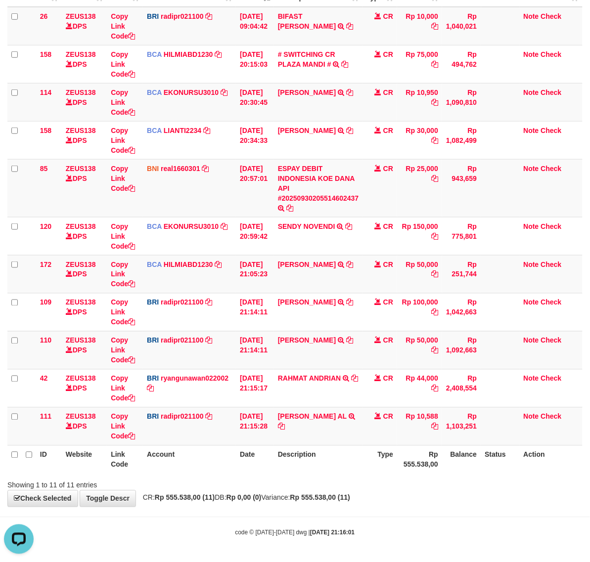
drag, startPoint x: 376, startPoint y: 505, endPoint x: 294, endPoint y: 485, distance: 84.2
click at [370, 505] on div "**********" at bounding box center [295, 208] width 590 height 598
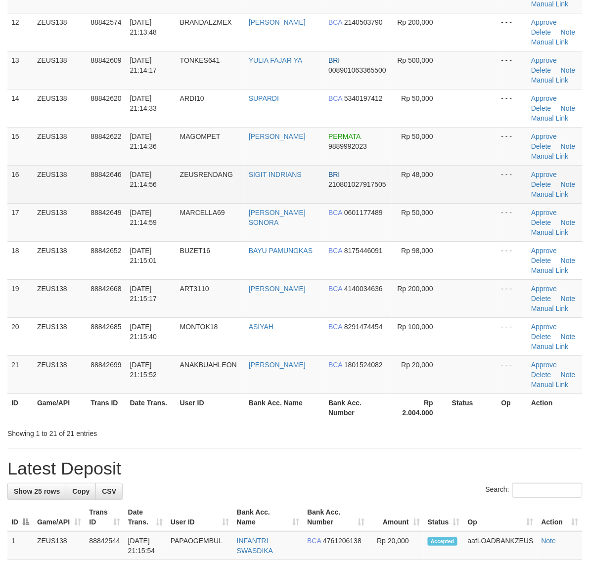
scroll to position [346, 0]
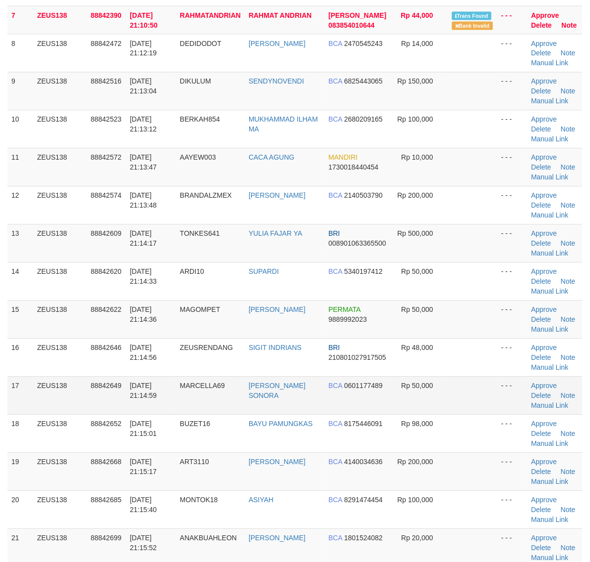
click at [481, 400] on td at bounding box center [472, 396] width 49 height 38
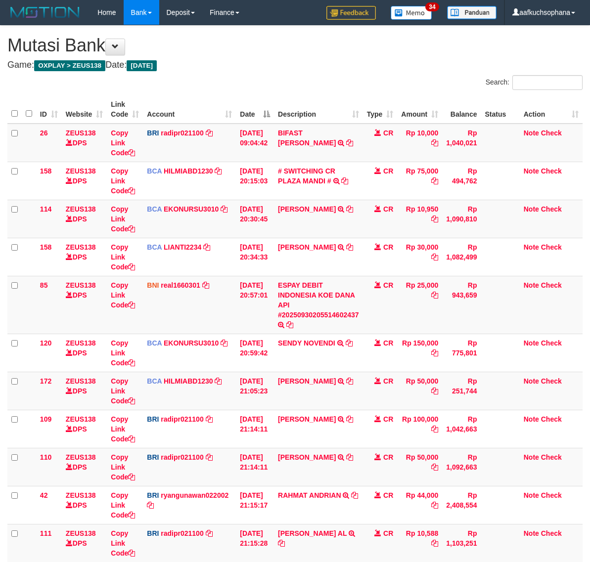
scroll to position [193, 0]
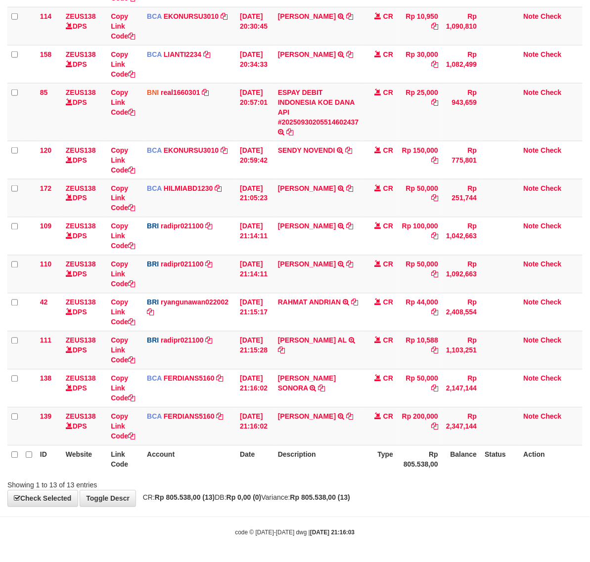
click at [505, 502] on div "**********" at bounding box center [295, 170] width 590 height 674
click at [346, 420] on icon at bounding box center [349, 416] width 7 height 7
click at [285, 347] on icon at bounding box center [281, 350] width 7 height 7
drag, startPoint x: 244, startPoint y: 456, endPoint x: 1, endPoint y: 409, distance: 246.9
click at [228, 448] on tr "ID Website Link Code Account Date Description Type Rp 805.538,00 Balance Status…" at bounding box center [294, 460] width 575 height 28
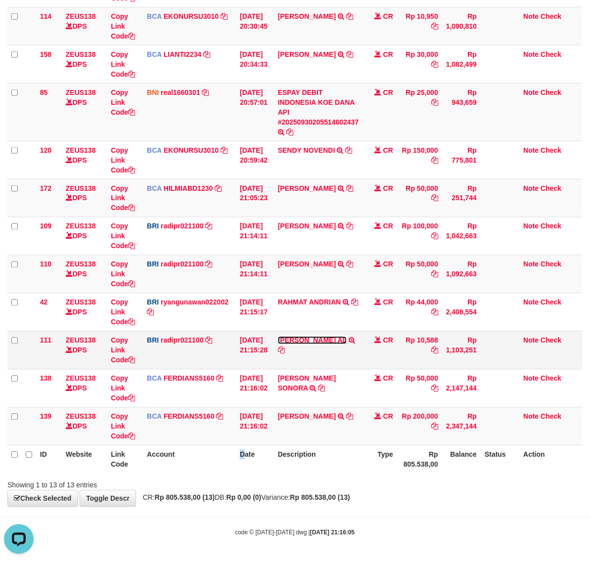
click at [298, 342] on link "[PERSON_NAME] AL" at bounding box center [312, 341] width 69 height 8
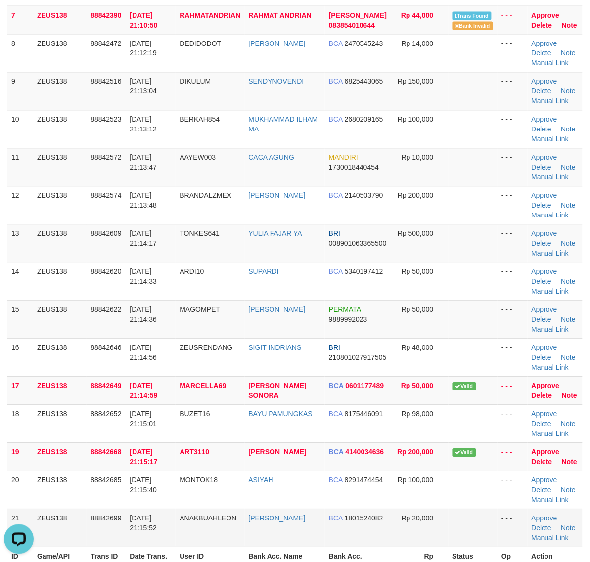
click at [490, 524] on td at bounding box center [473, 528] width 49 height 38
click at [453, 312] on td at bounding box center [473, 320] width 49 height 38
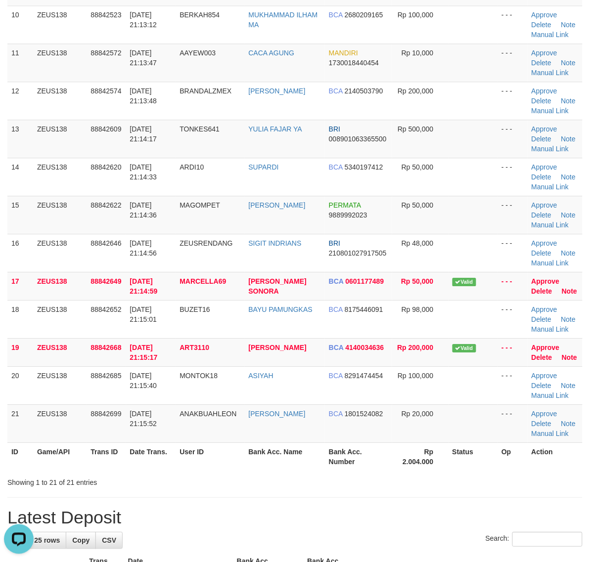
scroll to position [532, 0]
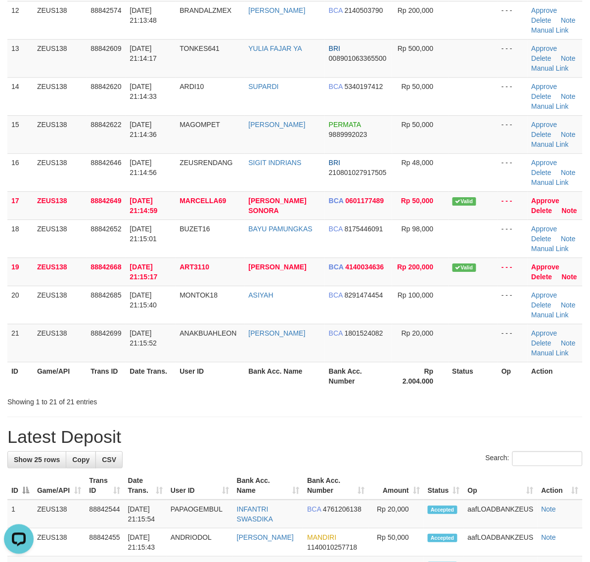
click at [375, 406] on div "Showing 1 to 21 of 21 entries" at bounding box center [295, 400] width 590 height 14
drag, startPoint x: 375, startPoint y: 406, endPoint x: 598, endPoint y: 433, distance: 225.2
click at [401, 410] on div "**********" at bounding box center [295, 386] width 590 height 1784
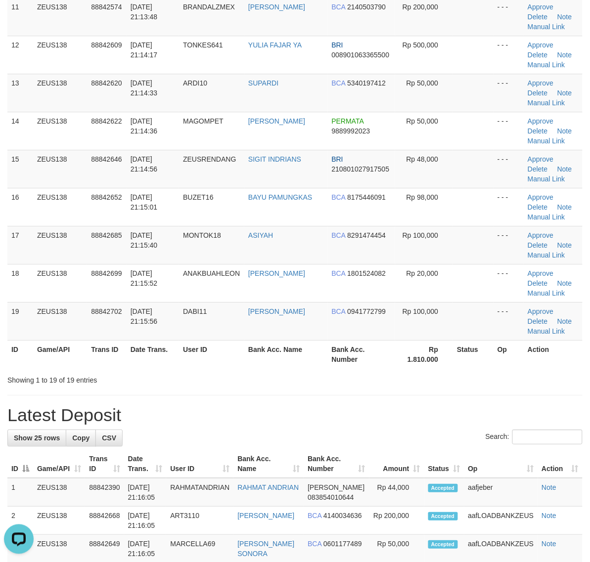
scroll to position [470, 0]
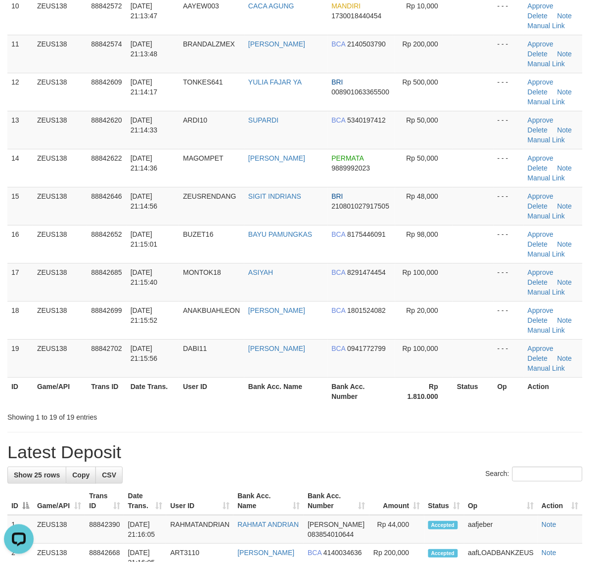
click at [402, 469] on div "Search:" at bounding box center [294, 475] width 575 height 17
click at [406, 445] on h1 "Latest Deposit" at bounding box center [294, 453] width 575 height 20
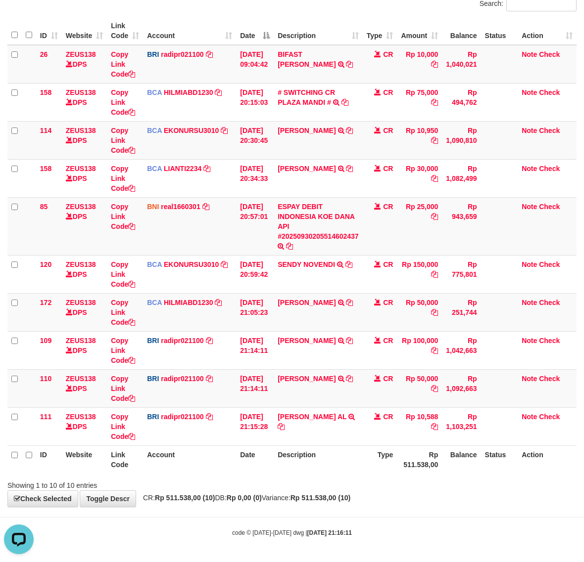
click at [433, 480] on div "Showing 1 to 10 of 10 entries" at bounding box center [292, 484] width 584 height 14
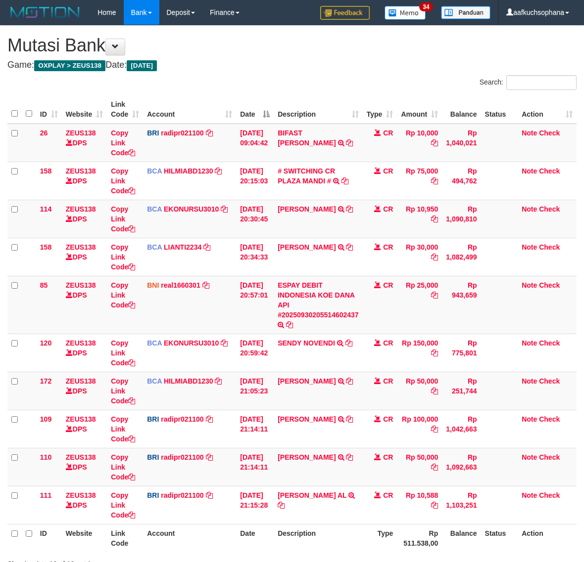
scroll to position [80, 0]
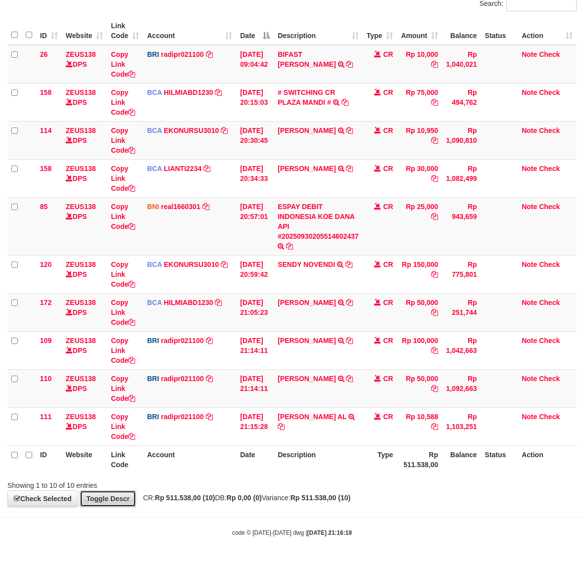
click at [89, 505] on link "Toggle Descr" at bounding box center [108, 499] width 56 height 17
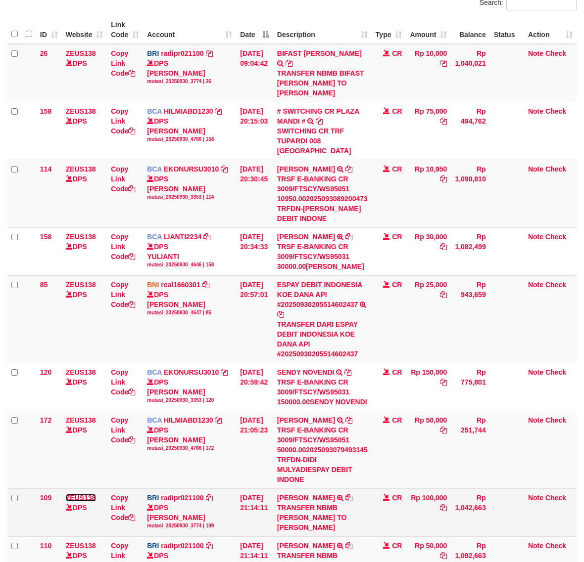
click at [80, 502] on link "ZEUS138" at bounding box center [81, 498] width 30 height 8
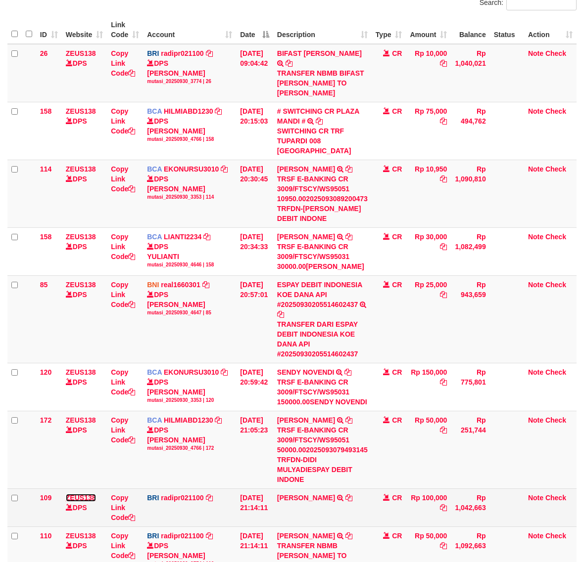
scroll to position [268, 0]
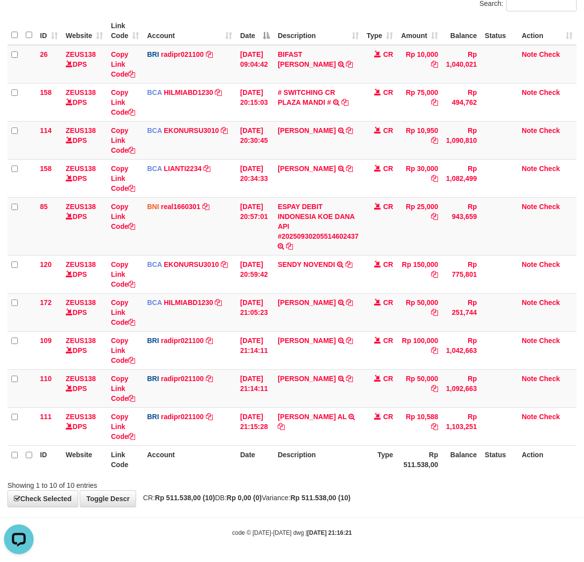
drag, startPoint x: 196, startPoint y: 468, endPoint x: 191, endPoint y: 468, distance: 5.4
click at [196, 470] on th "Account" at bounding box center [189, 460] width 93 height 28
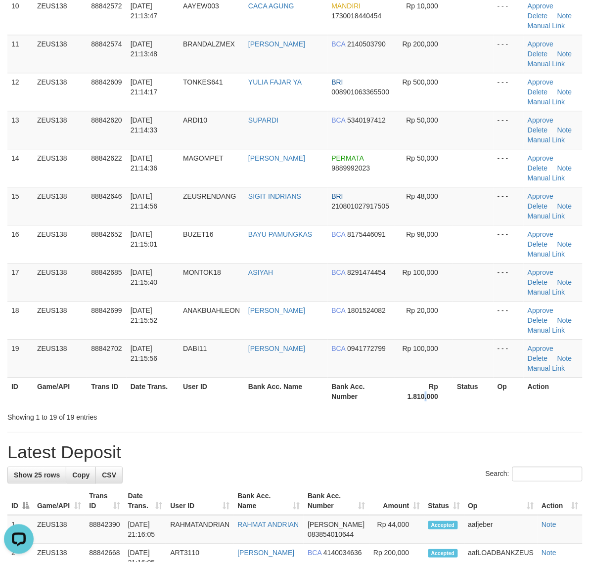
click at [426, 394] on th "Rp 1.810.000" at bounding box center [424, 391] width 58 height 28
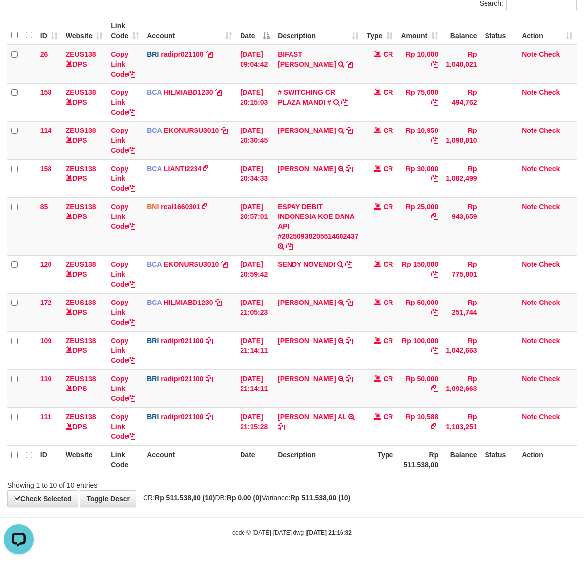
click at [221, 458] on th "Account" at bounding box center [189, 460] width 93 height 28
click at [282, 454] on table "ID Website Link Code Account Date Description Type Amount Balance Status Action…" at bounding box center [291, 245] width 569 height 457
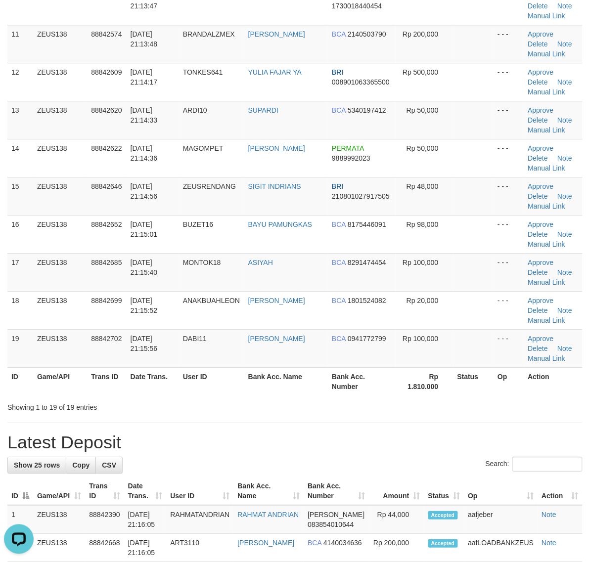
click at [410, 416] on div "**********" at bounding box center [295, 419] width 590 height 1727
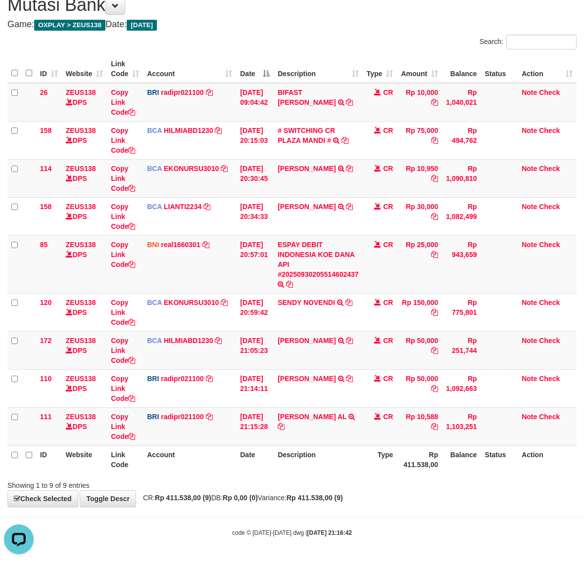
click at [204, 480] on div "Showing 1 to 9 of 9 entries" at bounding box center [121, 484] width 228 height 14
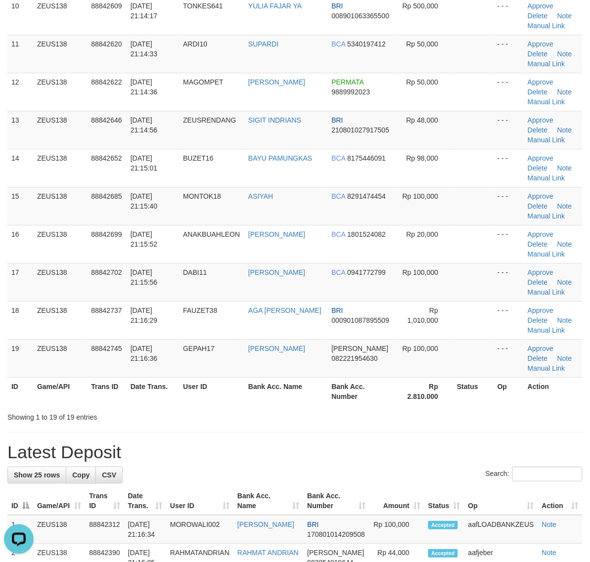
drag, startPoint x: 417, startPoint y: 439, endPoint x: 595, endPoint y: 463, distance: 179.7
click at [438, 440] on div "**********" at bounding box center [295, 424] width 590 height 1737
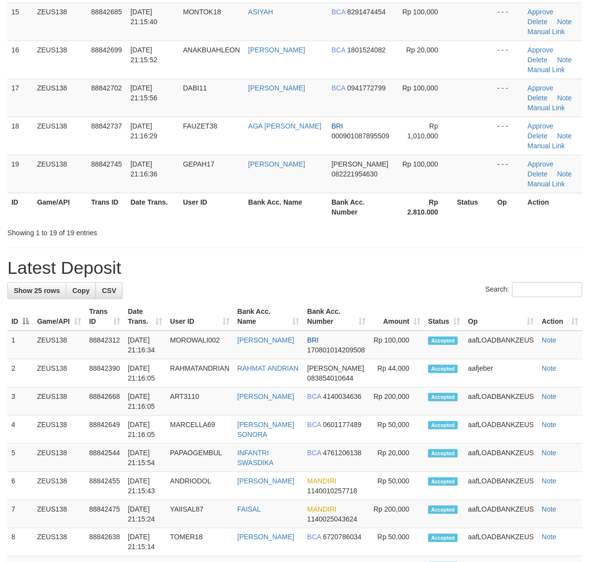
scroll to position [633, 0]
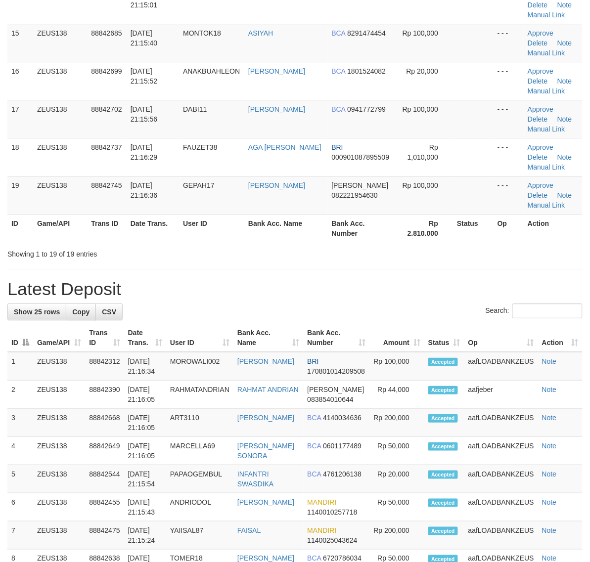
click at [414, 313] on div "Search:" at bounding box center [294, 312] width 575 height 17
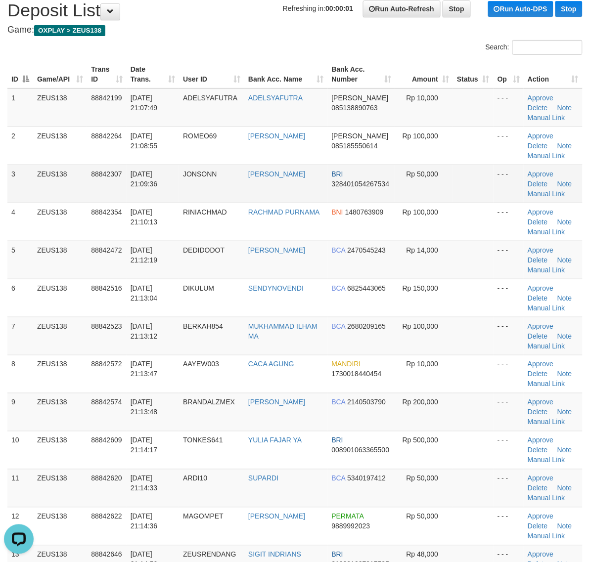
scroll to position [15, 0]
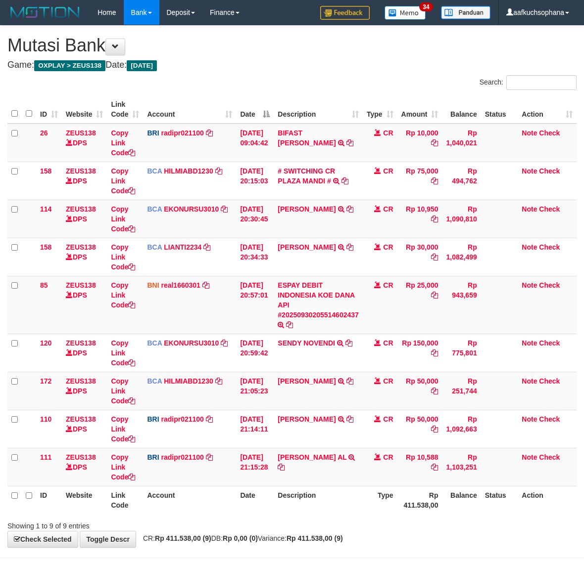
scroll to position [41, 0]
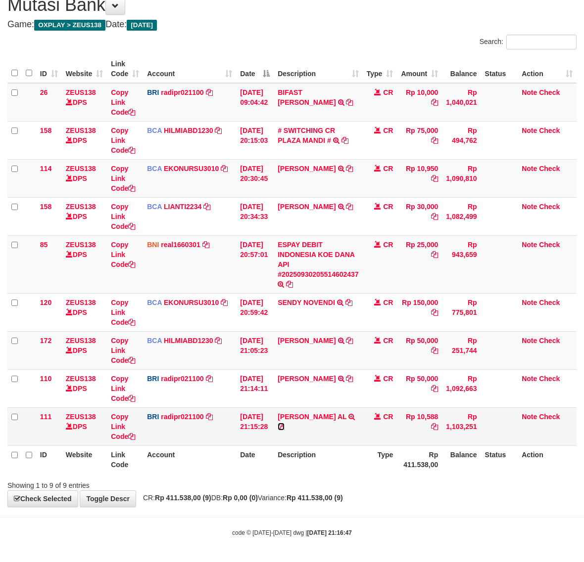
click at [284, 423] on icon at bounding box center [280, 426] width 7 height 7
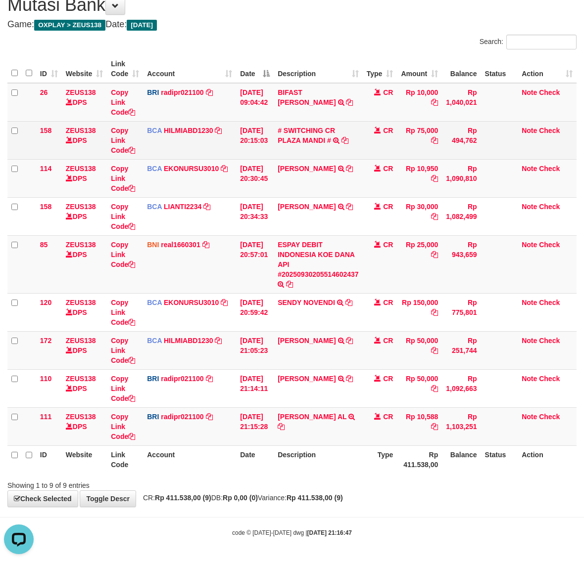
click at [310, 125] on td "# SWITCHING CR PLAZA MANDI # SWITCHING CR TRF TUPARDI 008 [GEOGRAPHIC_DATA]" at bounding box center [317, 140] width 89 height 38
click at [310, 127] on link "# SWITCHING CR PLAZA MANDI #" at bounding box center [305, 136] width 57 height 18
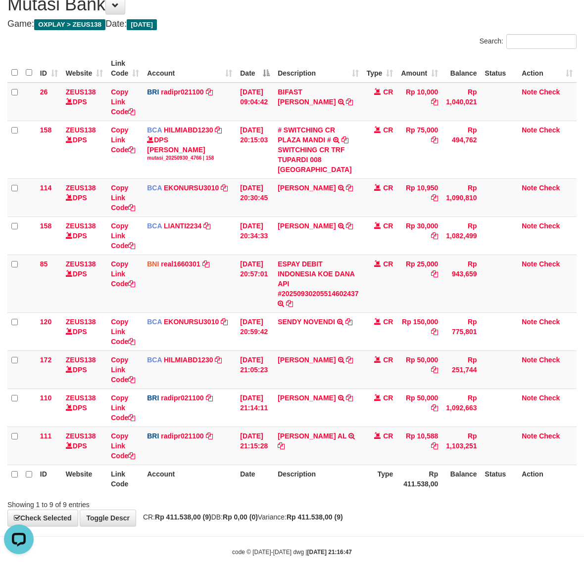
click at [369, 504] on div "Showing 1 to 9 of 9 entries" at bounding box center [292, 503] width 584 height 14
drag, startPoint x: 369, startPoint y: 504, endPoint x: 2, endPoint y: 431, distance: 373.7
click at [364, 505] on div "Showing 1 to 9 of 9 entries" at bounding box center [292, 503] width 584 height 14
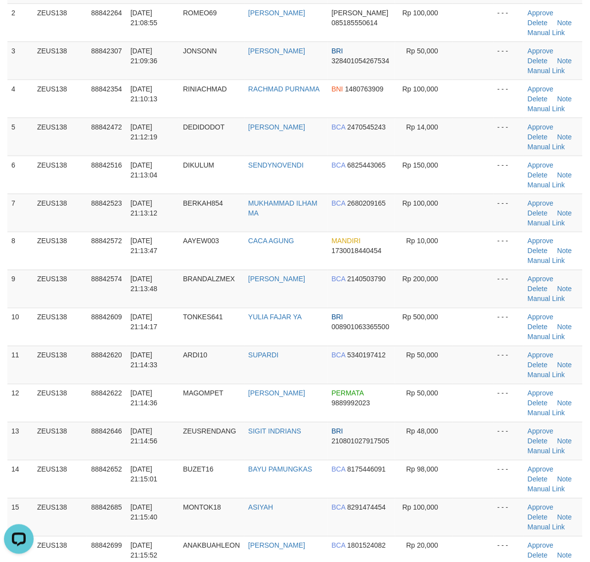
scroll to position [185, 0]
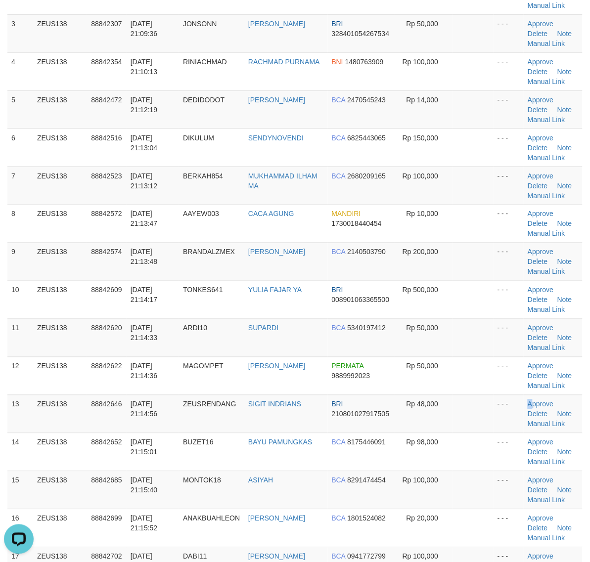
drag, startPoint x: 541, startPoint y: 399, endPoint x: 587, endPoint y: 399, distance: 46.0
click at [565, 399] on td "Approve Delete Note Manual Link" at bounding box center [553, 414] width 59 height 38
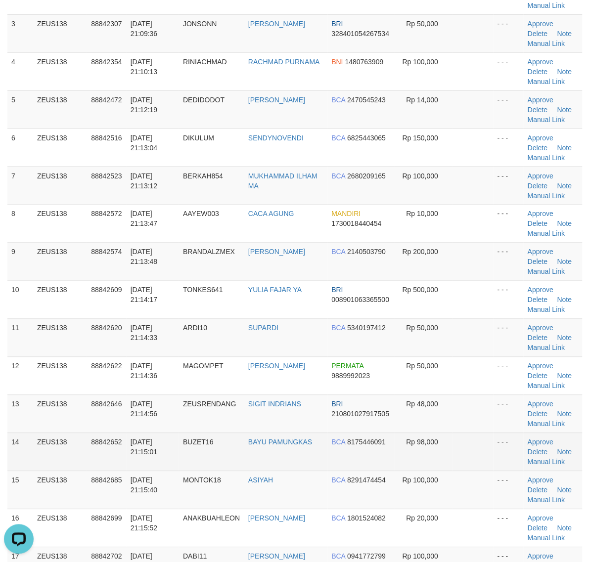
drag, startPoint x: 488, startPoint y: 439, endPoint x: 478, endPoint y: 434, distance: 11.5
click at [485, 439] on td at bounding box center [473, 452] width 41 height 38
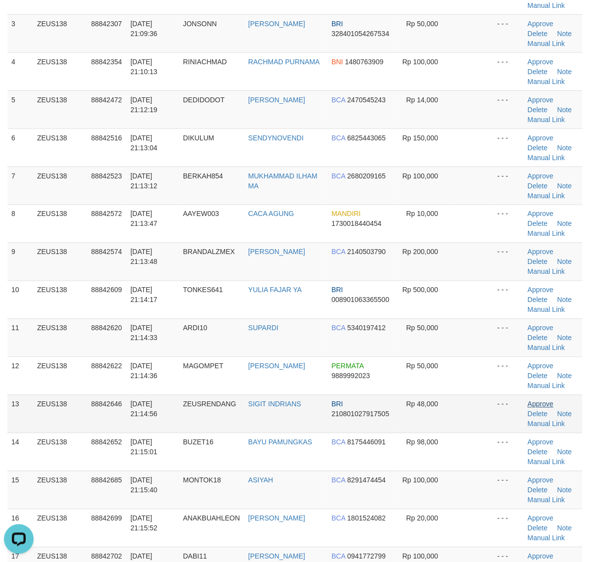
click at [500, 407] on tr "13 ZEUS138 88842646 30/09/2025 21:14:56 ZEUSRENDANG SIGIT INDRIANS BRI 21080102…" at bounding box center [294, 414] width 575 height 38
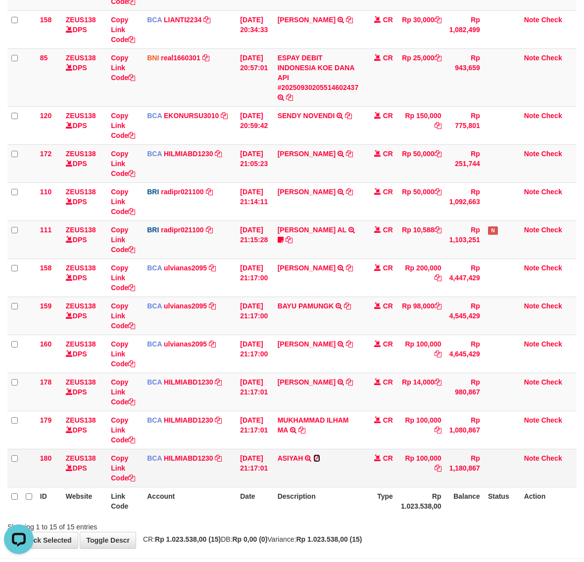
click at [319, 458] on icon at bounding box center [316, 458] width 7 height 7
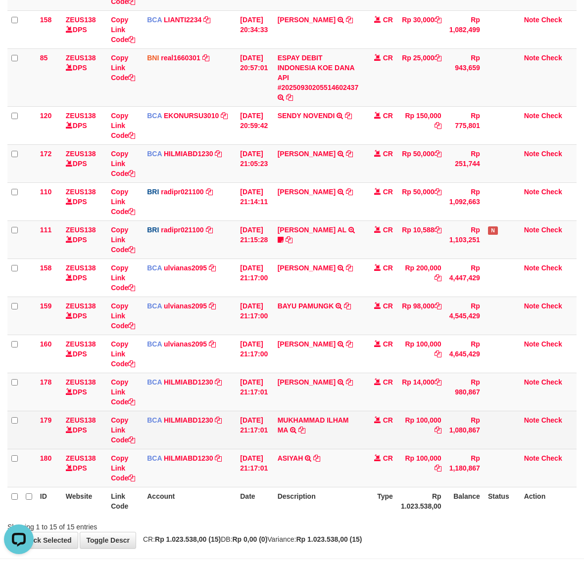
click at [311, 433] on td "MUKHAMMAD ILHAM MA TRSF E-BANKING CR 3009/FTSCY/WS95031 100000.00MUKHAMMAD ILHA…" at bounding box center [317, 430] width 89 height 38
click at [305, 433] on icon at bounding box center [301, 430] width 7 height 7
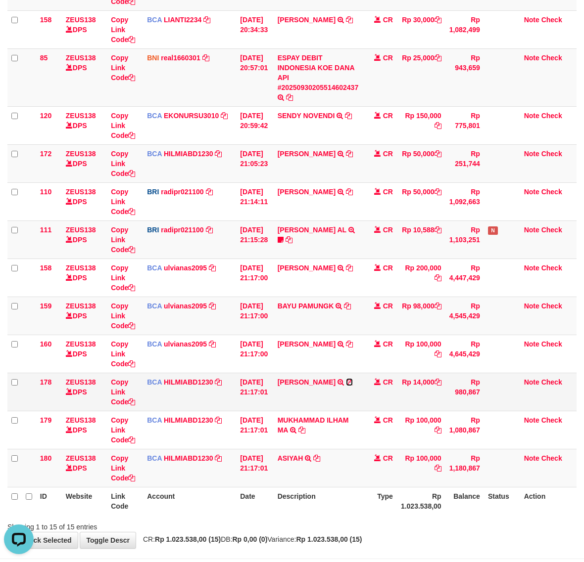
click at [353, 383] on icon at bounding box center [349, 382] width 7 height 7
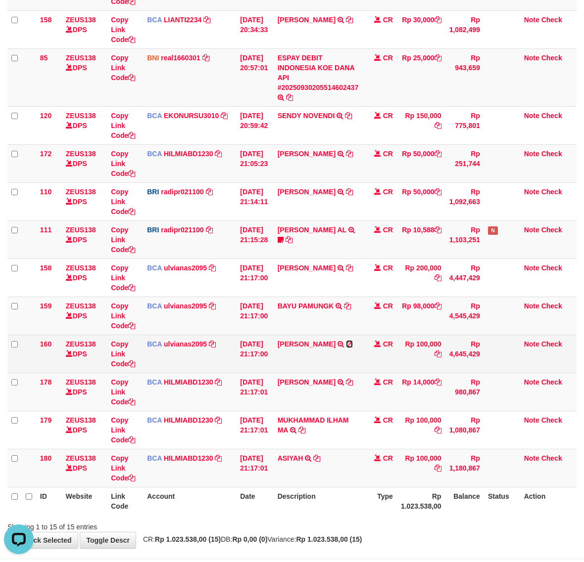
click at [346, 348] on icon at bounding box center [349, 344] width 7 height 7
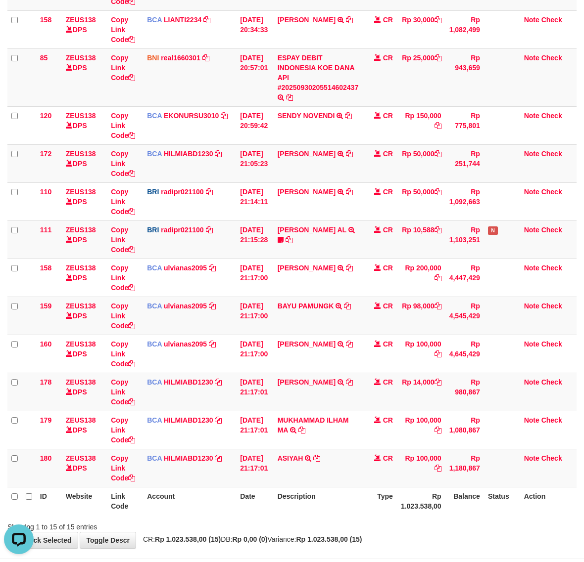
click at [377, 548] on body "Toggle navigation Home Bank Account List Load By Website Group [OXPLAY] ZEUS138…" at bounding box center [292, 188] width 584 height 831
drag, startPoint x: 350, startPoint y: 507, endPoint x: 4, endPoint y: 425, distance: 355.7
click at [352, 507] on th "Description" at bounding box center [317, 501] width 89 height 28
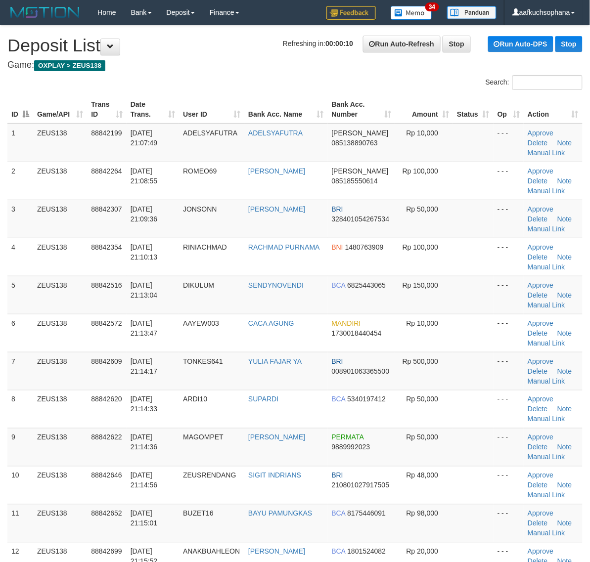
drag, startPoint x: 459, startPoint y: 379, endPoint x: 474, endPoint y: 385, distance: 15.8
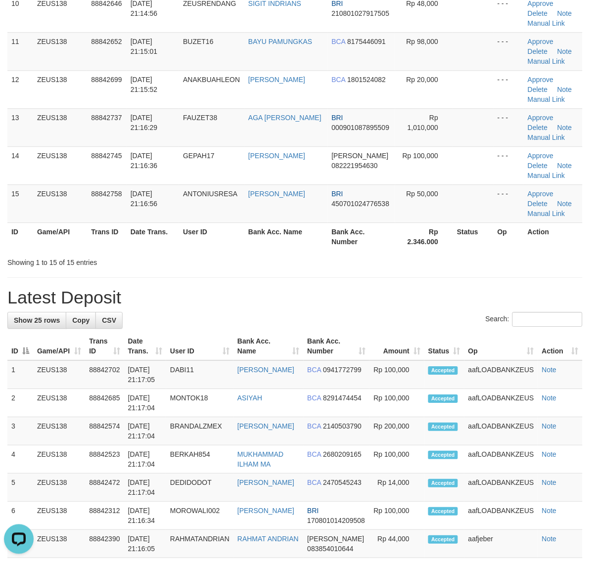
scroll to position [382, 0]
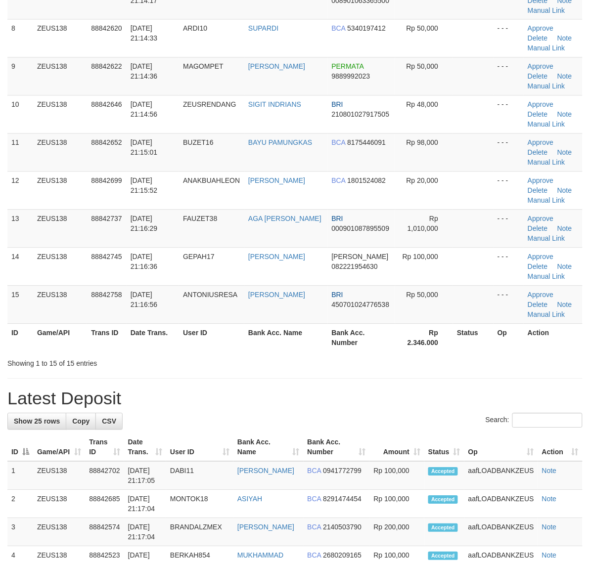
scroll to position [320, 0]
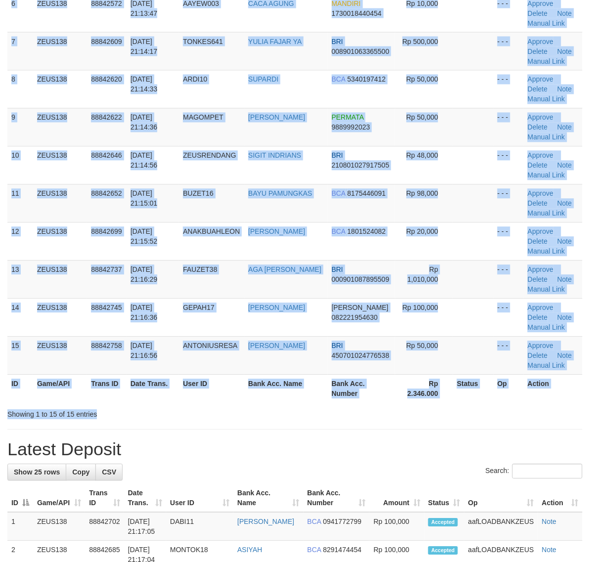
click at [466, 409] on div "Search: ID Game/API Trans ID Date Trans. User ID Bank Acc. Name Bank Acc. Numbe…" at bounding box center [294, 87] width 575 height 665
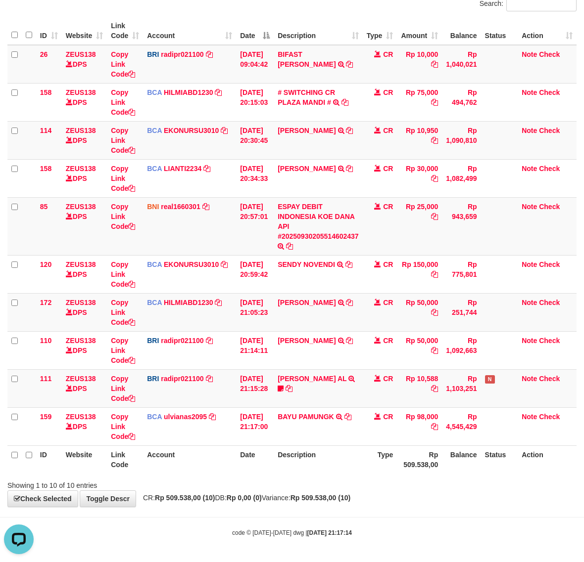
drag, startPoint x: 302, startPoint y: 470, endPoint x: 265, endPoint y: 451, distance: 42.0
click at [298, 470] on th "Description" at bounding box center [317, 460] width 89 height 28
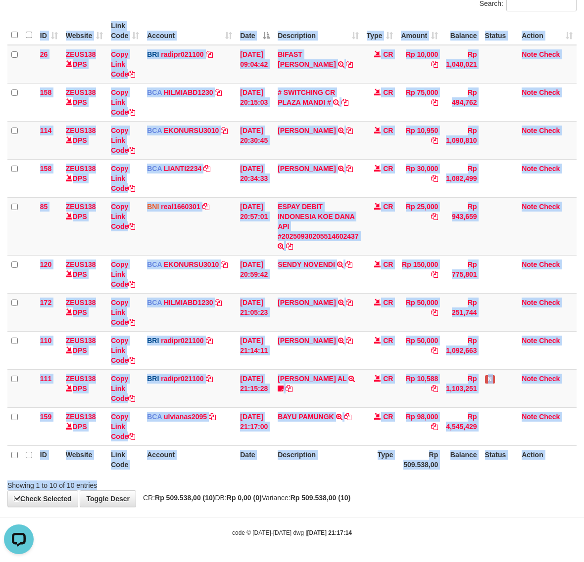
drag, startPoint x: 335, startPoint y: 477, endPoint x: 304, endPoint y: 462, distance: 34.1
click at [319, 471] on div "Search: ID Website Link Code Account Date Description Type Amount Balance Statu…" at bounding box center [291, 244] width 569 height 494
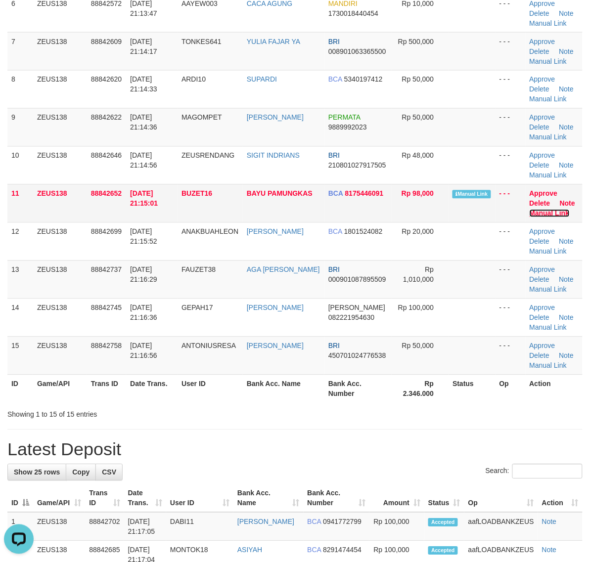
click at [544, 213] on link "Manual Link" at bounding box center [550, 214] width 40 height 8
click at [530, 210] on link "Manual Link" at bounding box center [550, 214] width 40 height 8
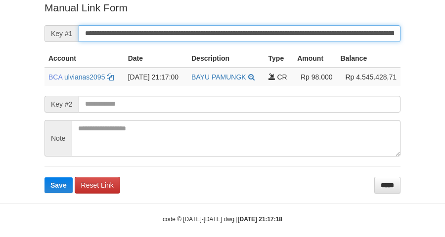
click at [45, 178] on button "Save" at bounding box center [59, 186] width 28 height 16
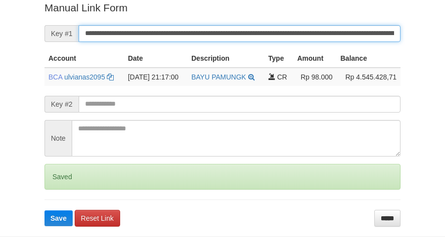
click at [45, 211] on button "Save" at bounding box center [59, 219] width 28 height 16
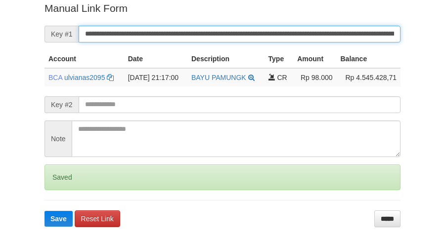
click at [45, 211] on button "Save" at bounding box center [59, 219] width 28 height 16
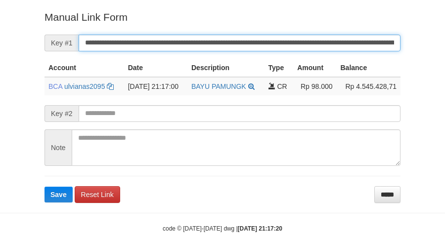
click at [45, 187] on button "Save" at bounding box center [59, 195] width 28 height 16
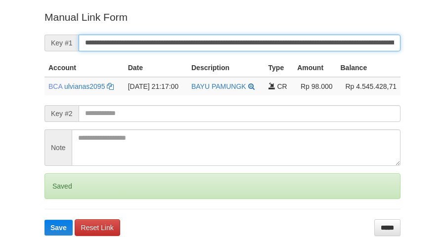
scroll to position [193, 0]
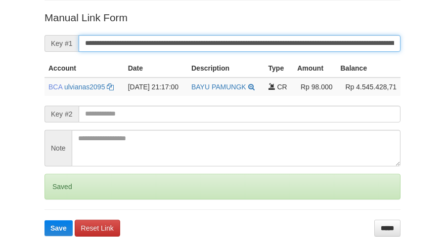
click at [45, 221] on button "Save" at bounding box center [59, 229] width 28 height 16
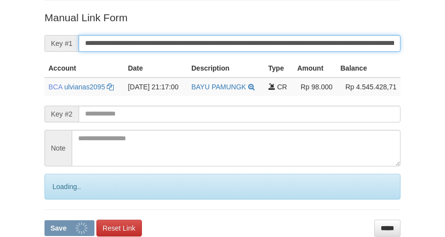
click at [45, 221] on button "Save" at bounding box center [70, 229] width 50 height 16
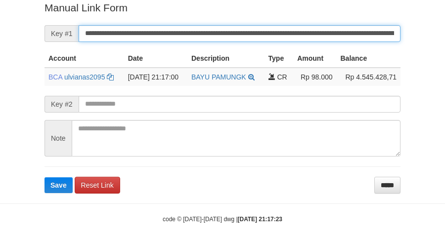
click at [45, 178] on button "Save" at bounding box center [59, 186] width 28 height 16
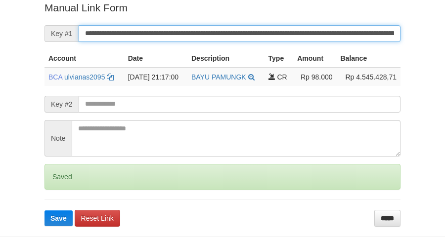
scroll to position [203, 0]
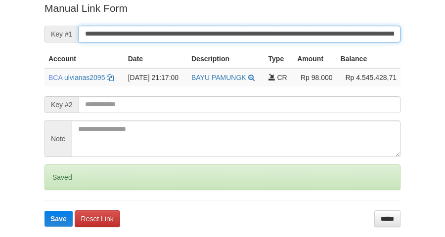
click at [45, 211] on button "Save" at bounding box center [59, 219] width 28 height 16
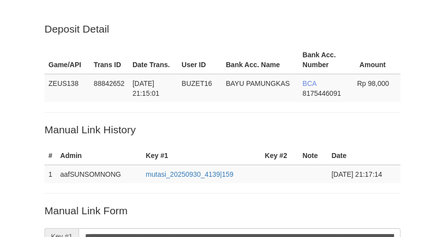
scroll to position [203, 0]
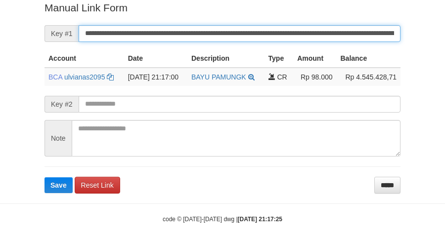
click at [45, 178] on button "Save" at bounding box center [59, 186] width 28 height 16
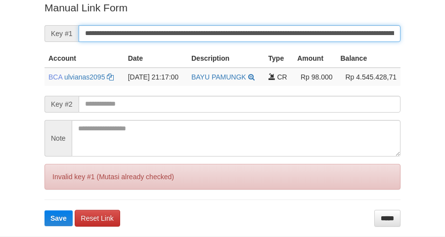
click at [45, 211] on button "Save" at bounding box center [59, 219] width 28 height 16
drag, startPoint x: 0, startPoint y: 0, endPoint x: 321, endPoint y: 36, distance: 323.5
click at [321, 36] on input "**********" at bounding box center [240, 33] width 322 height 17
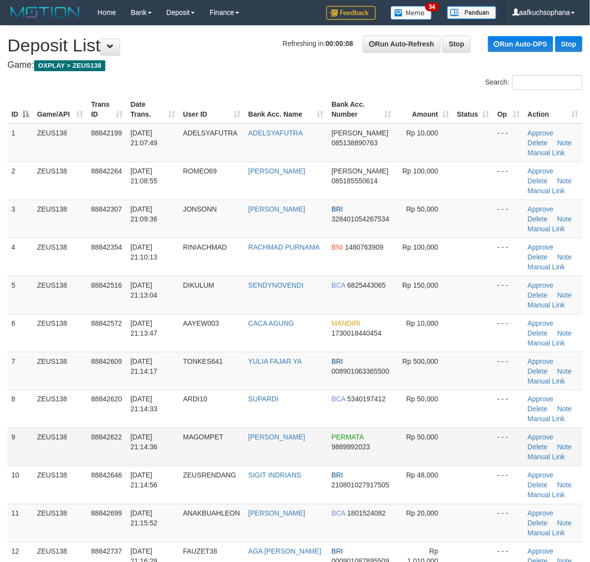
click at [500, 441] on td "- - -" at bounding box center [509, 447] width 30 height 38
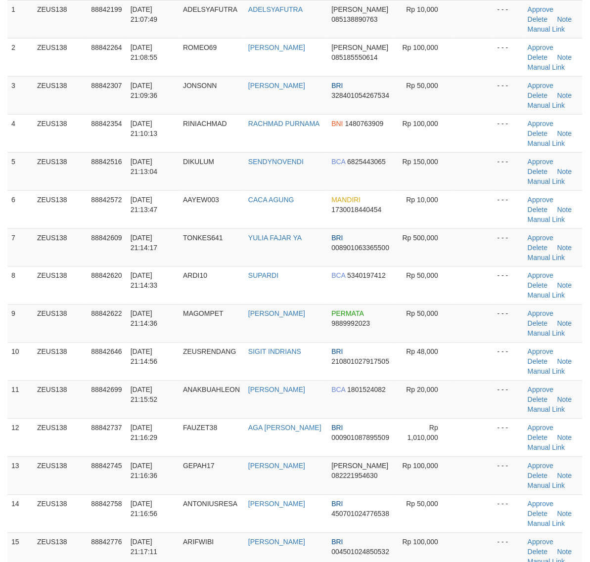
scroll to position [309, 0]
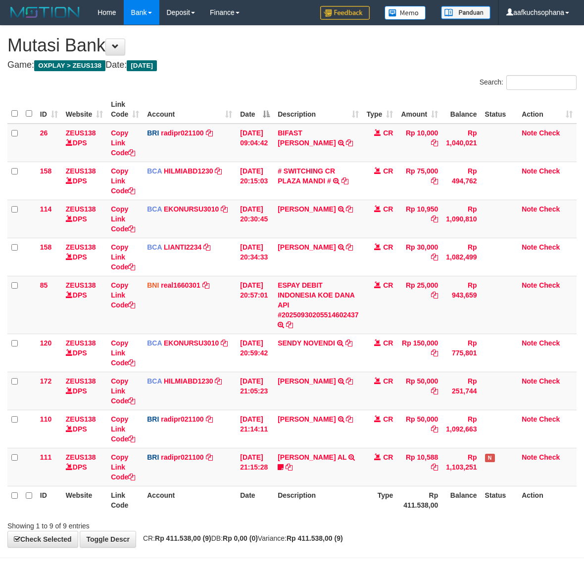
scroll to position [41, 0]
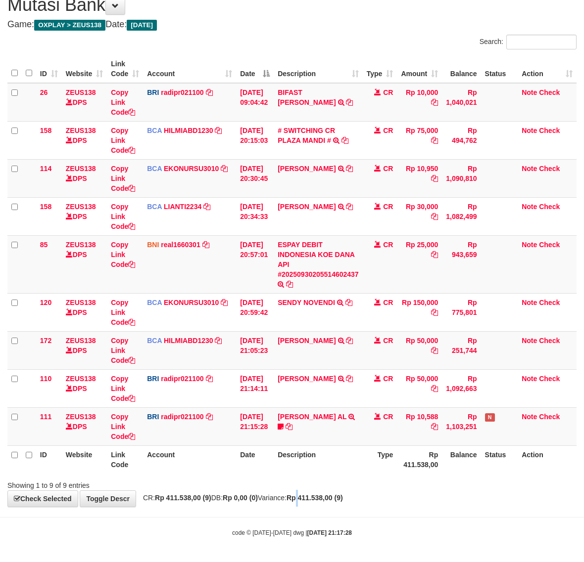
drag, startPoint x: 325, startPoint y: 503, endPoint x: 320, endPoint y: 500, distance: 5.1
click at [324, 502] on div "**********" at bounding box center [292, 246] width 584 height 522
drag, startPoint x: 184, startPoint y: 513, endPoint x: 5, endPoint y: 436, distance: 195.1
click at [182, 513] on body "Toggle navigation Home Bank Account List Load By Website Group [OXPLAY] ZEUS138…" at bounding box center [292, 260] width 584 height 603
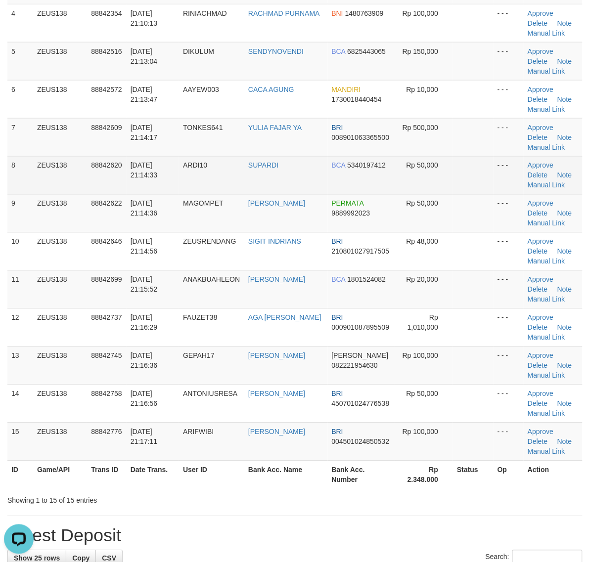
scroll to position [62, 0]
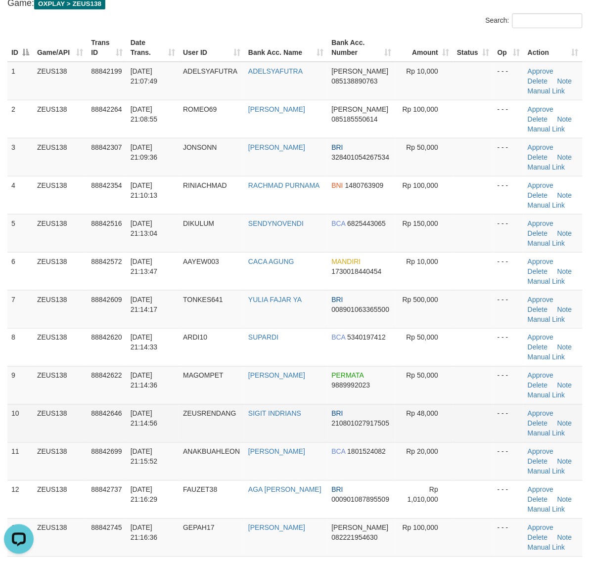
click at [485, 435] on td at bounding box center [473, 424] width 41 height 38
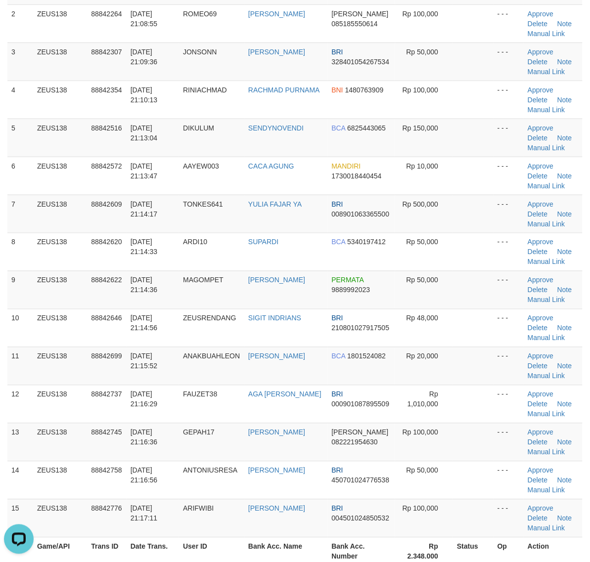
scroll to position [247, 0]
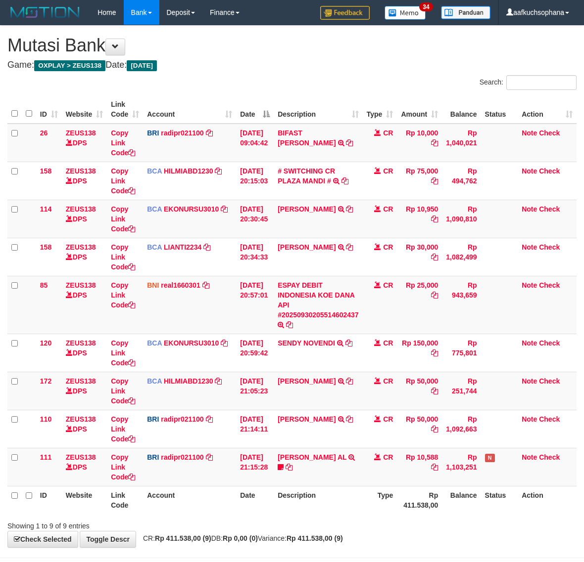
scroll to position [41, 0]
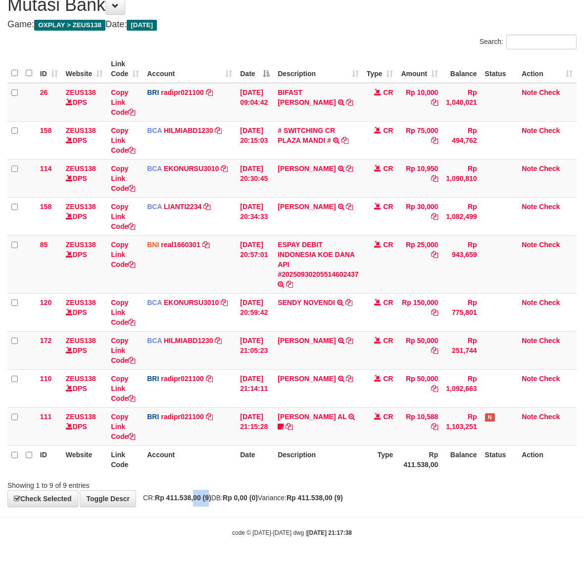
drag, startPoint x: 208, startPoint y: 505, endPoint x: 3, endPoint y: 461, distance: 209.4
click at [192, 501] on div "**********" at bounding box center [292, 246] width 584 height 522
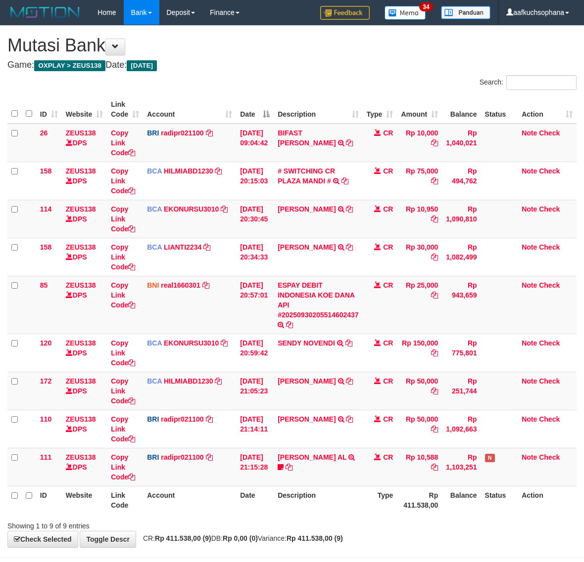
scroll to position [41, 0]
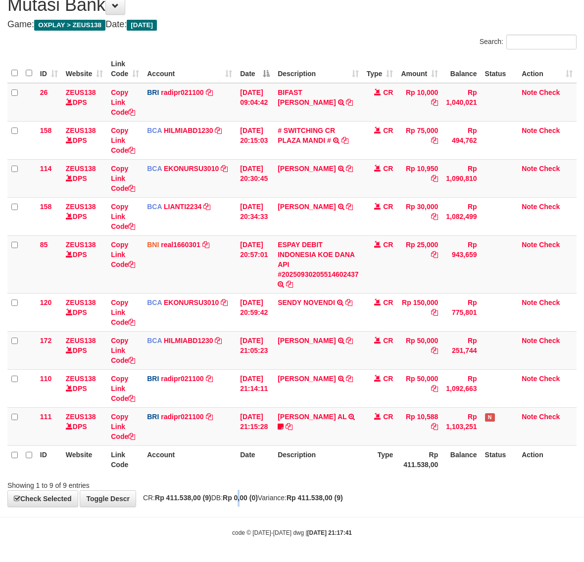
drag, startPoint x: 255, startPoint y: 503, endPoint x: 0, endPoint y: 439, distance: 262.1
click at [250, 502] on div "**********" at bounding box center [292, 246] width 584 height 522
click at [258, 496] on strong "Rp 0,00 (0)" at bounding box center [240, 498] width 35 height 8
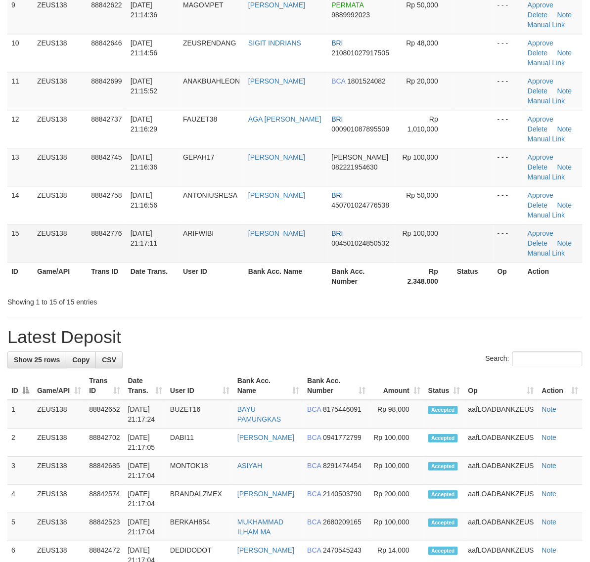
scroll to position [247, 0]
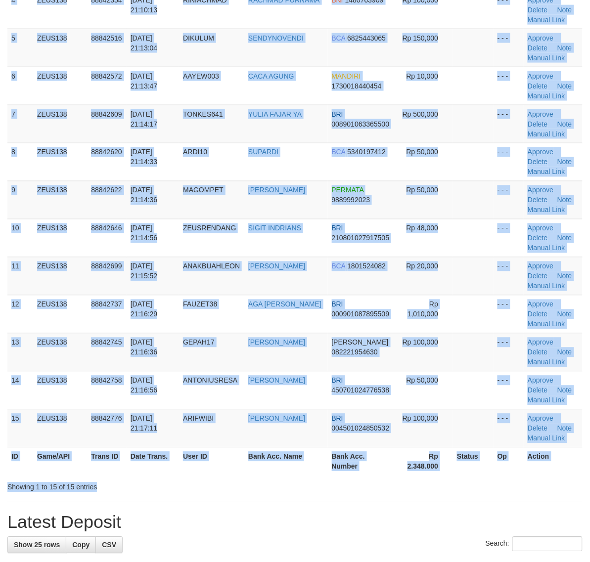
click at [342, 480] on div "Search: ID Game/API Trans ID Date Trans. User ID Bank Acc. Name Bank Acc. Numbe…" at bounding box center [294, 160] width 575 height 665
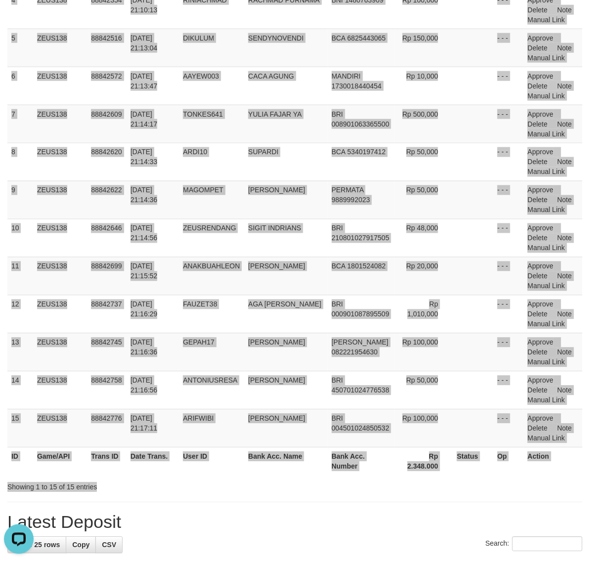
scroll to position [0, 0]
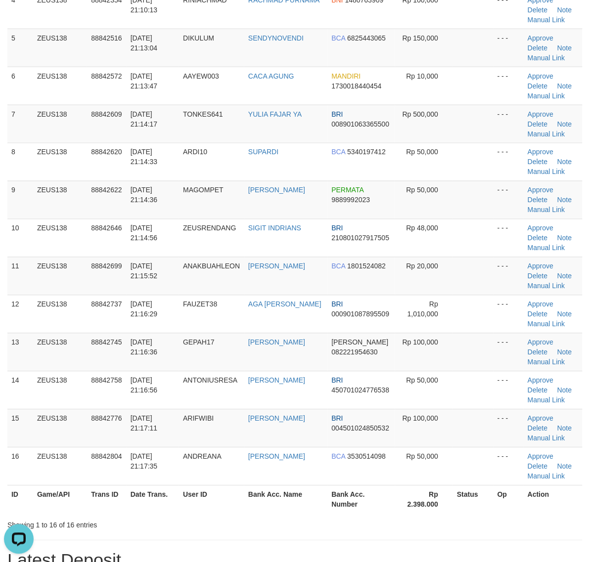
click at [413, 514] on th "Rp 2.398.000" at bounding box center [424, 500] width 58 height 28
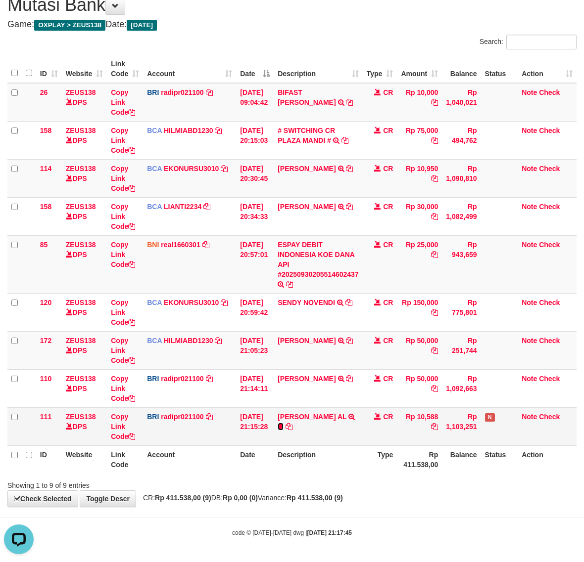
click at [283, 423] on icon at bounding box center [280, 426] width 6 height 7
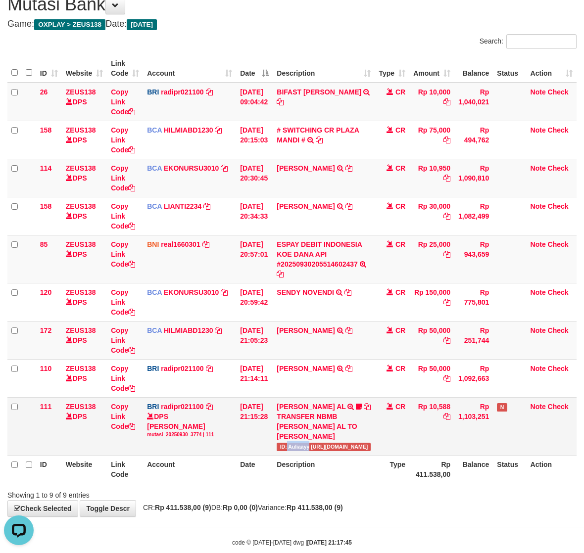
drag, startPoint x: 293, startPoint y: 436, endPoint x: 315, endPoint y: 436, distance: 21.8
click at [315, 443] on span "ID: Auliaayy https://prnt.sc/hNN-QwoF-dm-" at bounding box center [323, 447] width 94 height 8
copy span "Auliaayy"
click at [287, 524] on body "Toggle navigation Home Bank Account List Load By Website Group [OXPLAY] ZEUS138…" at bounding box center [292, 265] width 584 height 613
drag, startPoint x: 400, startPoint y: 510, endPoint x: 2, endPoint y: 441, distance: 403.1
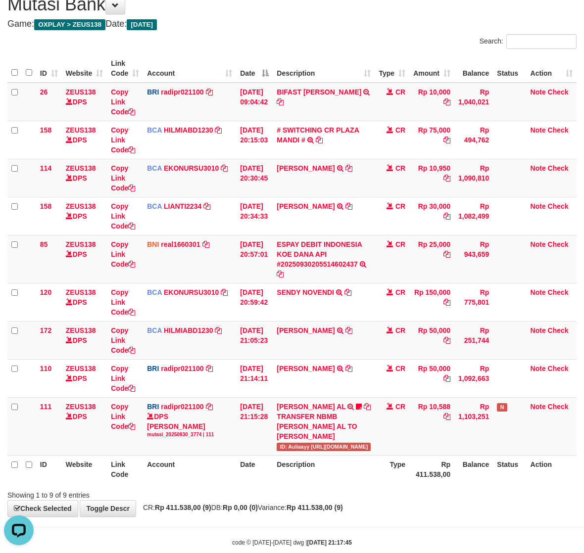
click at [399, 510] on body "Toggle navigation Home Bank Account List Load By Website Group [OXPLAY] ZEUS138…" at bounding box center [292, 265] width 584 height 613
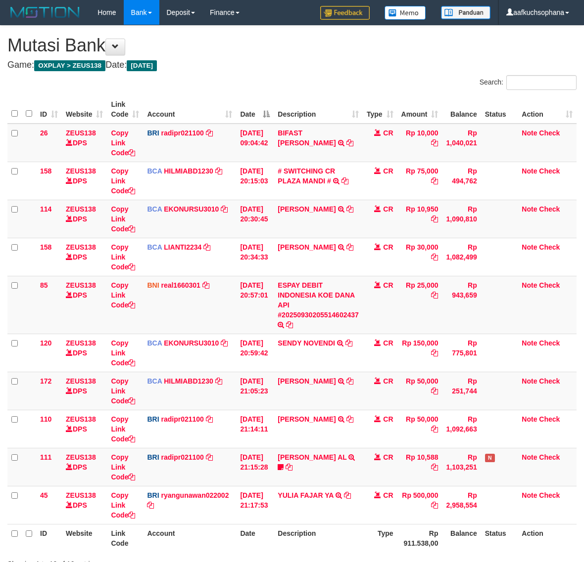
scroll to position [42, 0]
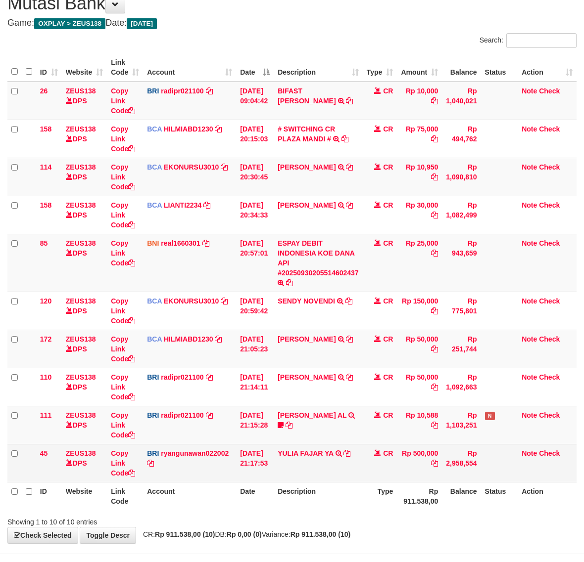
drag, startPoint x: 363, startPoint y: 494, endPoint x: 215, endPoint y: 444, distance: 155.5
click at [354, 491] on th "Description" at bounding box center [317, 496] width 89 height 28
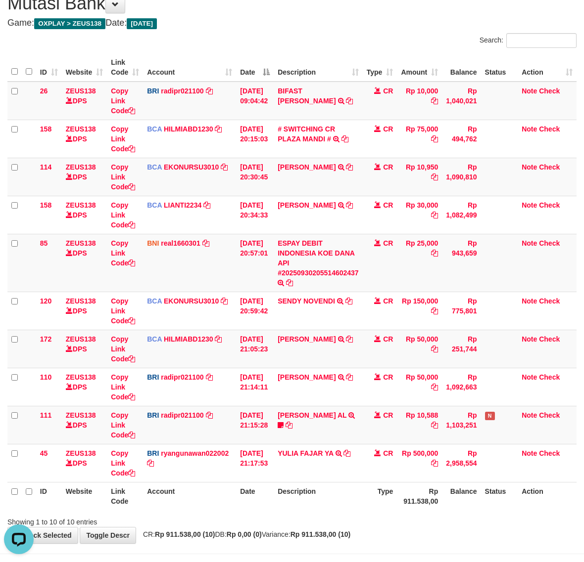
scroll to position [0, 0]
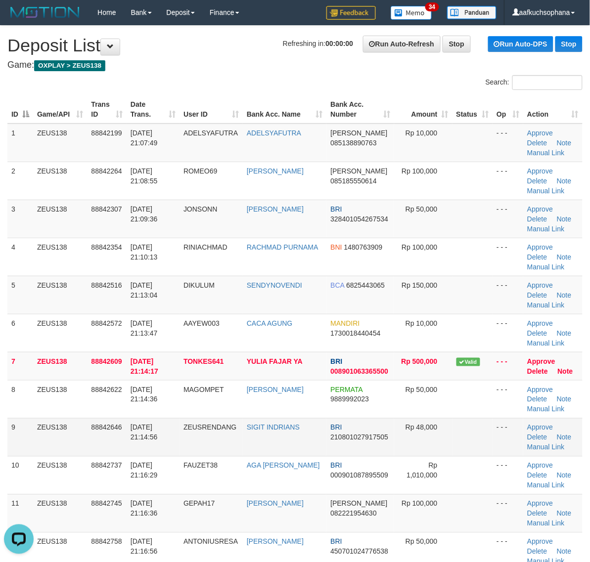
drag, startPoint x: 451, startPoint y: 449, endPoint x: 478, endPoint y: 453, distance: 27.5
click at [451, 449] on td "Rp 48,000" at bounding box center [423, 437] width 58 height 38
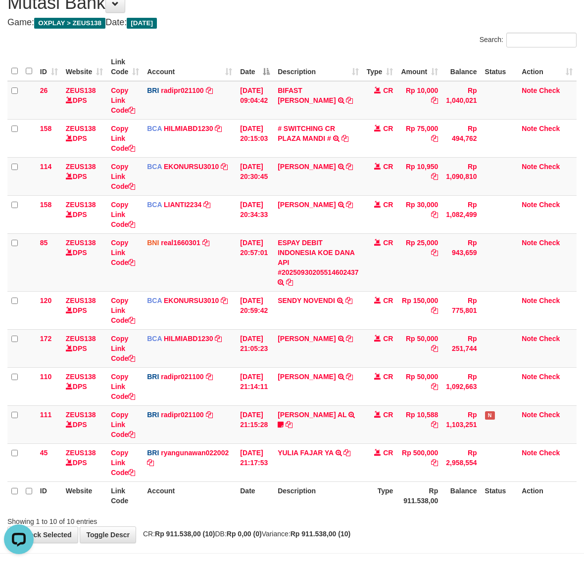
click at [199, 502] on th "Account" at bounding box center [189, 496] width 93 height 28
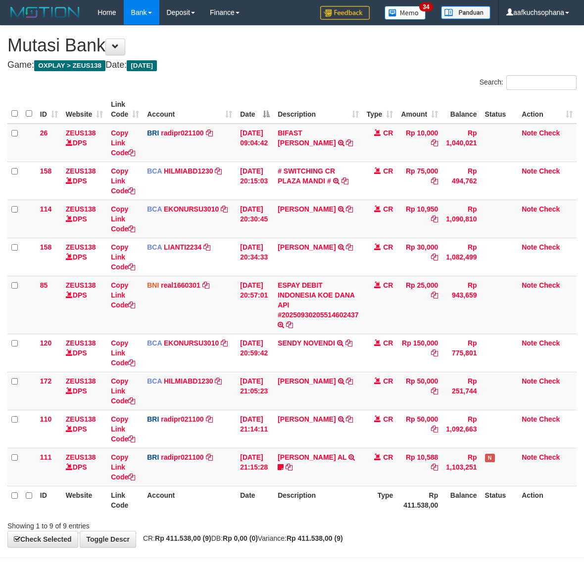
scroll to position [41, 0]
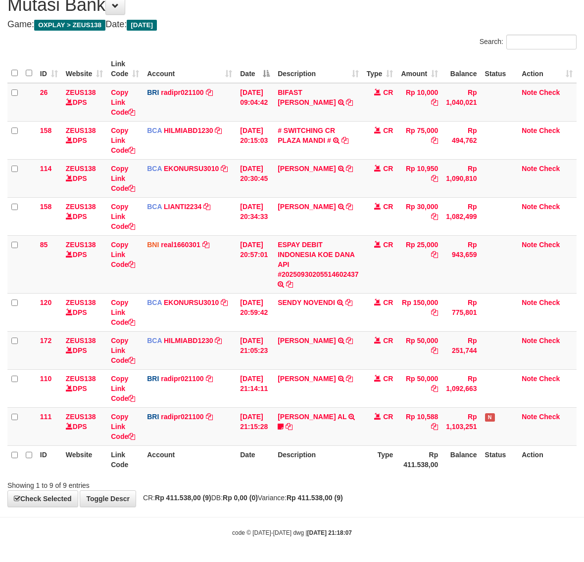
drag, startPoint x: 206, startPoint y: 517, endPoint x: 3, endPoint y: 480, distance: 206.5
click at [206, 517] on hr at bounding box center [292, 517] width 584 height 0
click at [235, 515] on body "Toggle navigation Home Bank Account List Load By Website Group [OXPLAY] ZEUS138…" at bounding box center [292, 260] width 584 height 603
drag, startPoint x: 241, startPoint y: 476, endPoint x: 1, endPoint y: 458, distance: 240.6
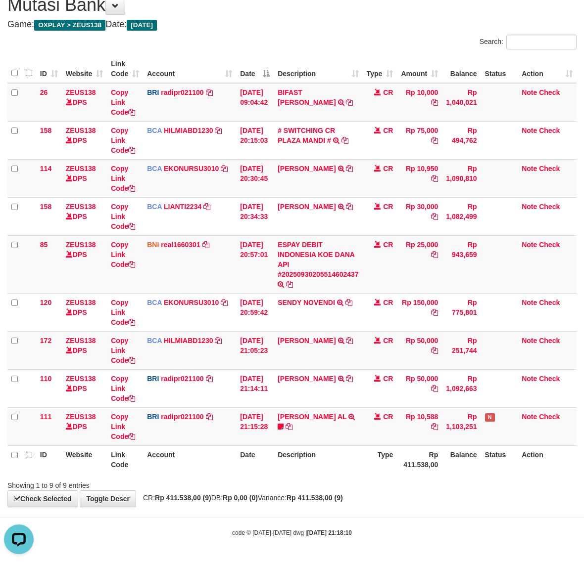
click at [238, 475] on div "Search: ID Website Link Code Account Date Description Type Amount Balance Statu…" at bounding box center [291, 263] width 569 height 456
click at [236, 495] on div "**********" at bounding box center [292, 246] width 584 height 522
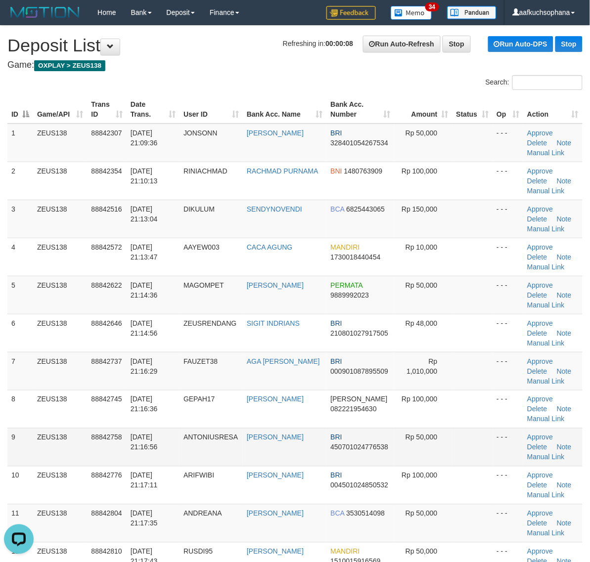
click at [461, 429] on td at bounding box center [473, 447] width 41 height 38
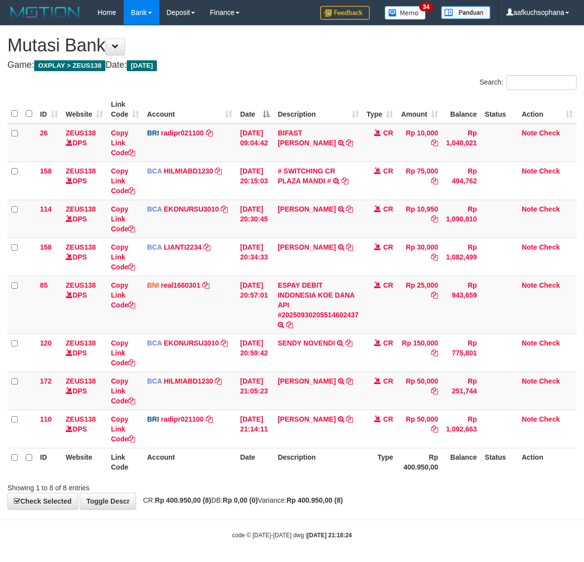
click at [348, 460] on th "Description" at bounding box center [317, 462] width 89 height 28
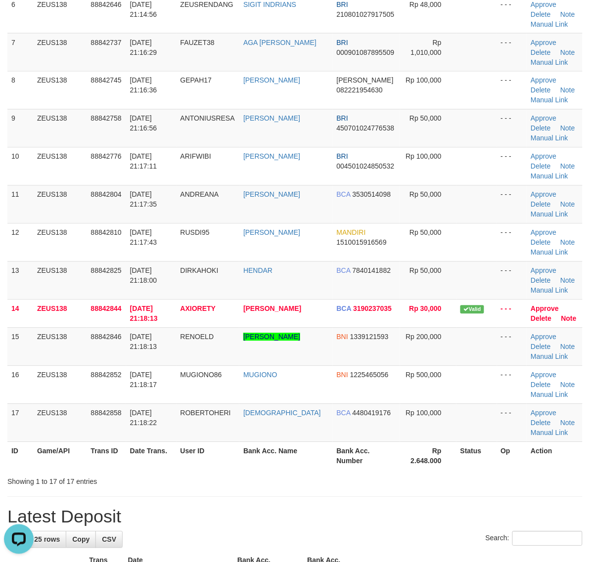
click at [505, 489] on div "**********" at bounding box center [295, 529] width 590 height 1644
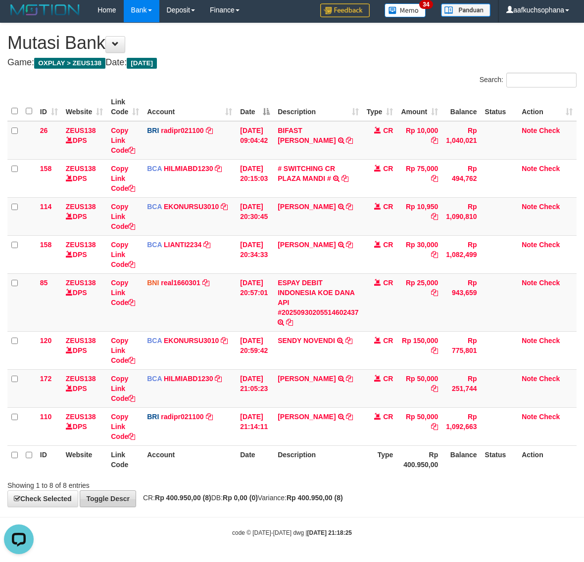
click at [134, 505] on div "**********" at bounding box center [292, 265] width 584 height 484
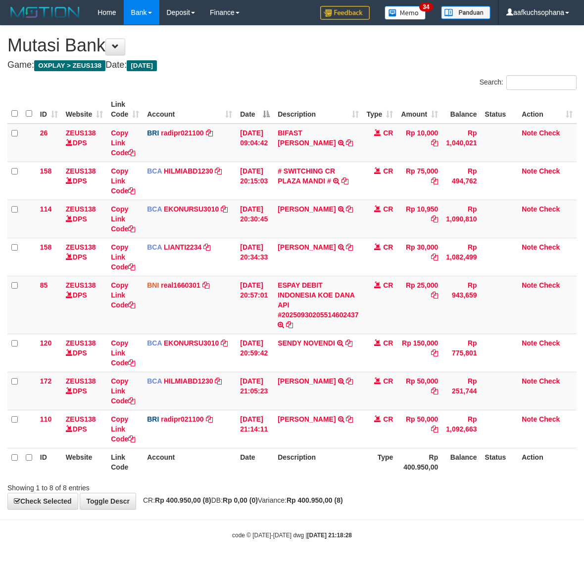
click at [471, 530] on body "Toggle navigation Home Bank Account List Load By Website Group [OXPLAY] ZEUS138…" at bounding box center [292, 282] width 584 height 565
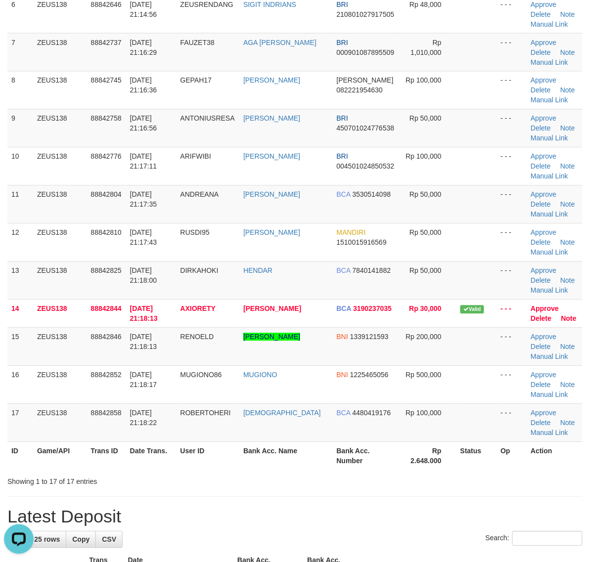
drag, startPoint x: 416, startPoint y: 486, endPoint x: 594, endPoint y: 489, distance: 178.6
click at [418, 486] on div "Showing 1 to 17 of 17 entries" at bounding box center [295, 480] width 590 height 14
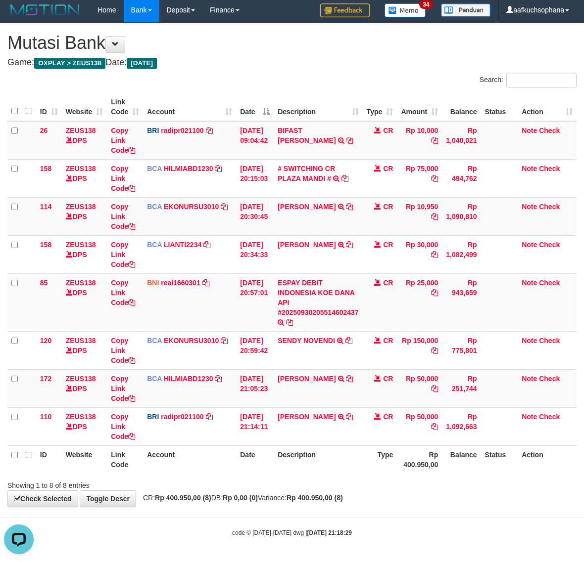
drag, startPoint x: 256, startPoint y: 498, endPoint x: 234, endPoint y: 493, distance: 22.7
click at [256, 499] on strong "Rp 0,00 (0)" at bounding box center [240, 498] width 35 height 8
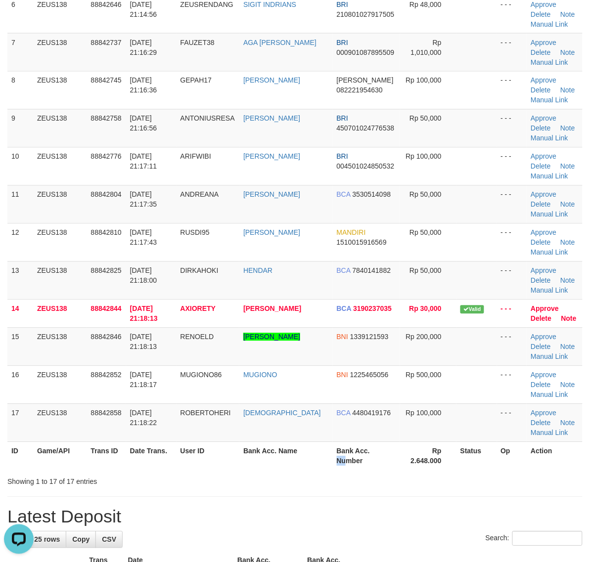
drag, startPoint x: 332, startPoint y: 466, endPoint x: 349, endPoint y: 464, distance: 16.4
click at [341, 470] on th "Bank Acc. Number" at bounding box center [366, 456] width 67 height 28
click at [424, 454] on th "Rp 2.648.000" at bounding box center [428, 456] width 56 height 28
drag, startPoint x: 308, startPoint y: 488, endPoint x: 327, endPoint y: 476, distance: 22.6
click at [314, 486] on div "Showing 1 to 17 of 17 entries" at bounding box center [295, 480] width 590 height 14
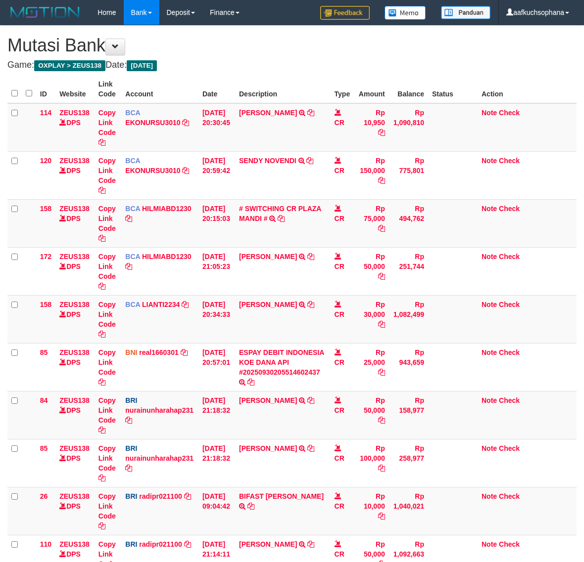
scroll to position [34, 0]
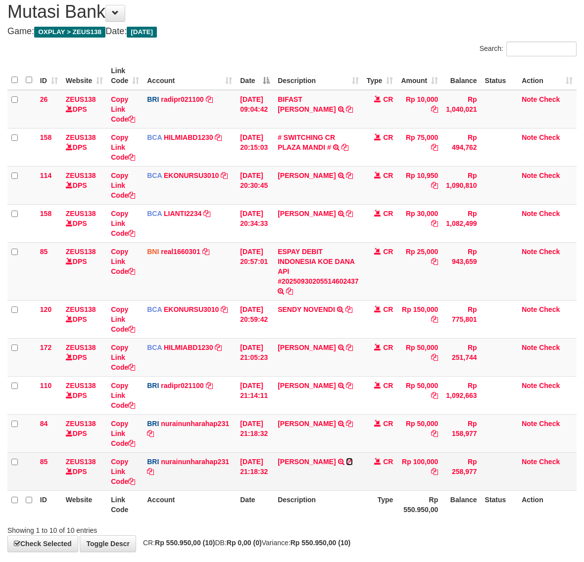
click at [353, 463] on icon at bounding box center [349, 461] width 7 height 7
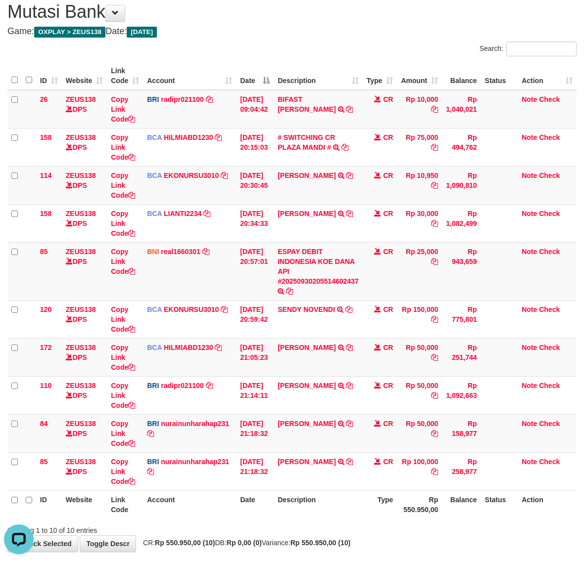
click at [184, 502] on th "Account" at bounding box center [189, 505] width 93 height 28
click at [353, 425] on icon at bounding box center [349, 423] width 7 height 7
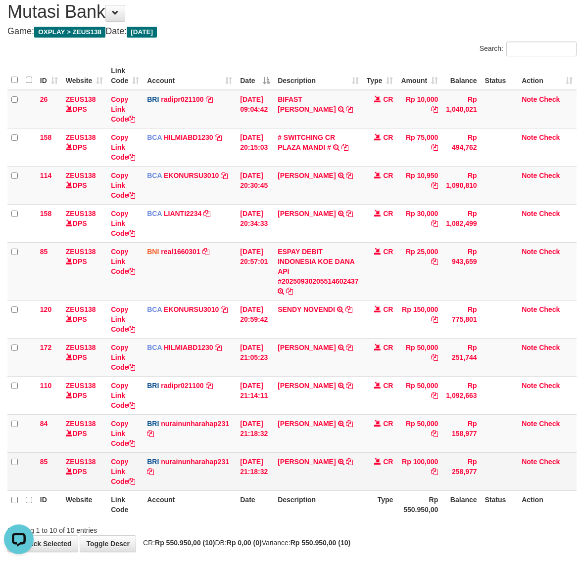
click at [213, 476] on td "BRI nurainunharahap231 DPS NURAINUN HARAHAP mutasi_20250930_3777 | 85 mutasi_20…" at bounding box center [189, 472] width 93 height 38
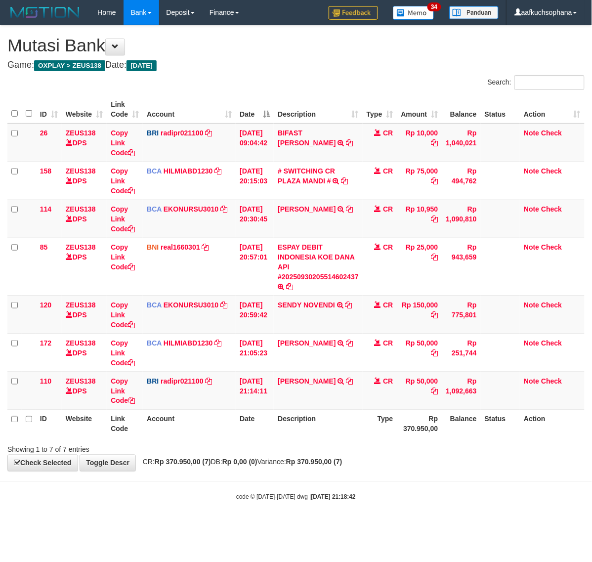
click at [144, 505] on body "Toggle navigation Home Bank Account List Load By Website Group [OXPLAY] ZEUS138…" at bounding box center [296, 263] width 592 height 527
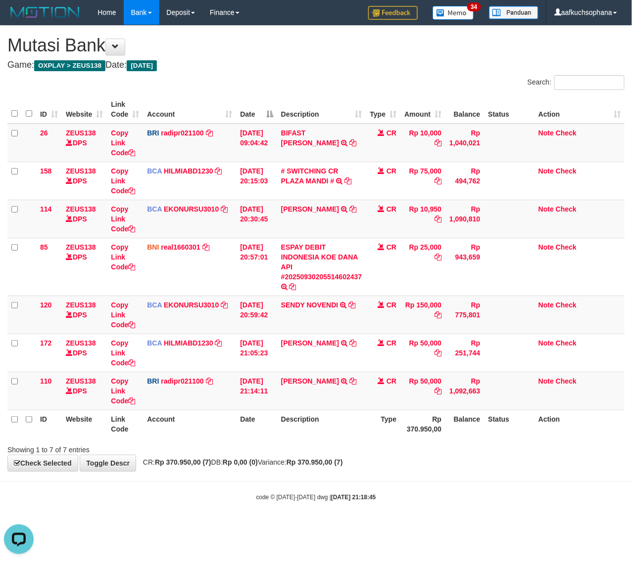
drag, startPoint x: 223, startPoint y: 515, endPoint x: 218, endPoint y: 491, distance: 25.2
click at [221, 497] on body "Toggle navigation Home Bank Account List Load By Website Group [OXPLAY] ZEUS138…" at bounding box center [316, 263] width 632 height 527
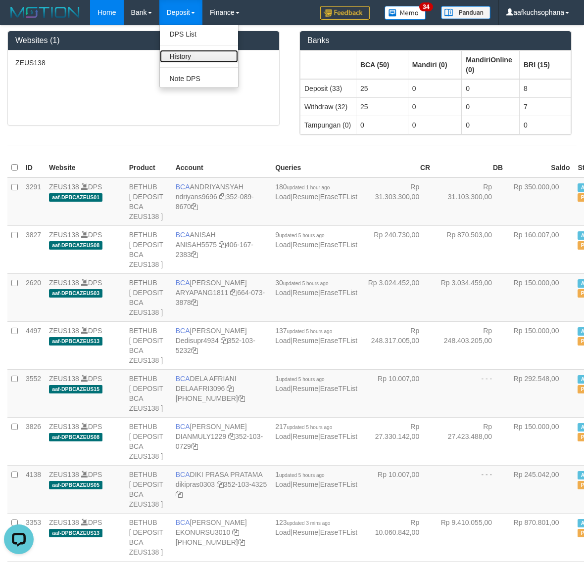
drag, startPoint x: 182, startPoint y: 62, endPoint x: 176, endPoint y: 59, distance: 6.4
click at [182, 62] on link "History" at bounding box center [199, 56] width 78 height 13
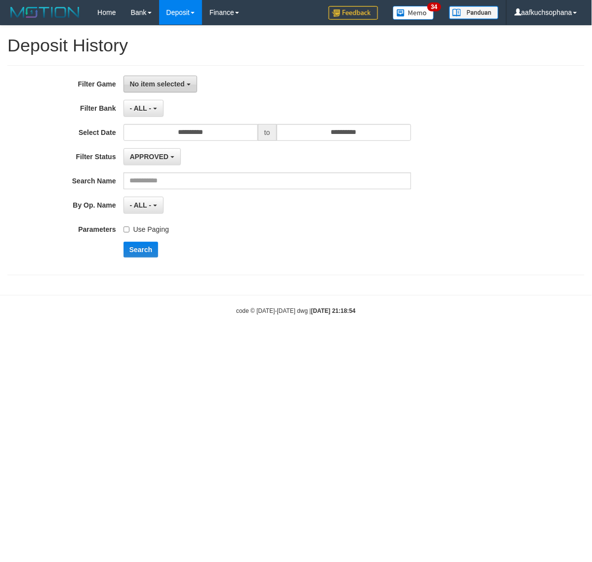
click at [155, 87] on span "No item selected" at bounding box center [157, 84] width 55 height 8
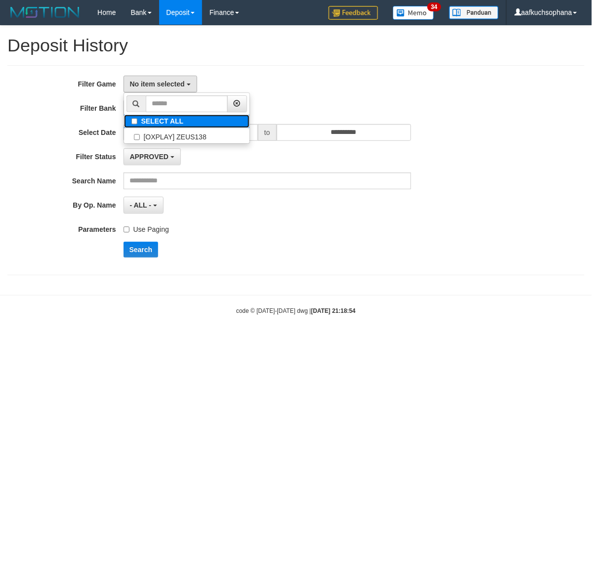
click at [152, 119] on label "SELECT ALL" at bounding box center [187, 121] width 126 height 13
select select "***"
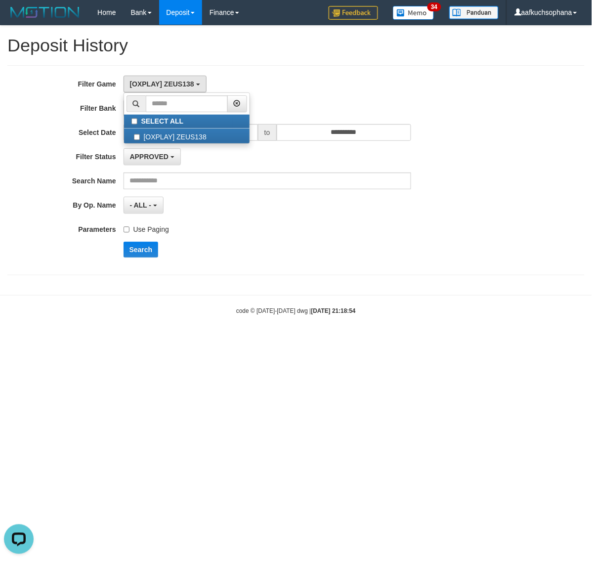
drag, startPoint x: 204, startPoint y: 240, endPoint x: 162, endPoint y: 241, distance: 41.5
click at [199, 243] on div "**********" at bounding box center [247, 170] width 494 height 189
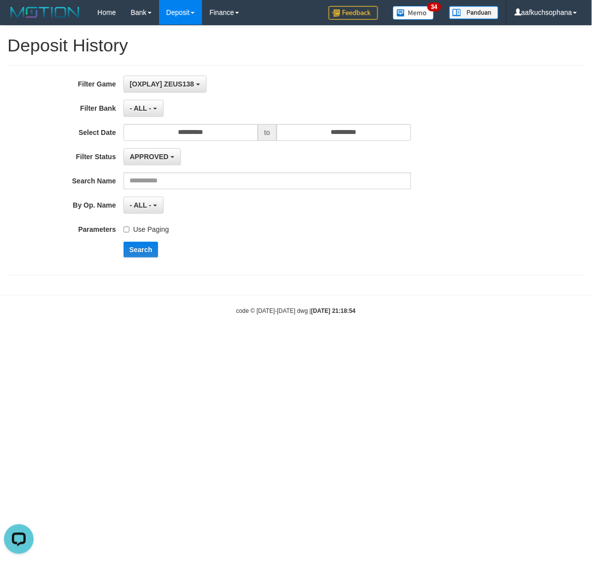
click at [140, 230] on label "Use Paging" at bounding box center [146, 227] width 45 height 13
click at [231, 146] on div "**********" at bounding box center [247, 170] width 494 height 189
click at [226, 129] on input "**********" at bounding box center [191, 132] width 135 height 17
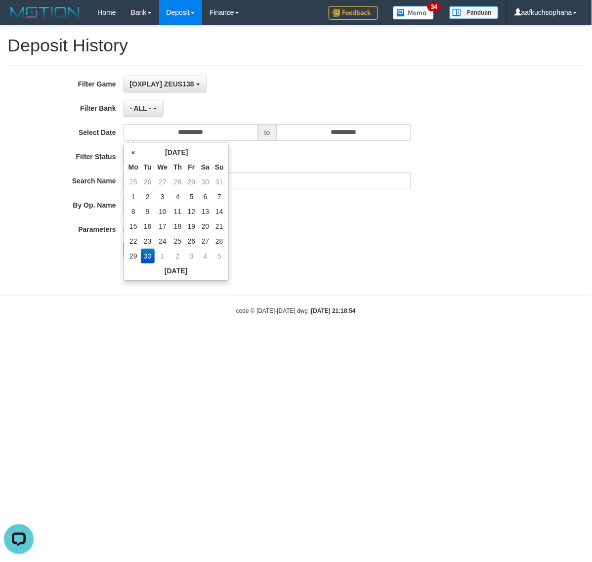
drag, startPoint x: 231, startPoint y: 87, endPoint x: 221, endPoint y: 114, distance: 28.7
click at [230, 92] on div "[OXPLAY] ZEUS138 SELECT ALL [OXPLAY] ZEUS138" at bounding box center [268, 84] width 288 height 17
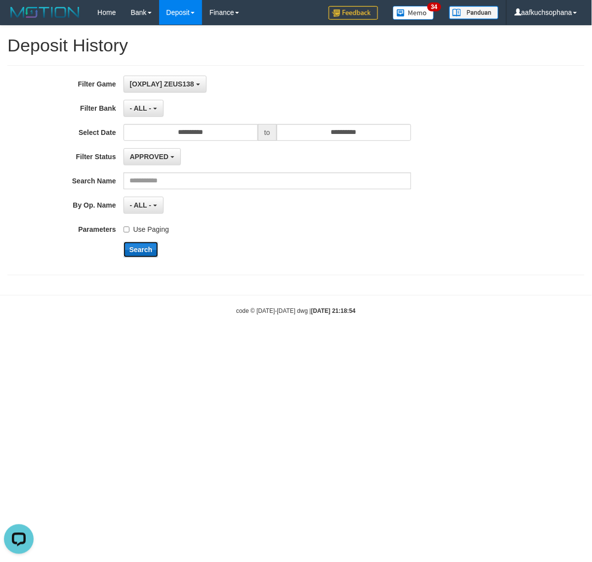
click at [142, 248] on button "Search" at bounding box center [141, 250] width 35 height 16
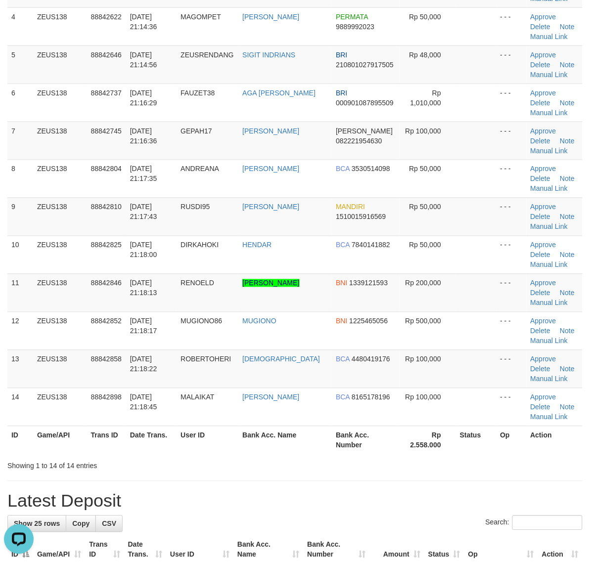
scroll to position [247, 0]
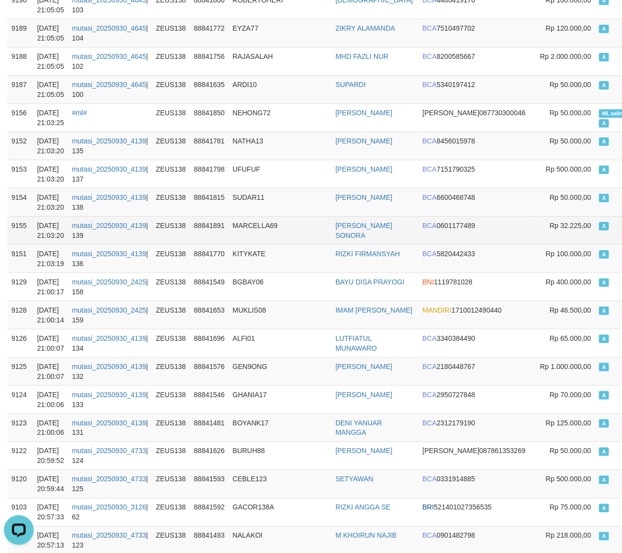
scroll to position [2658, 0]
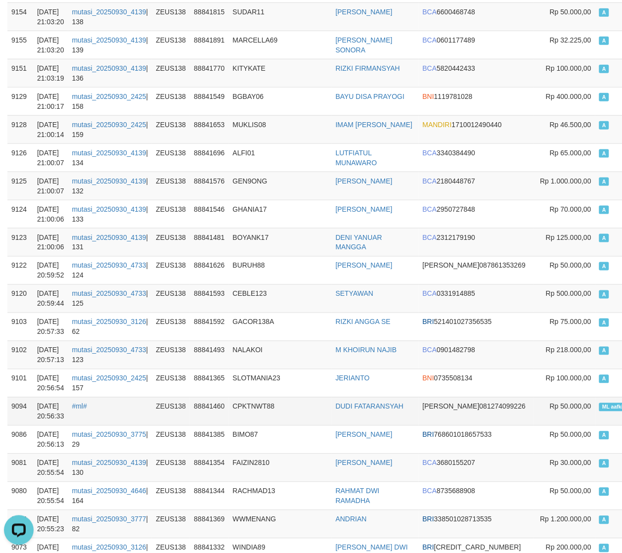
click at [592, 411] on span "ML aafkiensophat" at bounding box center [624, 407] width 50 height 8
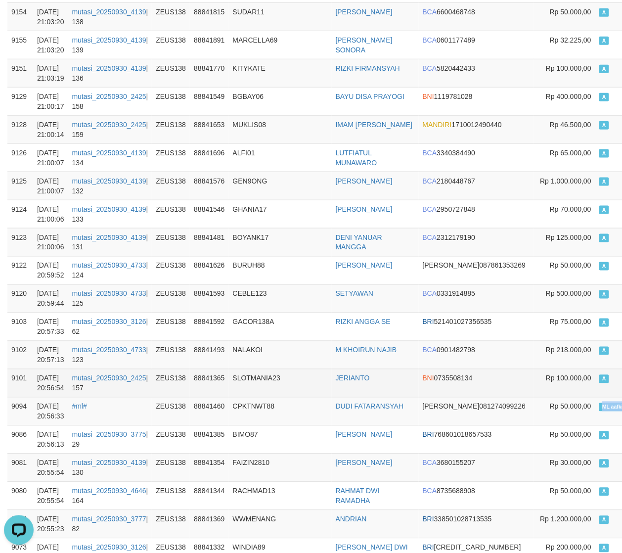
copy td "ML aafkiensophat A"
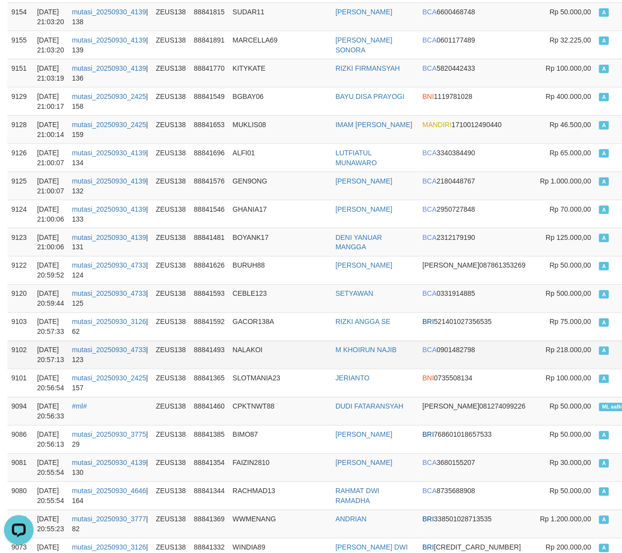
click at [592, 368] on td "A" at bounding box center [631, 355] width 73 height 28
click at [592, 305] on td "A" at bounding box center [631, 298] width 73 height 28
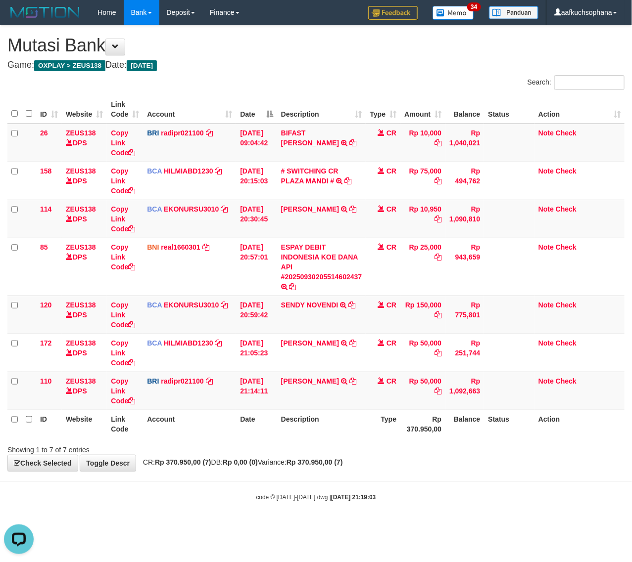
click at [288, 465] on div "**********" at bounding box center [316, 249] width 632 height 446
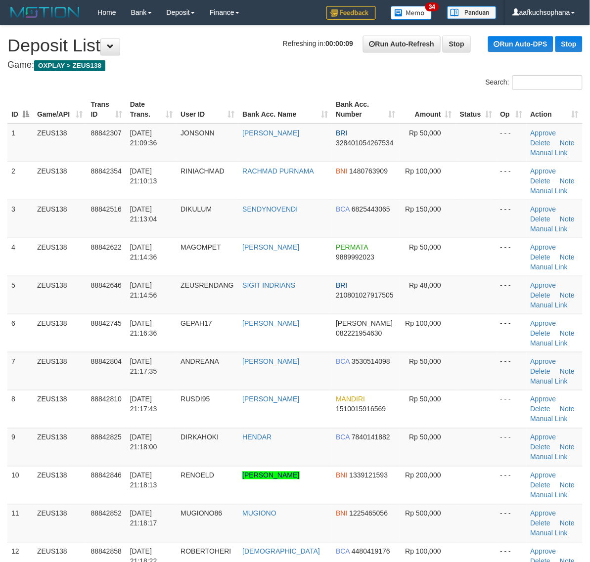
drag, startPoint x: 439, startPoint y: 374, endPoint x: 598, endPoint y: 430, distance: 169.4
click at [454, 376] on tr "7 ZEUS138 88842804 [DATE] 21:17:35 [GEOGRAPHIC_DATA][PERSON_NAME] [PERSON_NAME]…" at bounding box center [294, 371] width 575 height 38
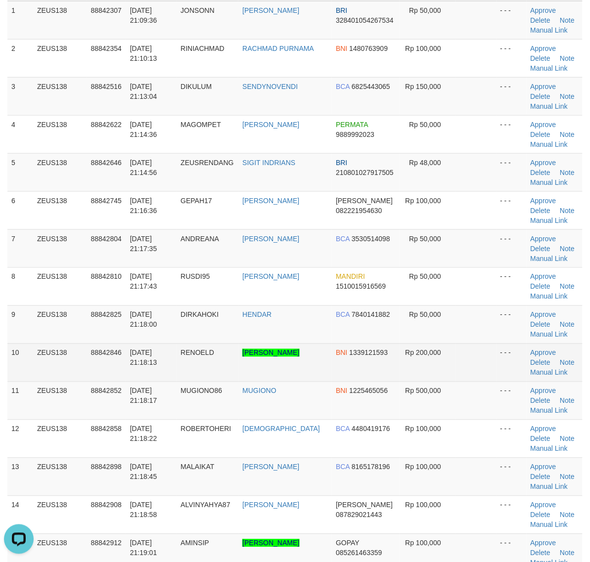
scroll to position [124, 0]
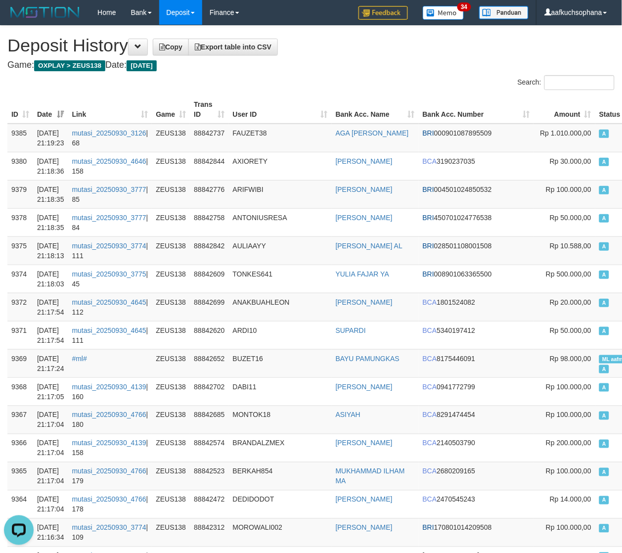
drag, startPoint x: 414, startPoint y: 63, endPoint x: 435, endPoint y: 73, distance: 23.0
click at [422, 68] on h4 "Game: OXPLAY > ZEUS138 Date: Today" at bounding box center [310, 65] width 607 height 10
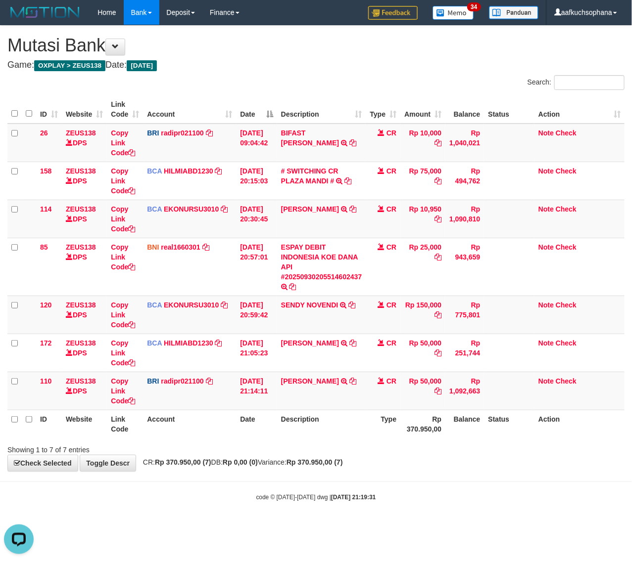
click at [199, 499] on div "code © [DATE]-[DATE] dwg | [DATE] 21:19:31" at bounding box center [316, 497] width 632 height 10
click at [203, 499] on div "code © [DATE]-[DATE] dwg | [DATE] 21:19:31" at bounding box center [316, 497] width 632 height 10
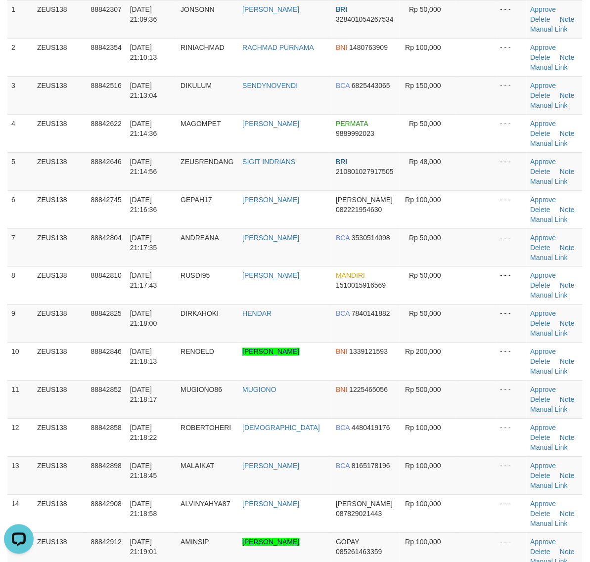
drag, startPoint x: 483, startPoint y: 434, endPoint x: 587, endPoint y: 476, distance: 111.9
click at [487, 436] on td at bounding box center [476, 438] width 41 height 38
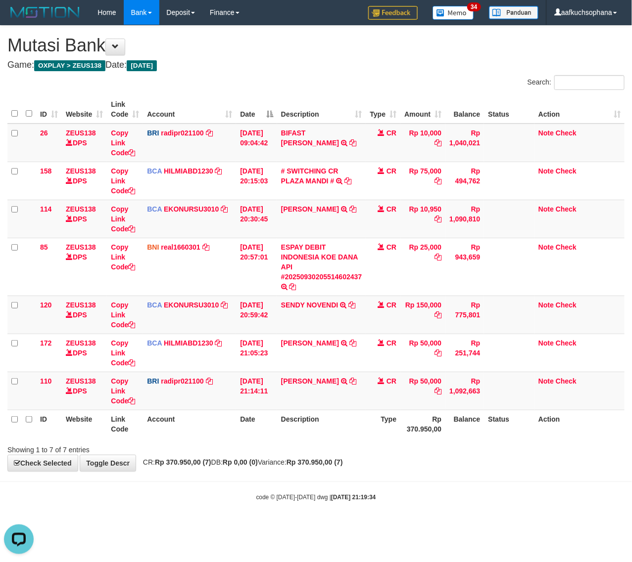
click at [237, 486] on body "Toggle navigation Home Bank Account List Load By Website Group [OXPLAY] ZEUS138…" at bounding box center [316, 263] width 632 height 527
drag, startPoint x: 215, startPoint y: 513, endPoint x: 203, endPoint y: 507, distance: 13.9
click at [214, 513] on body "Toggle navigation Home Bank Account List Load By Website Group [OXPLAY] ZEUS138…" at bounding box center [316, 263] width 632 height 527
click at [339, 527] on html "Toggle navigation Home Bank Account List Load By Website Group [OXPLAY] ZEUS138…" at bounding box center [316, 263] width 632 height 527
drag, startPoint x: 274, startPoint y: 510, endPoint x: 18, endPoint y: 439, distance: 266.0
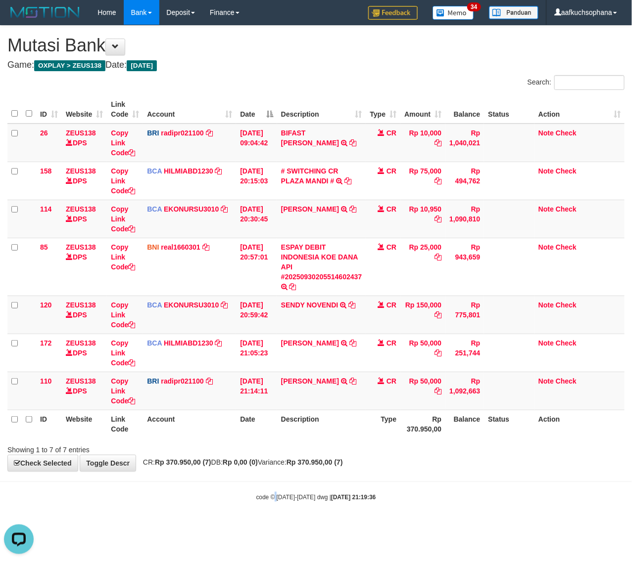
click at [273, 510] on body "Toggle navigation Home Bank Account List Load By Website Group [OXPLAY] ZEUS138…" at bounding box center [316, 263] width 632 height 527
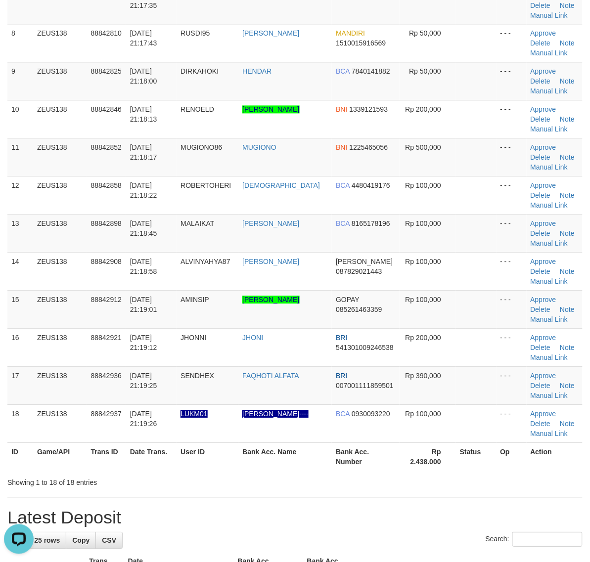
drag, startPoint x: 455, startPoint y: 408, endPoint x: 597, endPoint y: 454, distance: 149.1
click at [457, 409] on td at bounding box center [476, 424] width 41 height 38
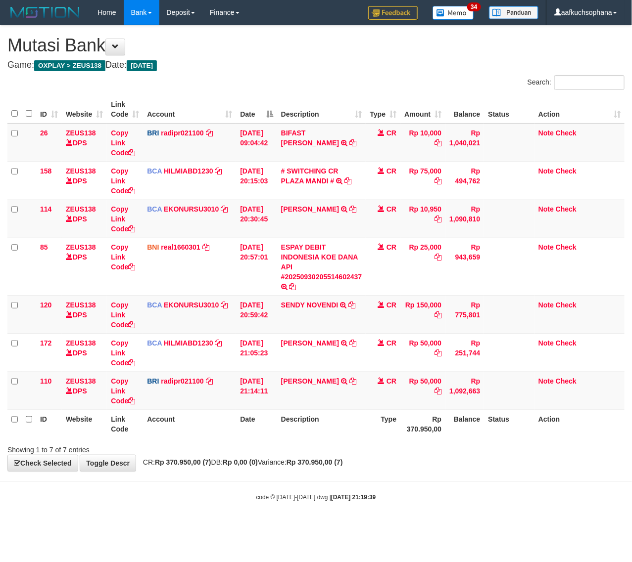
click at [130, 496] on div "code © [DATE]-[DATE] dwg | [DATE] 21:19:39" at bounding box center [316, 497] width 632 height 10
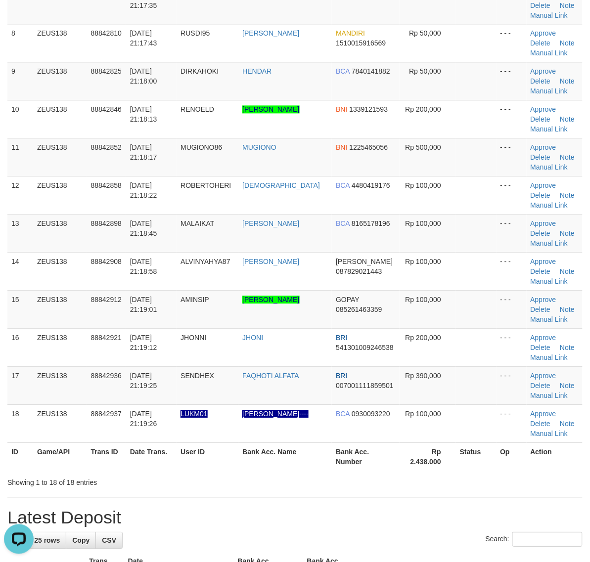
drag, startPoint x: 475, startPoint y: 479, endPoint x: 597, endPoint y: 493, distance: 122.4
click at [485, 481] on div "Showing 1 to 18 of 18 entries" at bounding box center [295, 481] width 590 height 14
drag, startPoint x: 470, startPoint y: 490, endPoint x: 597, endPoint y: 485, distance: 127.2
click at [485, 490] on div "**********" at bounding box center [295, 506] width 590 height 1692
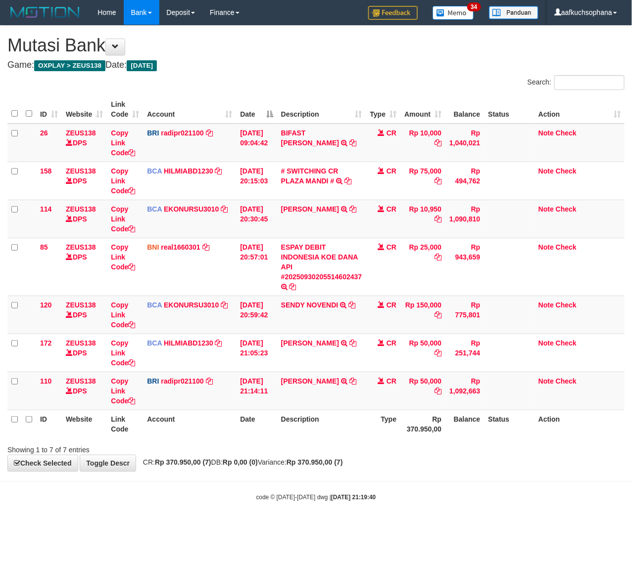
click at [202, 481] on body "Toggle navigation Home Bank Account List Load By Website Group [OXPLAY] ZEUS138…" at bounding box center [316, 263] width 632 height 527
drag, startPoint x: 210, startPoint y: 503, endPoint x: 142, endPoint y: 490, distance: 69.1
click at [209, 503] on body "Toggle navigation Home Bank Account List Load By Website Group [OXPLAY] ZEUS138…" at bounding box center [316, 263] width 632 height 527
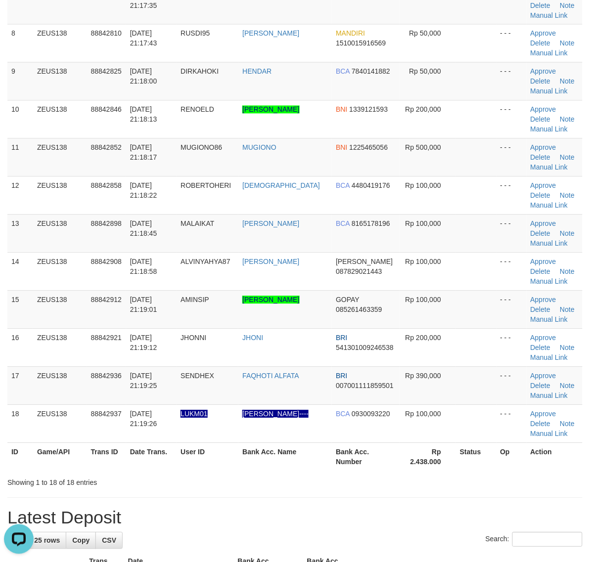
click at [354, 505] on div "**********" at bounding box center [295, 506] width 590 height 1692
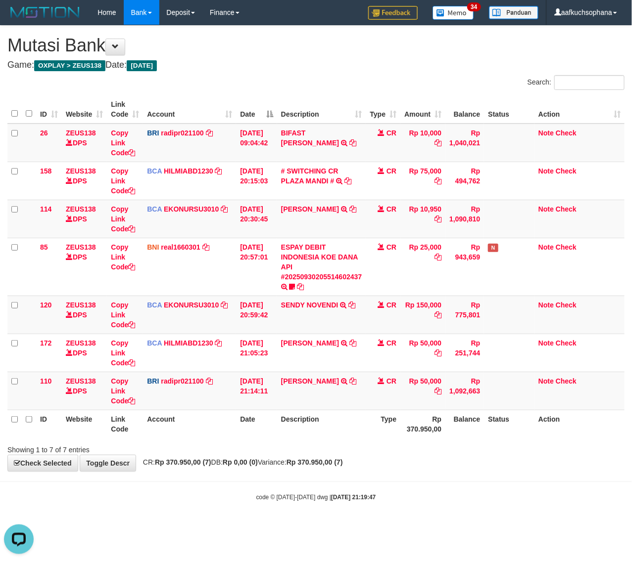
click at [216, 493] on div "code © 2012-2018 dwg | 2025/09/30 21:19:47" at bounding box center [316, 497] width 632 height 10
click at [213, 494] on div "code © 2012-2018 dwg | 2025/09/30 21:19:47" at bounding box center [316, 497] width 632 height 10
